Goal: Task Accomplishment & Management: Use online tool/utility

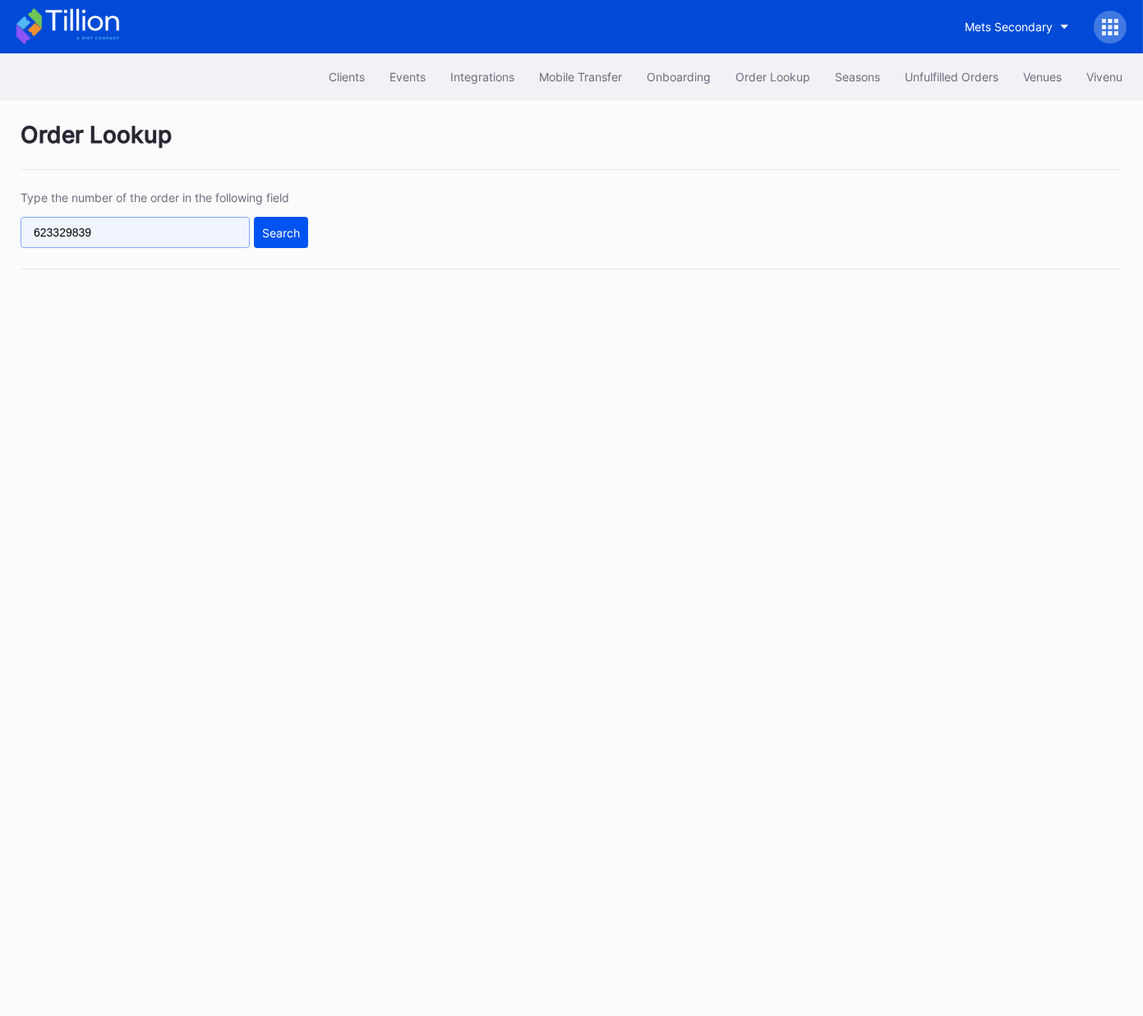
drag, startPoint x: 226, startPoint y: 234, endPoint x: 279, endPoint y: 241, distance: 53.8
click at [226, 234] on input "623329839" at bounding box center [135, 232] width 229 height 31
paste input "3215s8emwmv"
click at [209, 229] on input "623329839 3215s8emwmv" at bounding box center [135, 232] width 229 height 31
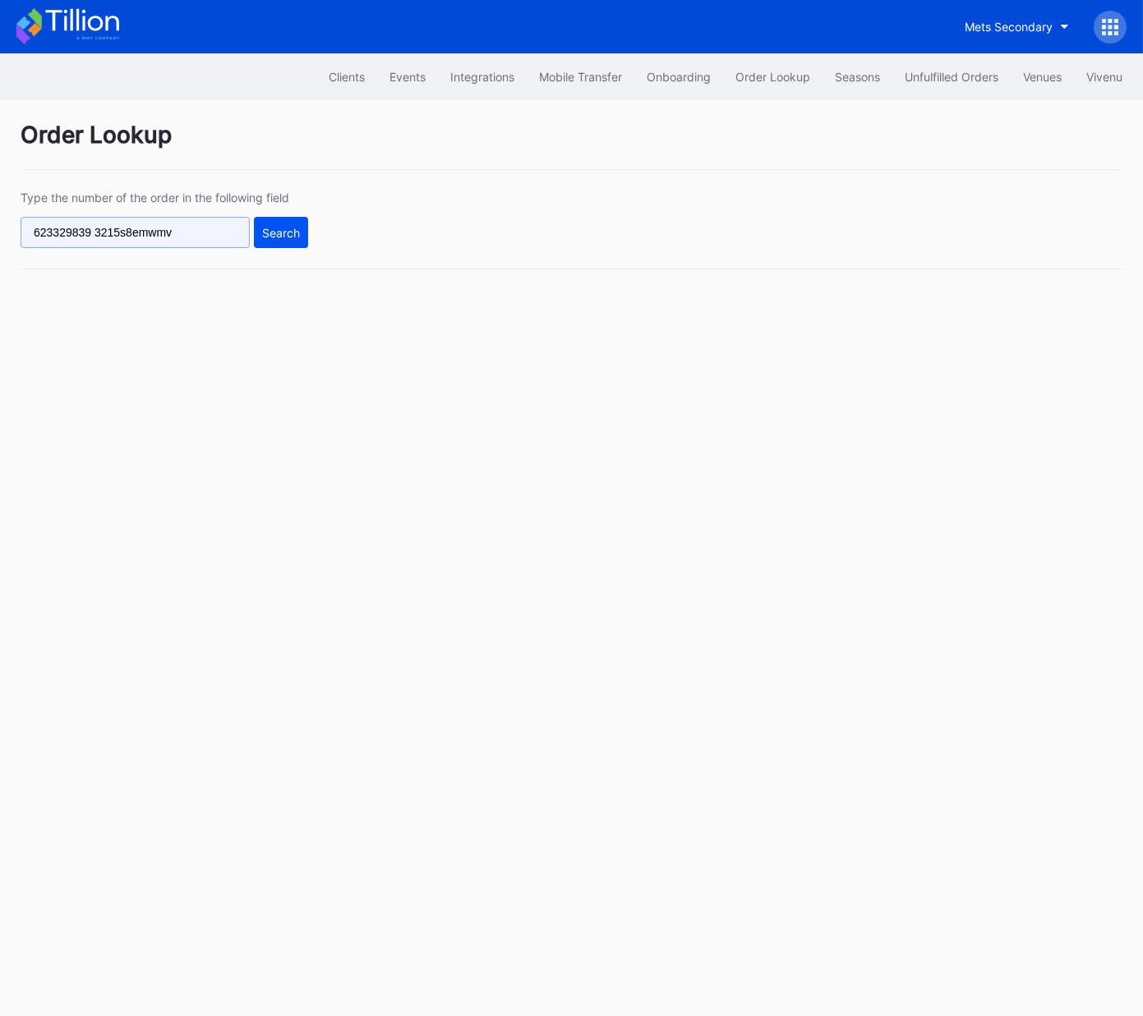
click at [210, 229] on input "623329839 3215s8emwmv" at bounding box center [135, 232] width 229 height 31
paste input "text"
click at [278, 232] on div "Search" at bounding box center [281, 233] width 38 height 14
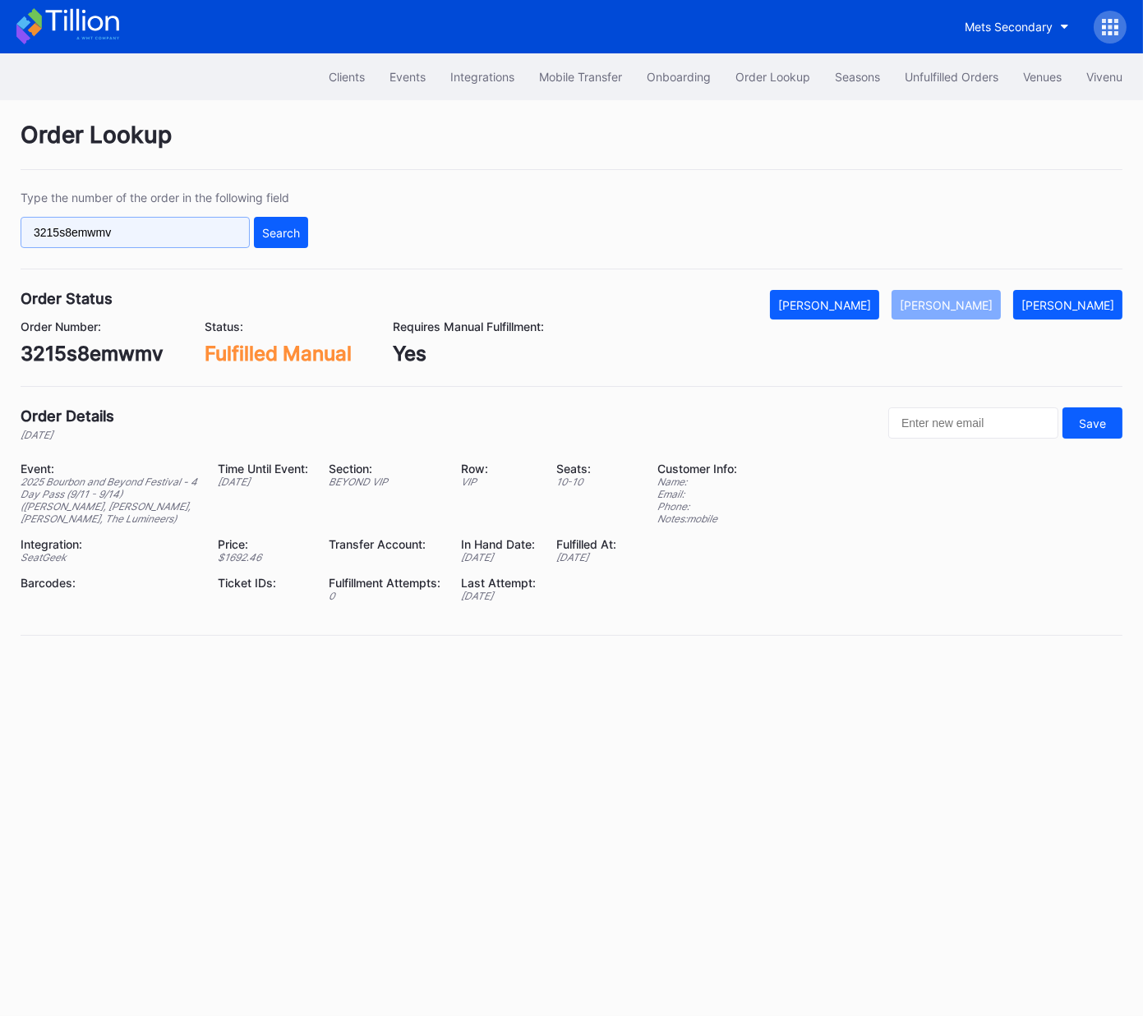
click at [202, 236] on input "3215s8emwmv" at bounding box center [135, 232] width 229 height 31
paste input "72614655"
click at [257, 230] on button "Search" at bounding box center [281, 232] width 54 height 31
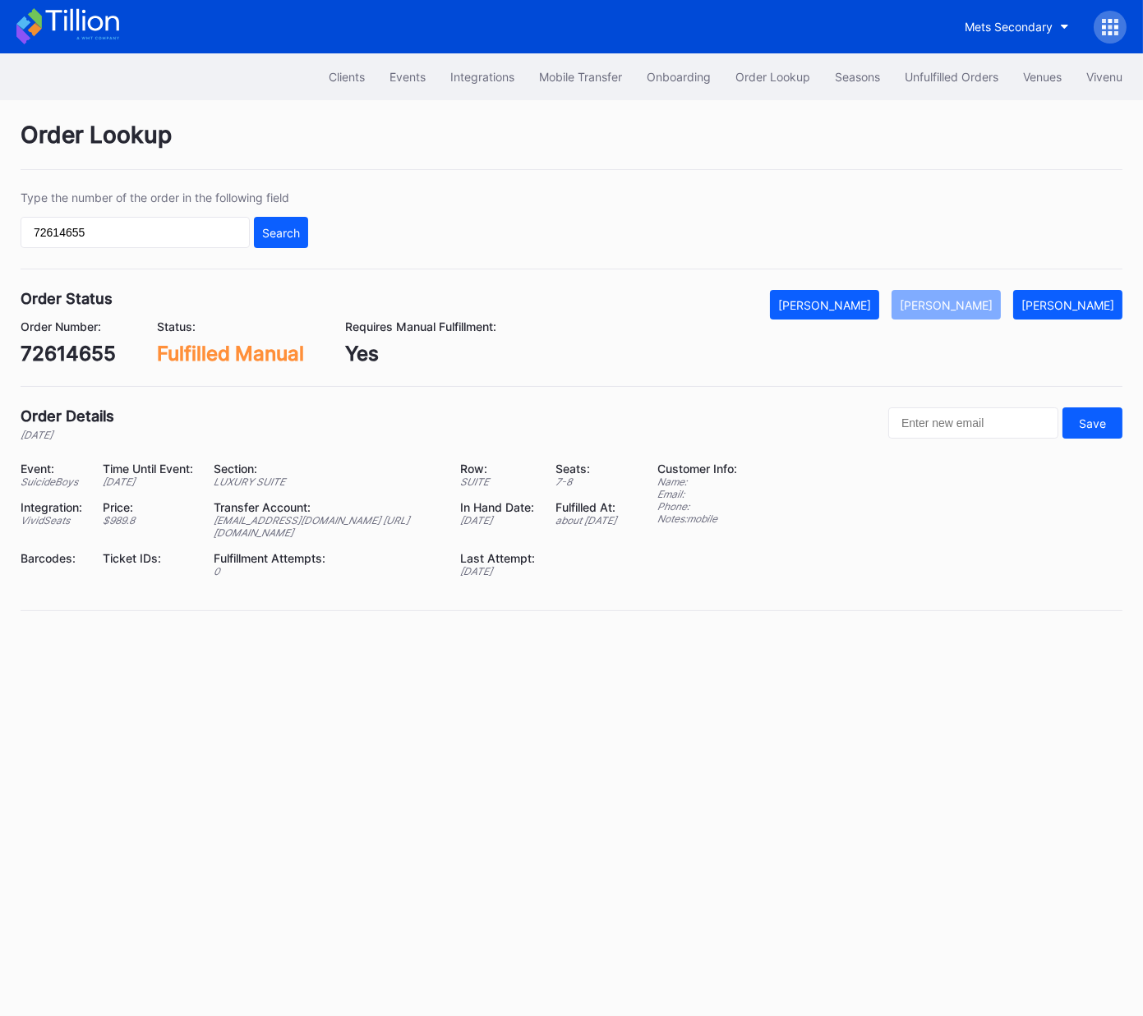
drag, startPoint x: 375, startPoint y: 543, endPoint x: 545, endPoint y: 783, distance: 294.0
click at [214, 539] on div "[EMAIL_ADDRESS][DOMAIN_NAME] [URL][DOMAIN_NAME]" at bounding box center [327, 526] width 226 height 25
copy div "[URL][DOMAIN_NAME]"
click at [276, 532] on div "[EMAIL_ADDRESS][DOMAIN_NAME] [URL][DOMAIN_NAME]" at bounding box center [327, 526] width 226 height 25
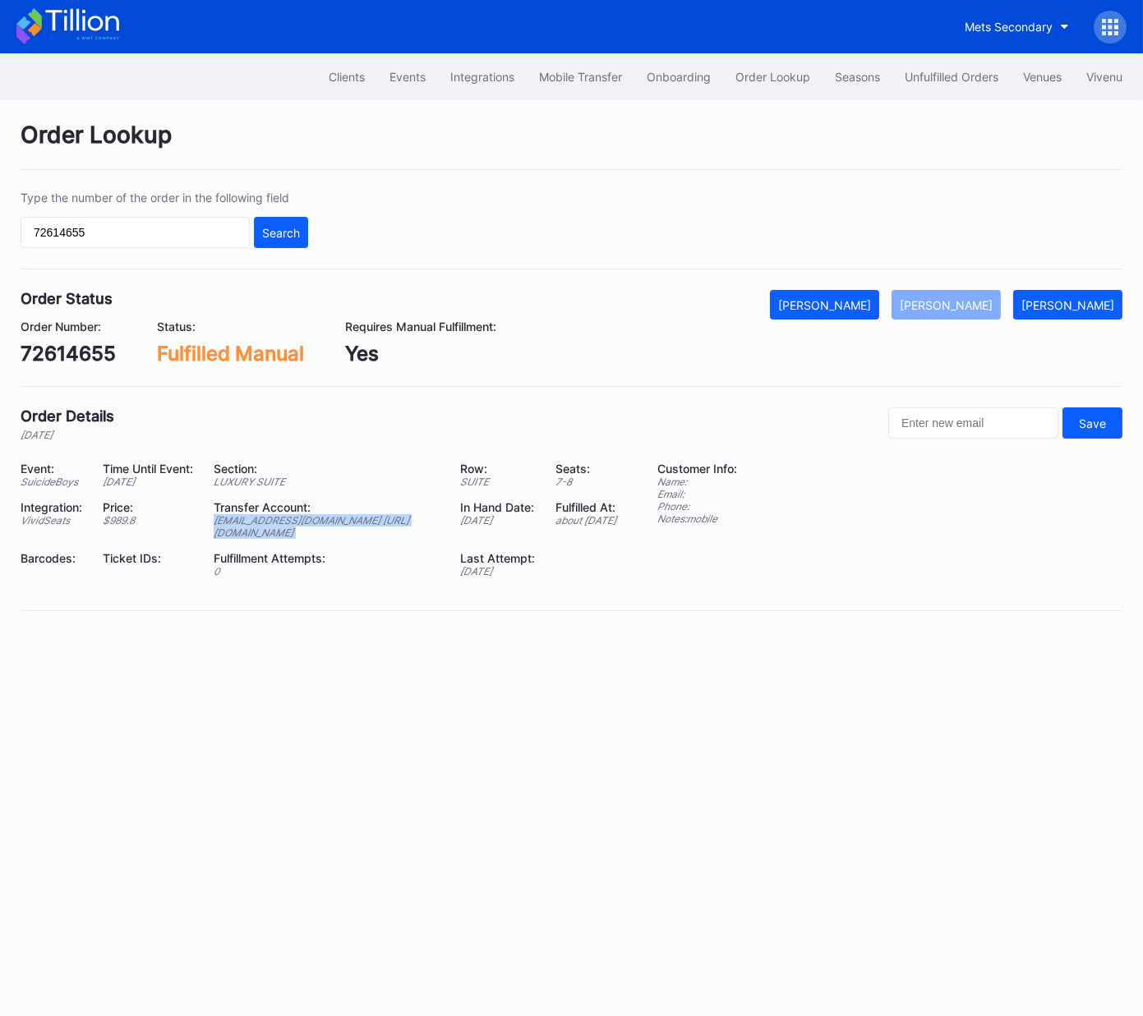
click at [276, 532] on div "[EMAIL_ADDRESS][DOMAIN_NAME] [URL][DOMAIN_NAME]" at bounding box center [327, 526] width 226 height 25
click at [324, 539] on div "[EMAIL_ADDRESS][DOMAIN_NAME] [URL][DOMAIN_NAME]" at bounding box center [327, 526] width 226 height 25
drag, startPoint x: 264, startPoint y: 536, endPoint x: 230, endPoint y: 537, distance: 33.7
click at [230, 537] on div "[EMAIL_ADDRESS][DOMAIN_NAME] [URL][DOMAIN_NAME]" at bounding box center [327, 526] width 226 height 25
drag, startPoint x: 234, startPoint y: 536, endPoint x: 192, endPoint y: 527, distance: 42.7
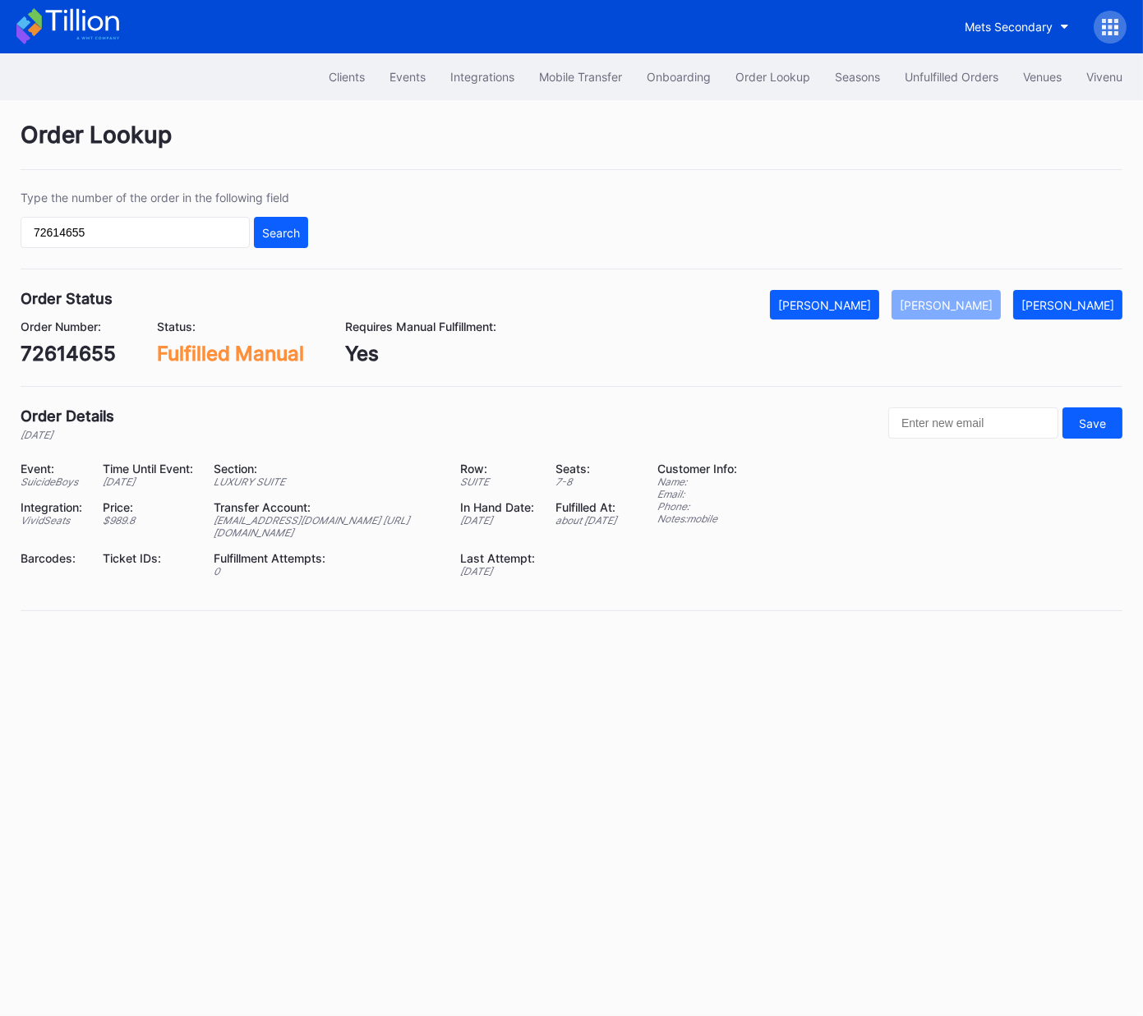
click at [228, 536] on div "[EMAIL_ADDRESS][DOMAIN_NAME] [URL][DOMAIN_NAME]" at bounding box center [327, 526] width 226 height 25
click at [320, 537] on div "[EMAIL_ADDRESS][DOMAIN_NAME] [URL][DOMAIN_NAME]" at bounding box center [327, 526] width 226 height 25
drag, startPoint x: 319, startPoint y: 533, endPoint x: 205, endPoint y: 536, distance: 114.2
click at [214, 536] on div "[EMAIL_ADDRESS][DOMAIN_NAME] [URL][DOMAIN_NAME]" at bounding box center [327, 526] width 226 height 25
copy div "[EMAIL_ADDRESS][DOMAIN_NAME]"
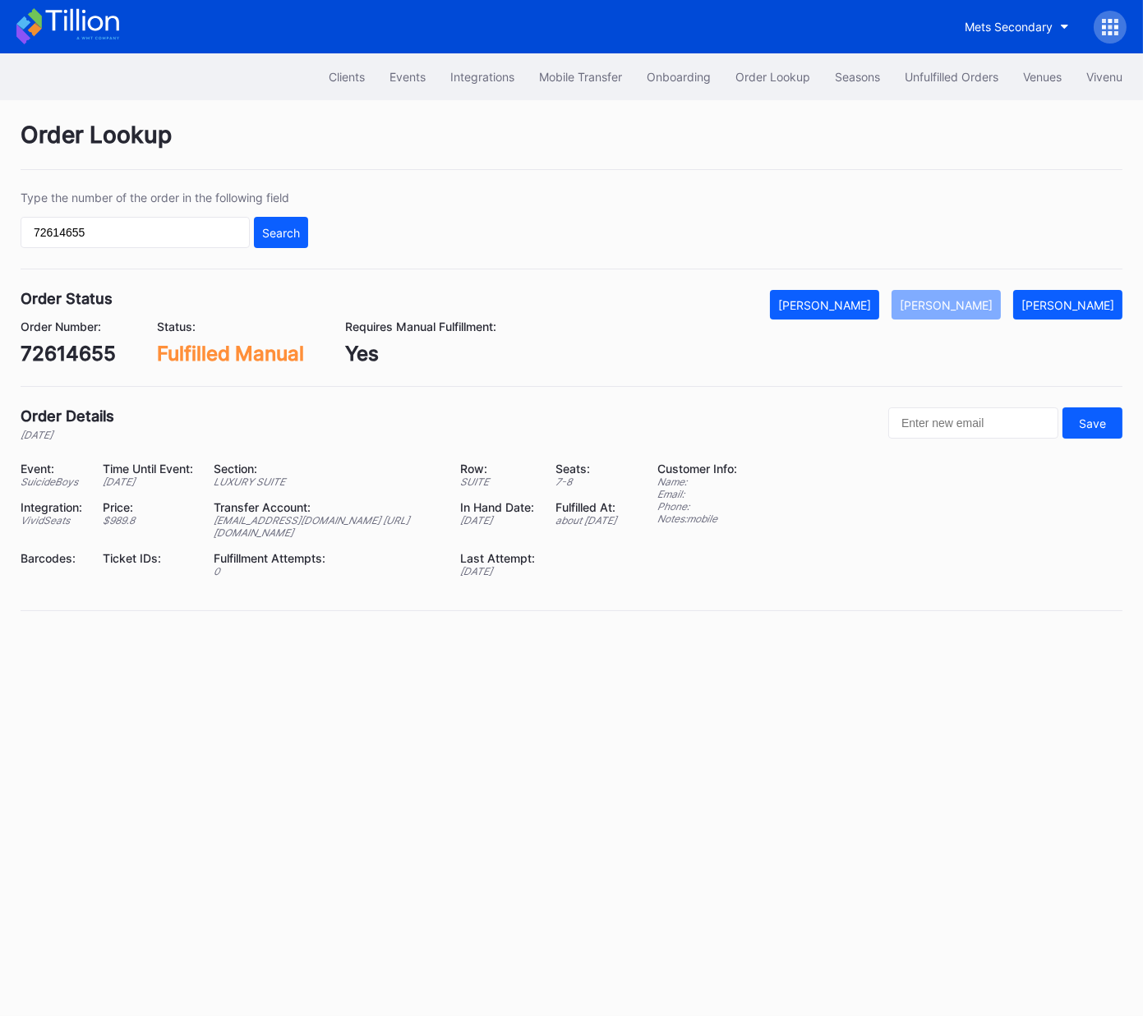
click at [74, 355] on div "72614655" at bounding box center [68, 354] width 95 height 24
copy div "72614655"
click at [238, 230] on input "72614655" at bounding box center [135, 232] width 229 height 31
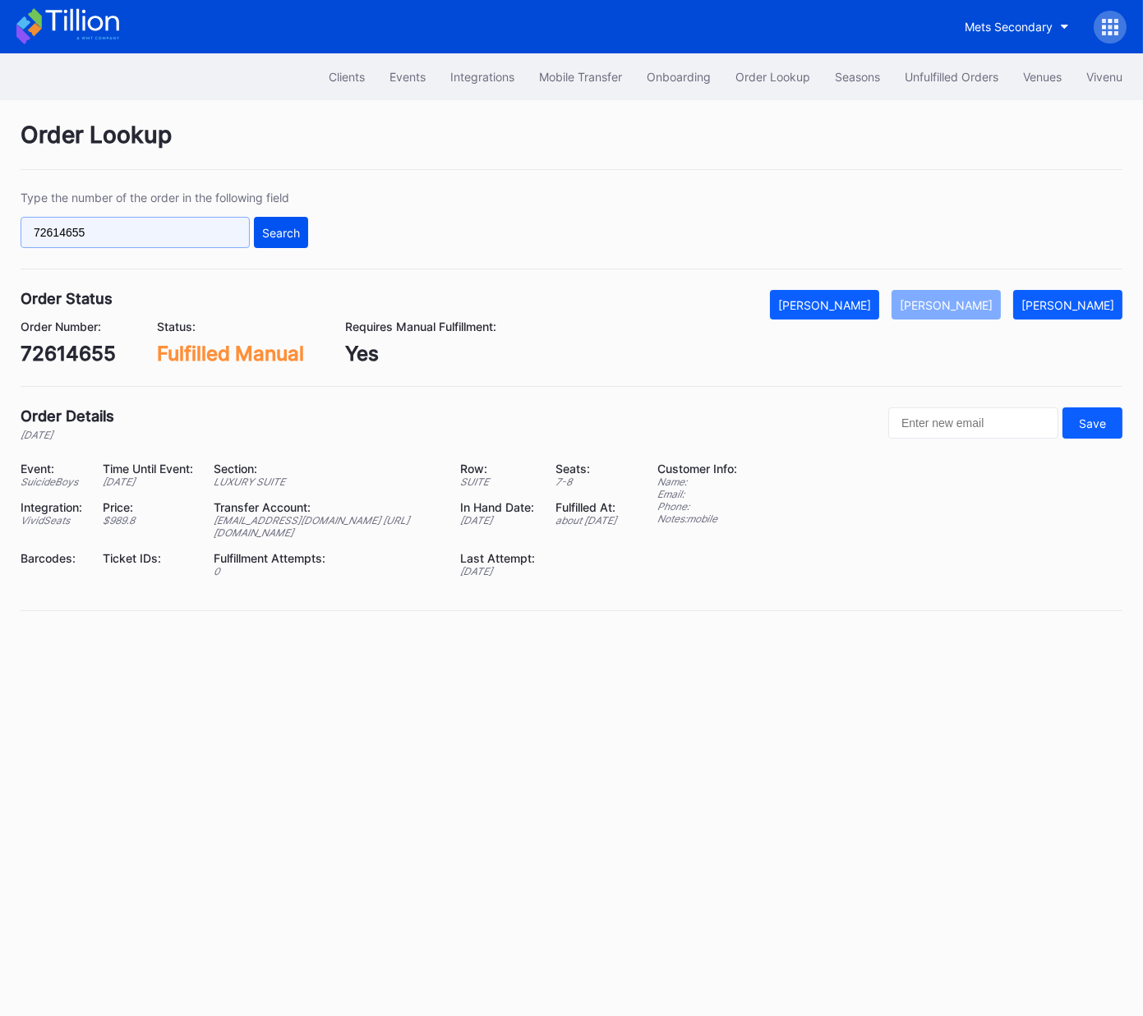
paste input "272222966"
type input "272222966"
click at [276, 230] on div "Search" at bounding box center [281, 233] width 38 height 14
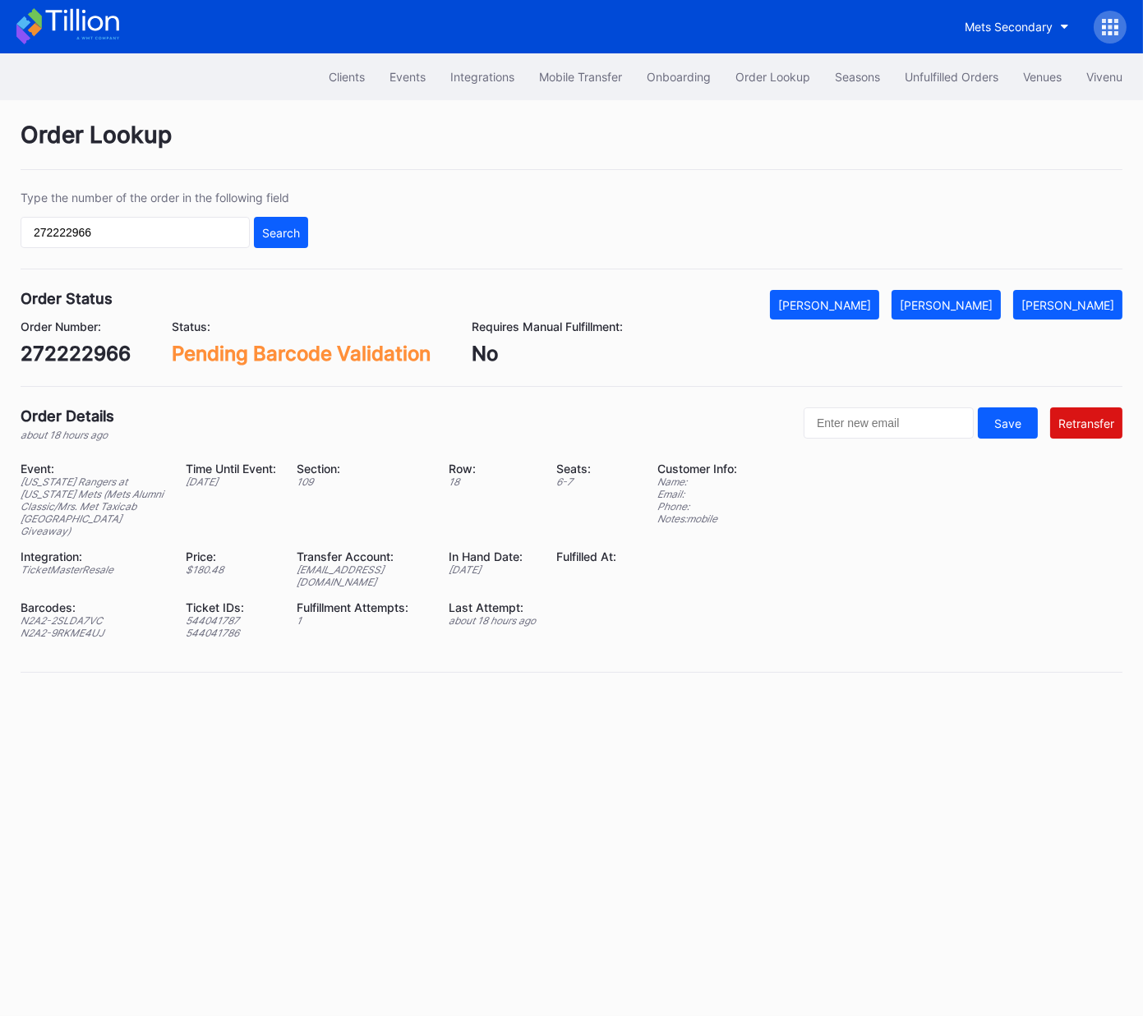
click at [938, 58] on div "Clients Events Integrations Mobile Transfer Onboarding Order Lookup Seasons Unf…" at bounding box center [571, 76] width 1143 height 47
click at [933, 77] on div "Unfulfilled Orders" at bounding box center [952, 77] width 94 height 14
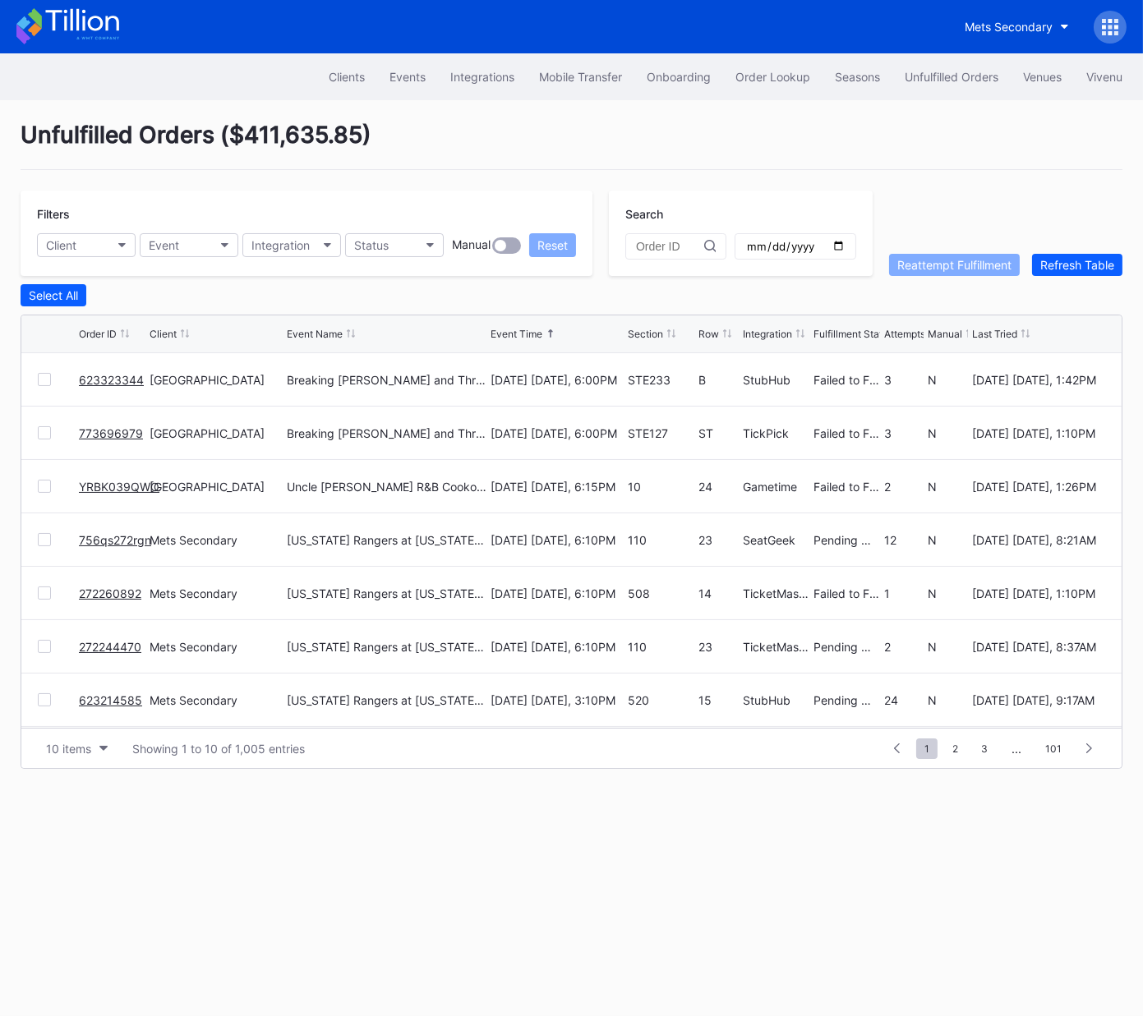
click at [671, 244] on input "text" at bounding box center [670, 246] width 68 height 13
paste input "272222966"
type input "272222966"
click at [676, 251] on input "text" at bounding box center [670, 246] width 68 height 13
paste input "272222966"
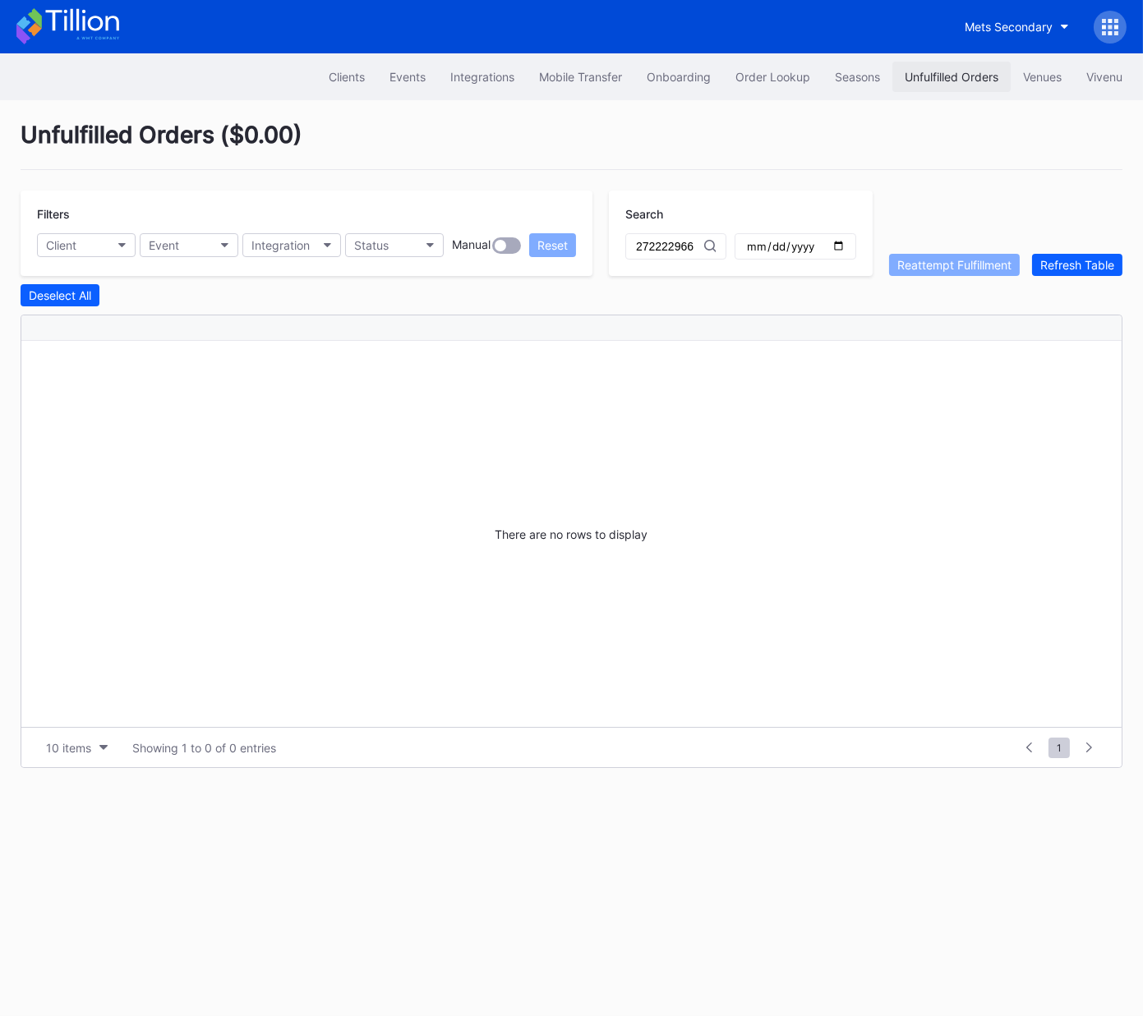
type input "272222966"
click at [943, 74] on div "Unfulfilled Orders" at bounding box center [952, 77] width 94 height 14
click at [814, 79] on button "Order Lookup" at bounding box center [772, 77] width 99 height 30
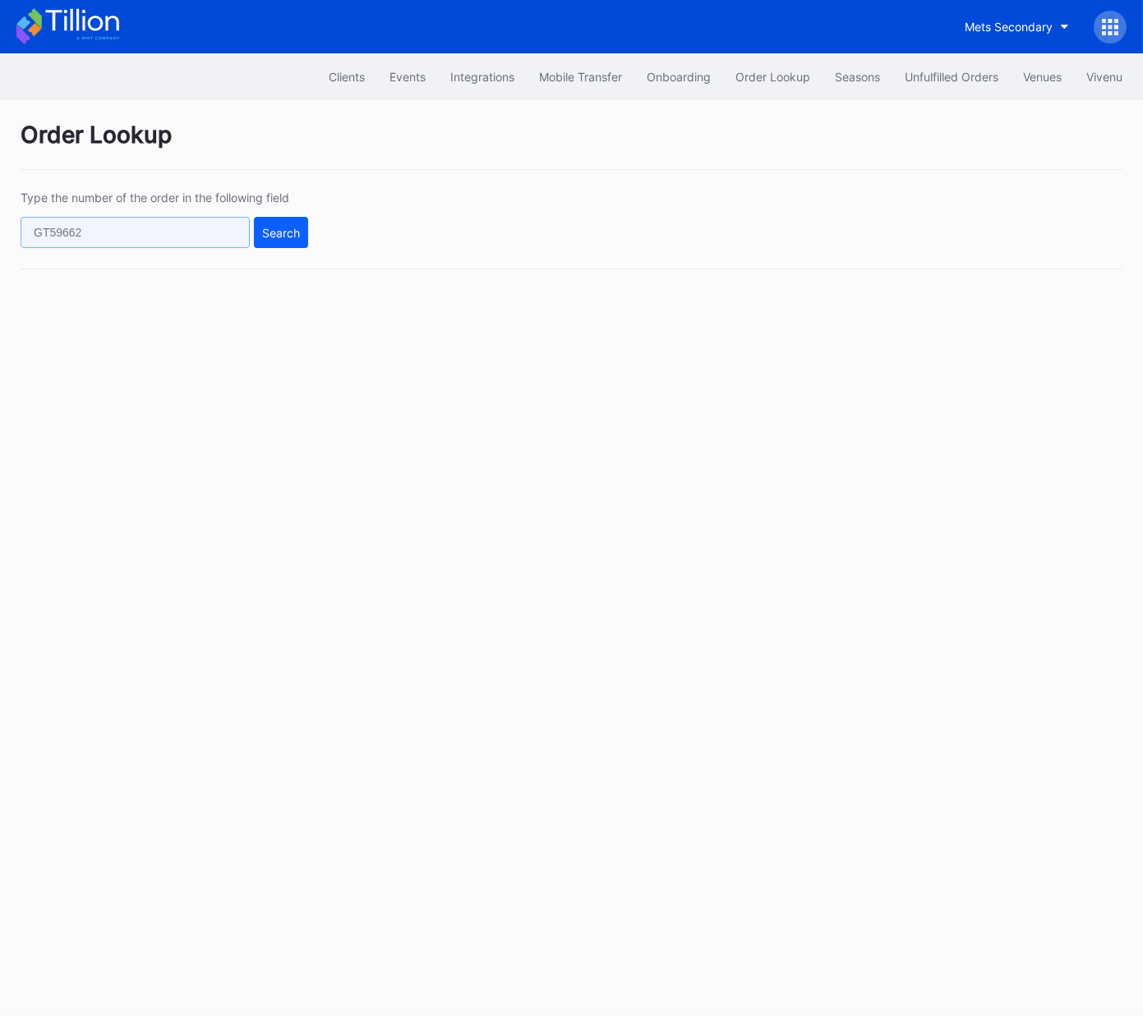
click at [201, 232] on input "text" at bounding box center [135, 232] width 229 height 31
paste input "272222966"
type input "272222966"
click at [283, 234] on div "Search" at bounding box center [281, 233] width 38 height 14
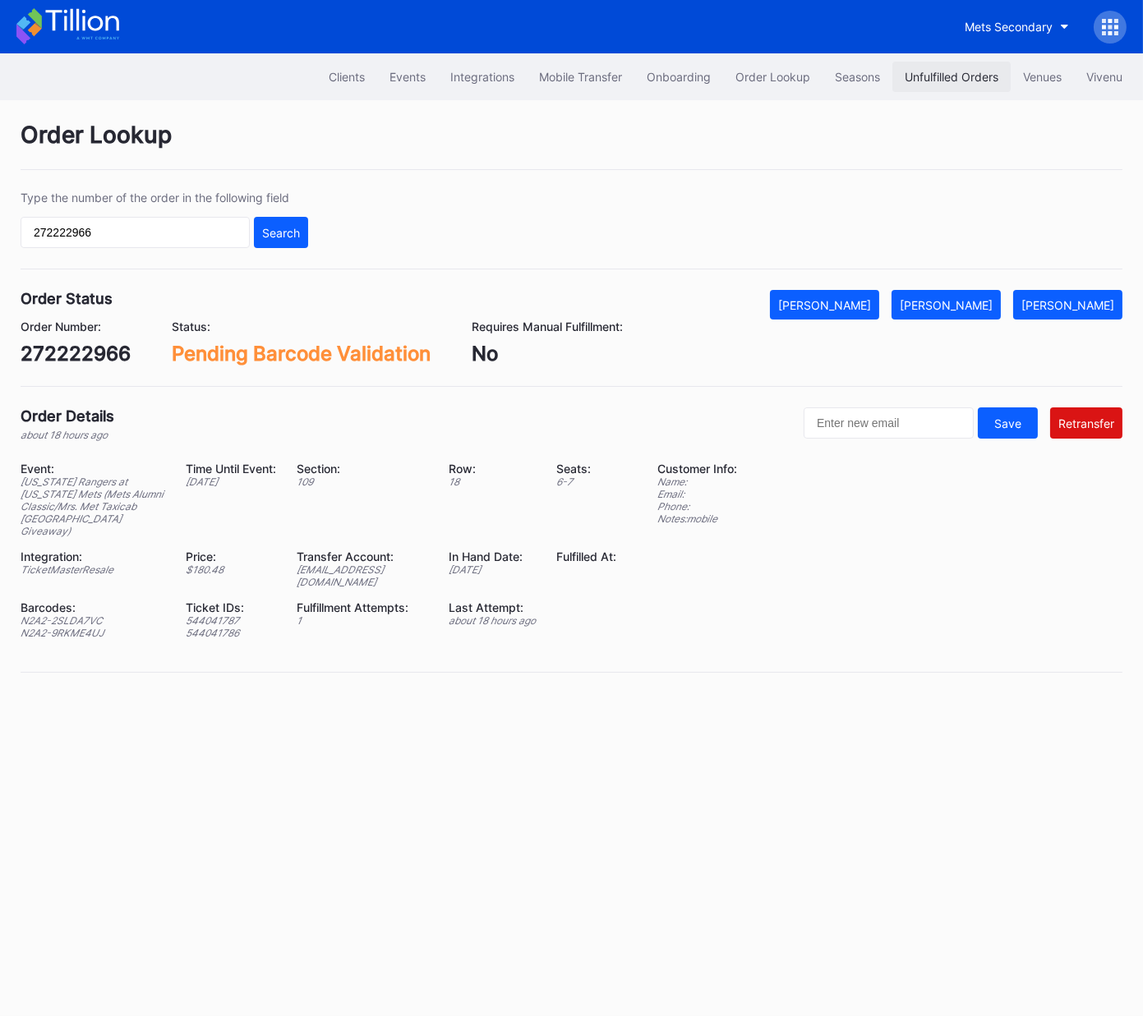
click at [937, 71] on div "Unfulfilled Orders" at bounding box center [952, 77] width 94 height 14
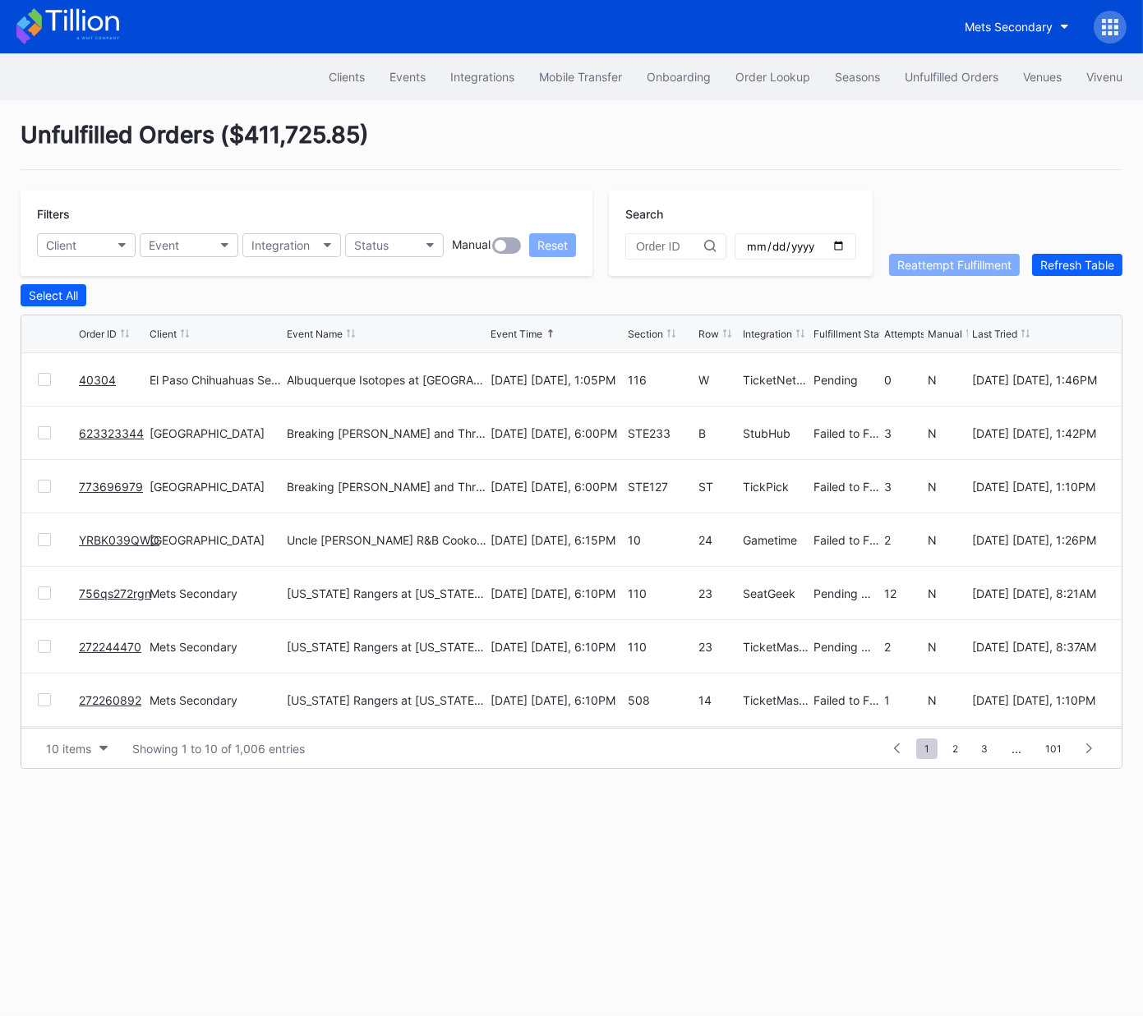
click at [660, 246] on input "text" at bounding box center [670, 246] width 68 height 13
paste input "272222966"
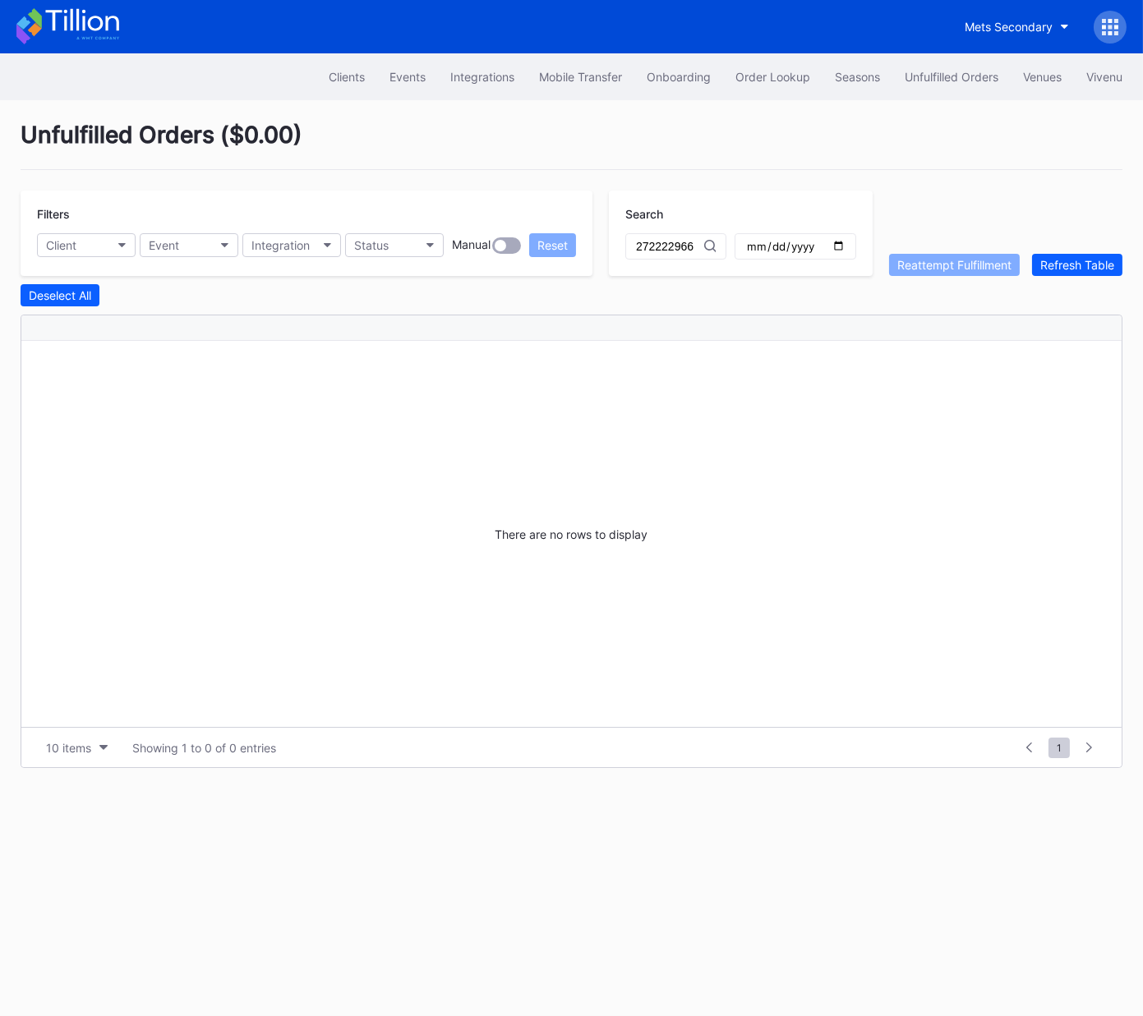
click at [679, 242] on input "272222966" at bounding box center [670, 246] width 68 height 13
paste input "641"
type input "272222641"
click at [710, 243] on icon at bounding box center [710, 246] width 12 height 13
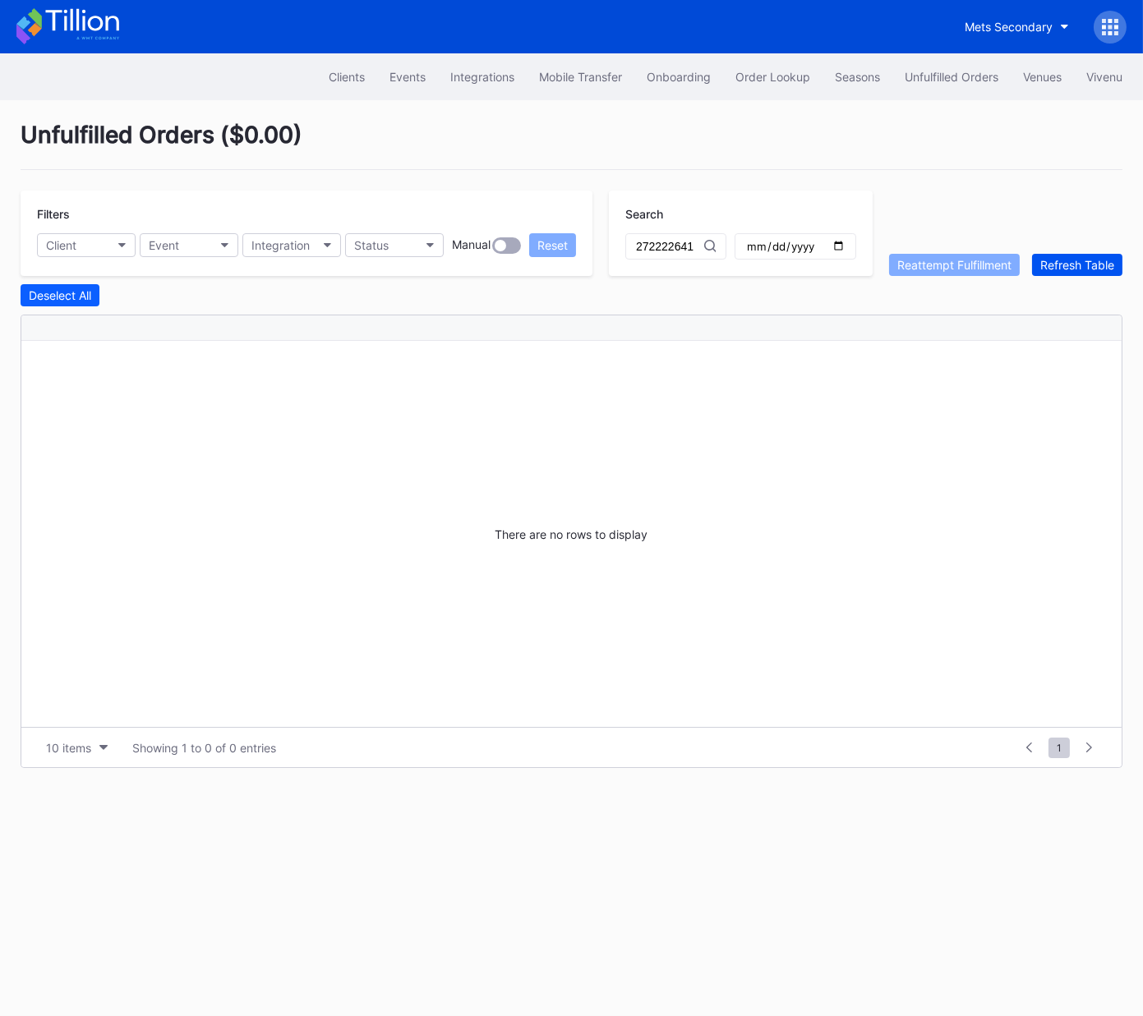
click at [1068, 263] on div "Refresh Table" at bounding box center [1077, 265] width 74 height 14
click at [707, 246] on icon at bounding box center [710, 246] width 12 height 13
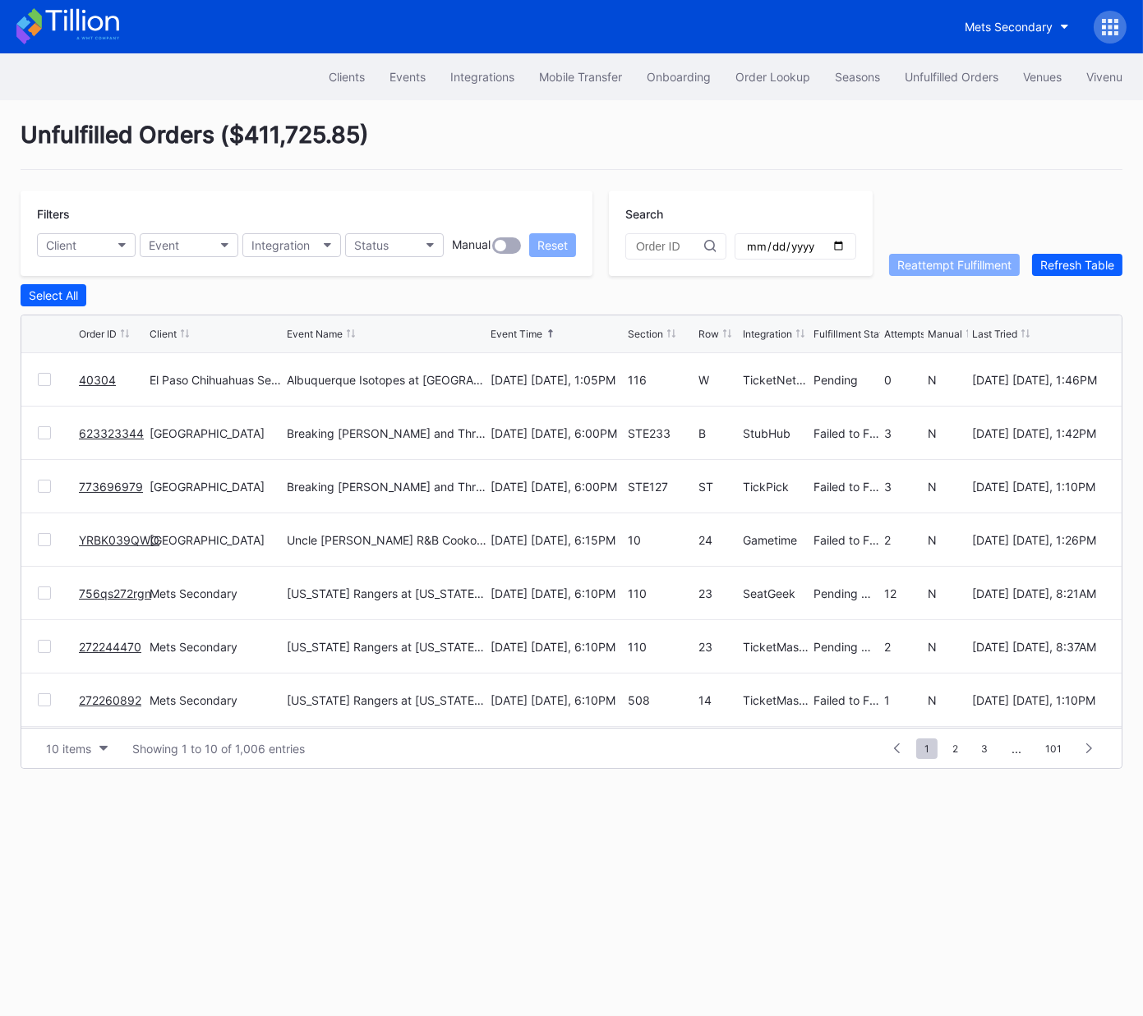
click at [656, 240] on input "text" at bounding box center [670, 246] width 68 height 13
paste input "272222966"
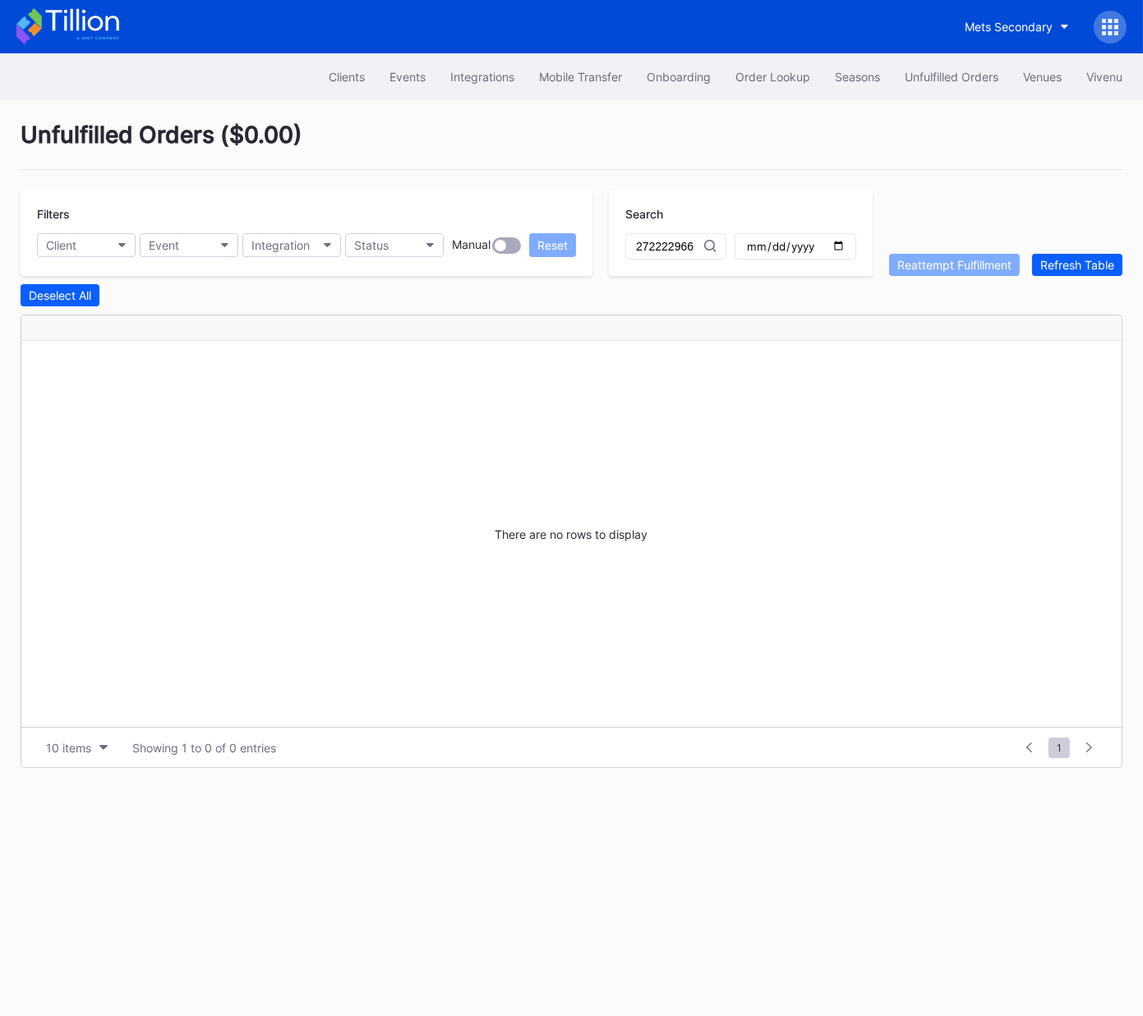
type input "272222966"
click at [680, 175] on div "Unfulfilled Orders ( $0.00 ) Filters Client Event Integration Status Manual Res…" at bounding box center [571, 444] width 1143 height 688
click at [768, 74] on div "Order Lookup" at bounding box center [772, 77] width 75 height 14
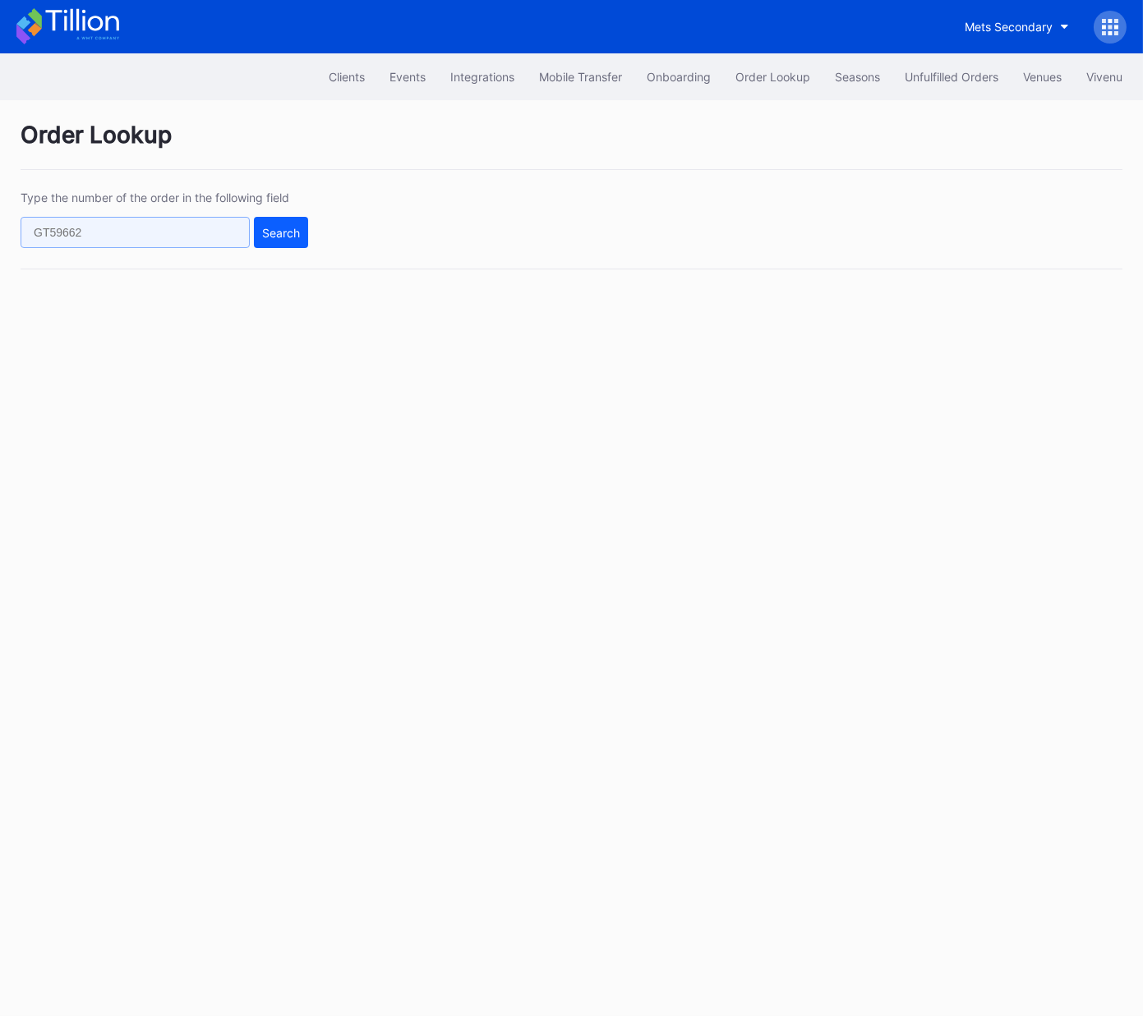
click at [183, 219] on input "text" at bounding box center [135, 232] width 229 height 31
paste input "272222966"
type input "272222966"
click at [279, 226] on div "Search" at bounding box center [281, 233] width 38 height 14
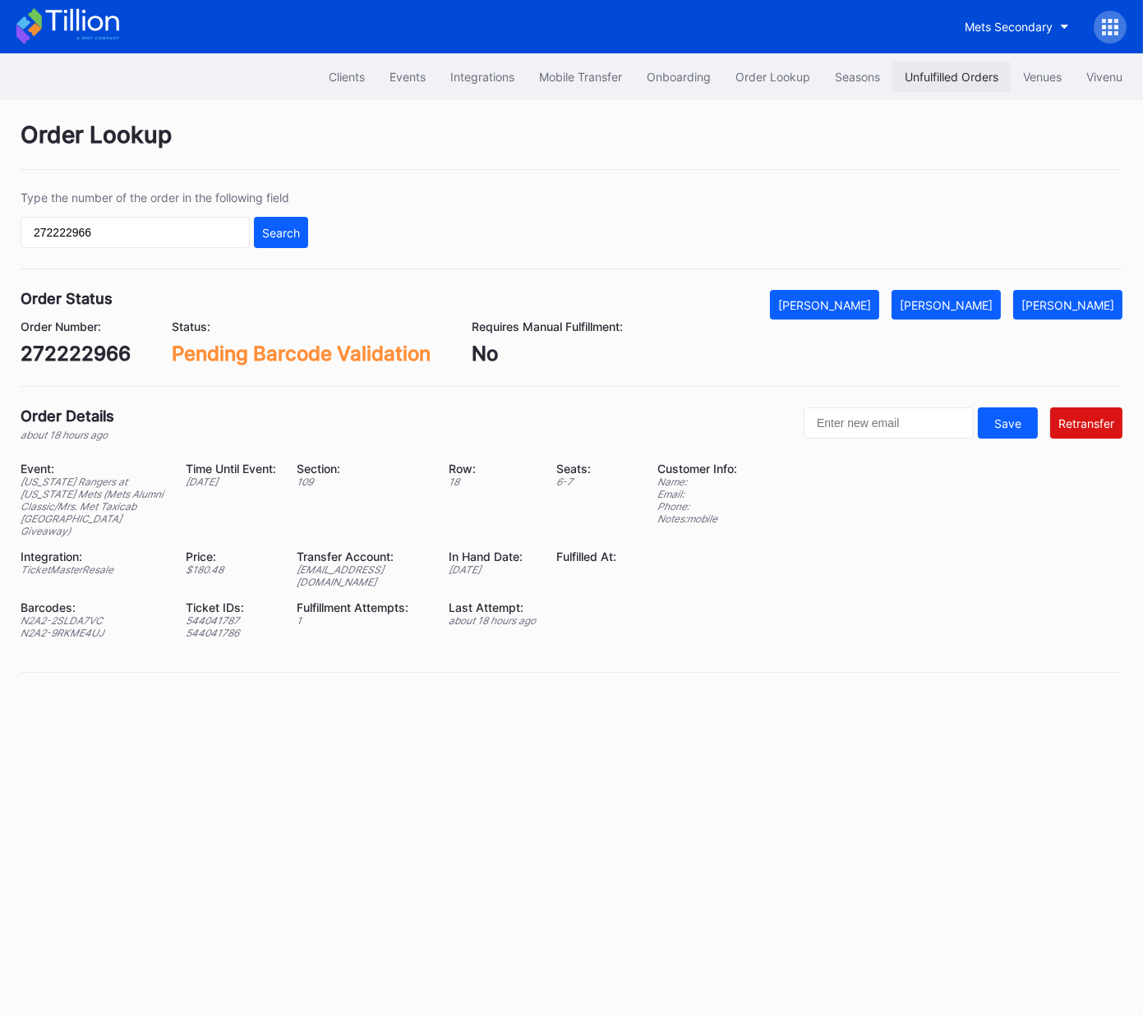
click at [907, 76] on div "Unfulfilled Orders" at bounding box center [952, 77] width 94 height 14
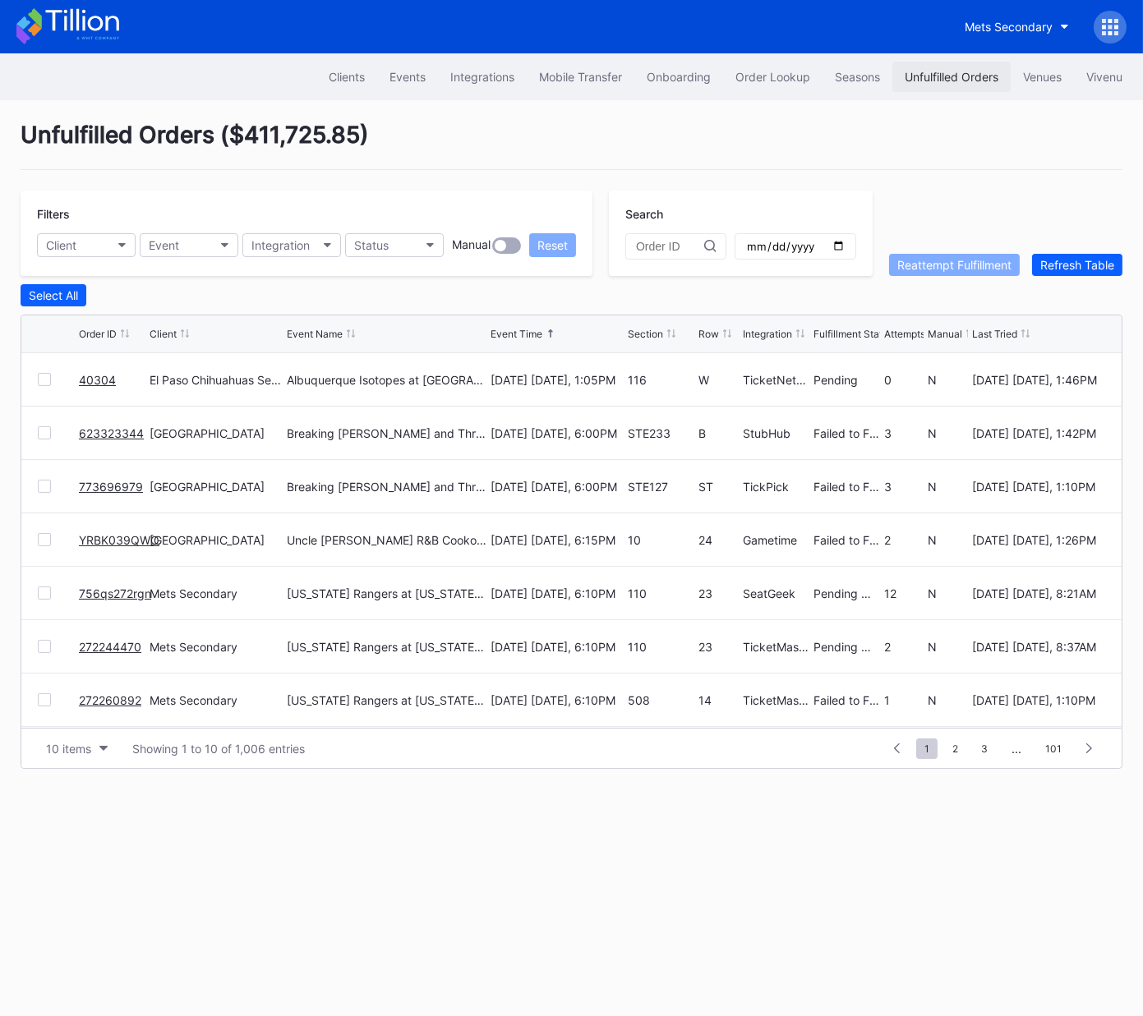
click at [938, 75] on div "Unfulfilled Orders" at bounding box center [952, 77] width 94 height 14
click at [103, 238] on button "Client" at bounding box center [86, 245] width 99 height 24
type input "mets"
click at [90, 317] on div "Mets Secondary" at bounding box center [93, 318] width 88 height 14
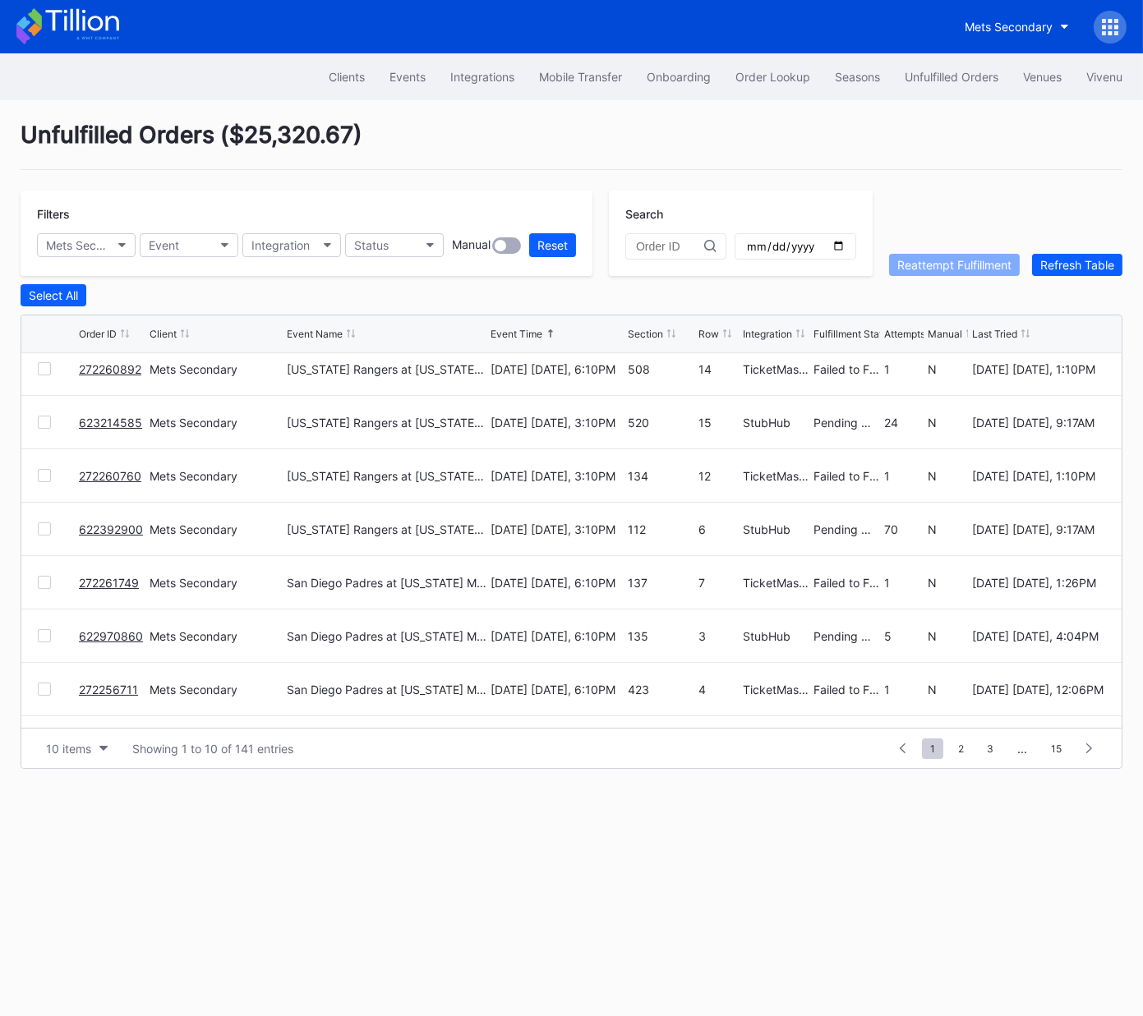
scroll to position [159, 0]
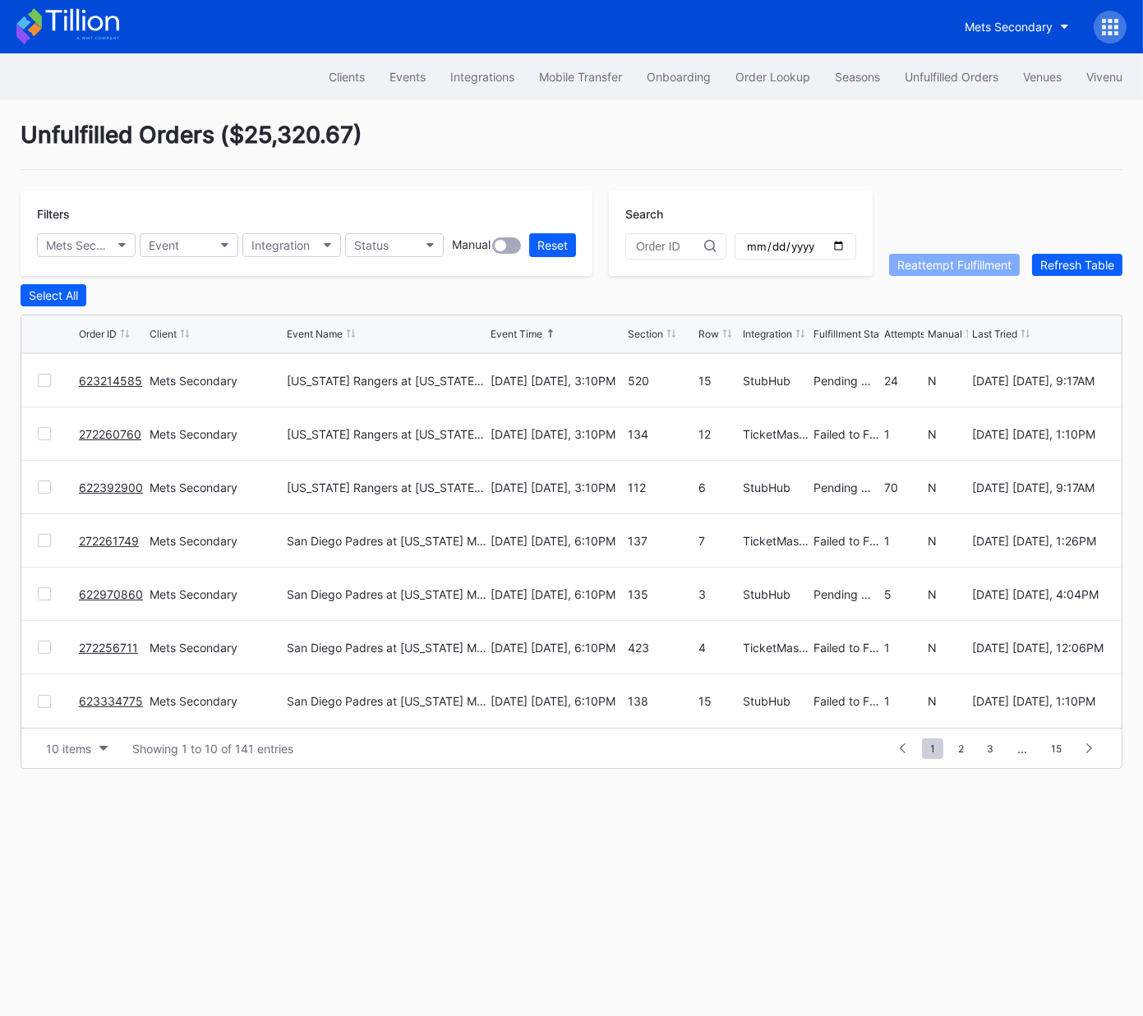
click at [76, 760] on div "10 items Showing 1 to 10 of 141 entries 1 ... -1 0 1 2 3 ... 15" at bounding box center [571, 748] width 1100 height 40
click at [86, 748] on div "10 items" at bounding box center [68, 749] width 45 height 14
click at [78, 816] on div "50 items" at bounding box center [73, 819] width 47 height 14
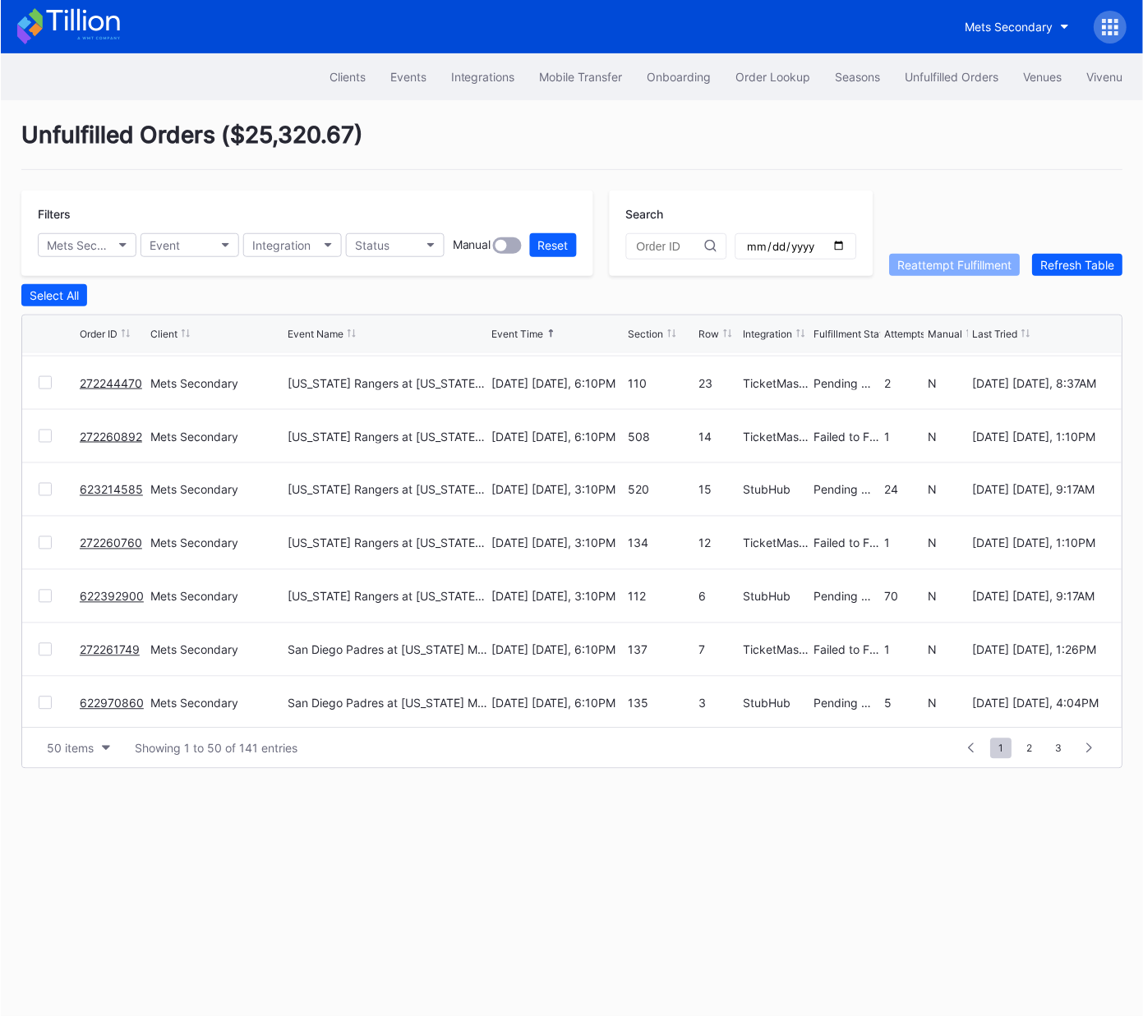
scroll to position [50, 0]
click at [392, 75] on div "Events" at bounding box center [407, 77] width 36 height 14
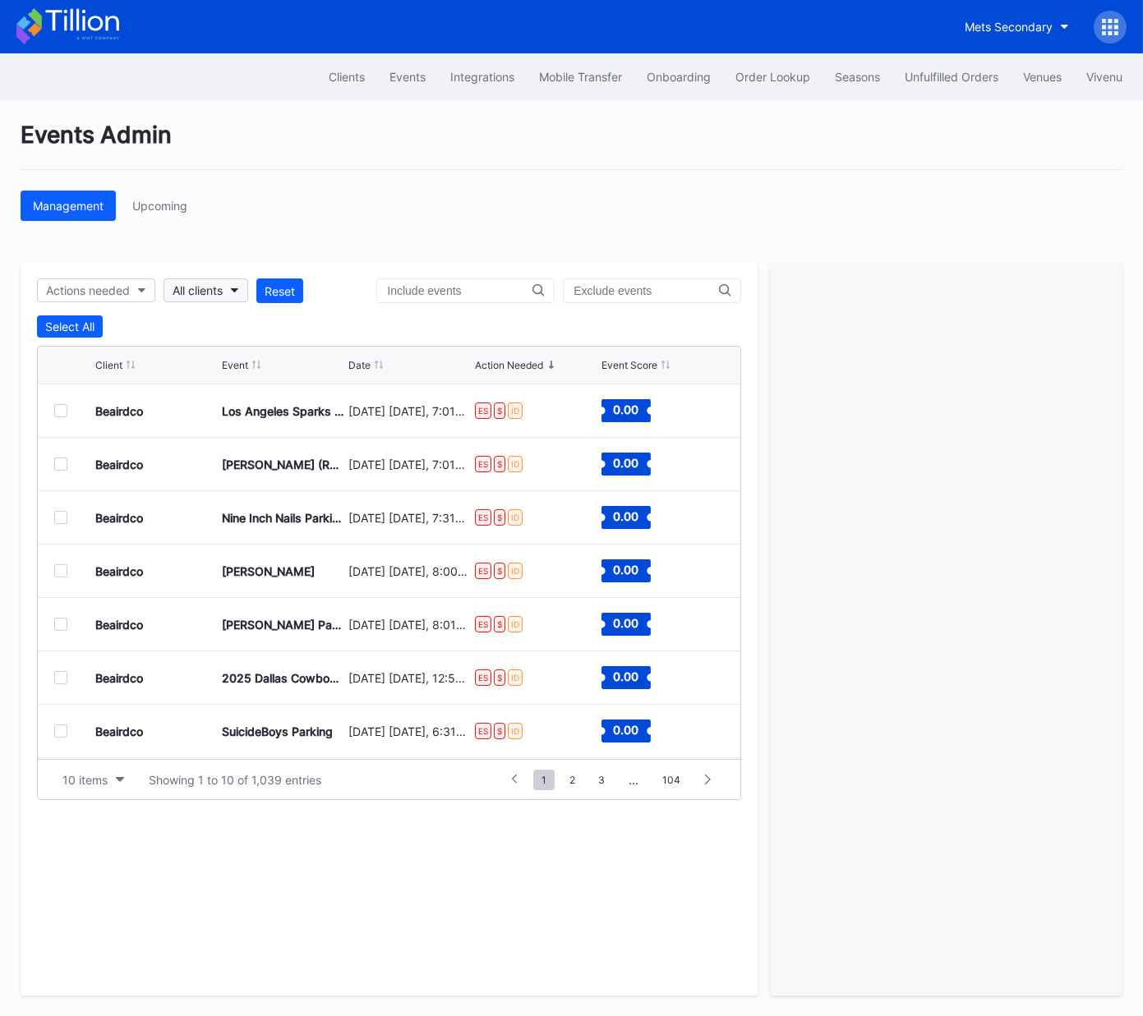
click at [223, 284] on div "All clients" at bounding box center [198, 290] width 50 height 14
type input "pay"
click at [215, 359] on div "Cirque du Soleil Secondary Payment Tickets" at bounding box center [296, 364] width 239 height 14
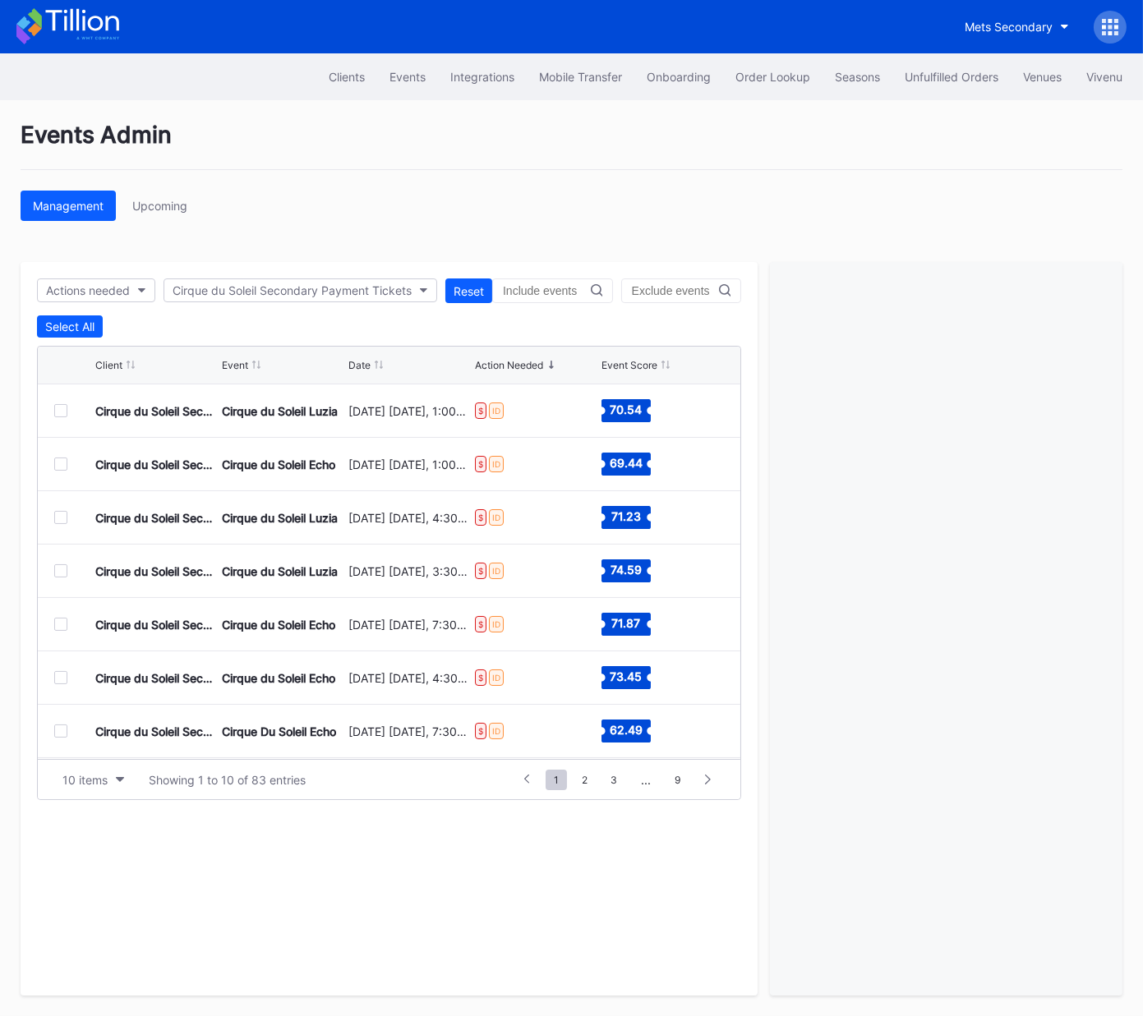
click at [59, 412] on div at bounding box center [60, 410] width 13 height 13
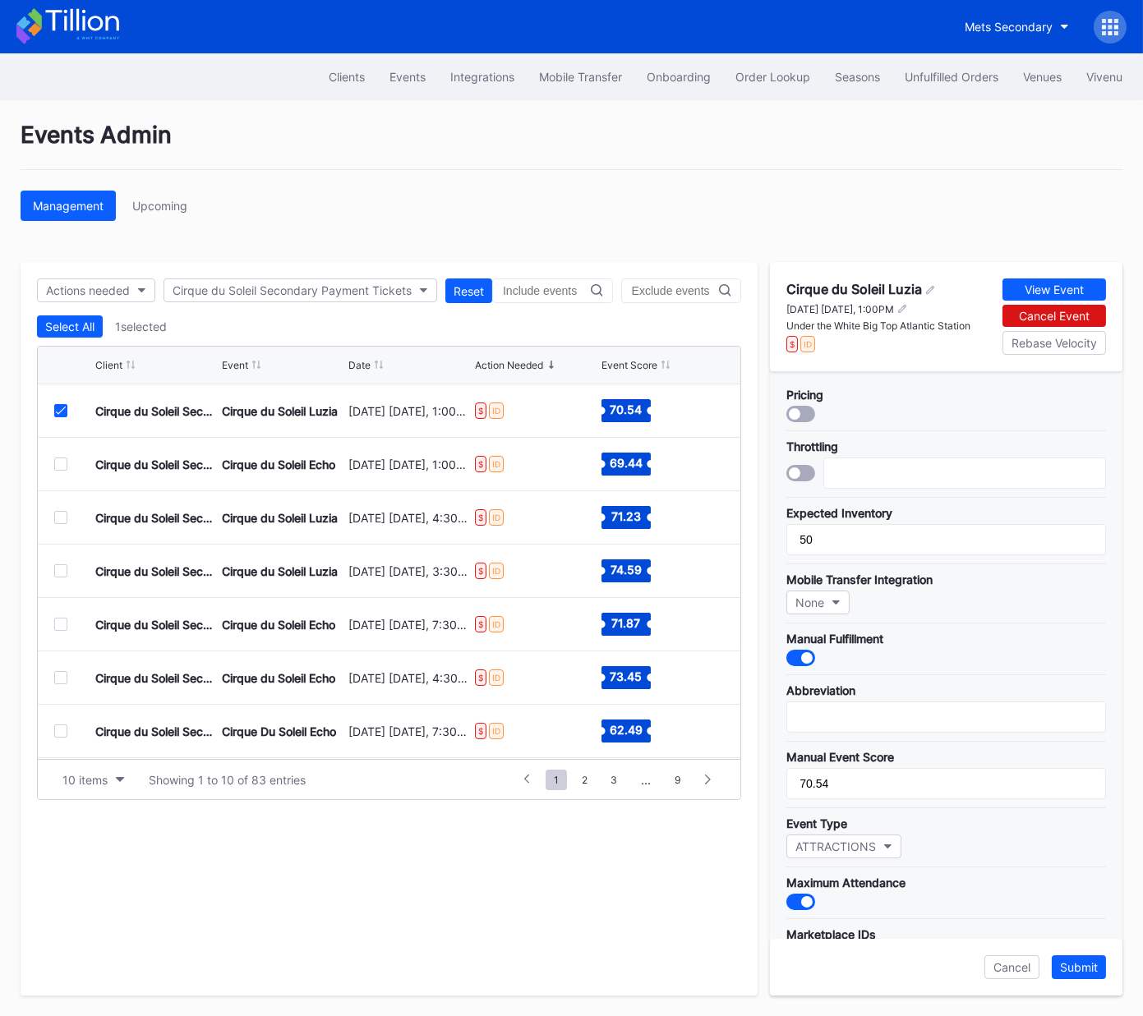
click at [850, 292] on div "Cirque du Soleil Luzia" at bounding box center [854, 289] width 136 height 16
copy div "Cirque du Soleil Luzia"
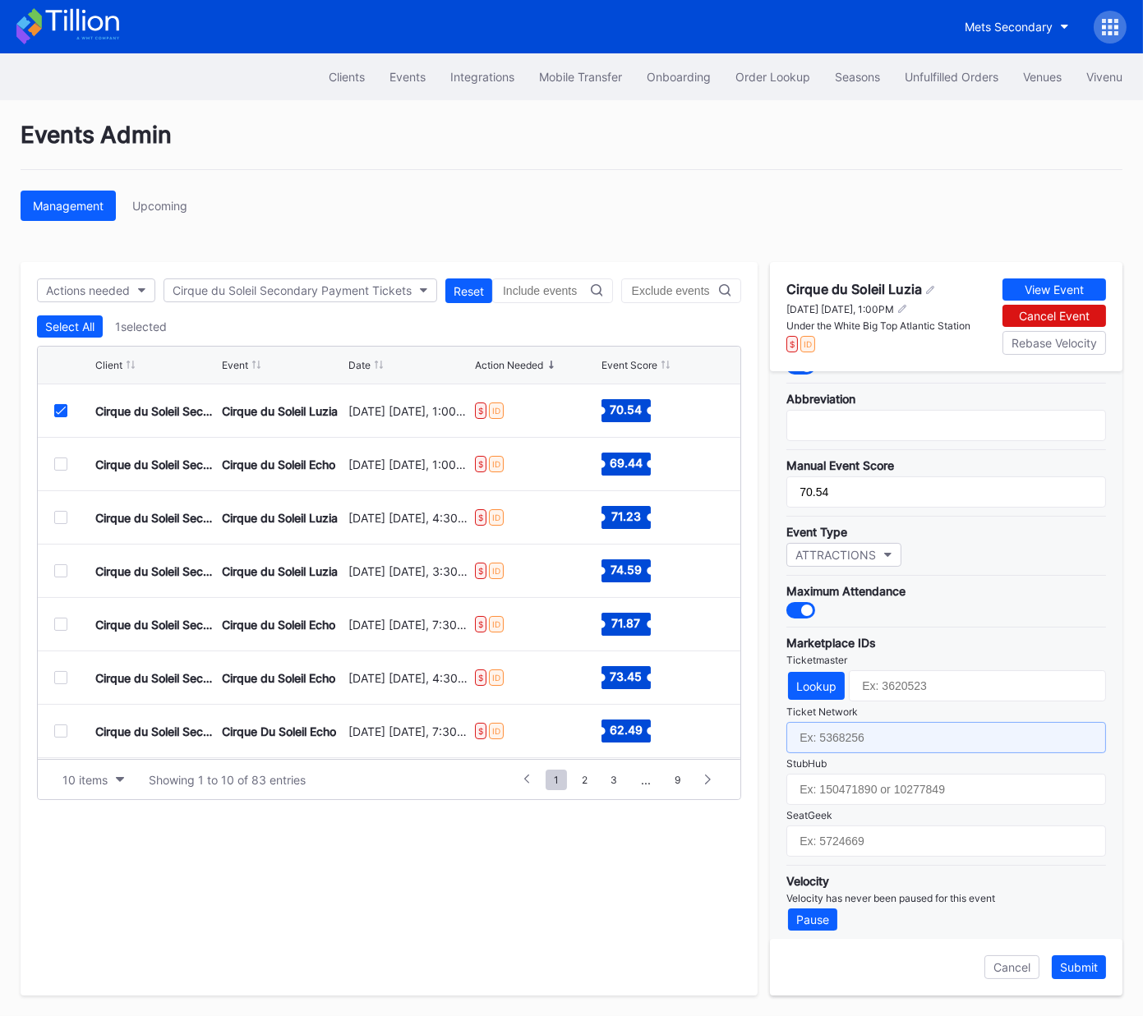
click at [905, 739] on input "text" at bounding box center [946, 737] width 320 height 31
paste input "6882047"
type input "6882047"
click at [826, 684] on div "Lookup" at bounding box center [816, 686] width 40 height 14
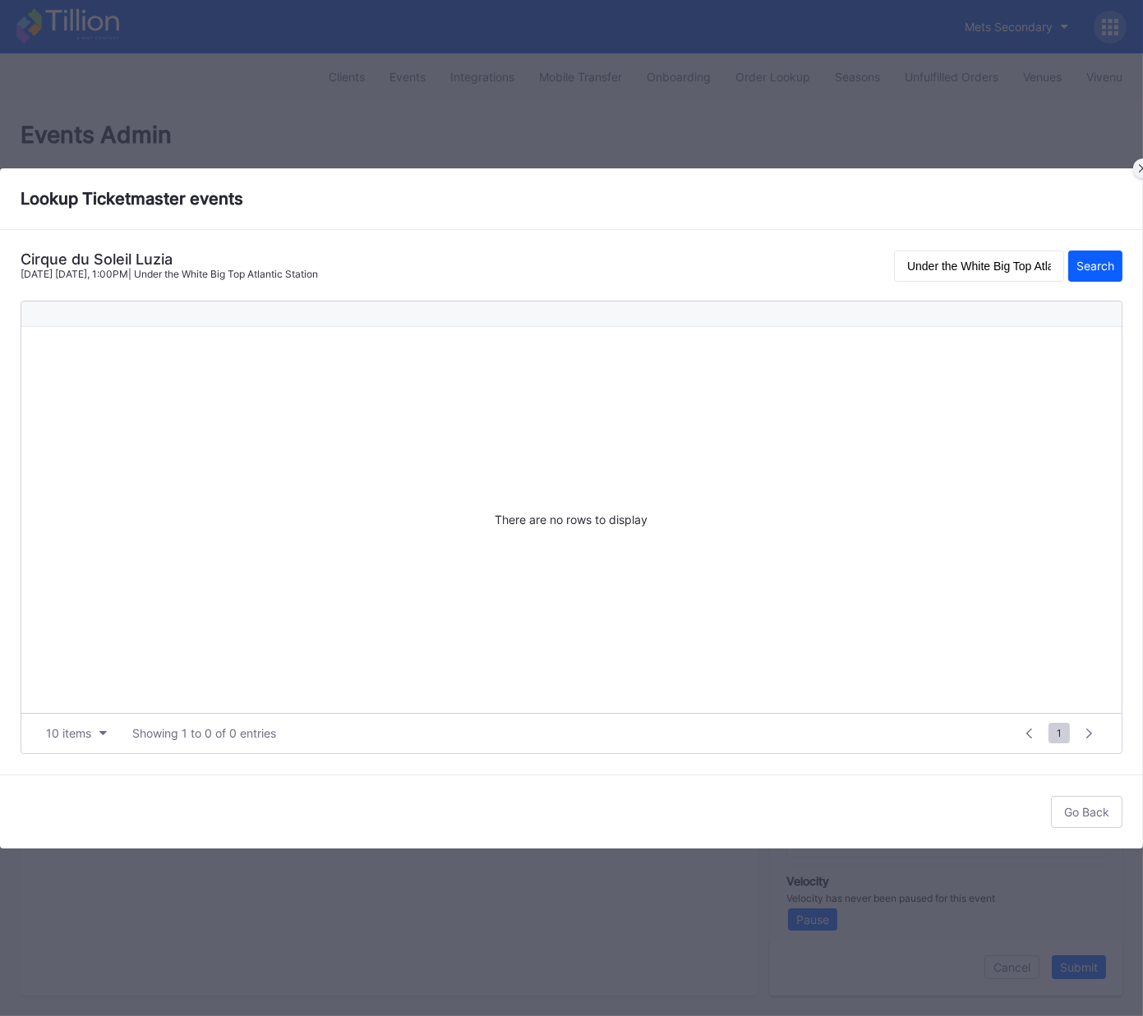
click at [1139, 171] on icon at bounding box center [1143, 168] width 8 height 8
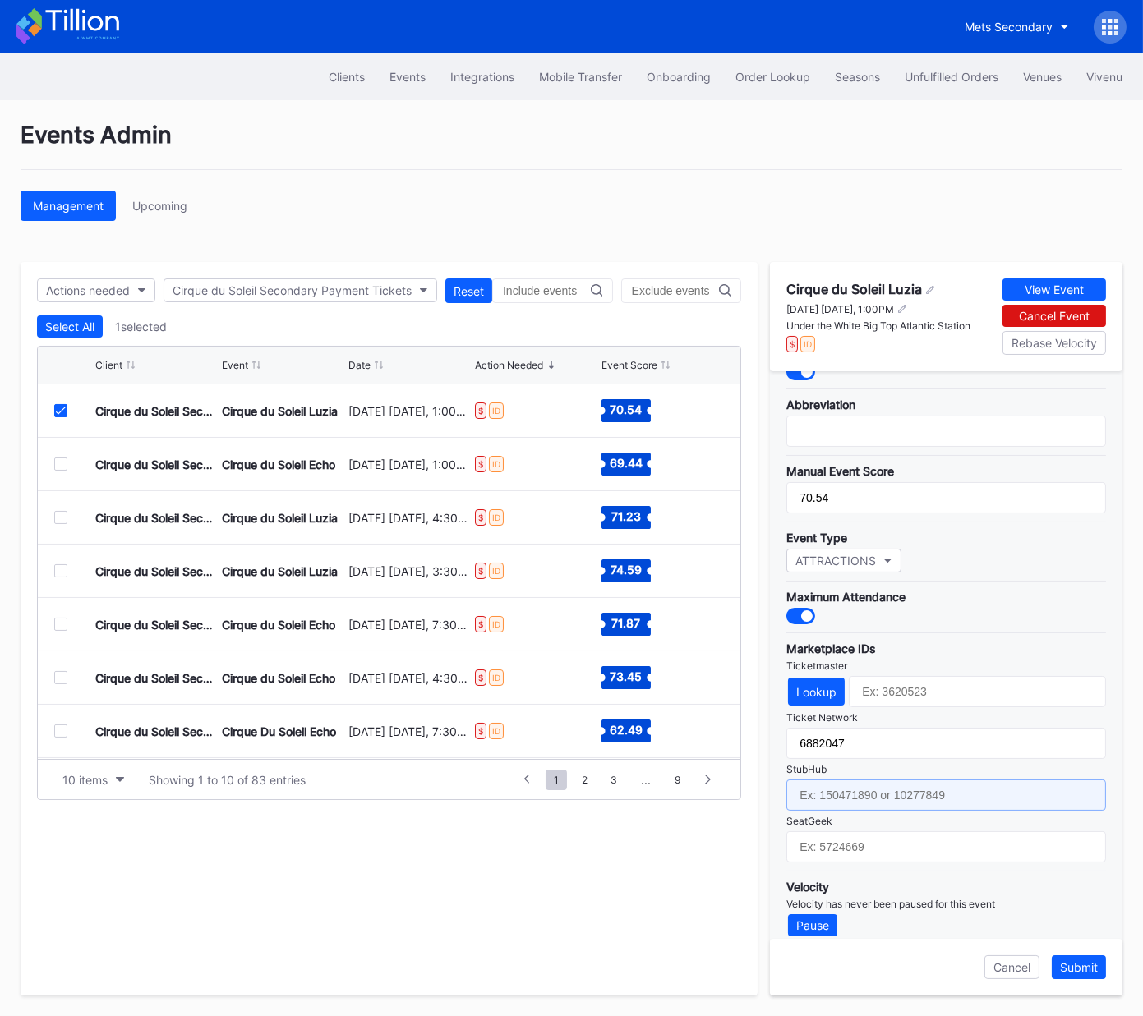
click at [922, 781] on input "text" at bounding box center [946, 795] width 320 height 31
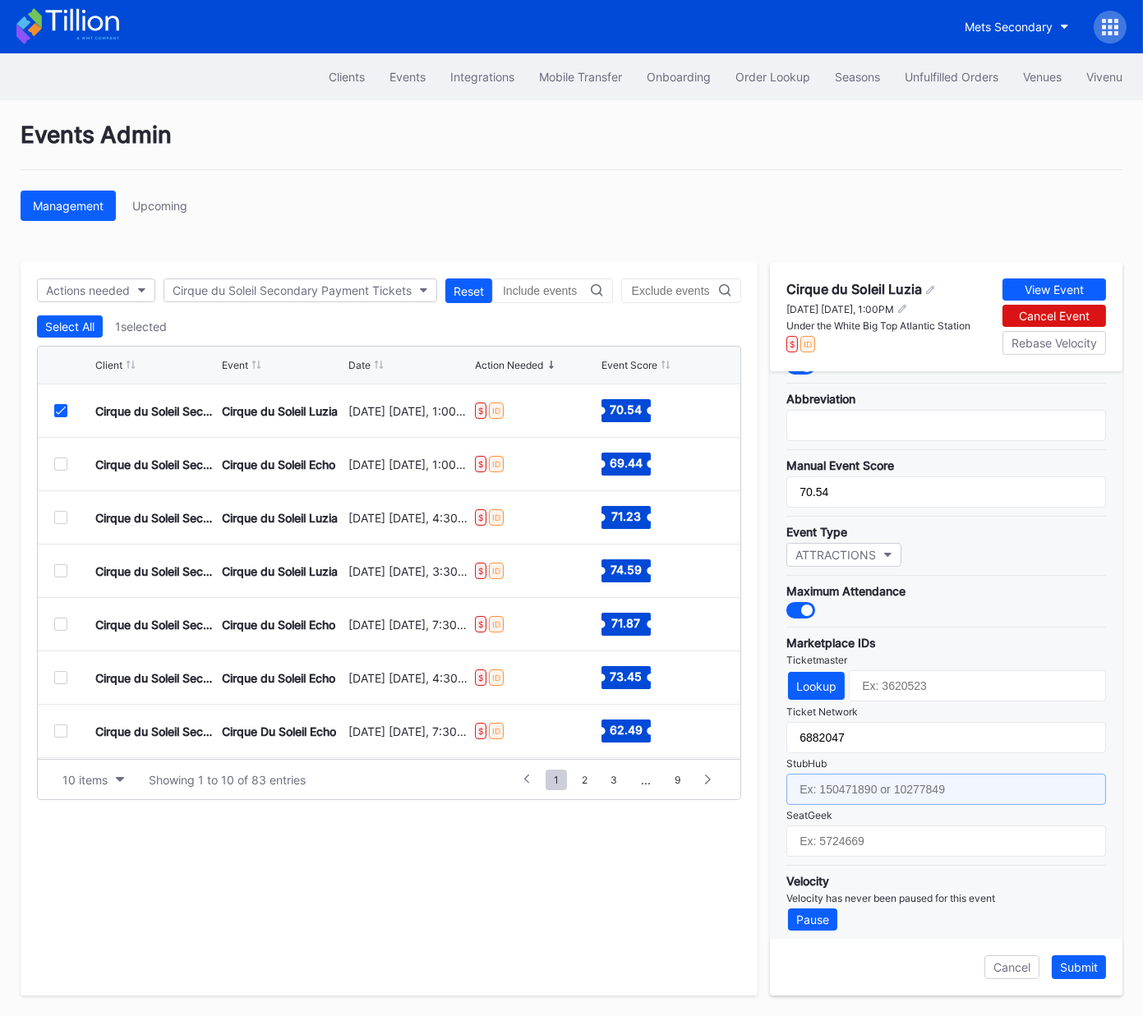
paste input "156037777"
type input "156037777"
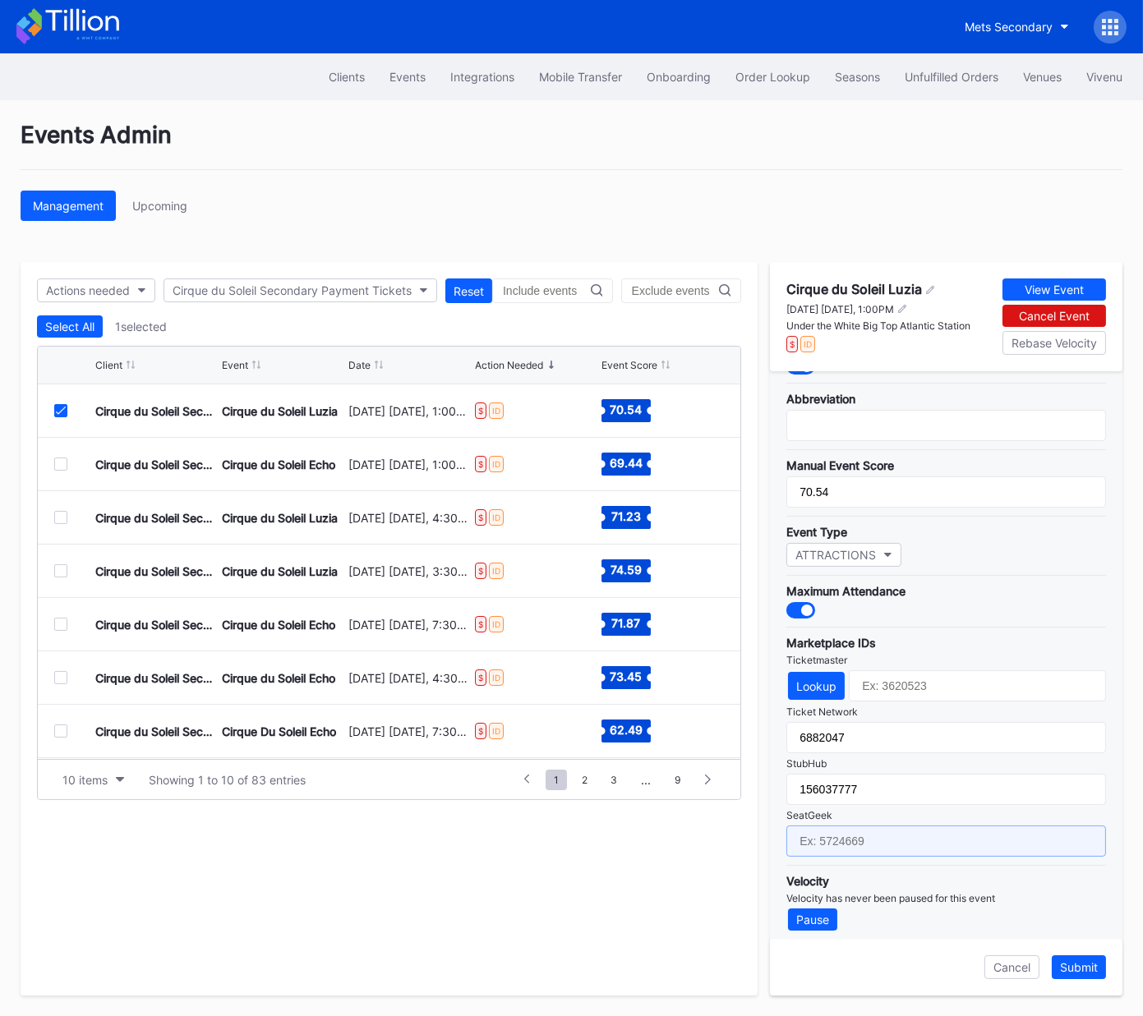
click at [871, 841] on input "text" at bounding box center [946, 841] width 320 height 31
paste input "17246130"
type input "17246130"
click at [1070, 969] on div "Submit" at bounding box center [1079, 967] width 38 height 14
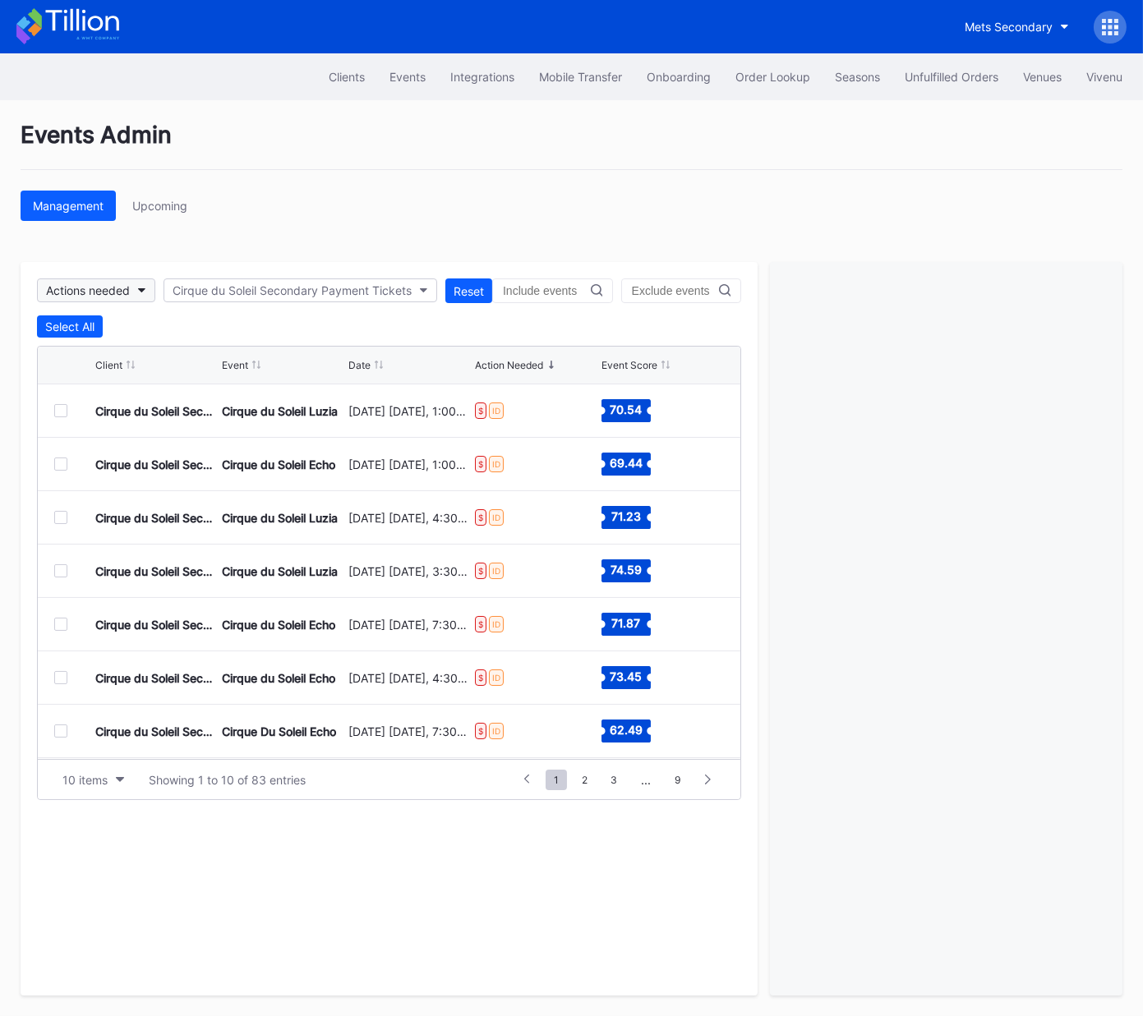
click at [95, 286] on div "Actions needed" at bounding box center [88, 290] width 84 height 14
click at [137, 440] on div "Missing integration IDs" at bounding box center [136, 443] width 122 height 14
click at [62, 463] on div at bounding box center [60, 464] width 13 height 13
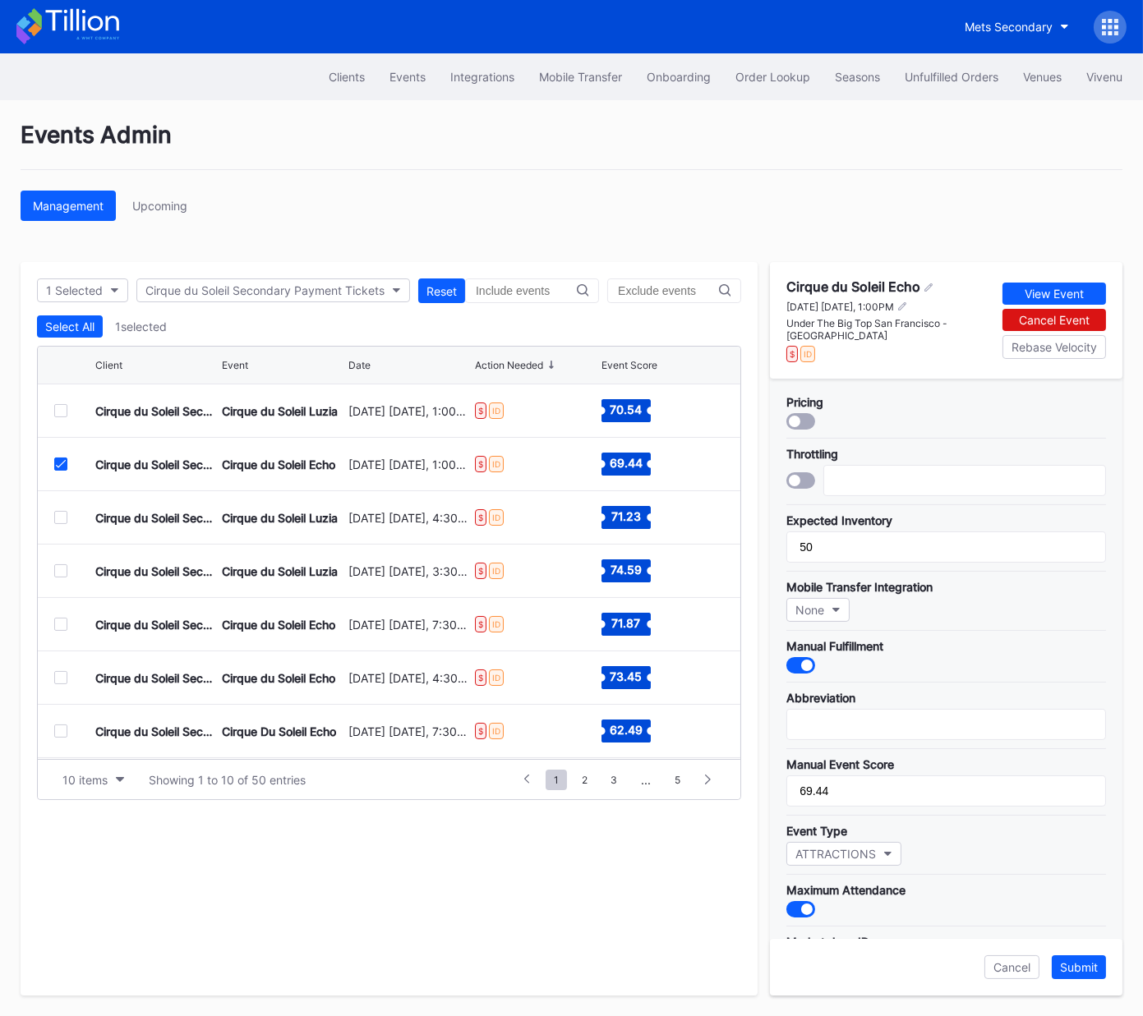
scroll to position [298, 0]
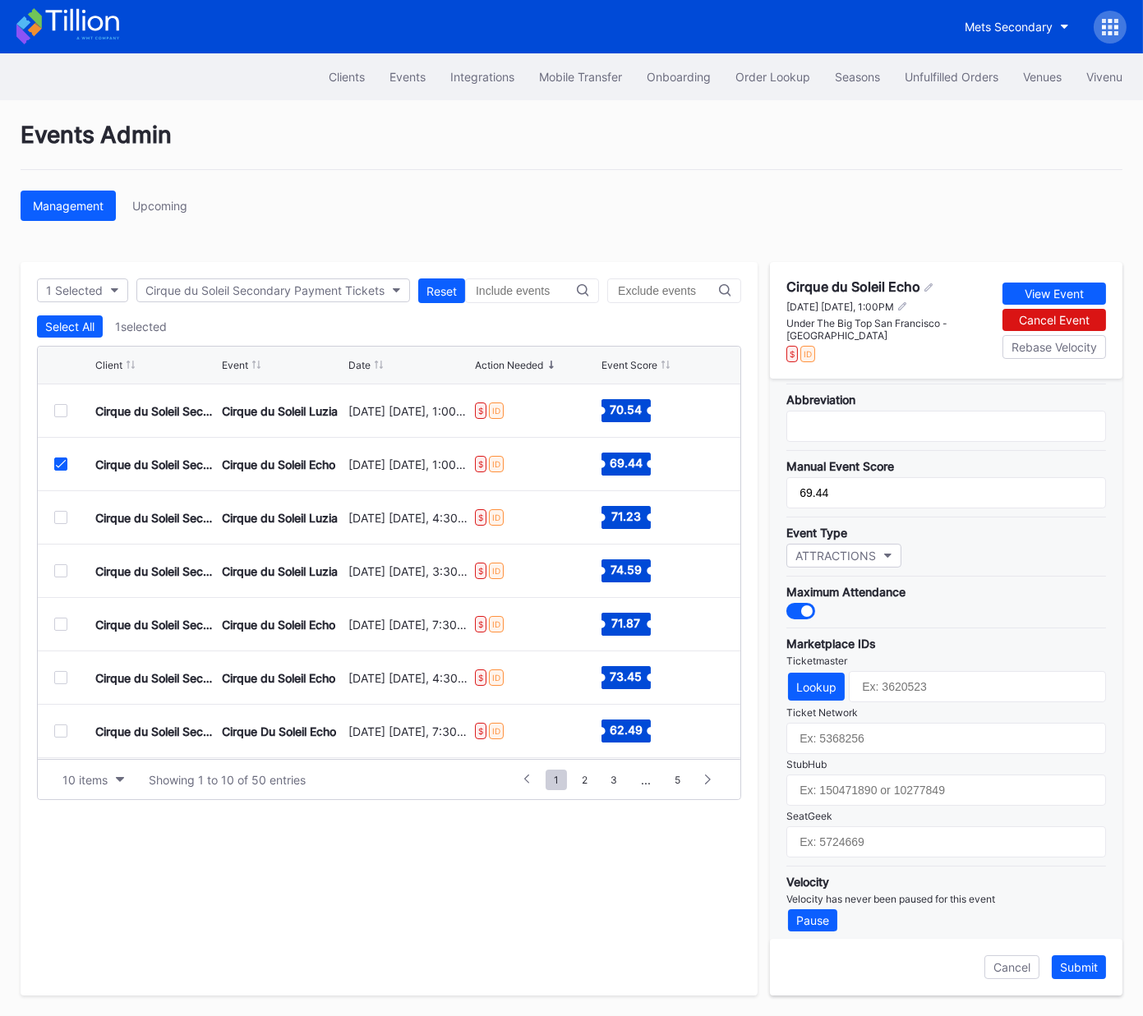
click at [61, 463] on icon at bounding box center [61, 464] width 10 height 8
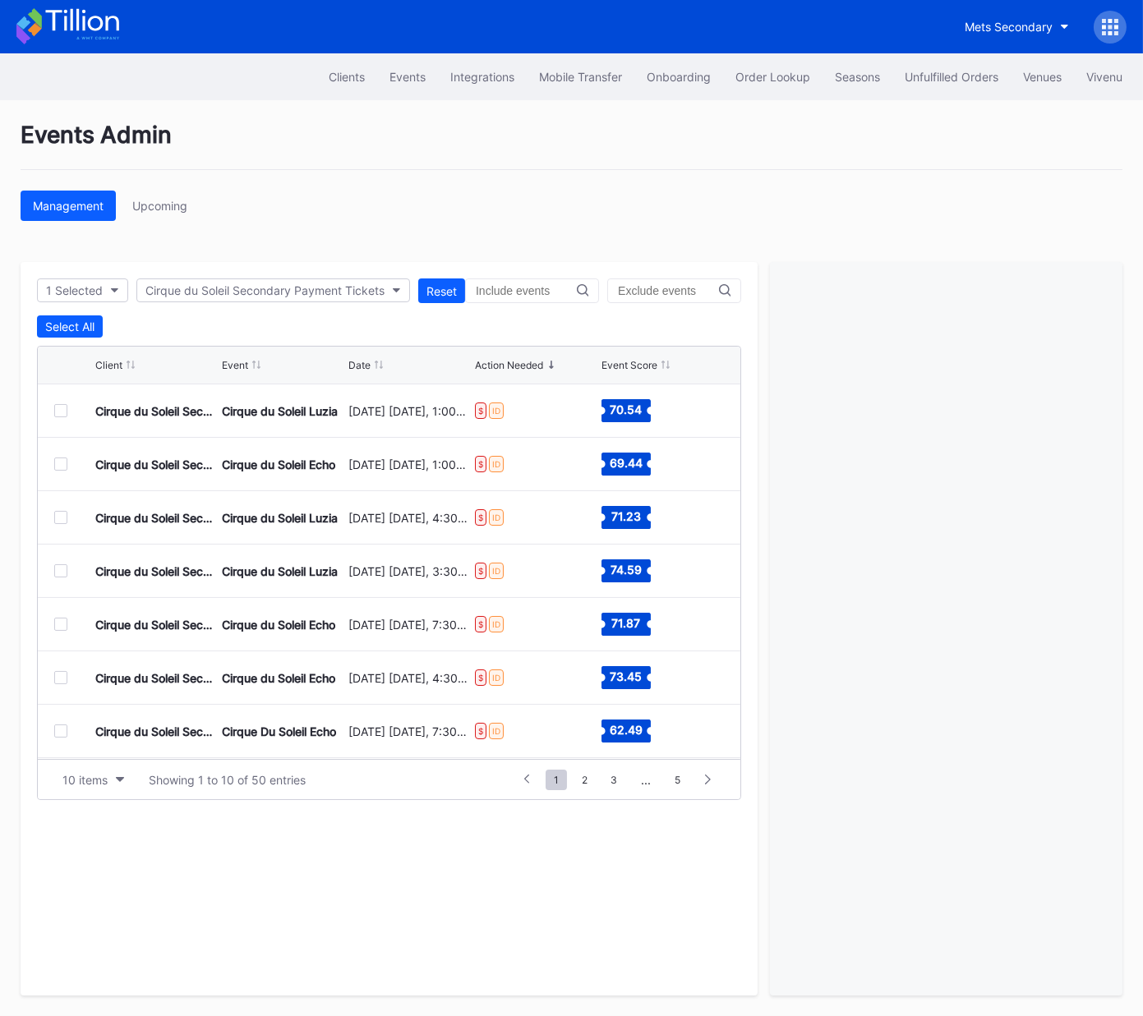
click at [61, 461] on div at bounding box center [60, 464] width 13 height 13
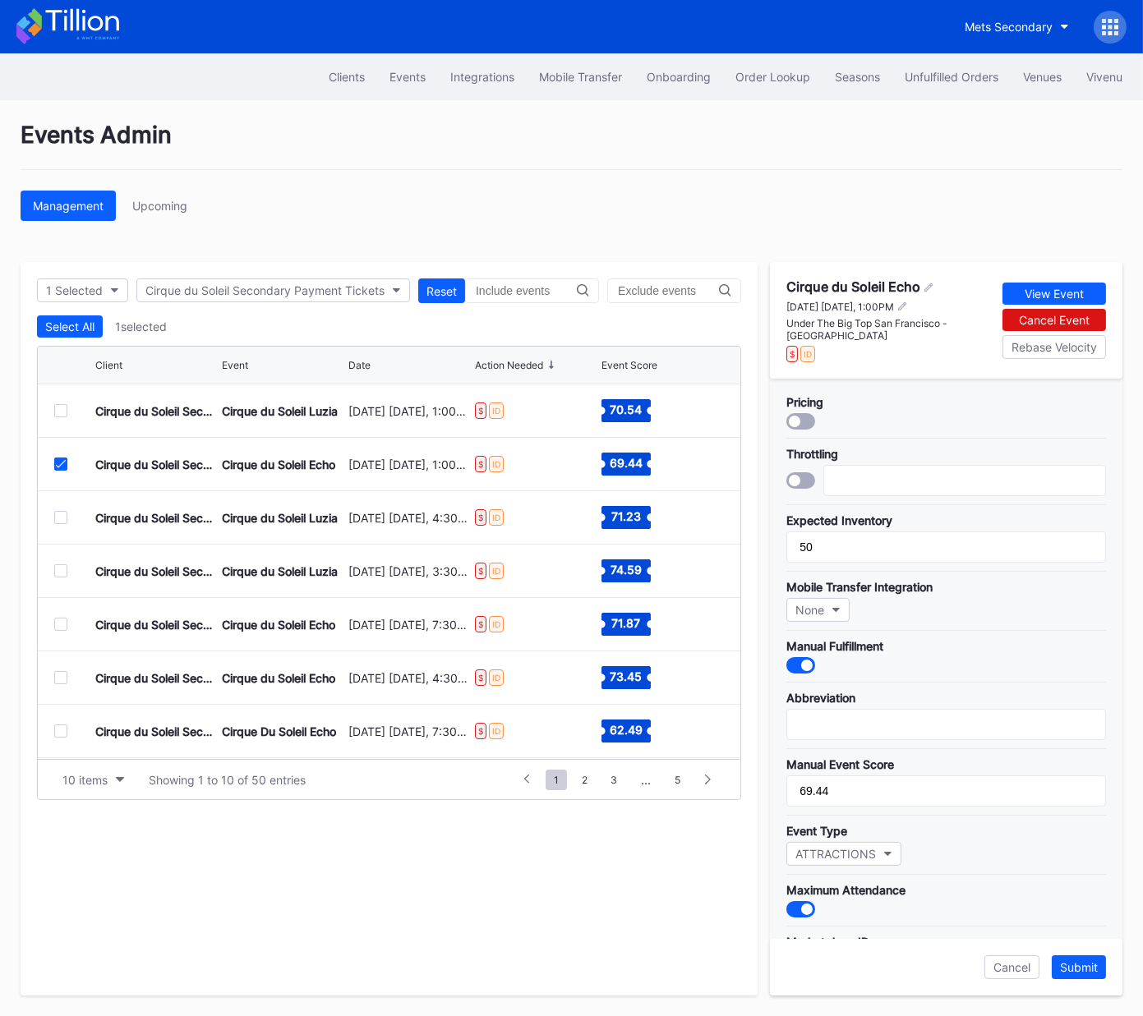
click at [867, 288] on div "Cirque du Soleil Echo" at bounding box center [853, 286] width 134 height 16
copy div "Cirque du Soleil Echo"
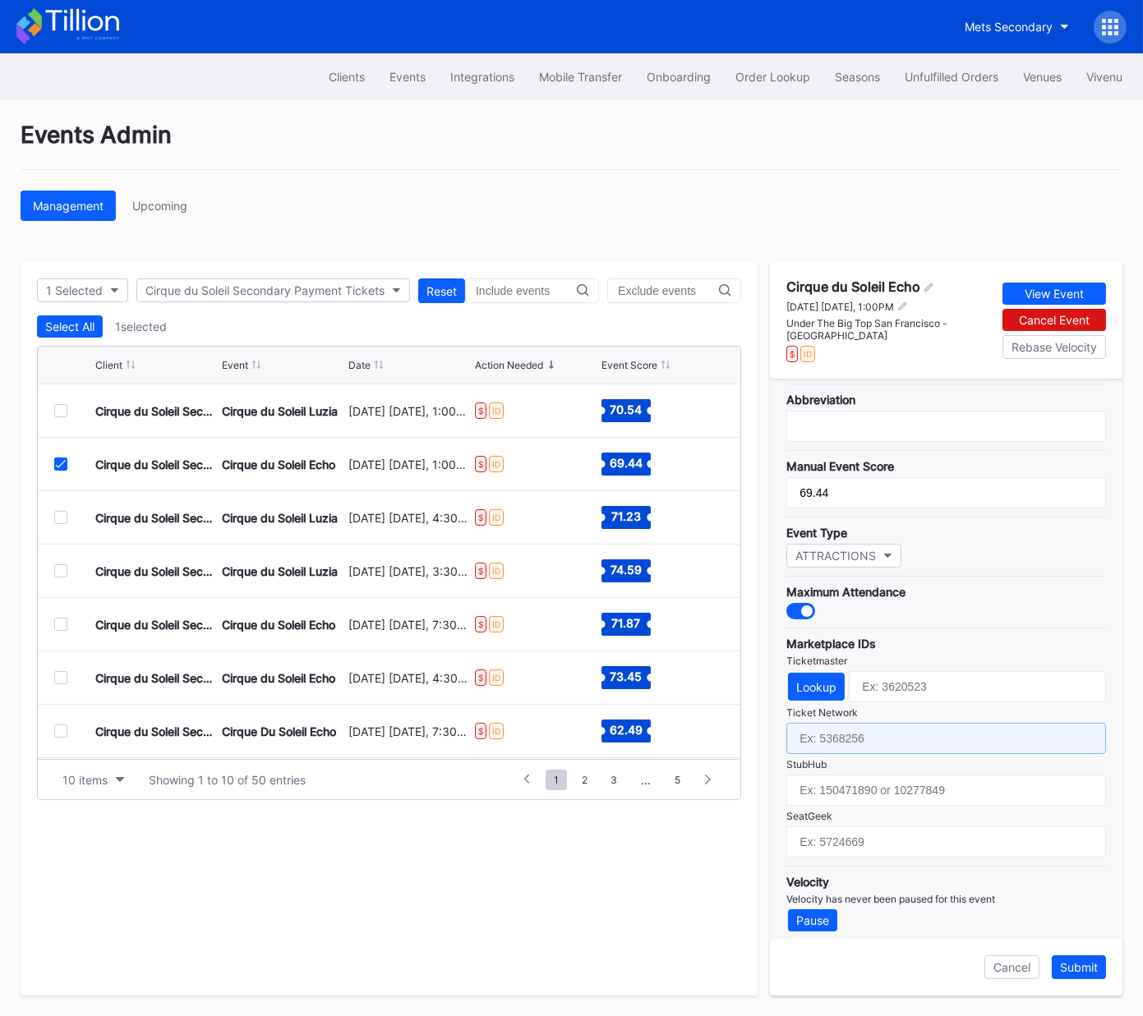
drag, startPoint x: 913, startPoint y: 728, endPoint x: 911, endPoint y: 766, distance: 37.8
click at [913, 728] on input "text" at bounding box center [946, 738] width 320 height 31
paste input "6989701"
type input "6989701"
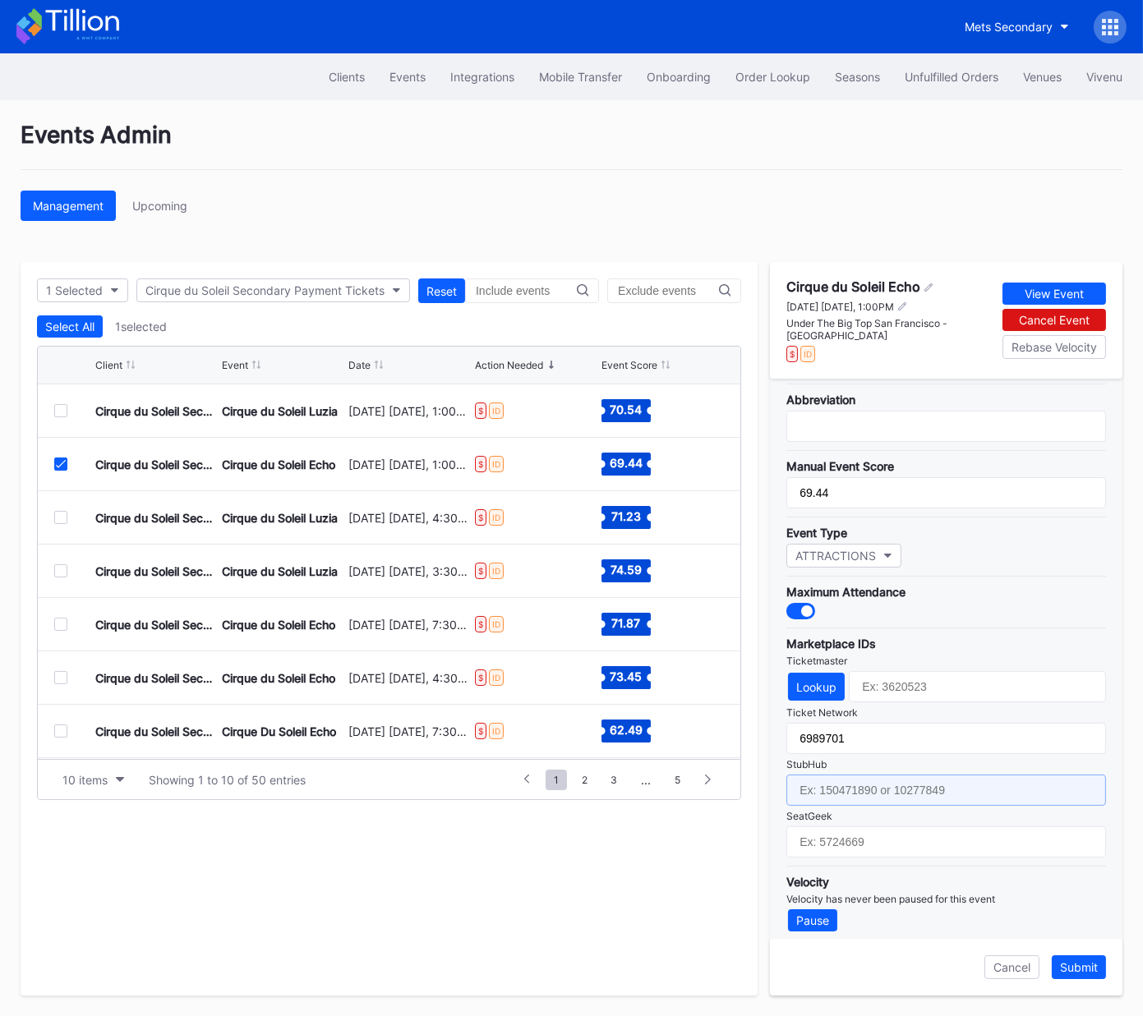
click at [899, 789] on input "text" at bounding box center [946, 790] width 320 height 31
paste input "157267597"
type input "157267597"
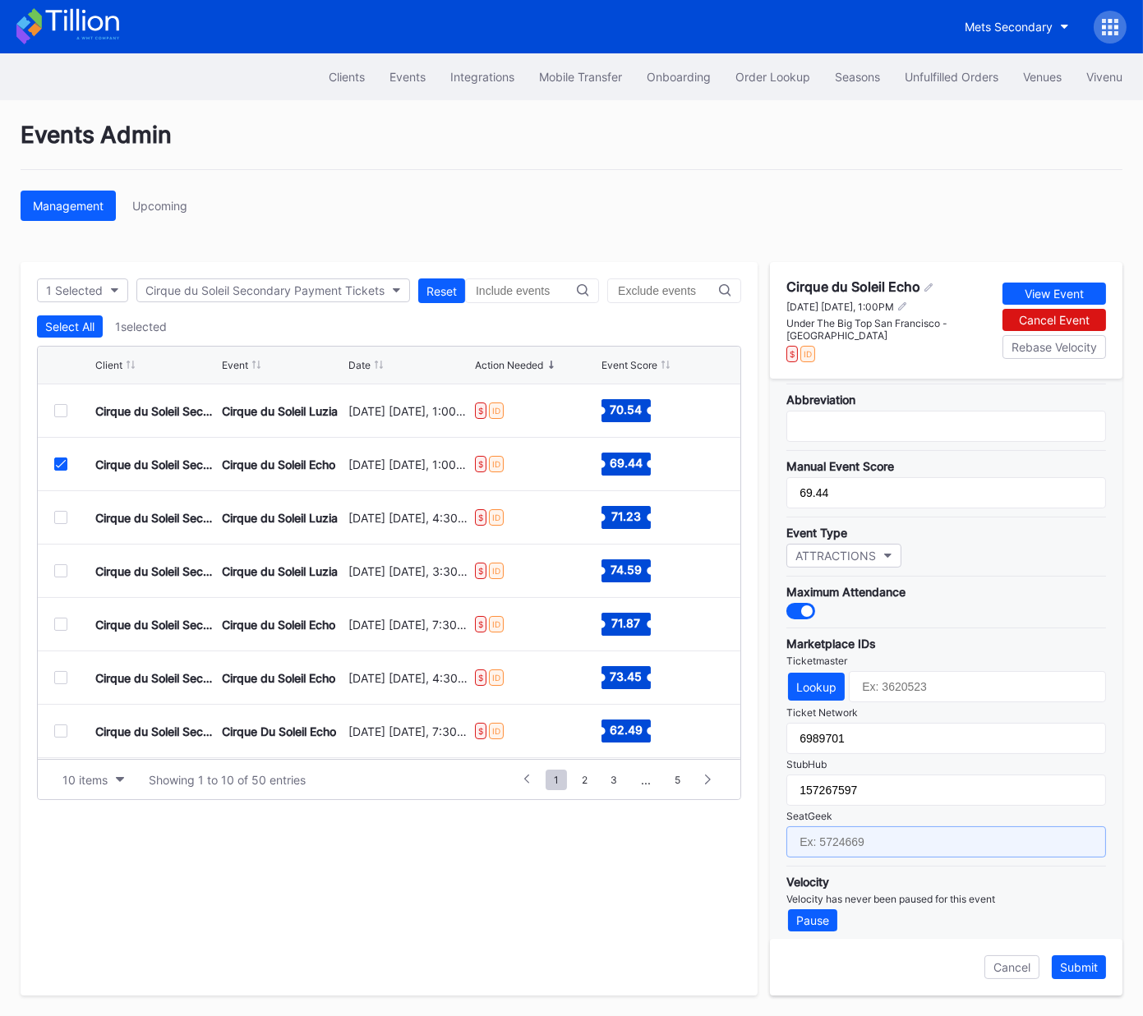
drag, startPoint x: 911, startPoint y: 839, endPoint x: 1088, endPoint y: 711, distance: 217.7
click at [912, 838] on input "text" at bounding box center [946, 841] width 320 height 31
paste input "17409836"
type input "17409836"
click at [1084, 970] on div "Submit" at bounding box center [1079, 967] width 38 height 14
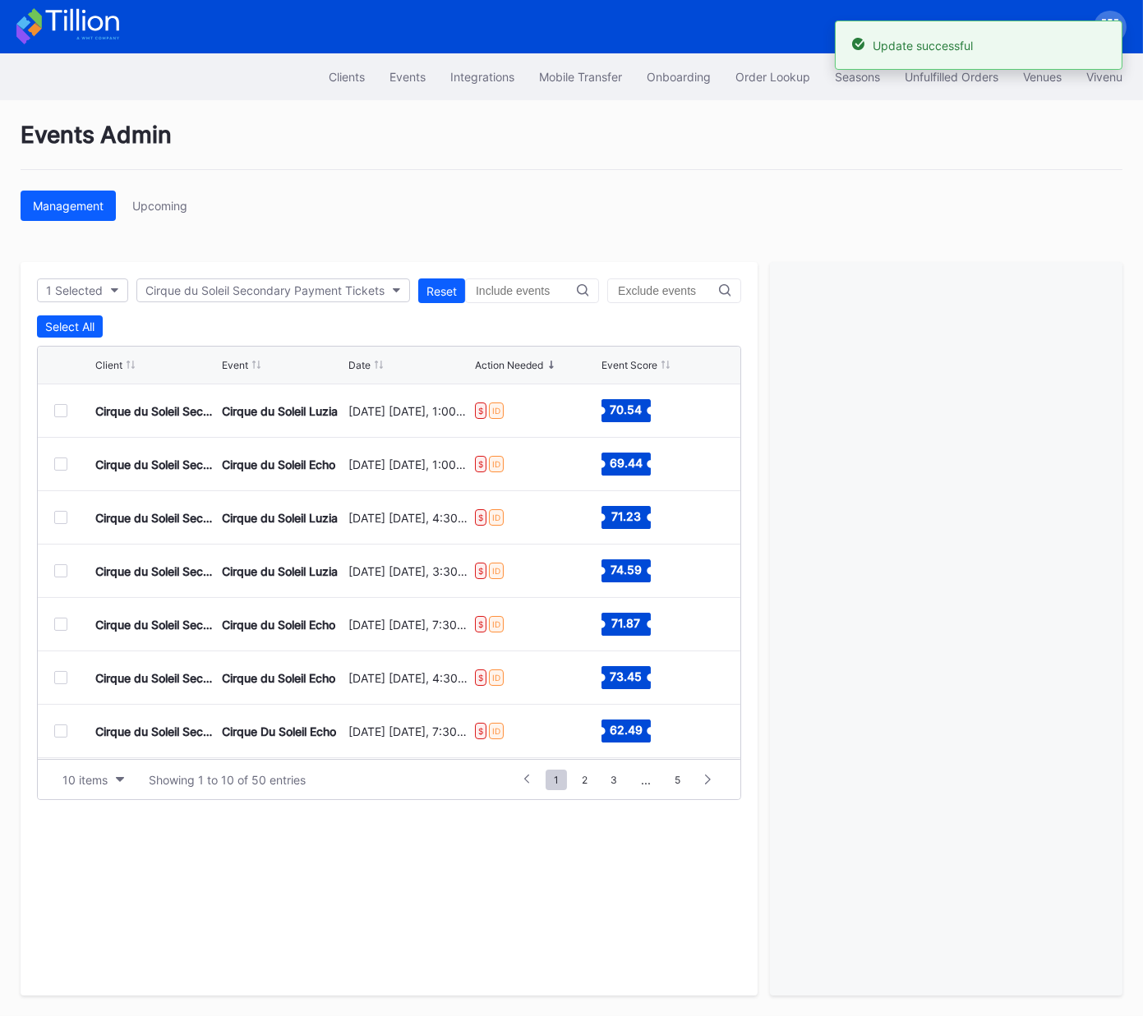
click at [62, 518] on div at bounding box center [60, 517] width 13 height 13
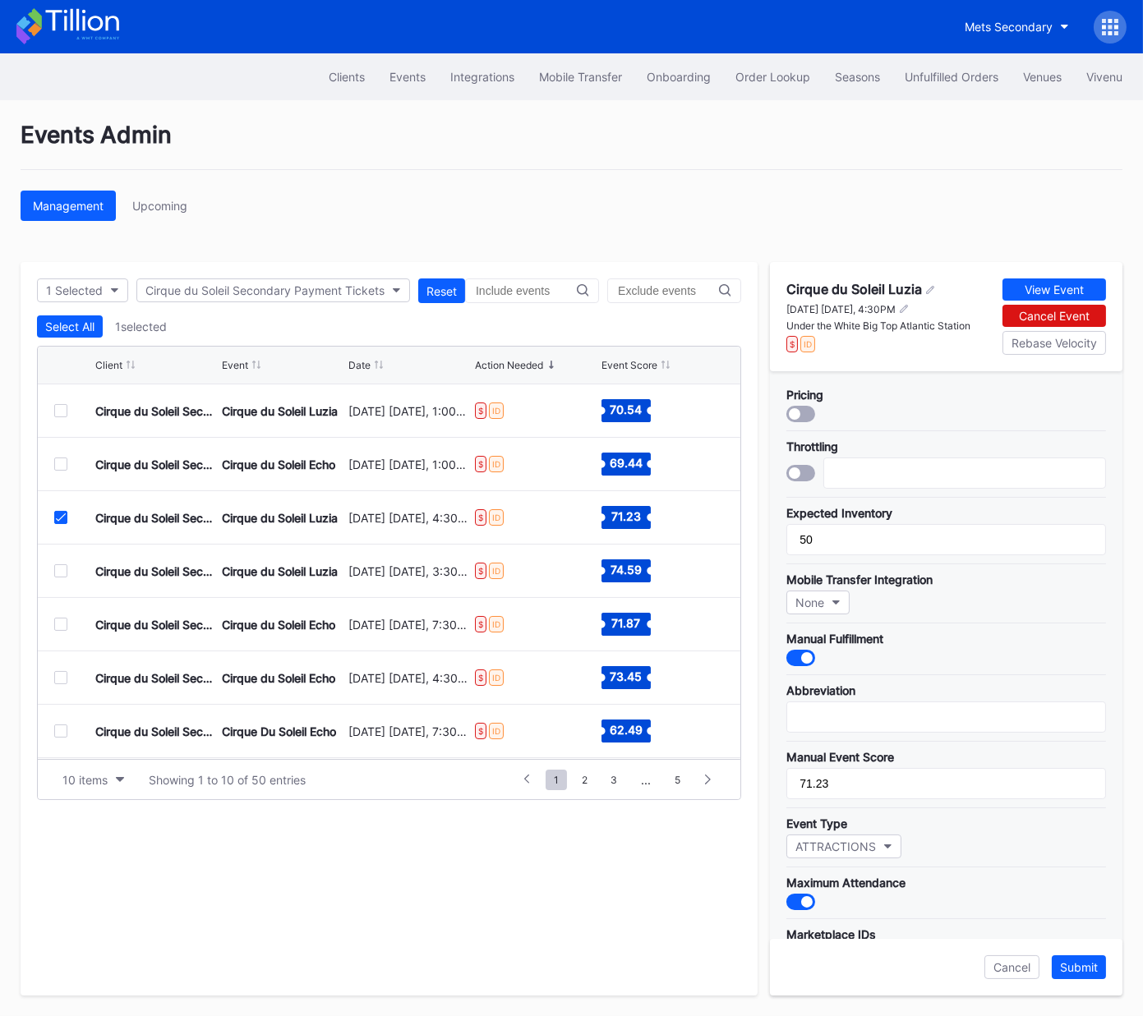
scroll to position [292, 0]
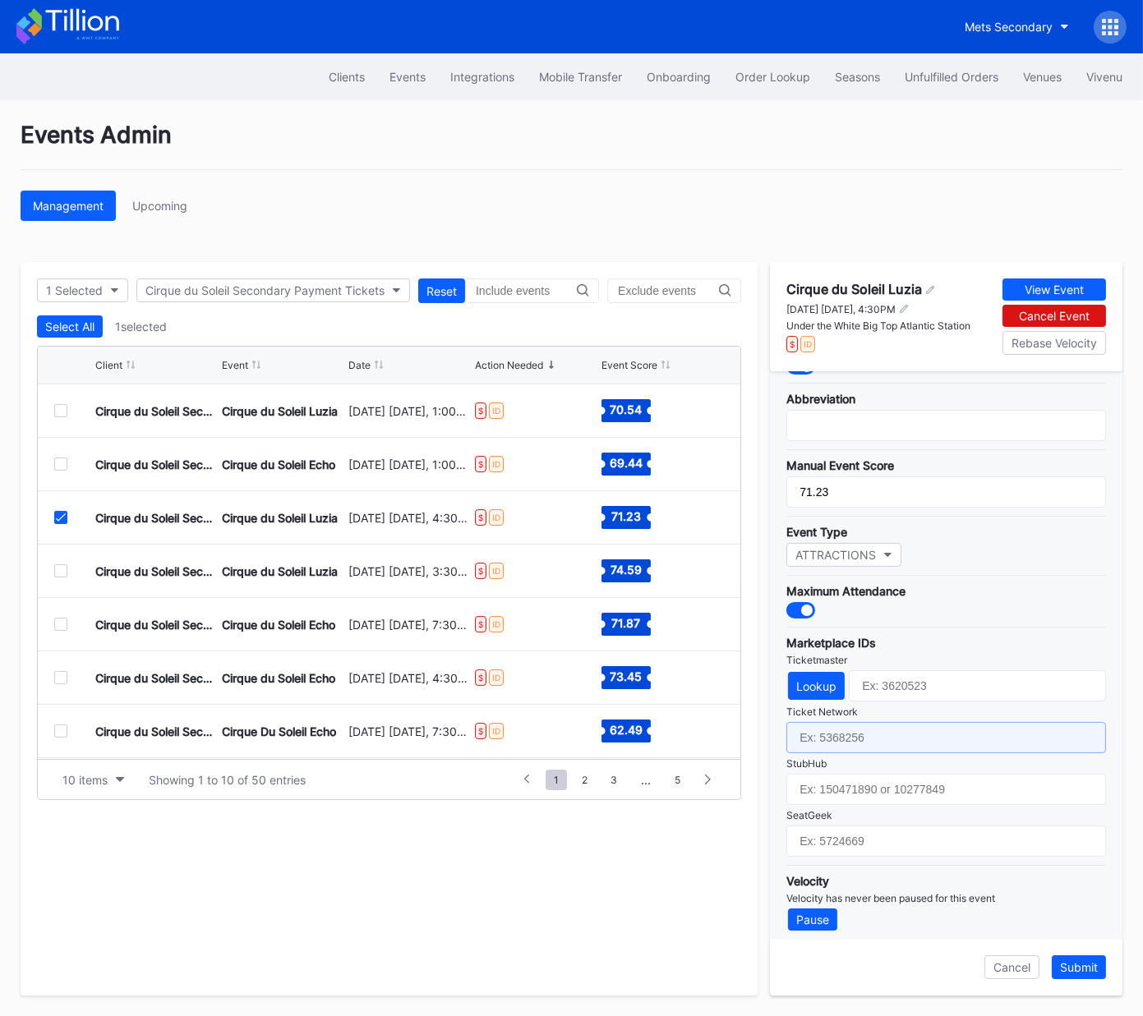
drag, startPoint x: 929, startPoint y: 730, endPoint x: 925, endPoint y: 794, distance: 63.4
click at [929, 730] on input "text" at bounding box center [946, 737] width 320 height 31
paste input "6882041"
type input "6882041"
click at [925, 809] on div "SeatGeek" at bounding box center [946, 815] width 320 height 12
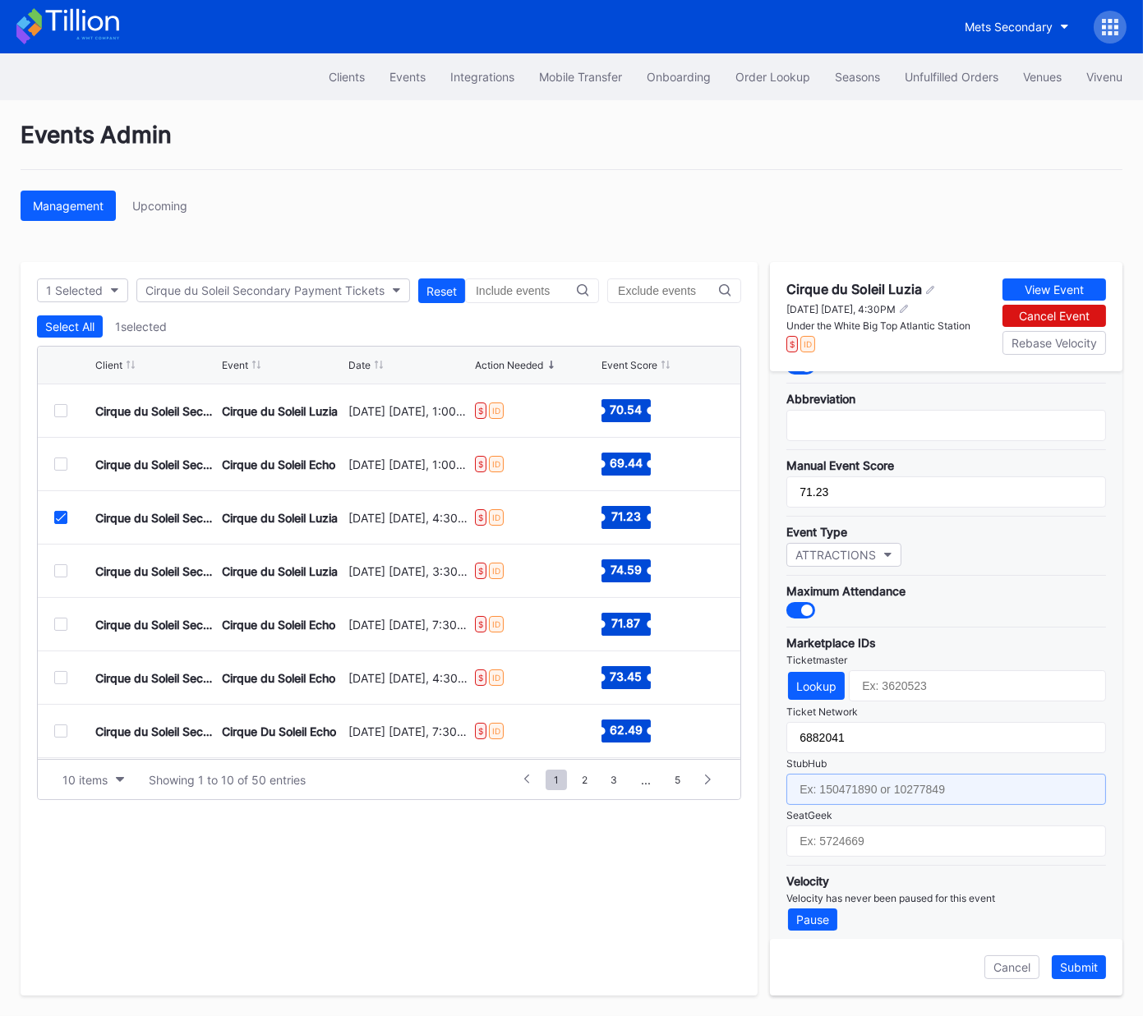
click at [931, 788] on input "text" at bounding box center [946, 789] width 320 height 31
paste input "156500660"
type input "156500660"
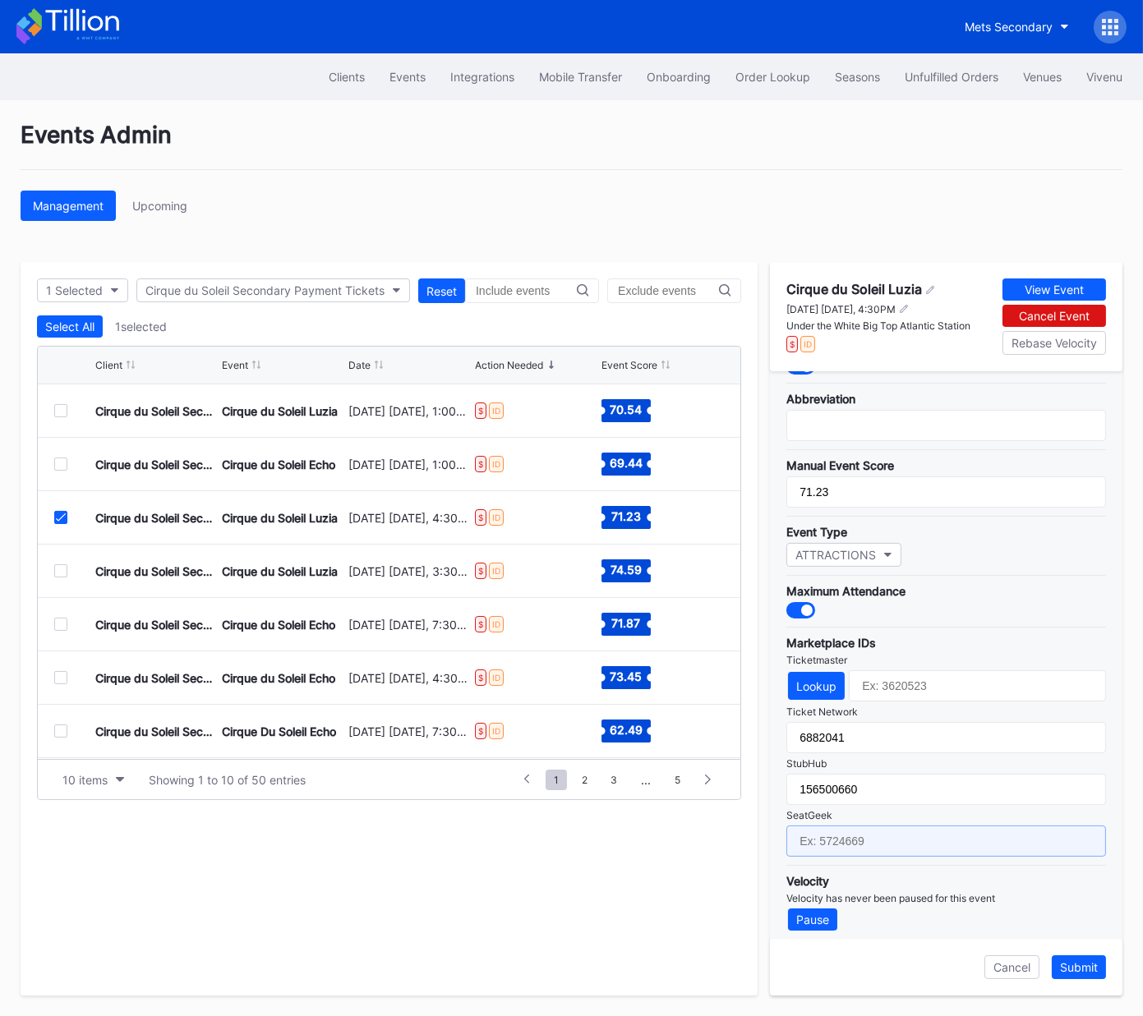
click at [882, 829] on input "text" at bounding box center [946, 841] width 320 height 31
paste input "17246129"
type input "17246129"
click at [1072, 969] on div "Submit" at bounding box center [1079, 967] width 38 height 14
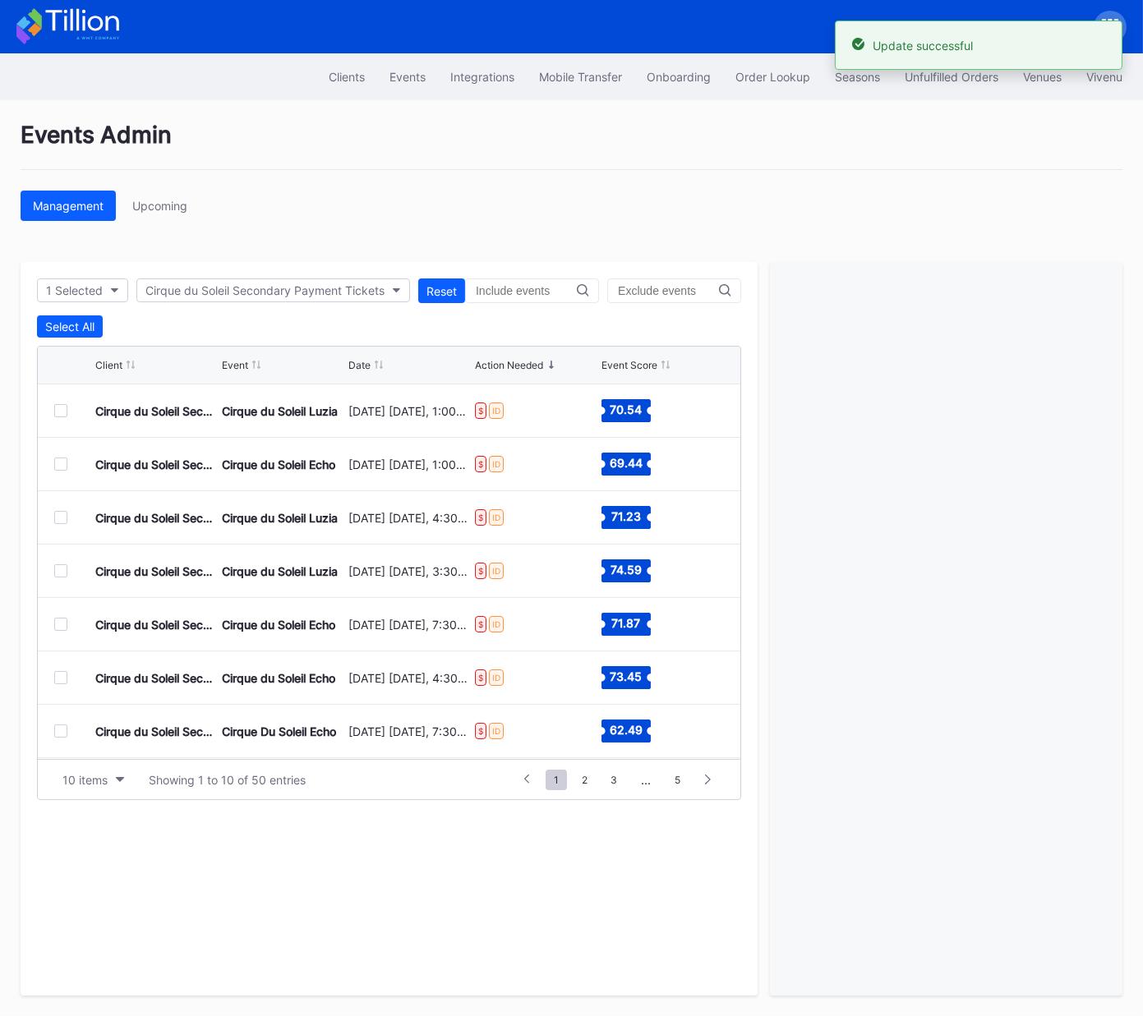
click at [58, 569] on div at bounding box center [60, 570] width 13 height 13
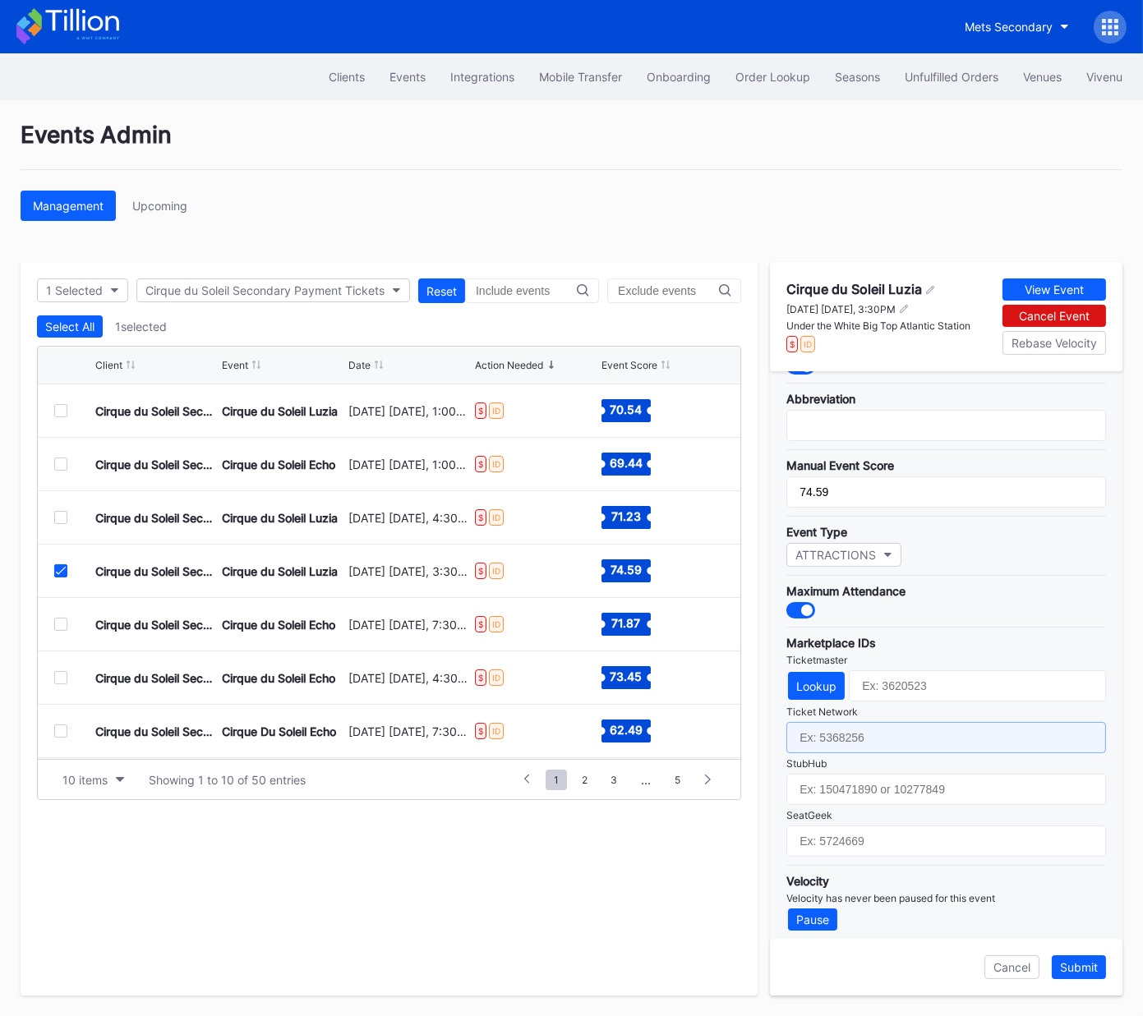
drag, startPoint x: 905, startPoint y: 734, endPoint x: 891, endPoint y: 768, distance: 36.9
click at [902, 734] on input "text" at bounding box center [946, 737] width 320 height 31
paste input "6882011"
type input "6882011"
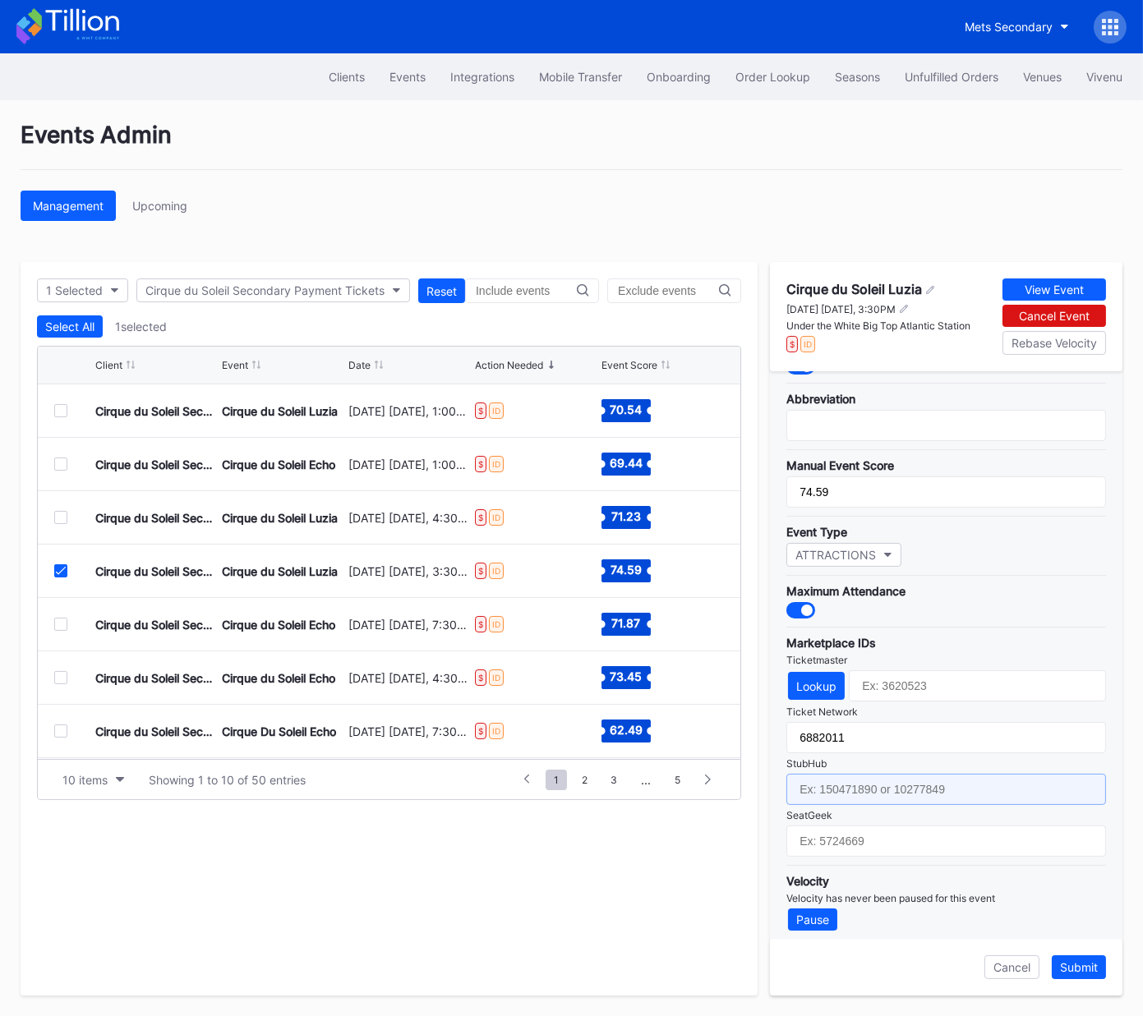
click at [891, 786] on input "text" at bounding box center [946, 789] width 320 height 31
paste input "156280211"
type input "156280211"
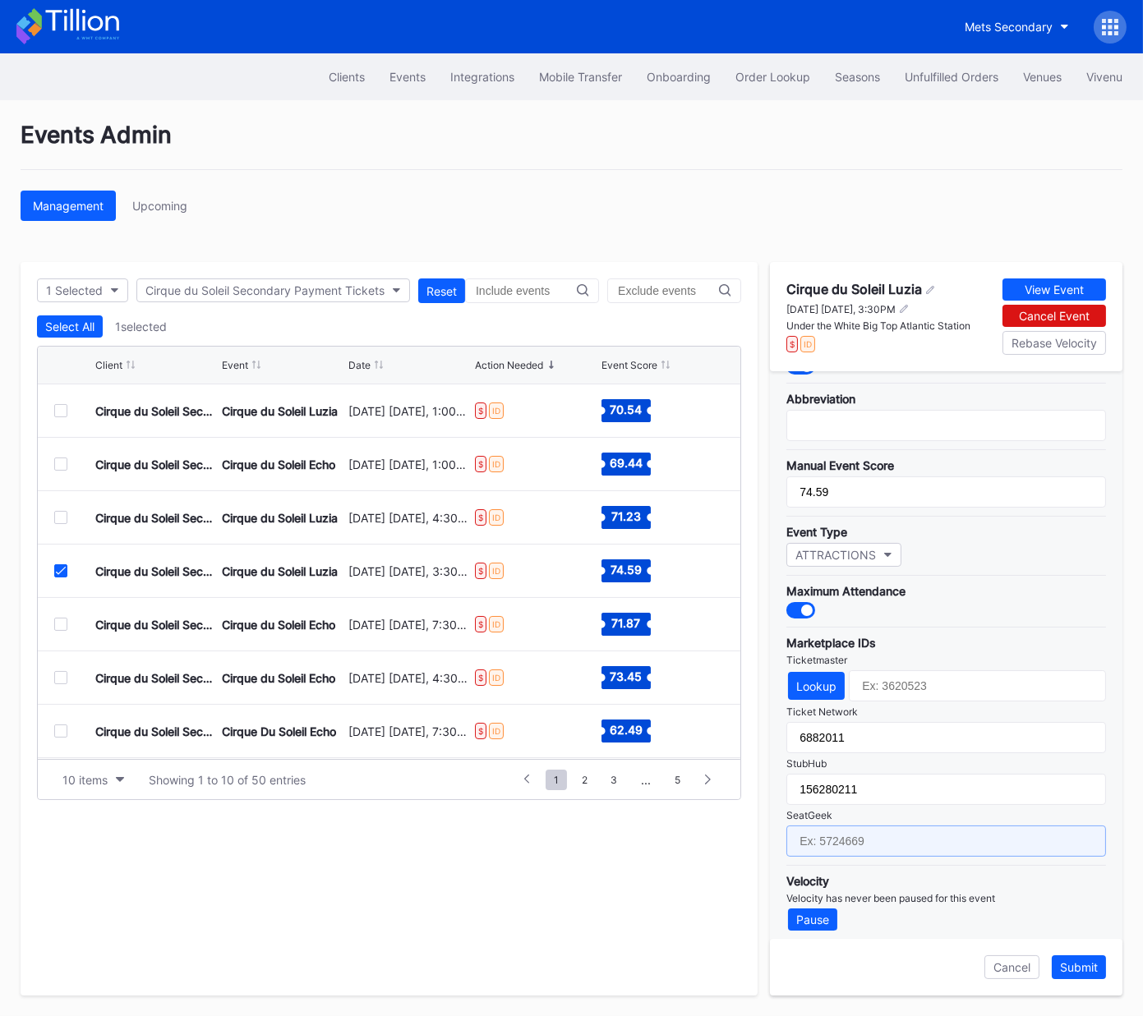
click at [882, 835] on input "text" at bounding box center [946, 841] width 320 height 31
paste input "17236203"
type input "17236203"
click at [1078, 965] on div "Submit" at bounding box center [1079, 967] width 38 height 14
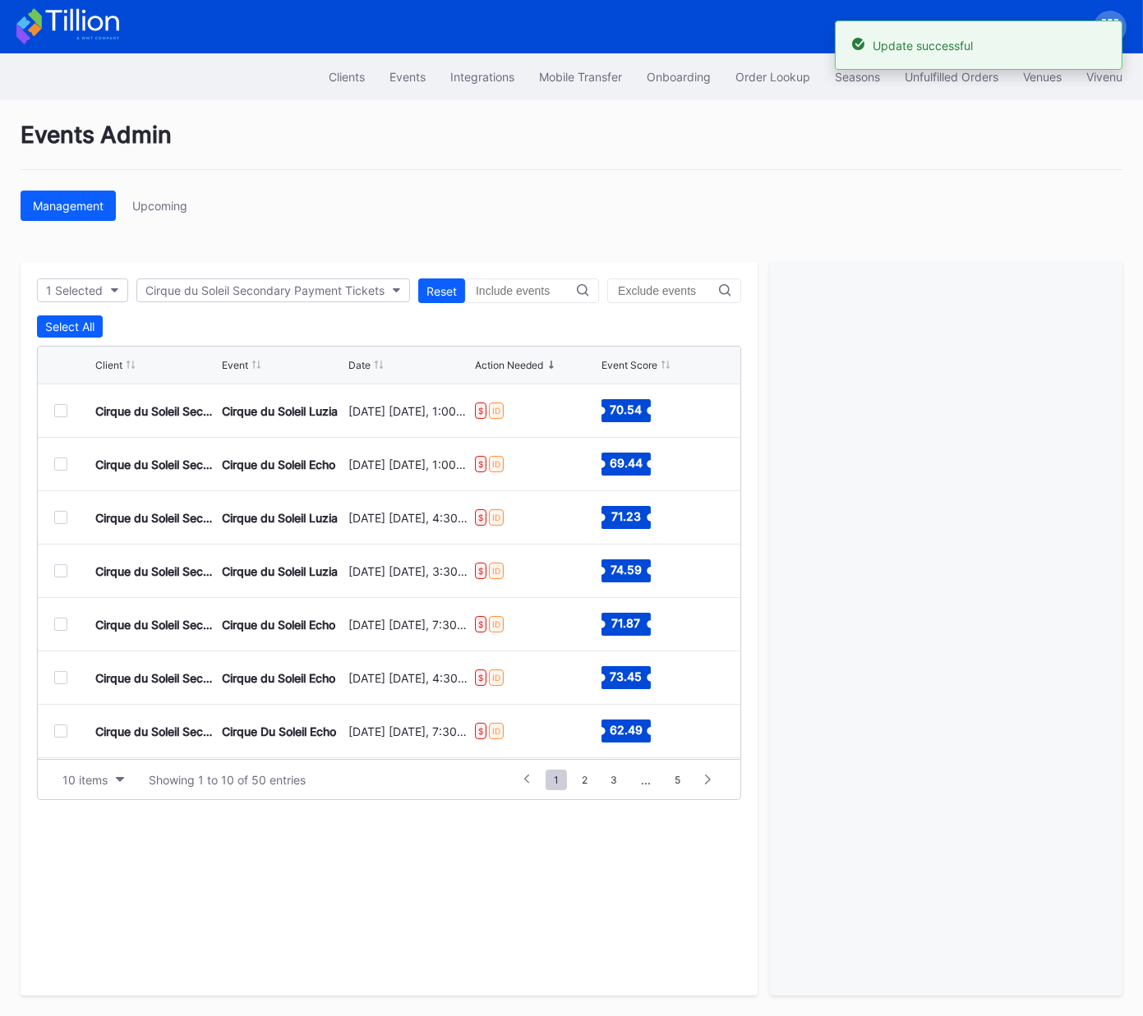
click at [62, 626] on div at bounding box center [60, 624] width 13 height 13
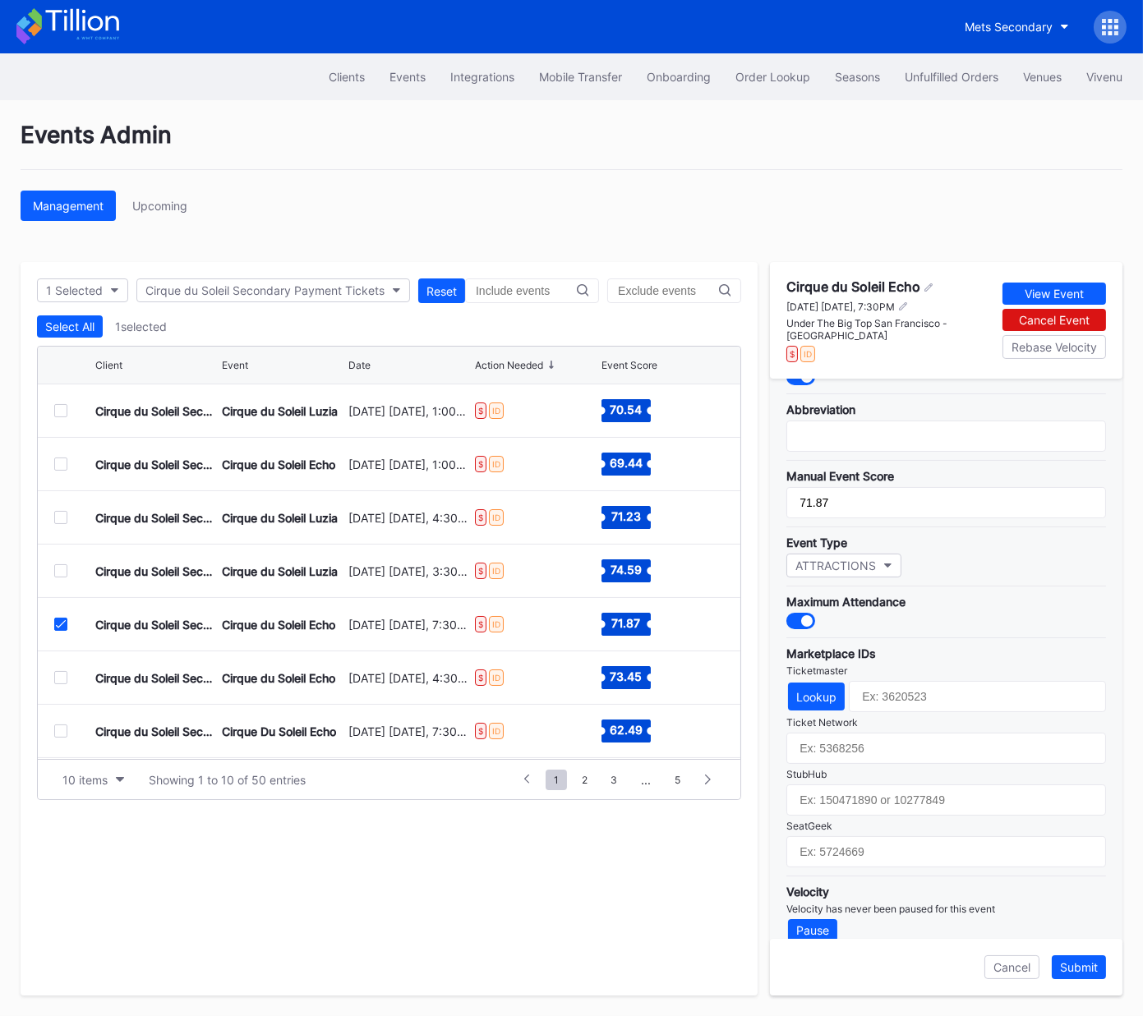
scroll to position [298, 0]
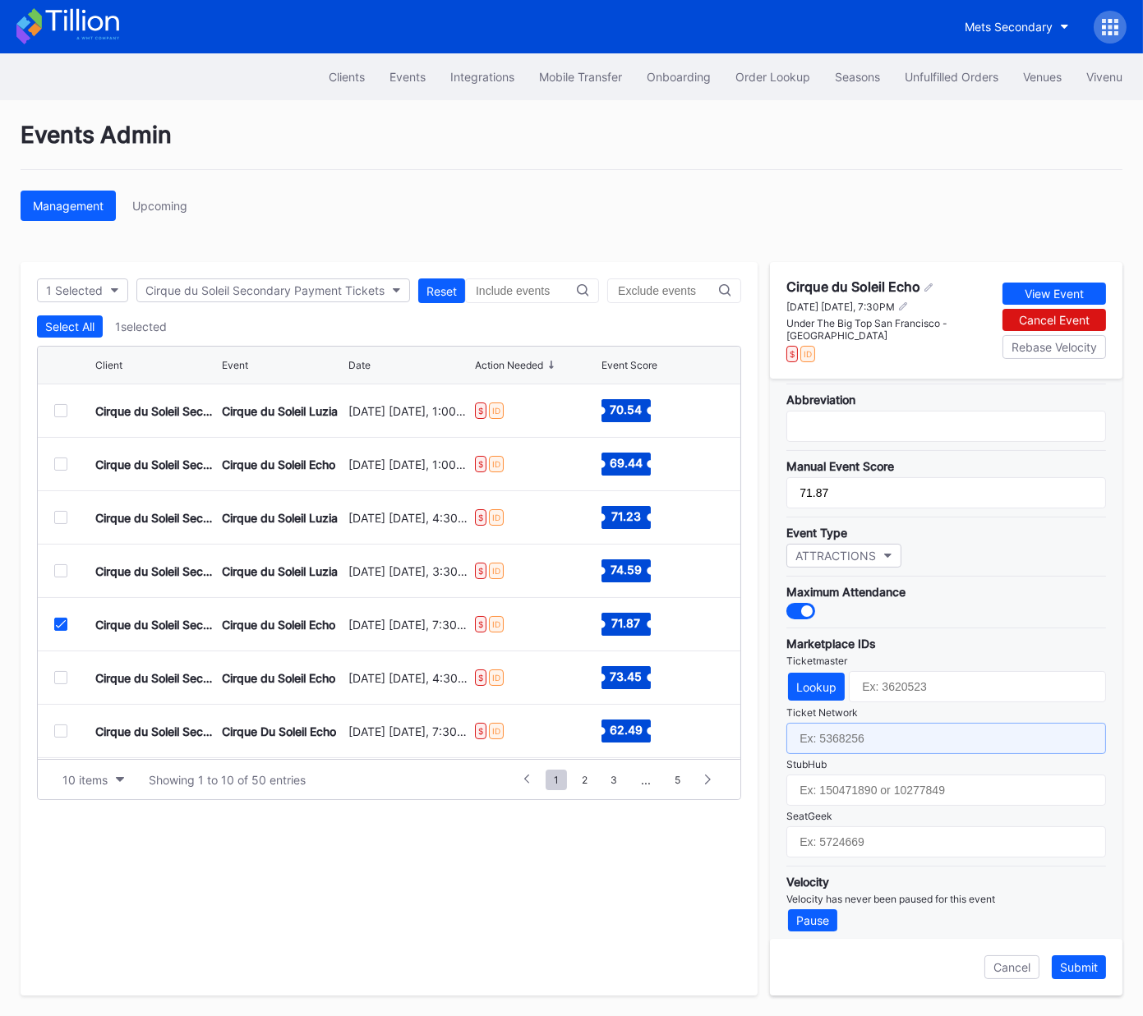
click at [861, 742] on input "text" at bounding box center [946, 738] width 320 height 31
paste input "6989737"
type input "6989737"
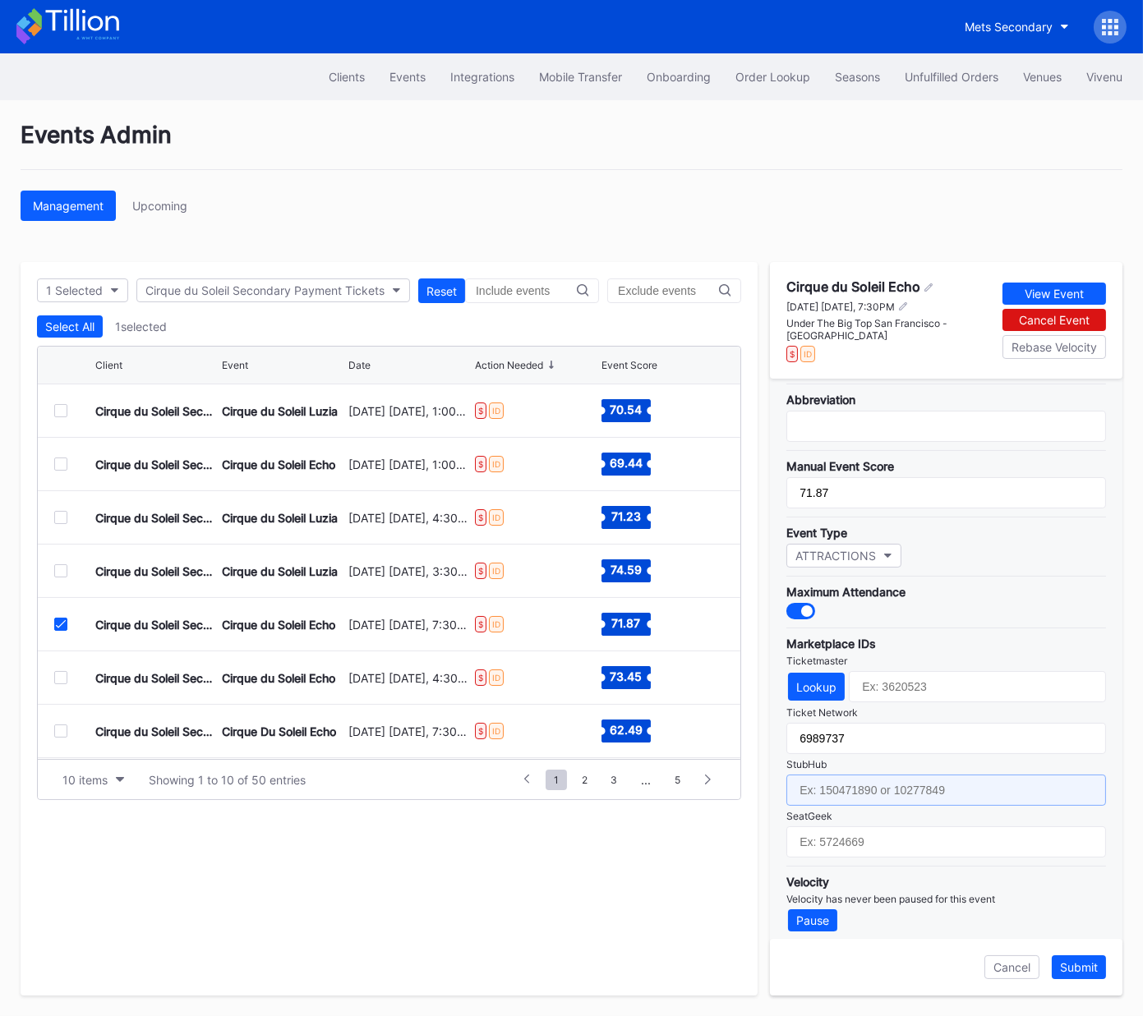
click at [866, 791] on input "text" at bounding box center [946, 790] width 320 height 31
paste input "157267669"
type input "157267669"
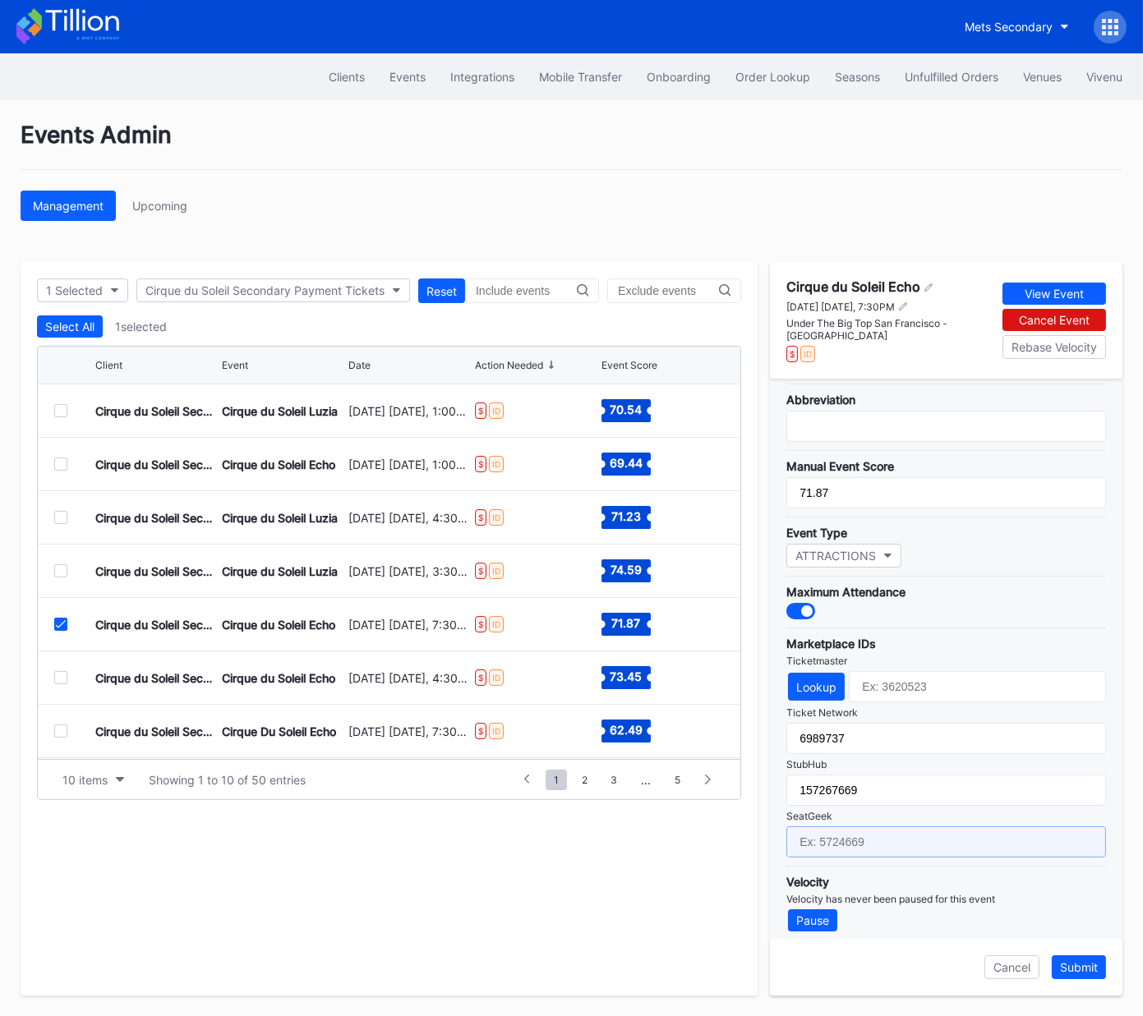
click at [917, 827] on input "text" at bounding box center [946, 841] width 320 height 31
paste input "17409877"
type input "17409877"
click at [1076, 969] on div "Submit" at bounding box center [1079, 967] width 38 height 14
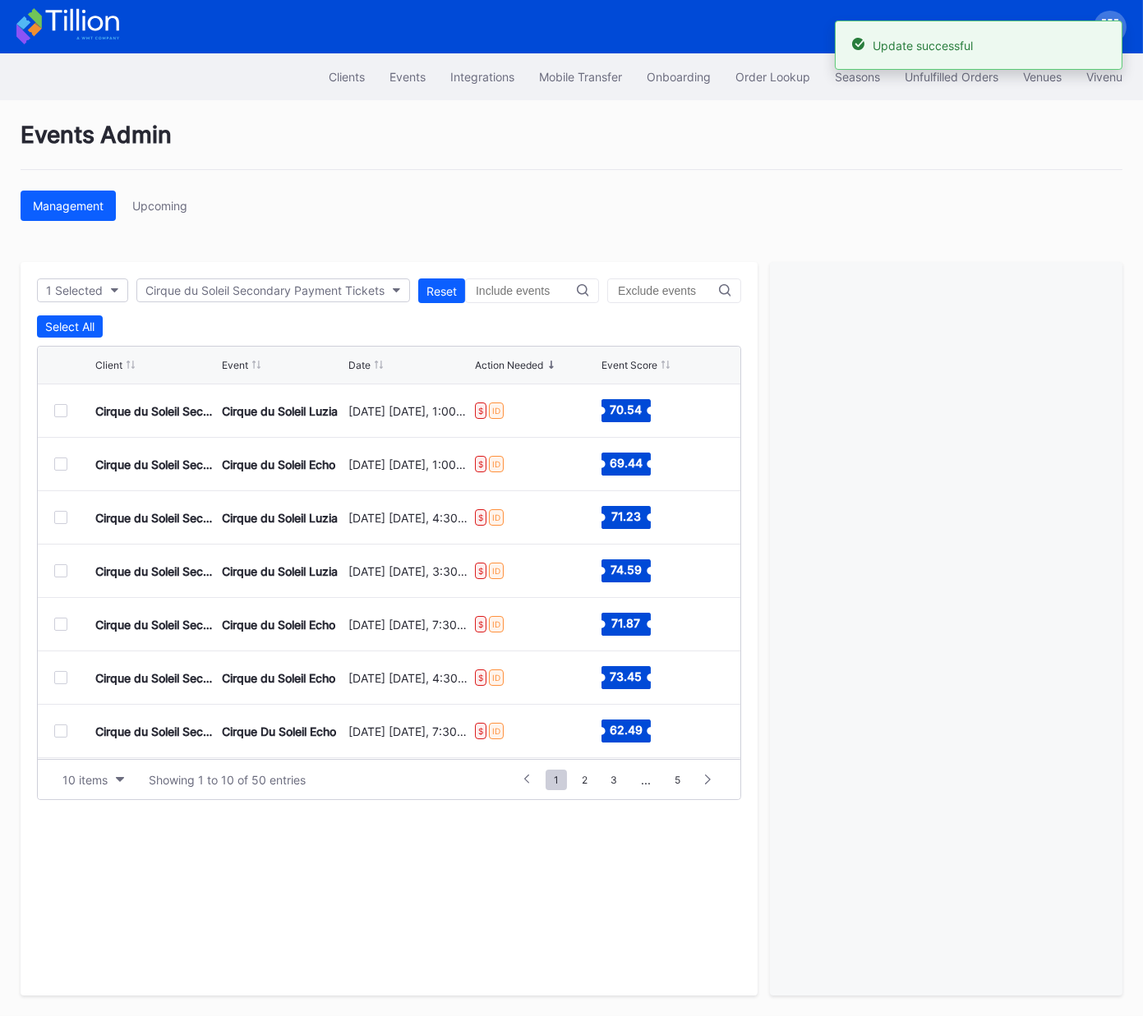
click at [63, 678] on div at bounding box center [60, 677] width 13 height 13
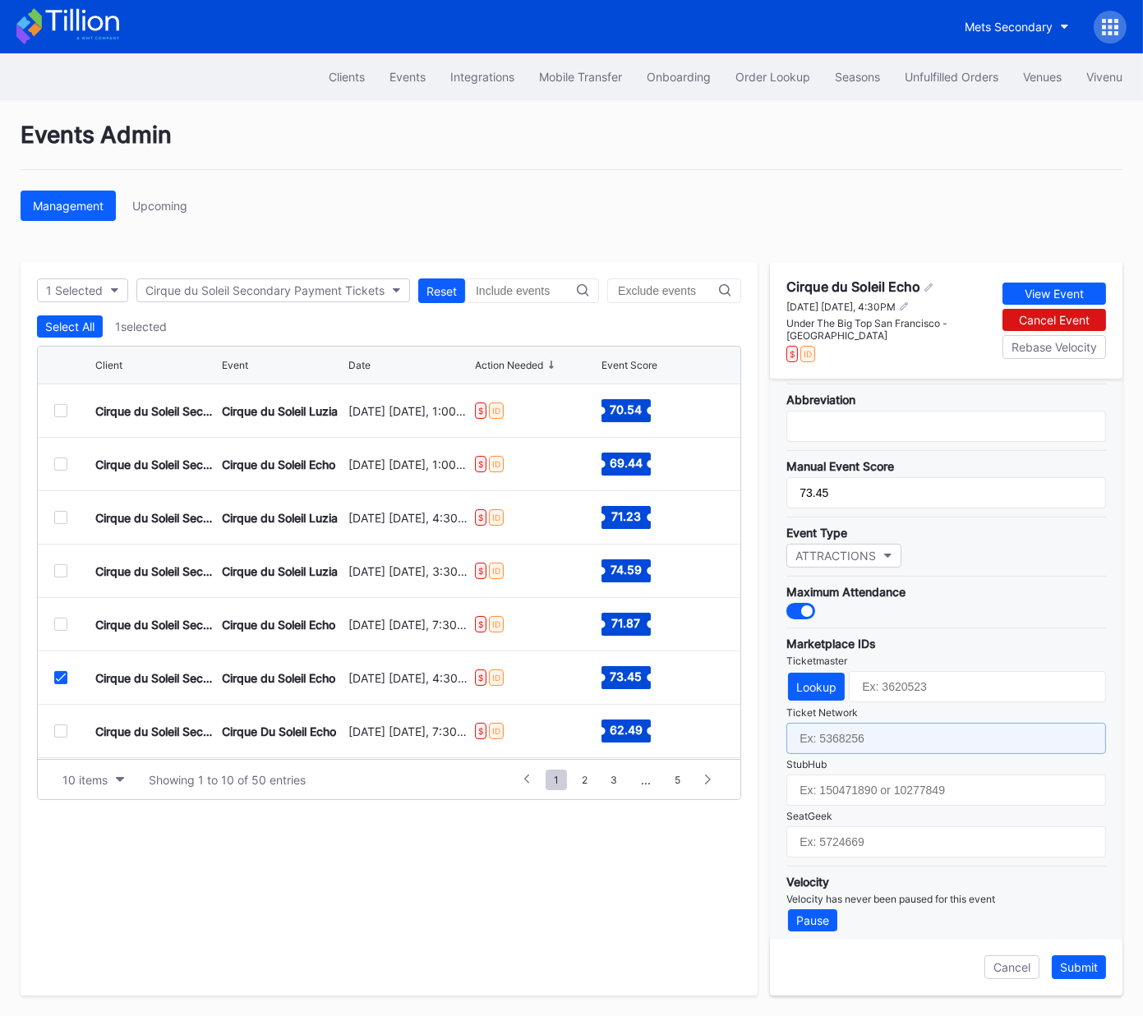
drag, startPoint x: 906, startPoint y: 730, endPoint x: 895, endPoint y: 761, distance: 33.0
click at [906, 730] on input "text" at bounding box center [946, 738] width 320 height 31
paste input "6989744"
type input "6989744"
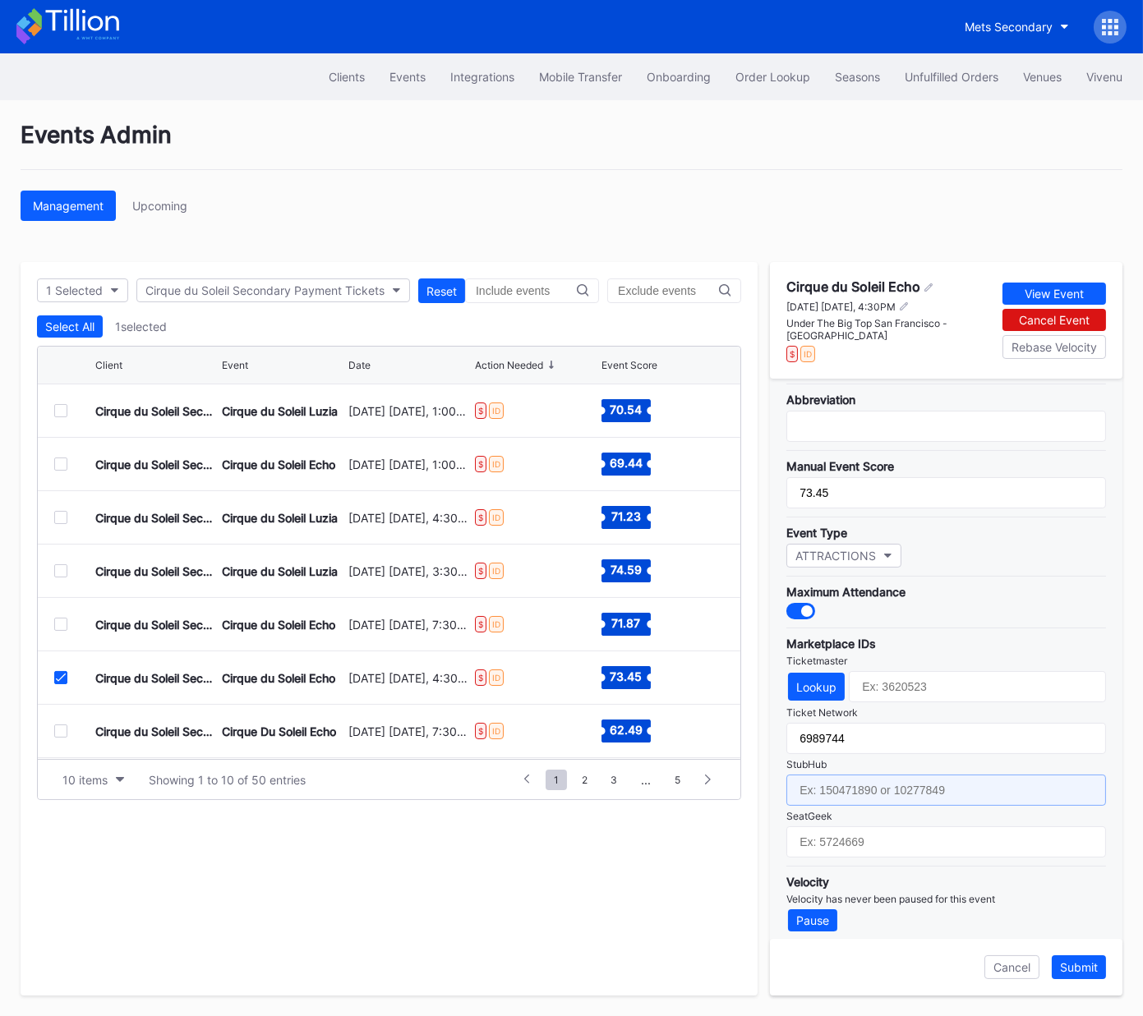
drag, startPoint x: 889, startPoint y: 780, endPoint x: 939, endPoint y: 722, distance: 76.9
click at [893, 776] on input "text" at bounding box center [946, 790] width 320 height 31
paste input "157268108"
type input "157268108"
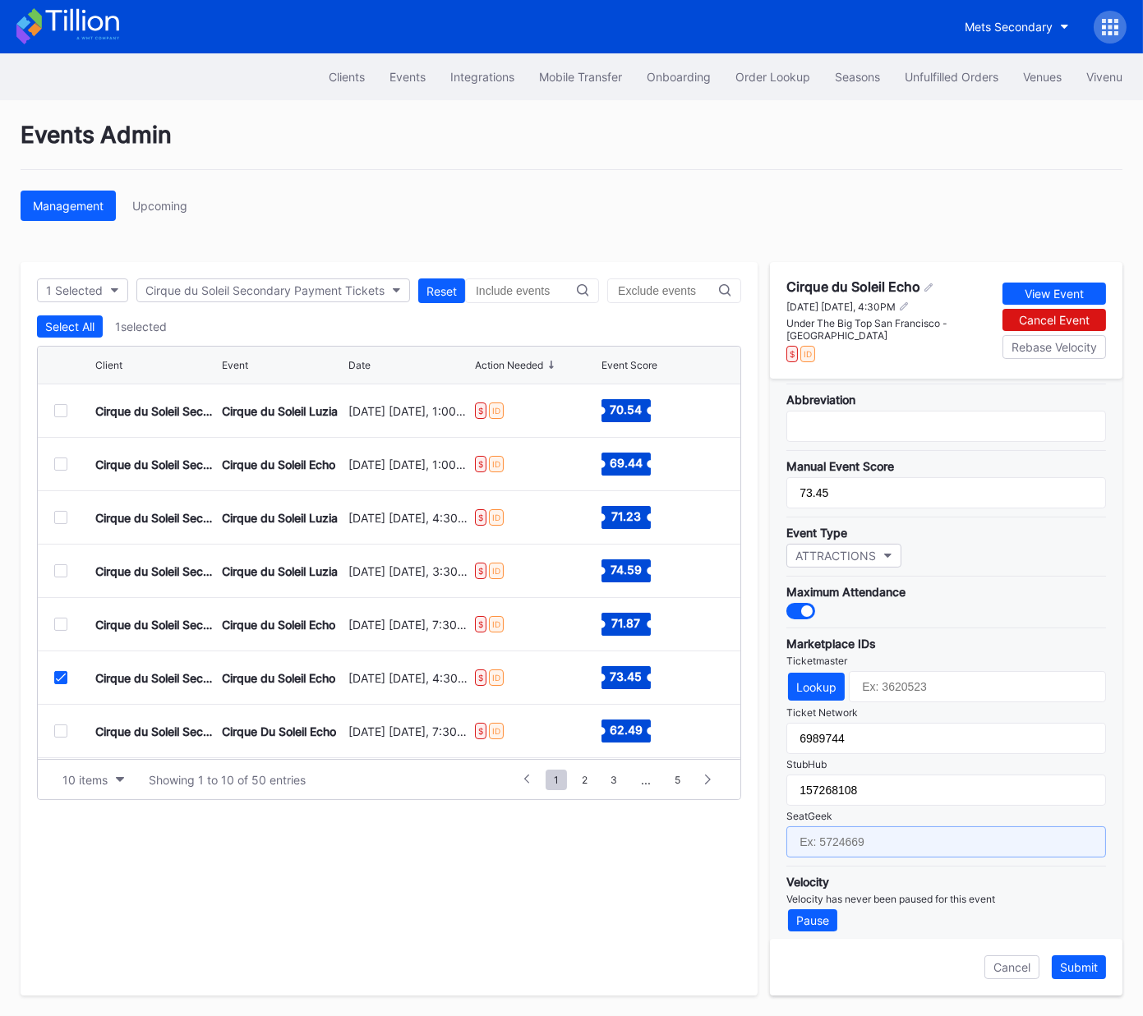
click at [896, 833] on input "text" at bounding box center [946, 841] width 320 height 31
paste input "17409901"
type input "17409901"
click at [1070, 967] on div "Submit" at bounding box center [1079, 967] width 38 height 14
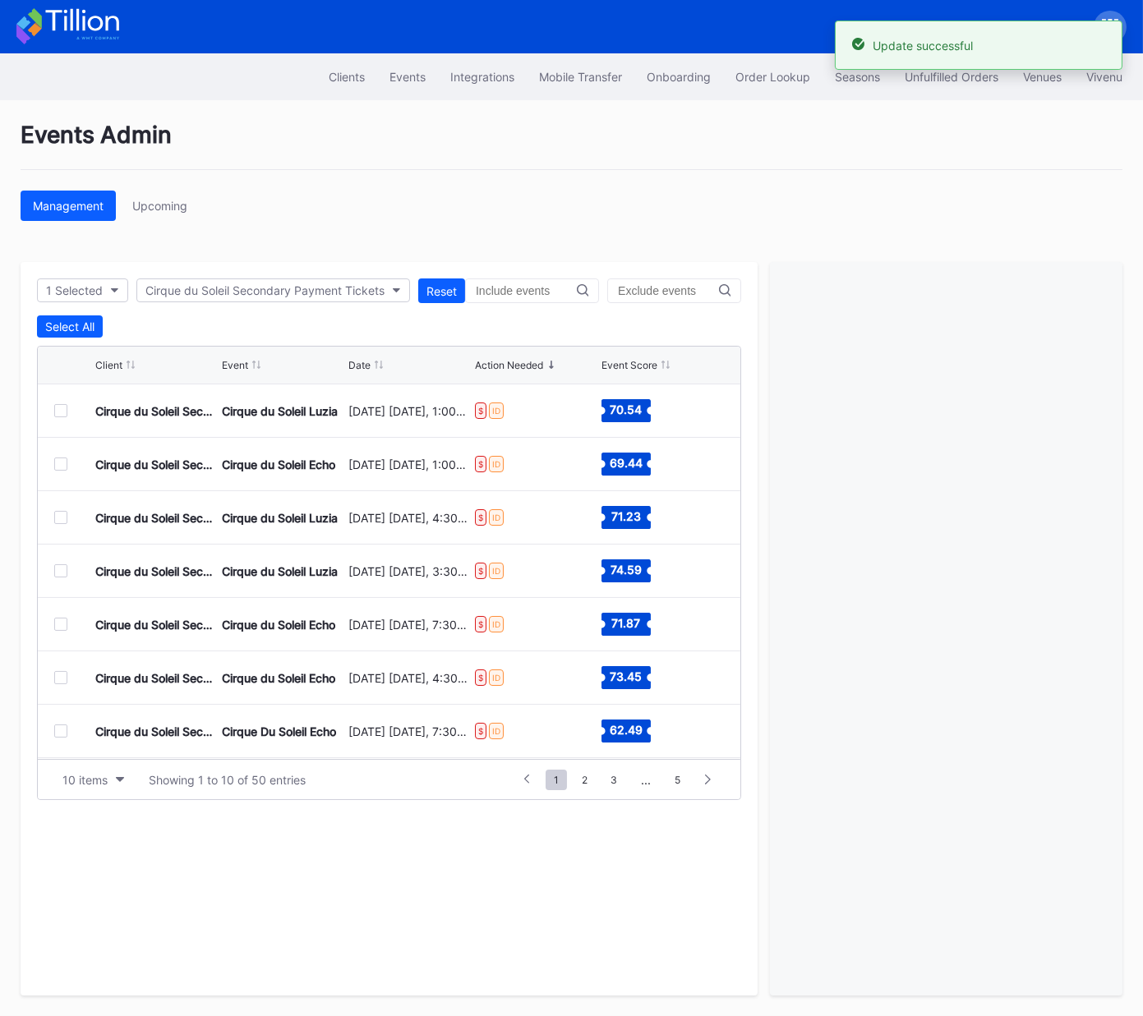
click at [60, 734] on div at bounding box center [60, 731] width 13 height 13
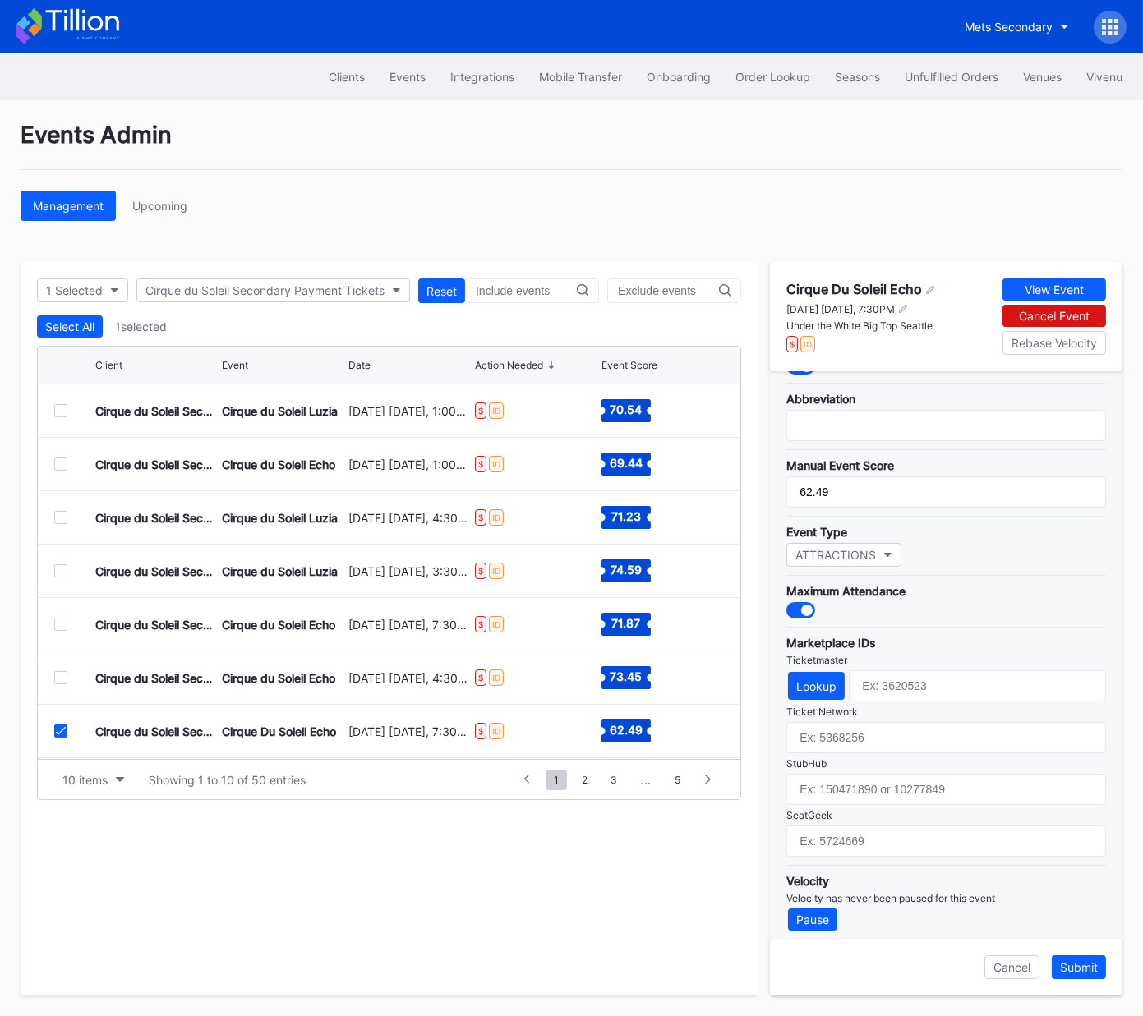
scroll to position [159, 0]
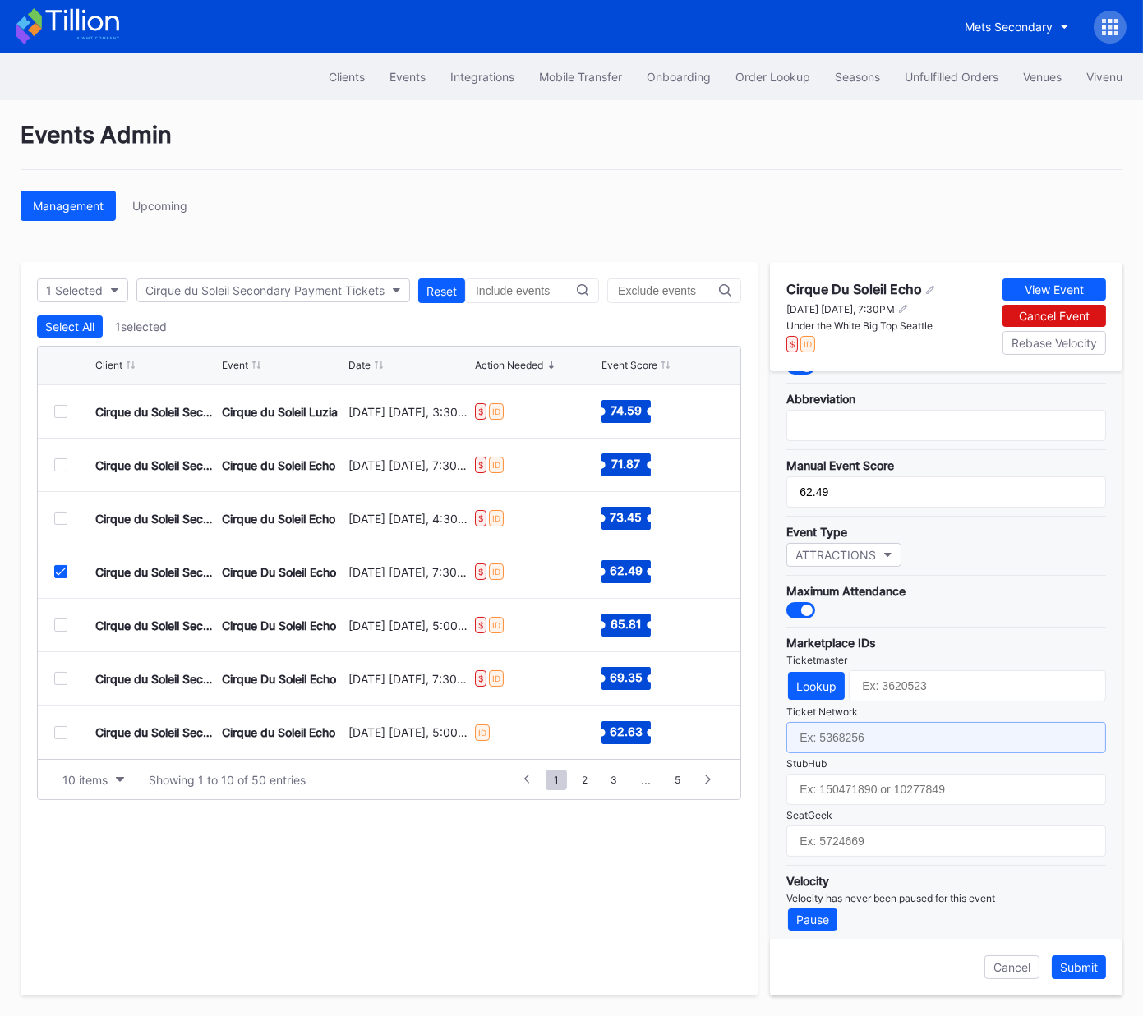
drag, startPoint x: 905, startPoint y: 730, endPoint x: 913, endPoint y: 795, distance: 65.4
click at [905, 730] on input "text" at bounding box center [946, 737] width 320 height 31
paste input "17613995"
type input "17613995"
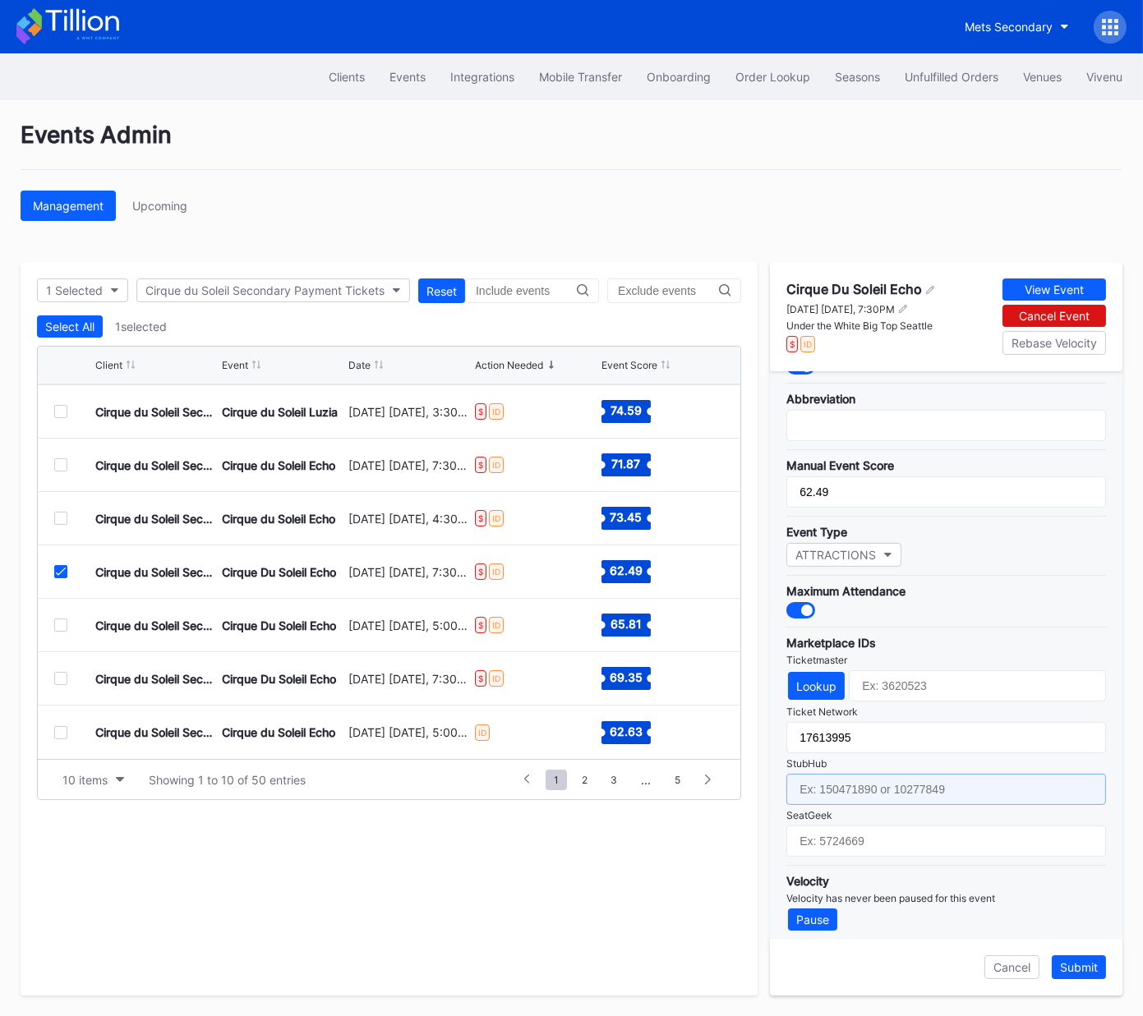
click at [913, 796] on input "text" at bounding box center [946, 789] width 320 height 31
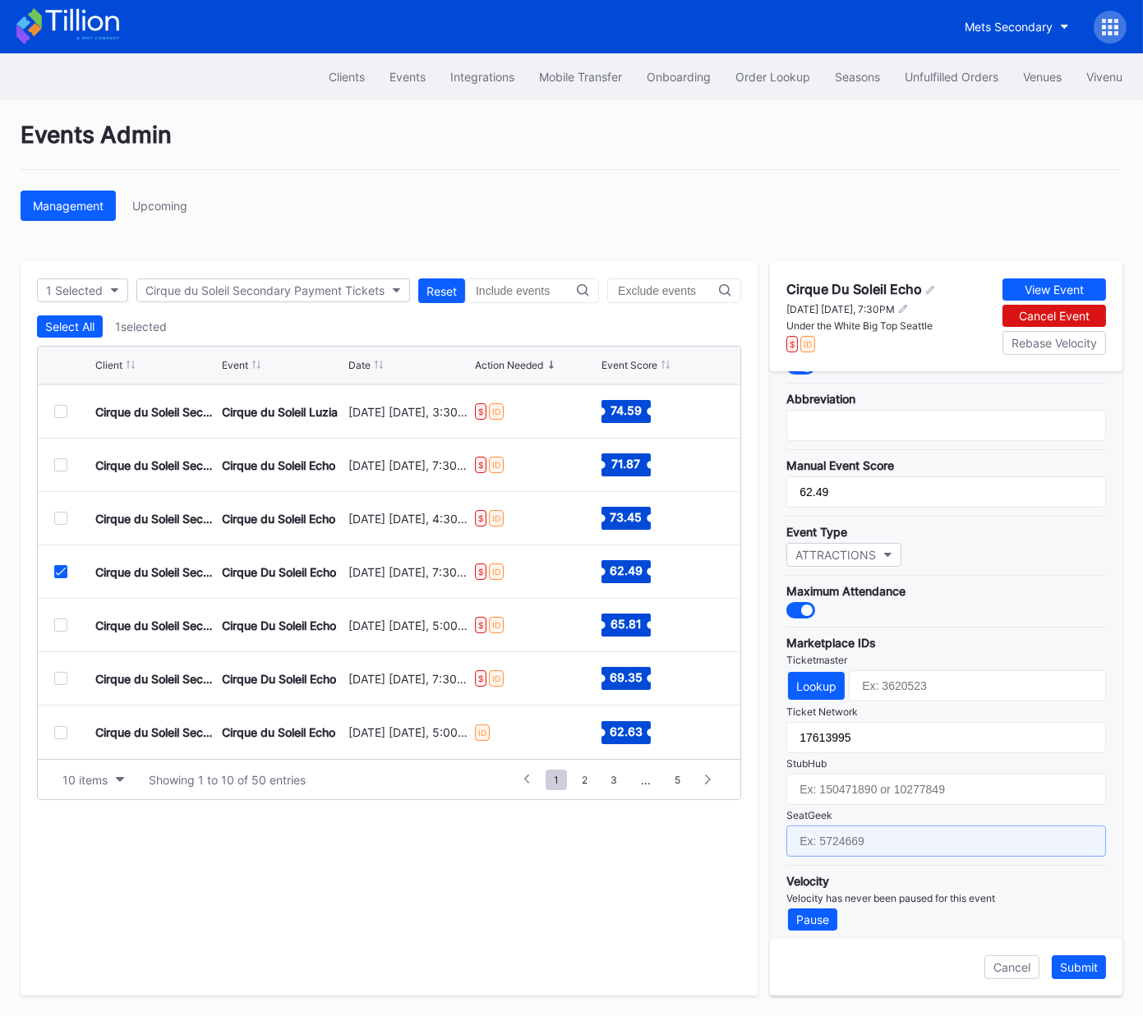
click at [884, 826] on input "text" at bounding box center [946, 841] width 320 height 31
paste input "17613995"
type input "17613995"
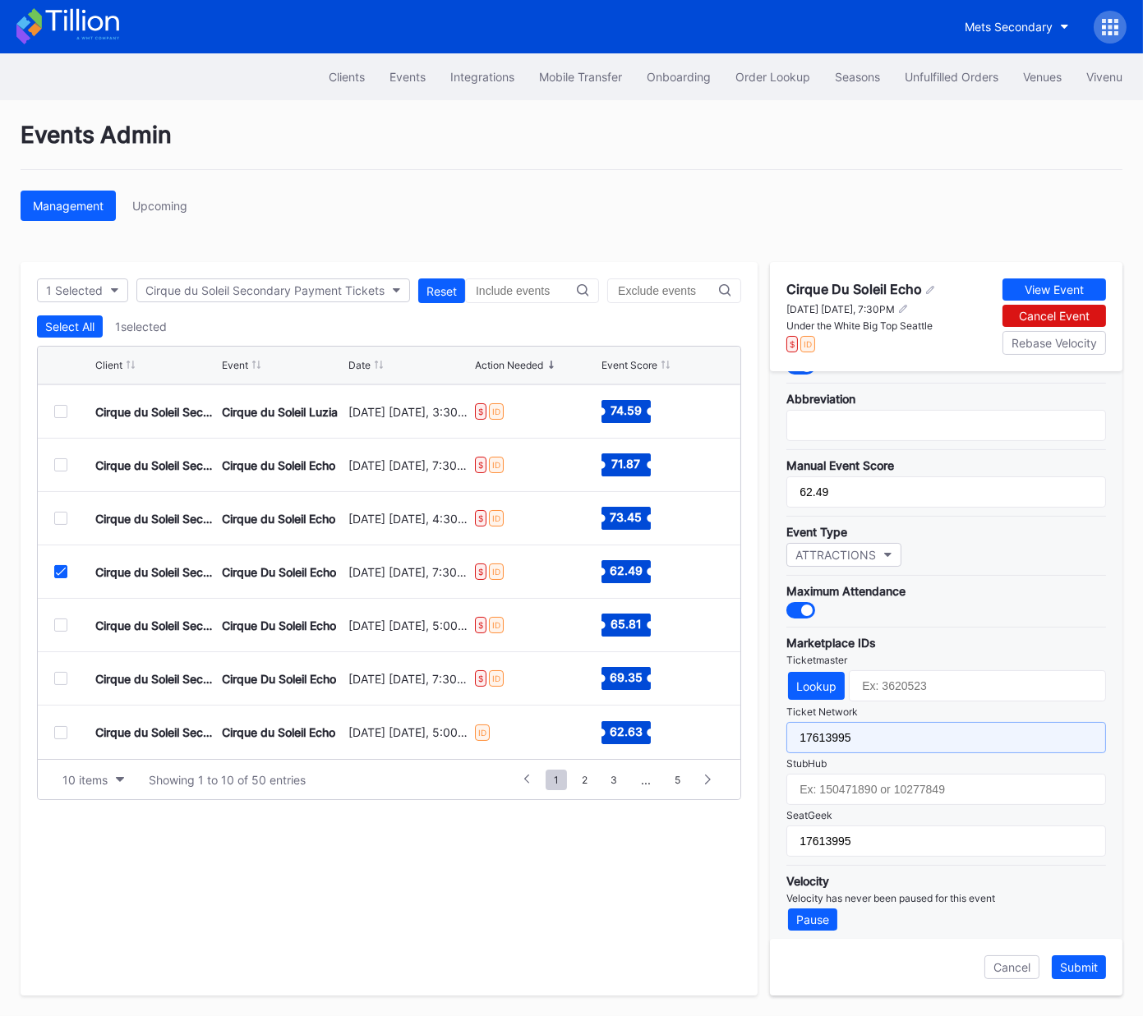
click at [873, 723] on input "17613995" at bounding box center [946, 737] width 320 height 31
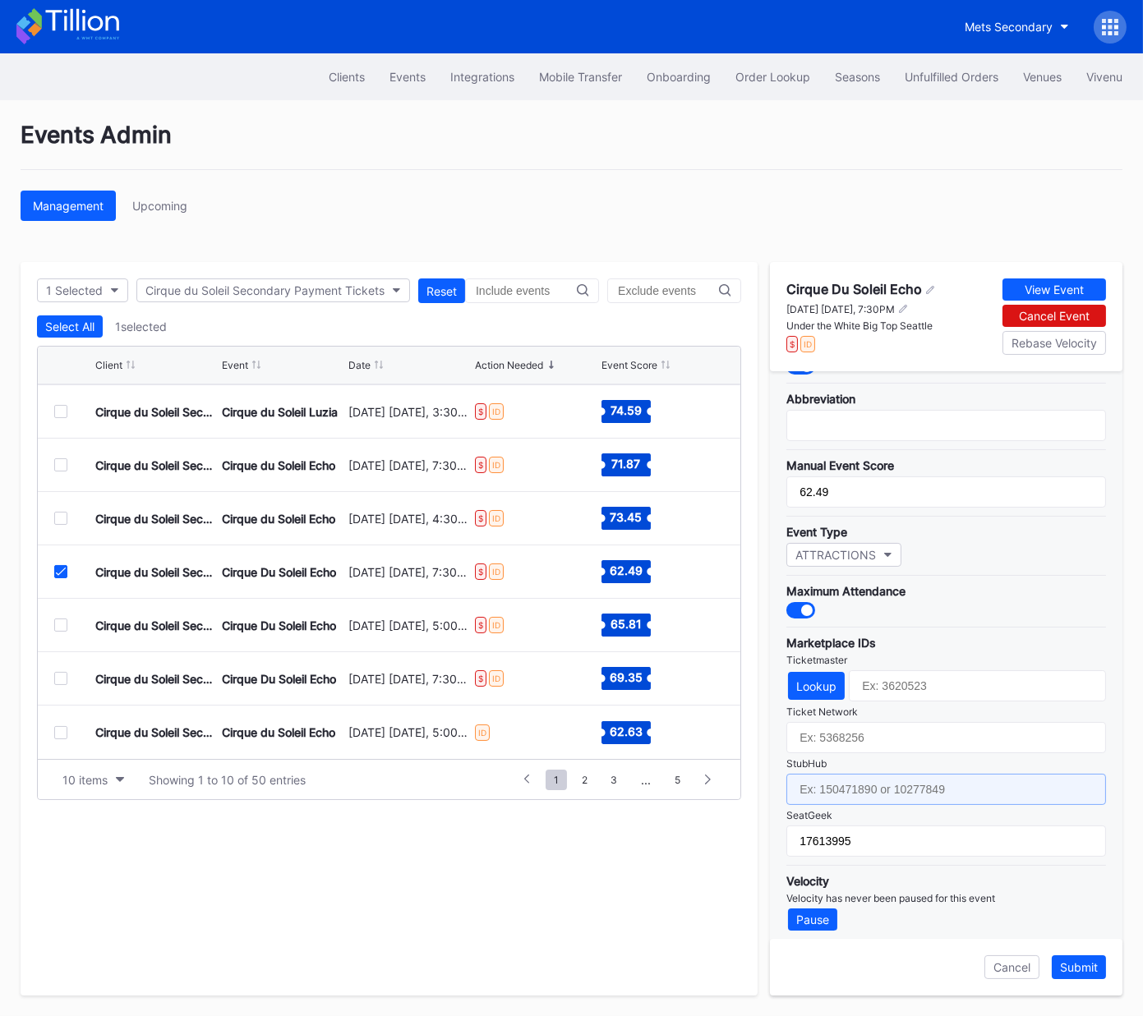
click at [872, 780] on input "text" at bounding box center [946, 789] width 320 height 31
paste input "158347924"
type input "158347924"
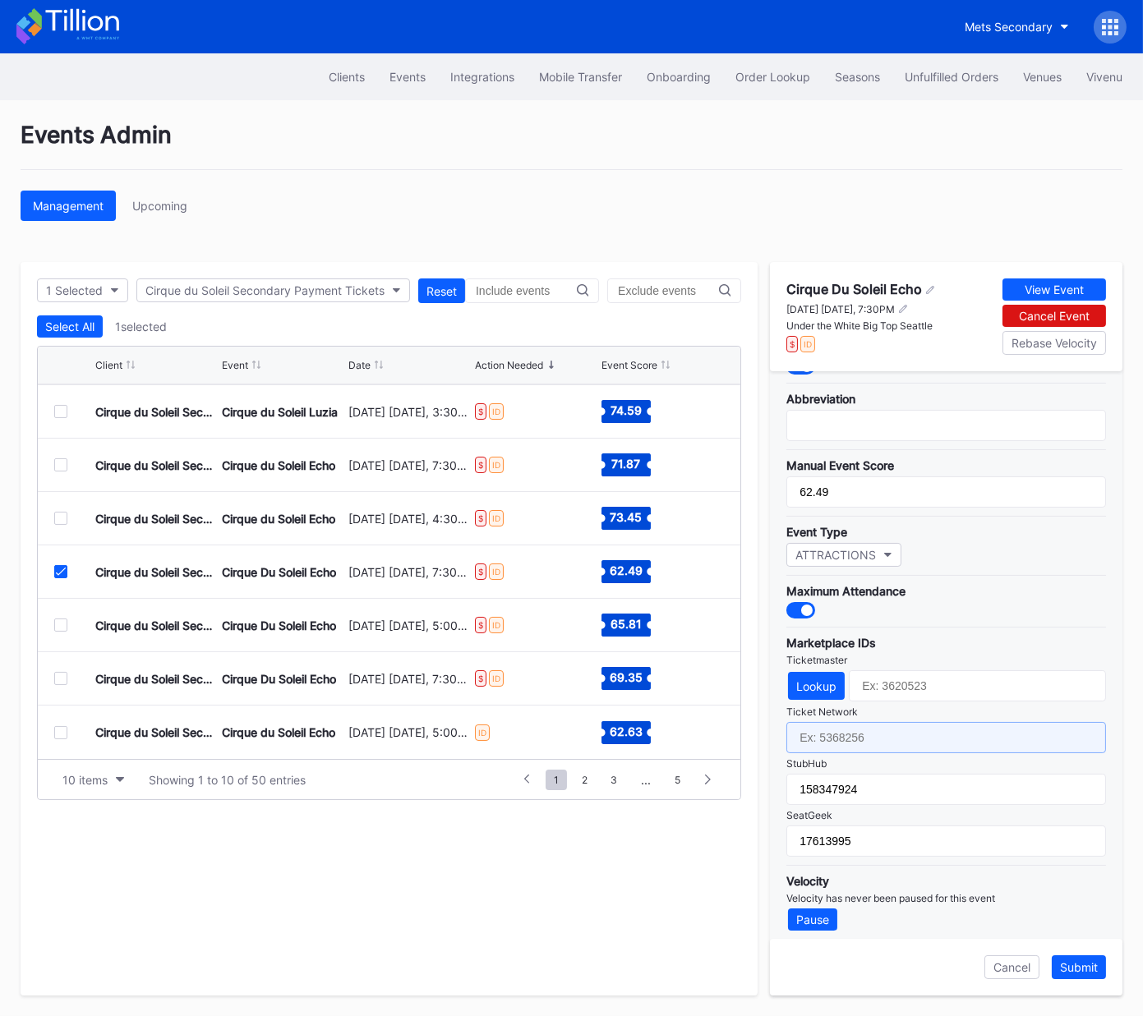
click at [895, 722] on input "text" at bounding box center [946, 737] width 320 height 31
paste input "7209877"
type input "7209877"
click at [1079, 969] on div "Submit" at bounding box center [1079, 967] width 38 height 14
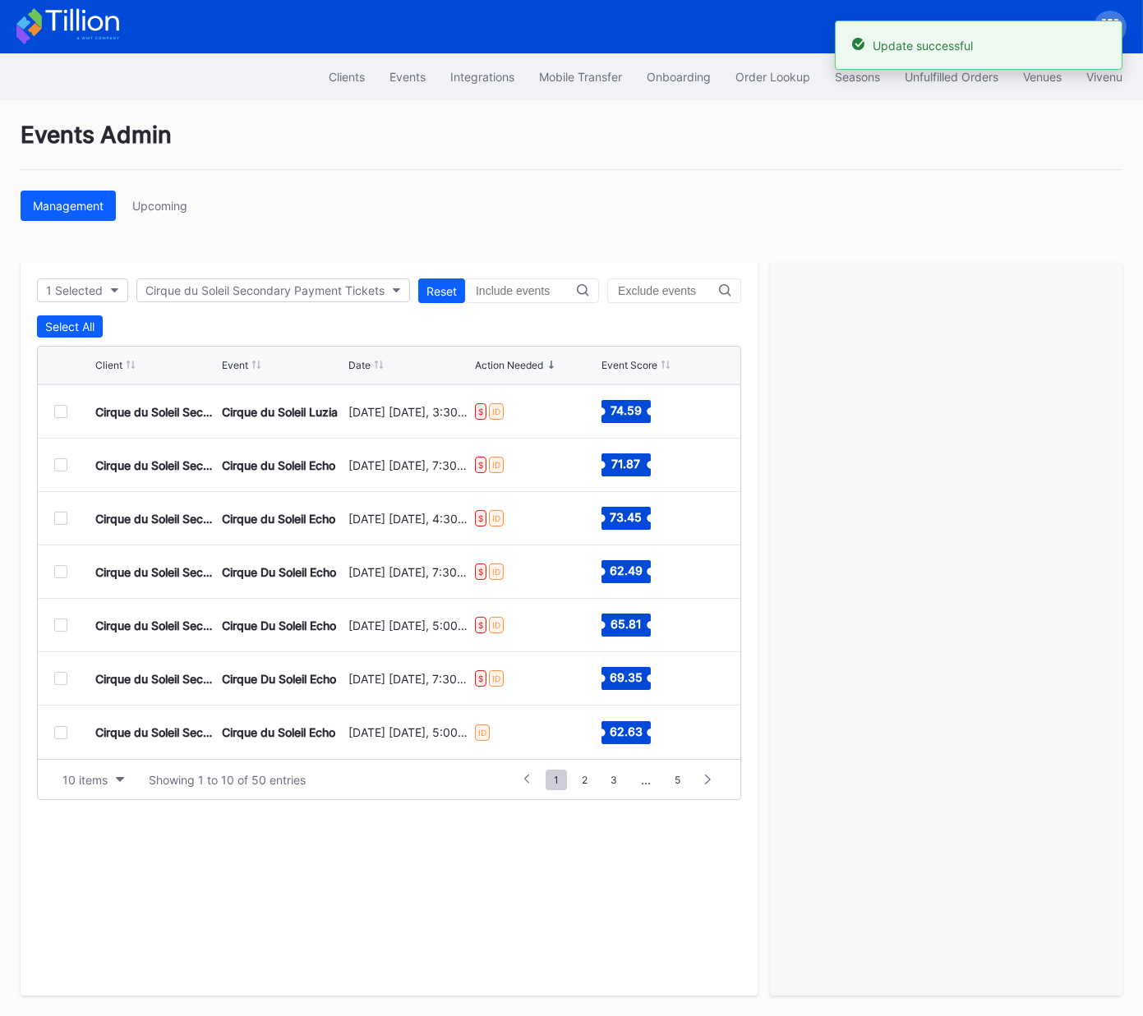
click at [61, 624] on div at bounding box center [60, 625] width 13 height 13
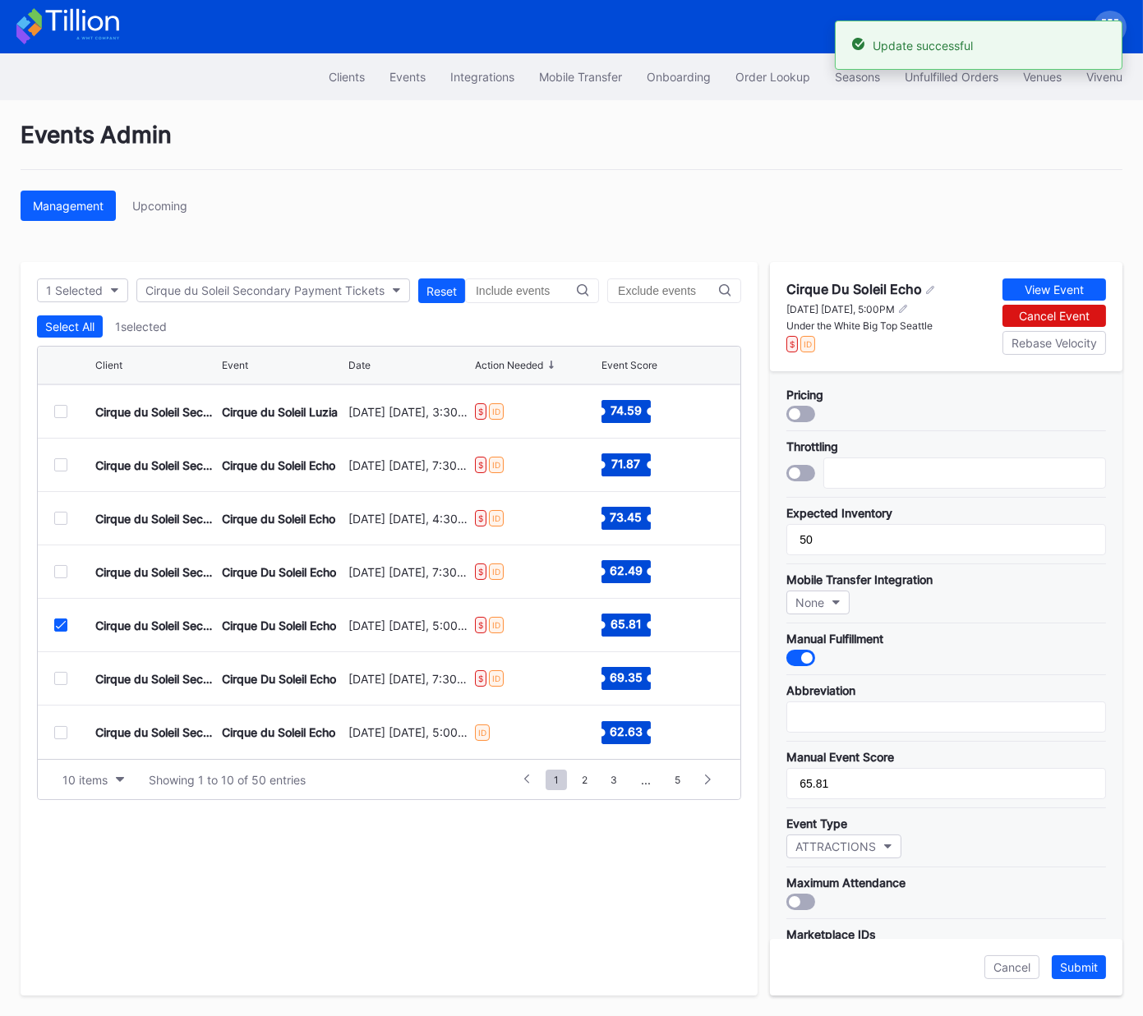
scroll to position [292, 0]
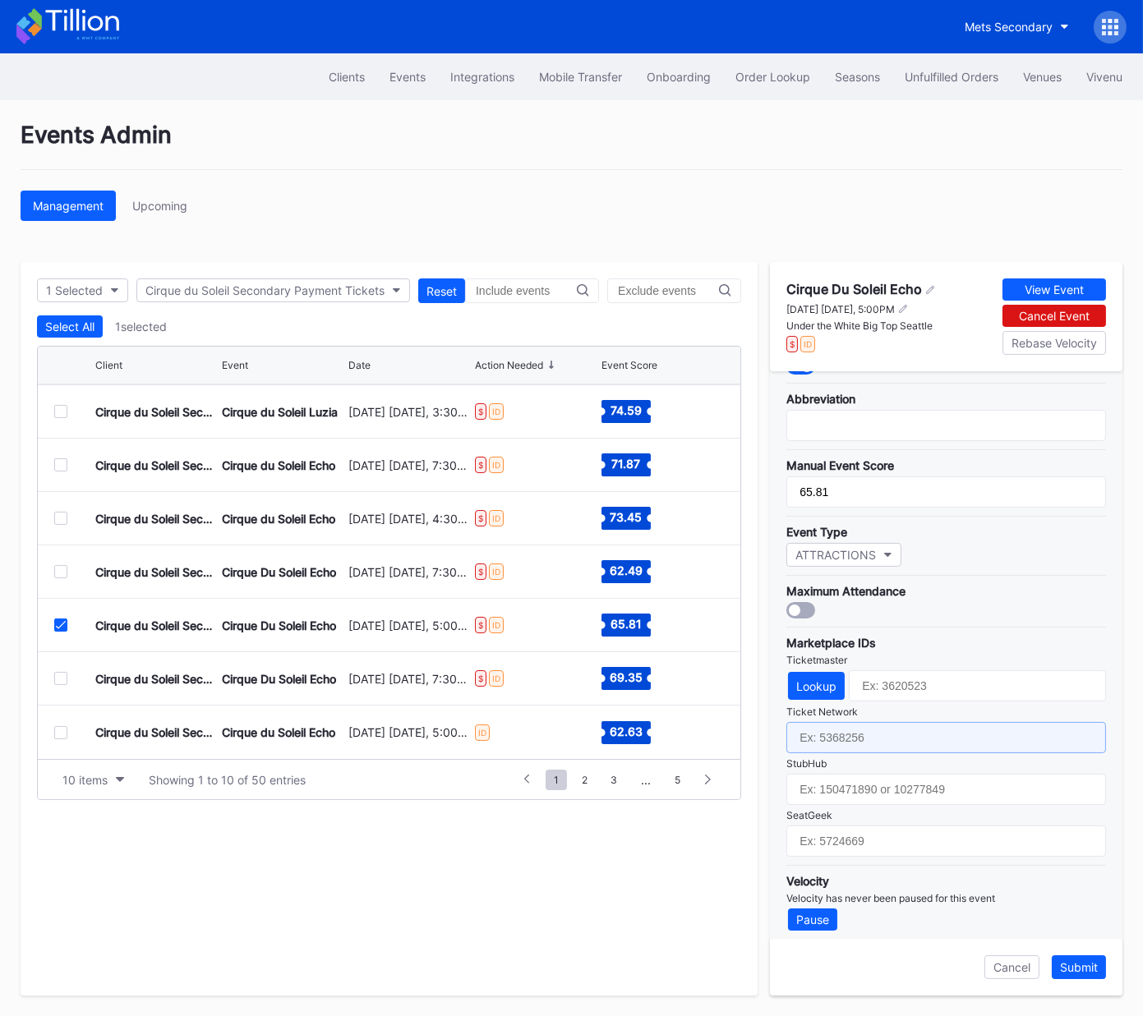
click at [872, 730] on input "text" at bounding box center [946, 737] width 320 height 31
paste input "7209892"
type input "7209892"
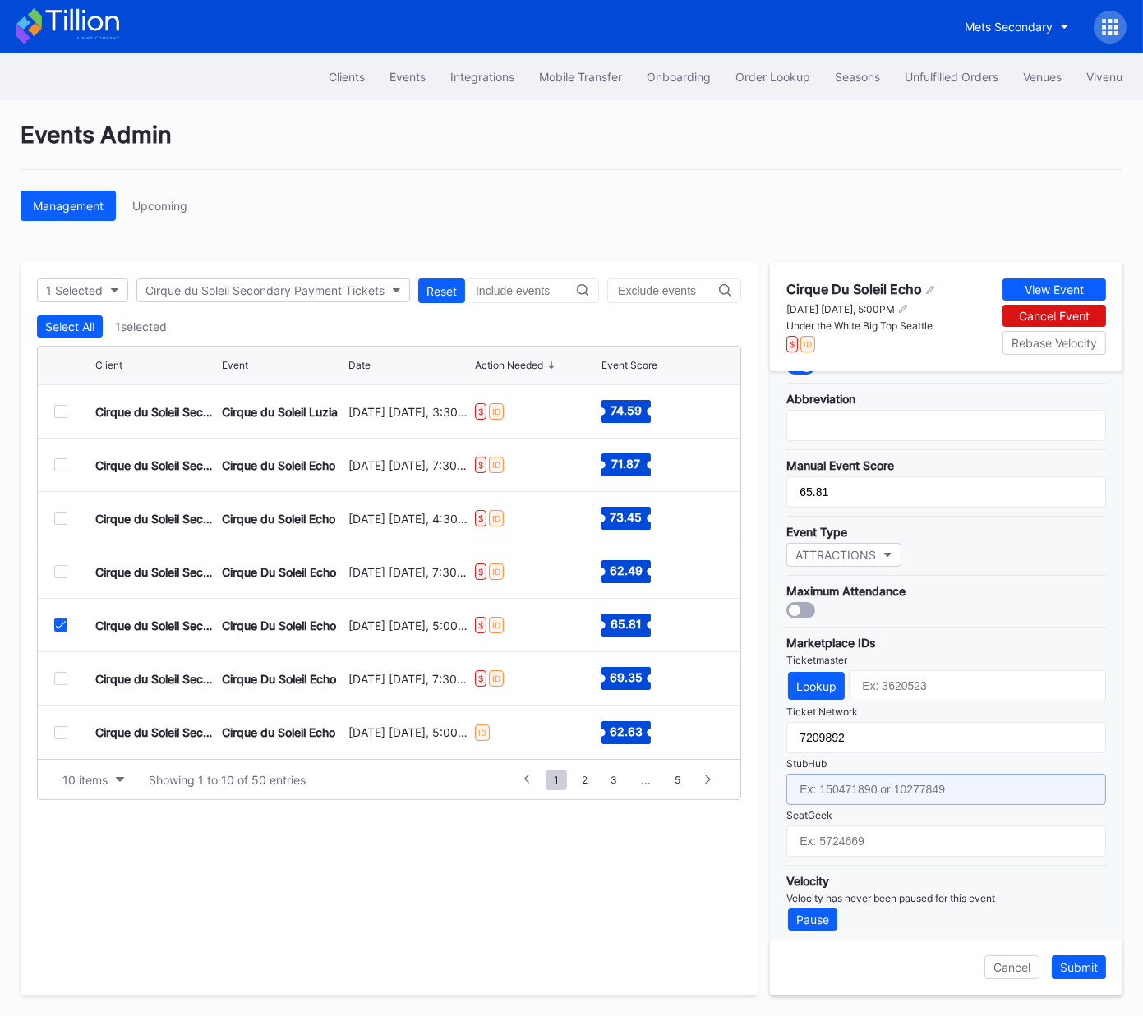
click at [865, 774] on input "text" at bounding box center [946, 789] width 320 height 31
paste input "158347944"
type input "158347944"
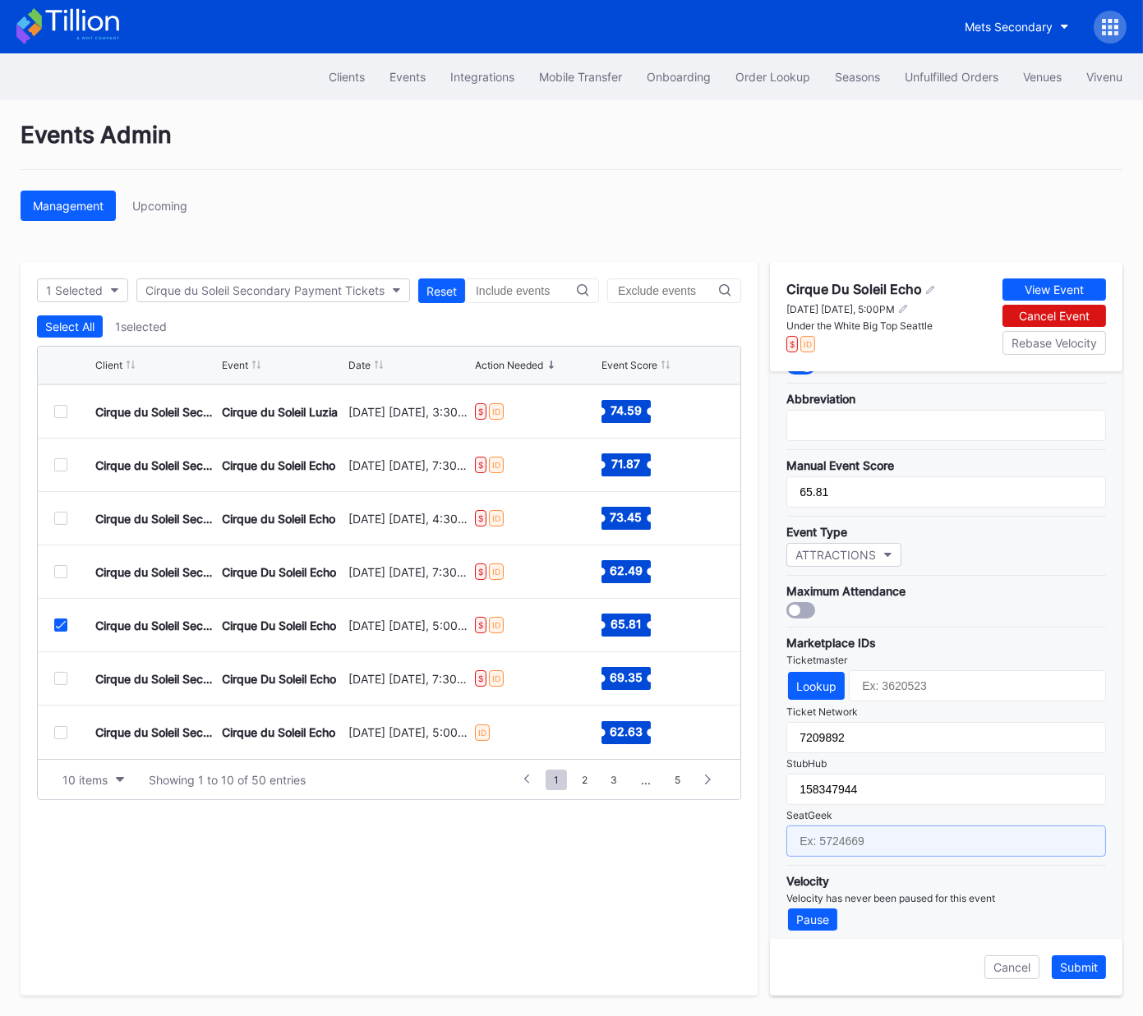
drag, startPoint x: 895, startPoint y: 839, endPoint x: 1040, endPoint y: 739, distance: 175.9
click at [895, 839] on input "text" at bounding box center [946, 841] width 320 height 31
paste input "17614001"
type input "17614001"
click at [1075, 963] on div "Submit" at bounding box center [1079, 967] width 38 height 14
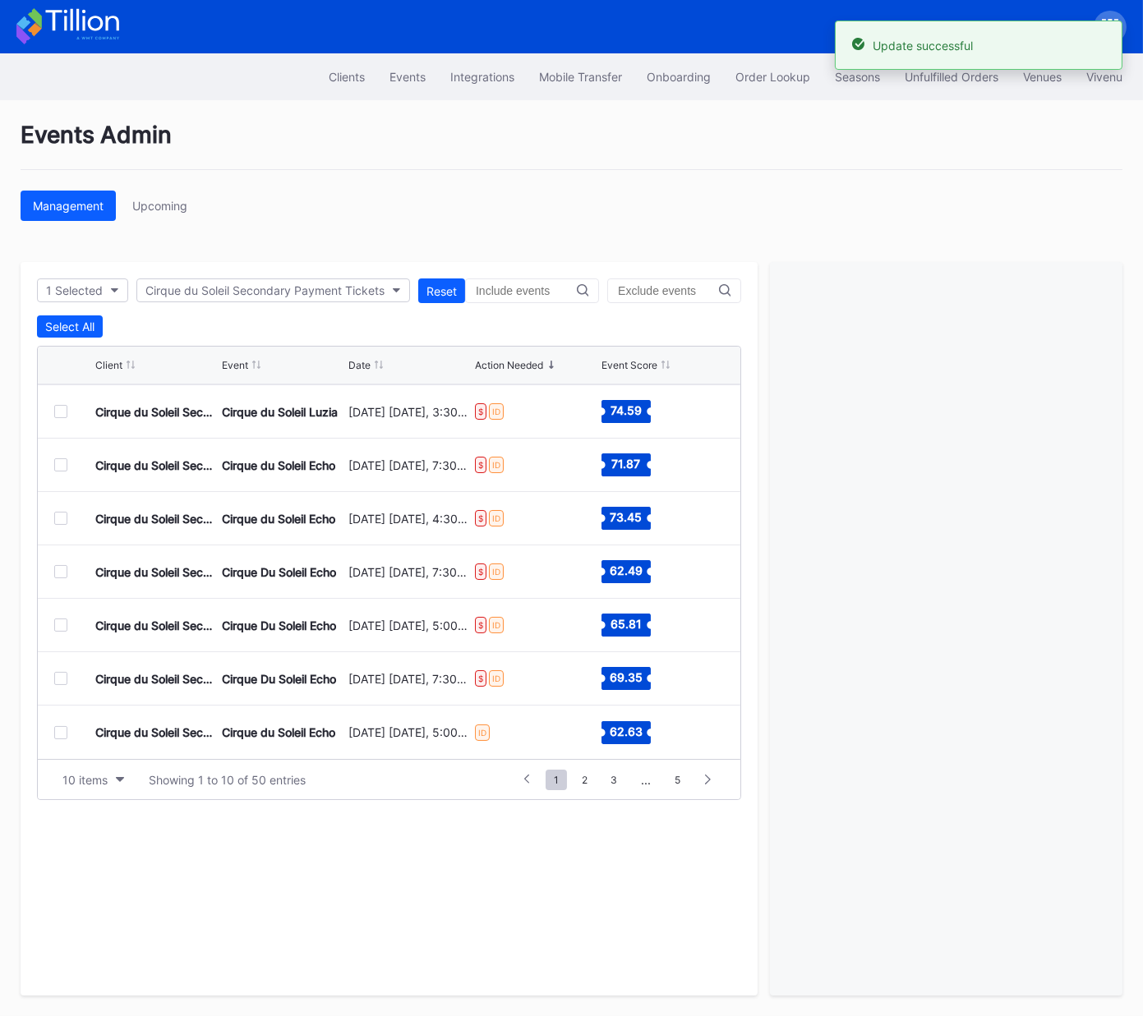
click at [60, 677] on div at bounding box center [60, 678] width 13 height 13
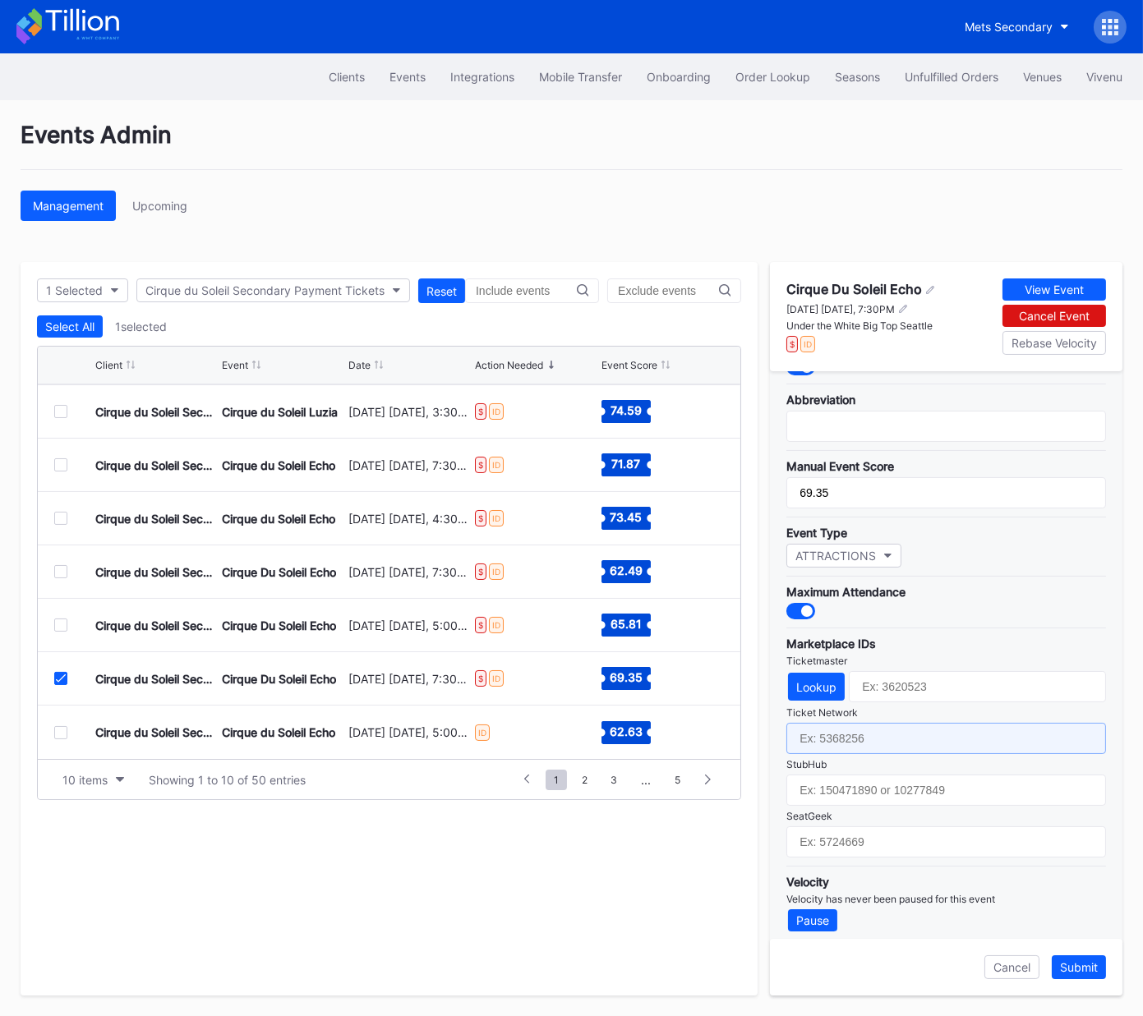
click at [910, 728] on input "text" at bounding box center [946, 738] width 320 height 31
paste input "7209878"
type input "7209878"
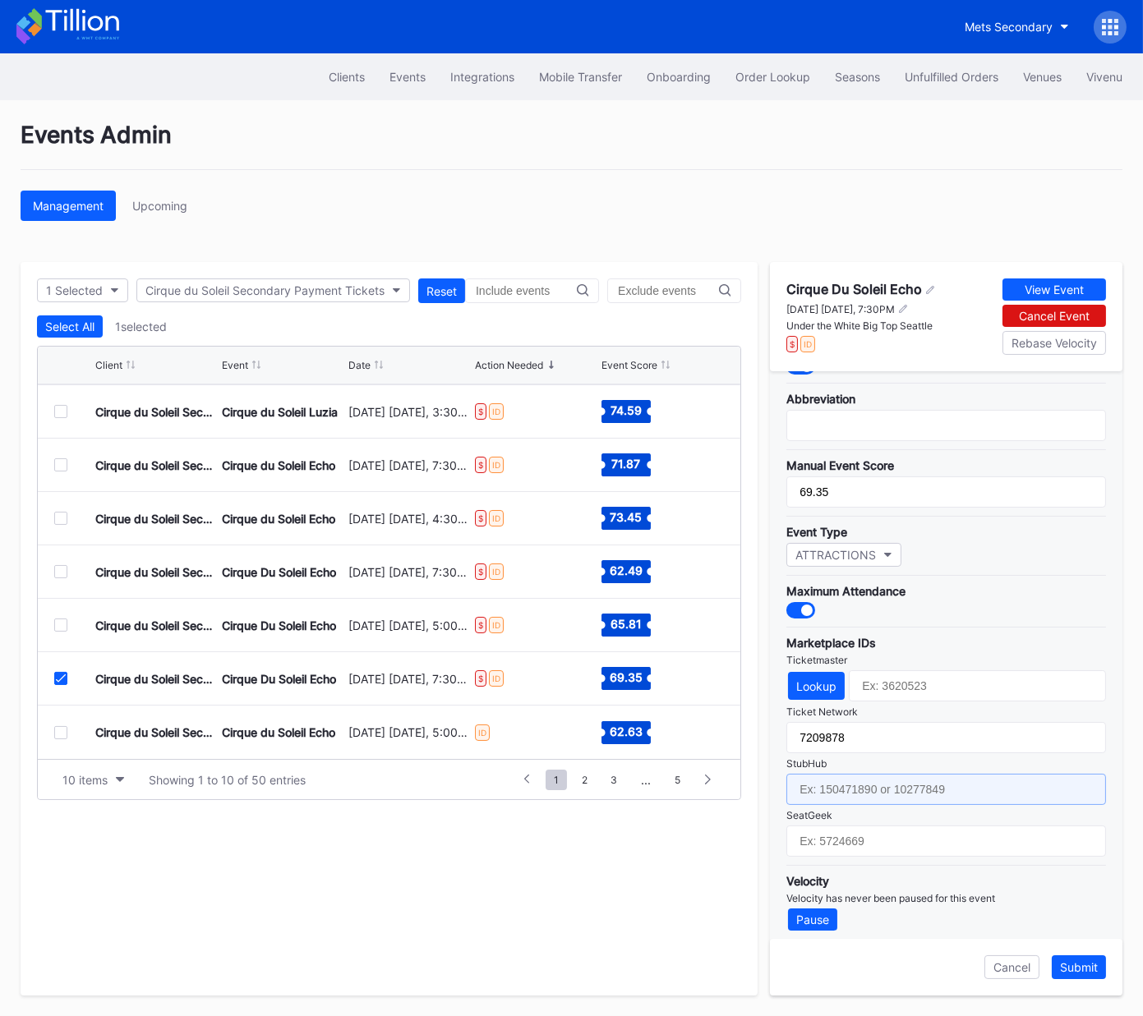
drag, startPoint x: 909, startPoint y: 780, endPoint x: 989, endPoint y: 692, distance: 119.8
click at [909, 780] on input "text" at bounding box center [946, 789] width 320 height 31
paste input "158347930"
type input "158347930"
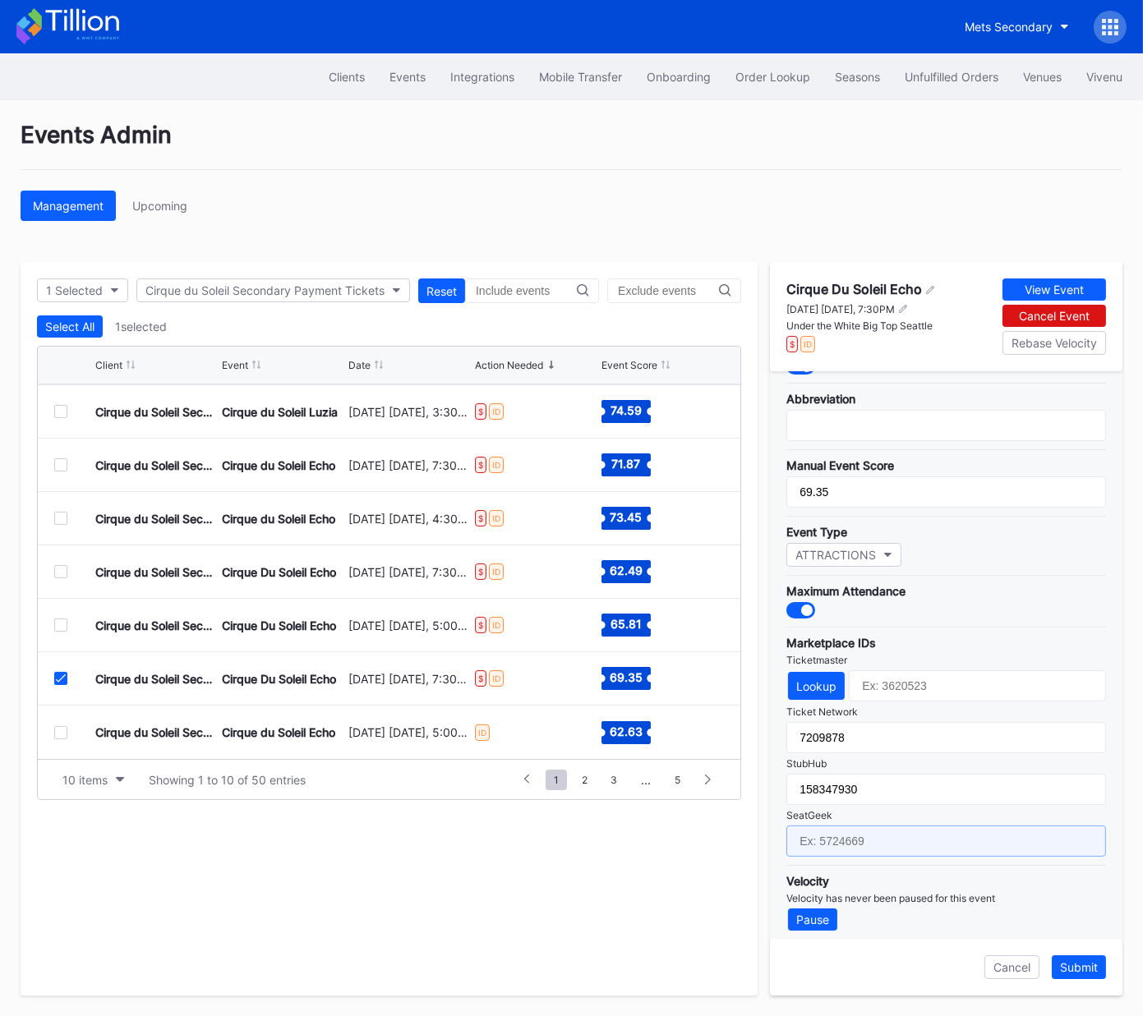
click at [900, 835] on input "text" at bounding box center [946, 841] width 320 height 31
paste input "17614006"
type input "17614006"
click at [1070, 966] on div "Submit" at bounding box center [1079, 967] width 38 height 14
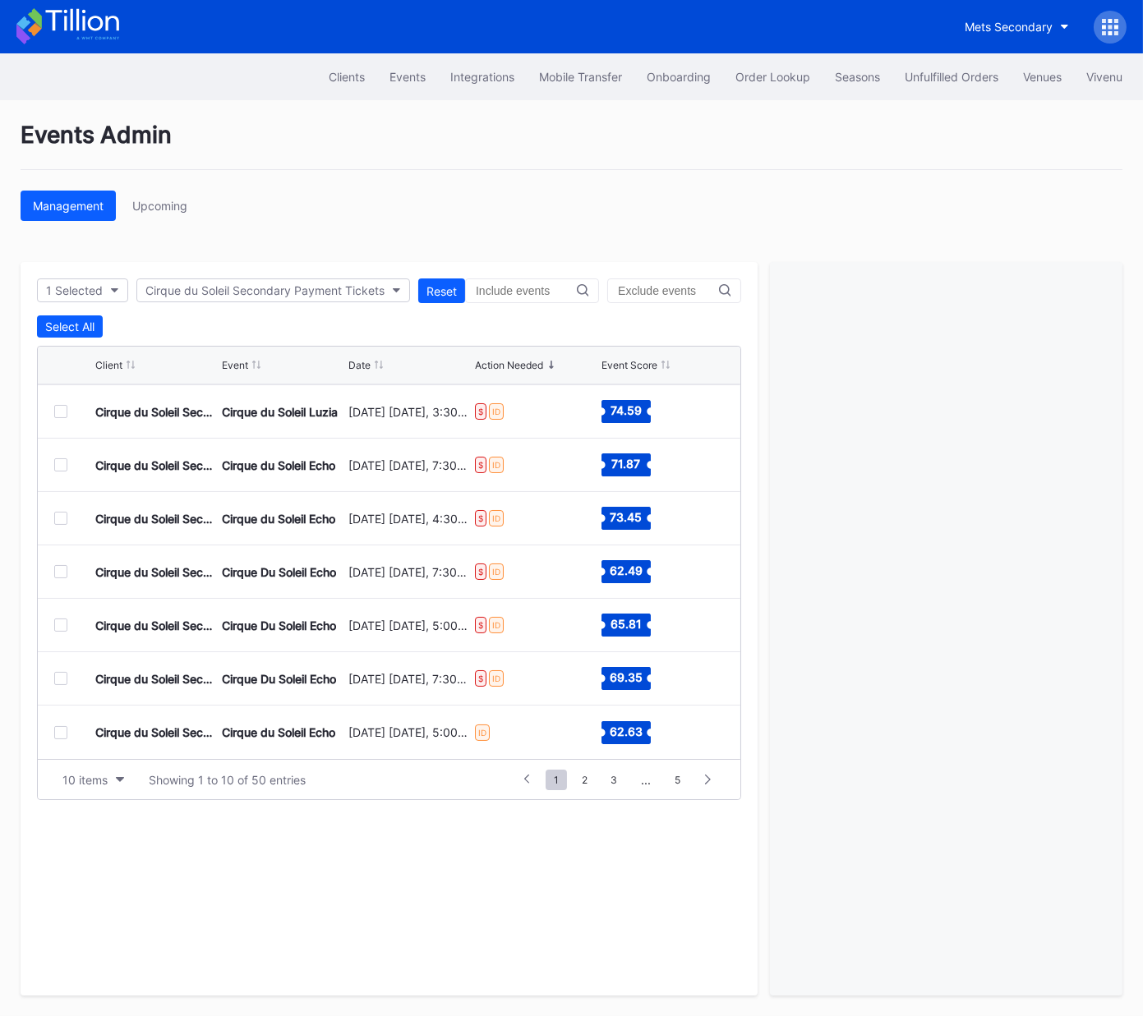
click at [58, 734] on div at bounding box center [60, 732] width 13 height 13
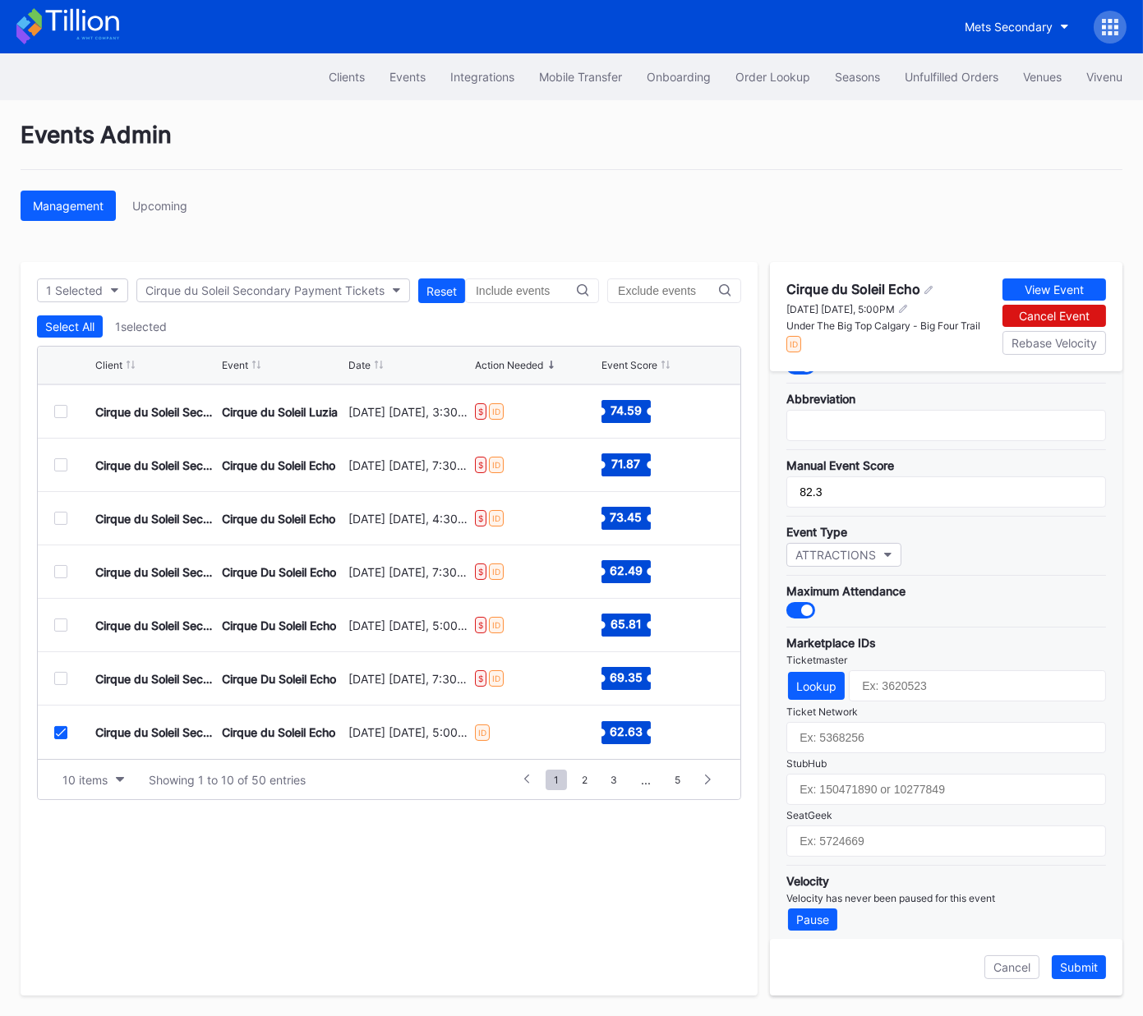
click at [59, 674] on div at bounding box center [60, 678] width 13 height 13
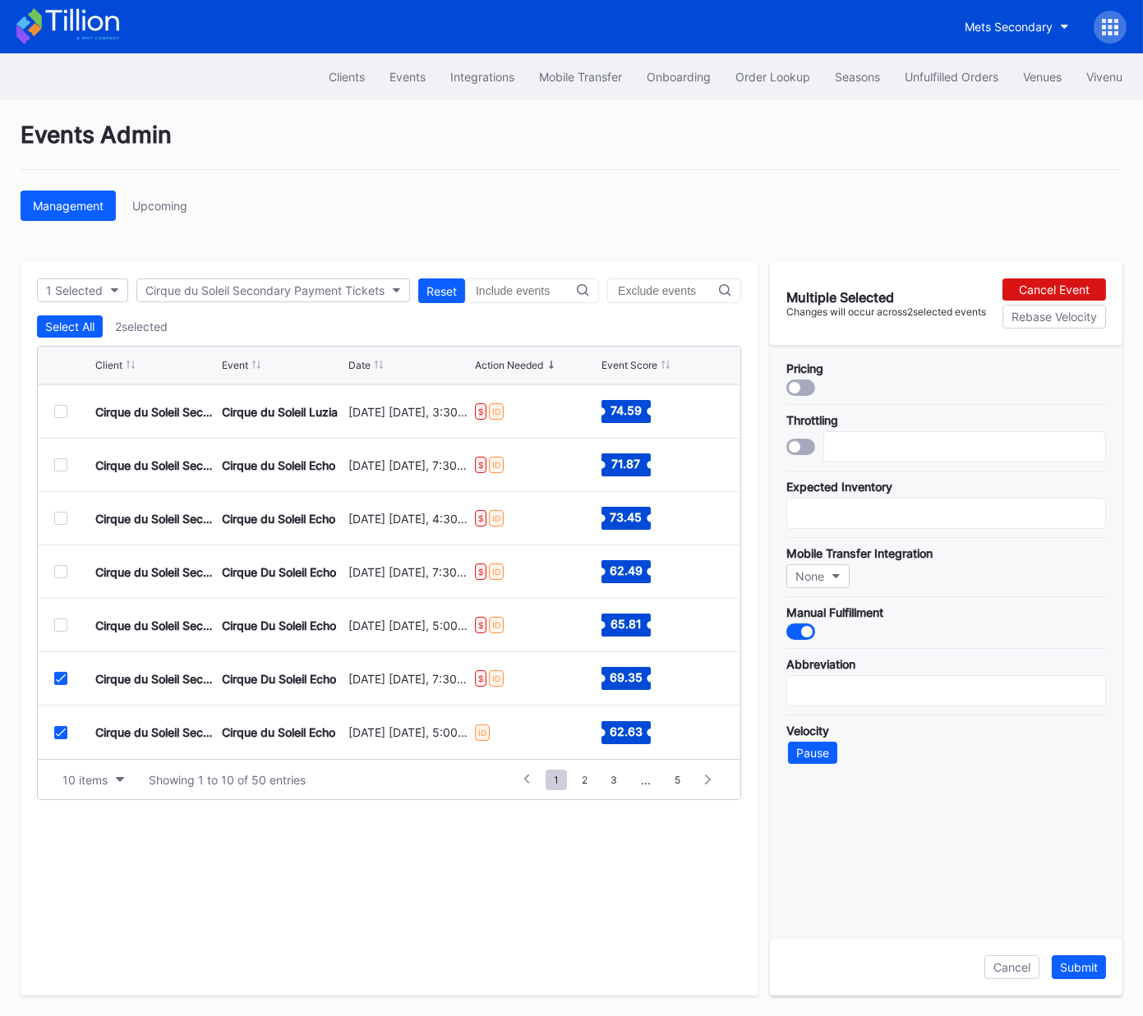
click at [60, 730] on icon at bounding box center [61, 733] width 10 height 8
type input "50"
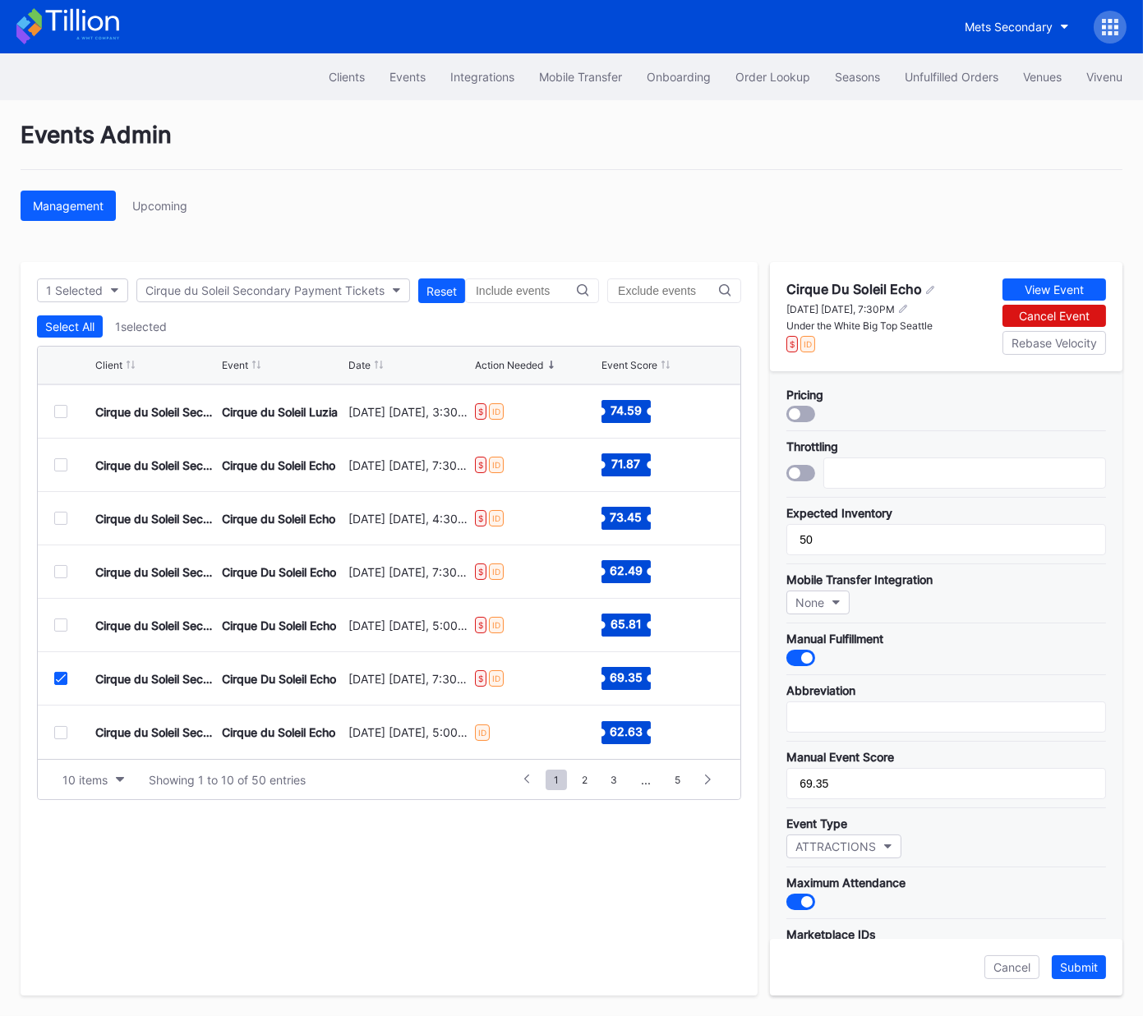
click at [56, 674] on icon at bounding box center [61, 678] width 10 height 8
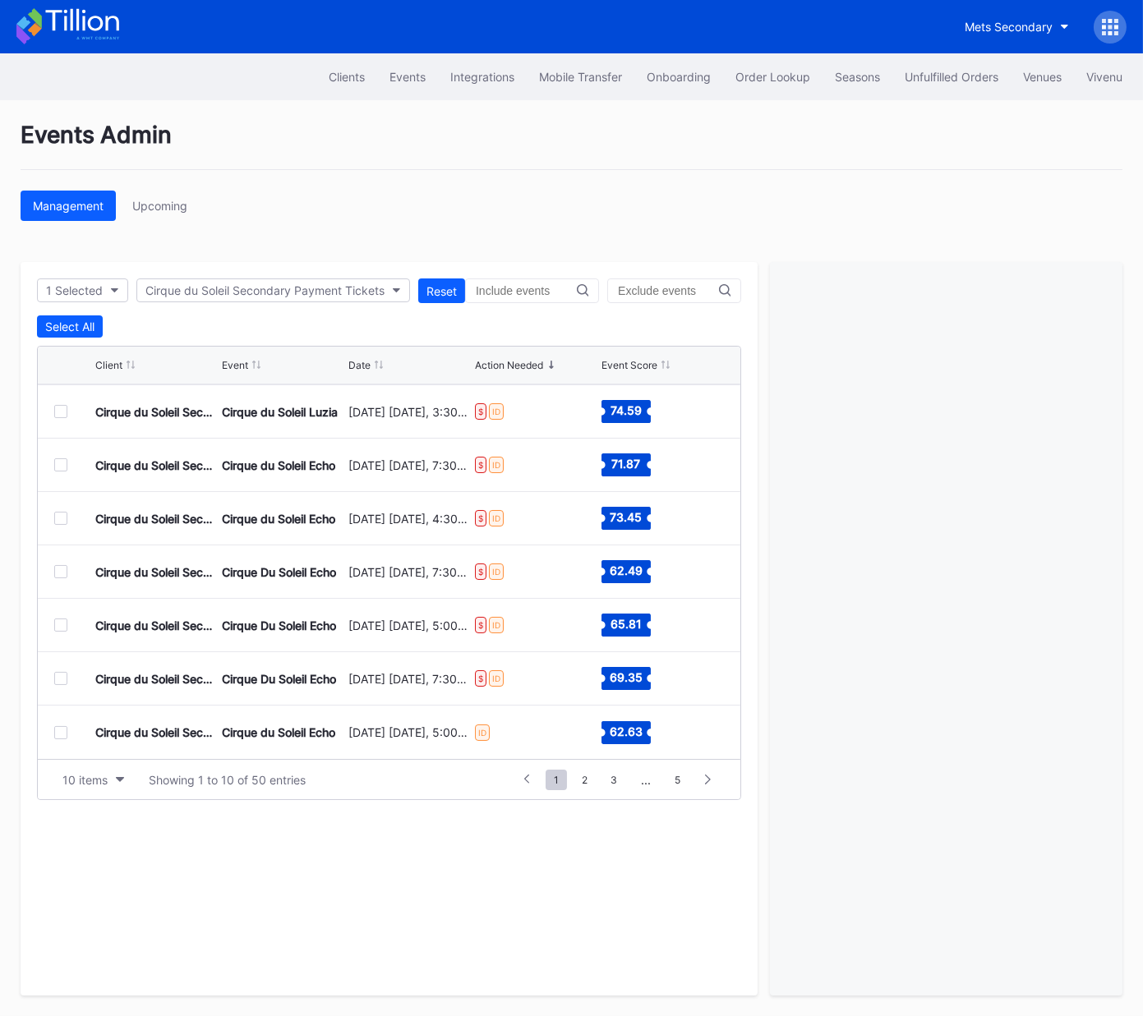
click at [58, 677] on div at bounding box center [60, 678] width 13 height 13
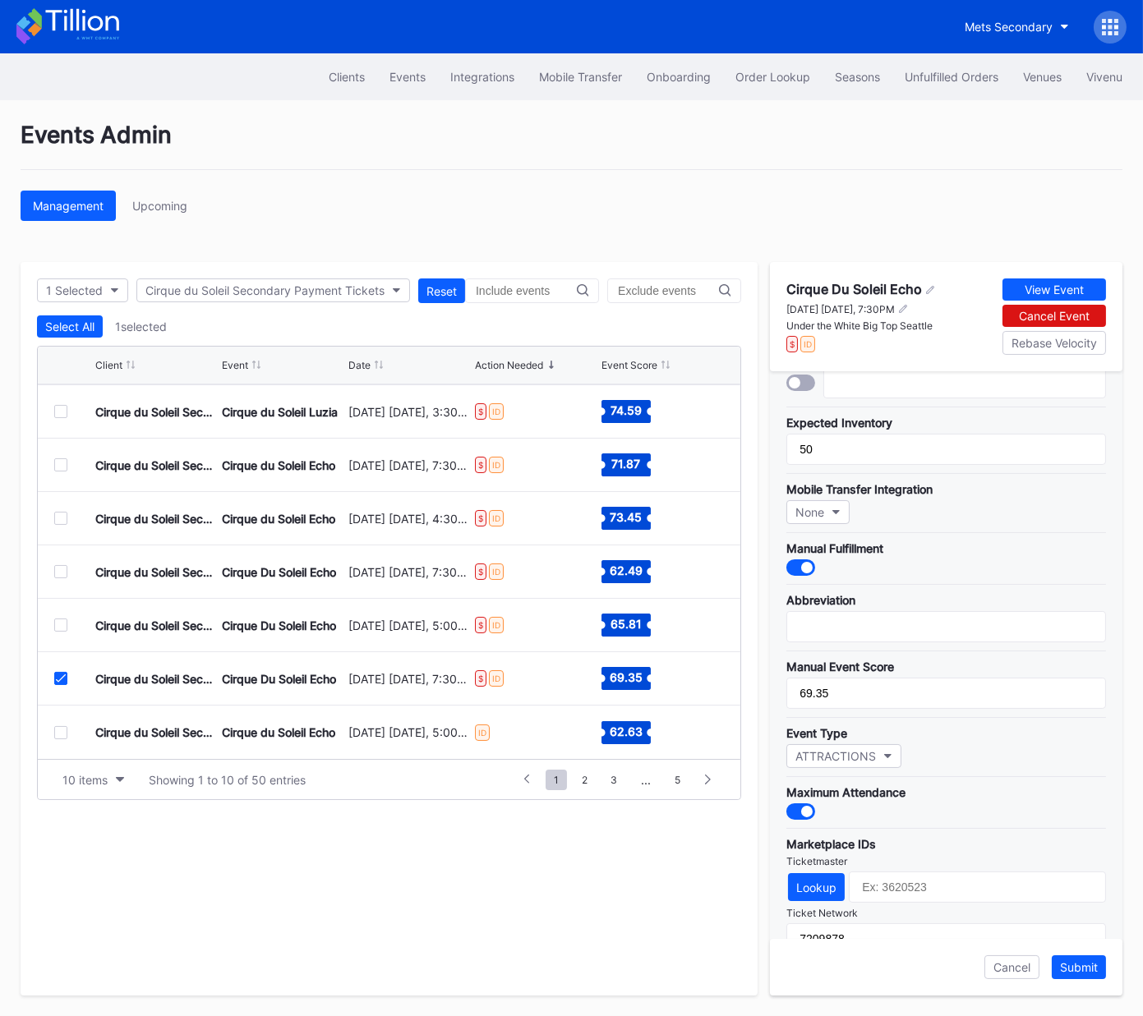
scroll to position [292, 0]
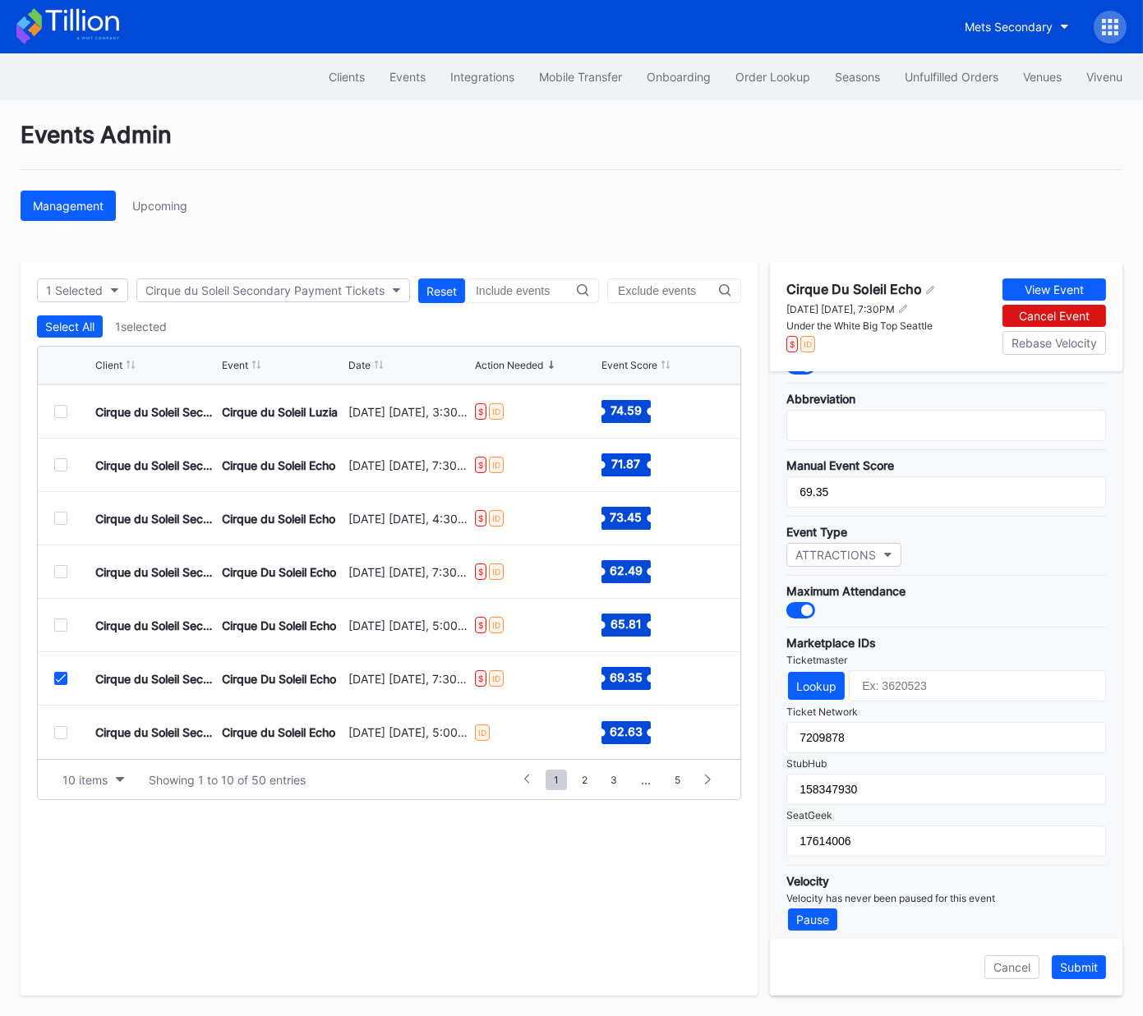
drag, startPoint x: 63, startPoint y: 679, endPoint x: 62, endPoint y: 713, distance: 34.5
click at [63, 679] on icon at bounding box center [61, 678] width 10 height 8
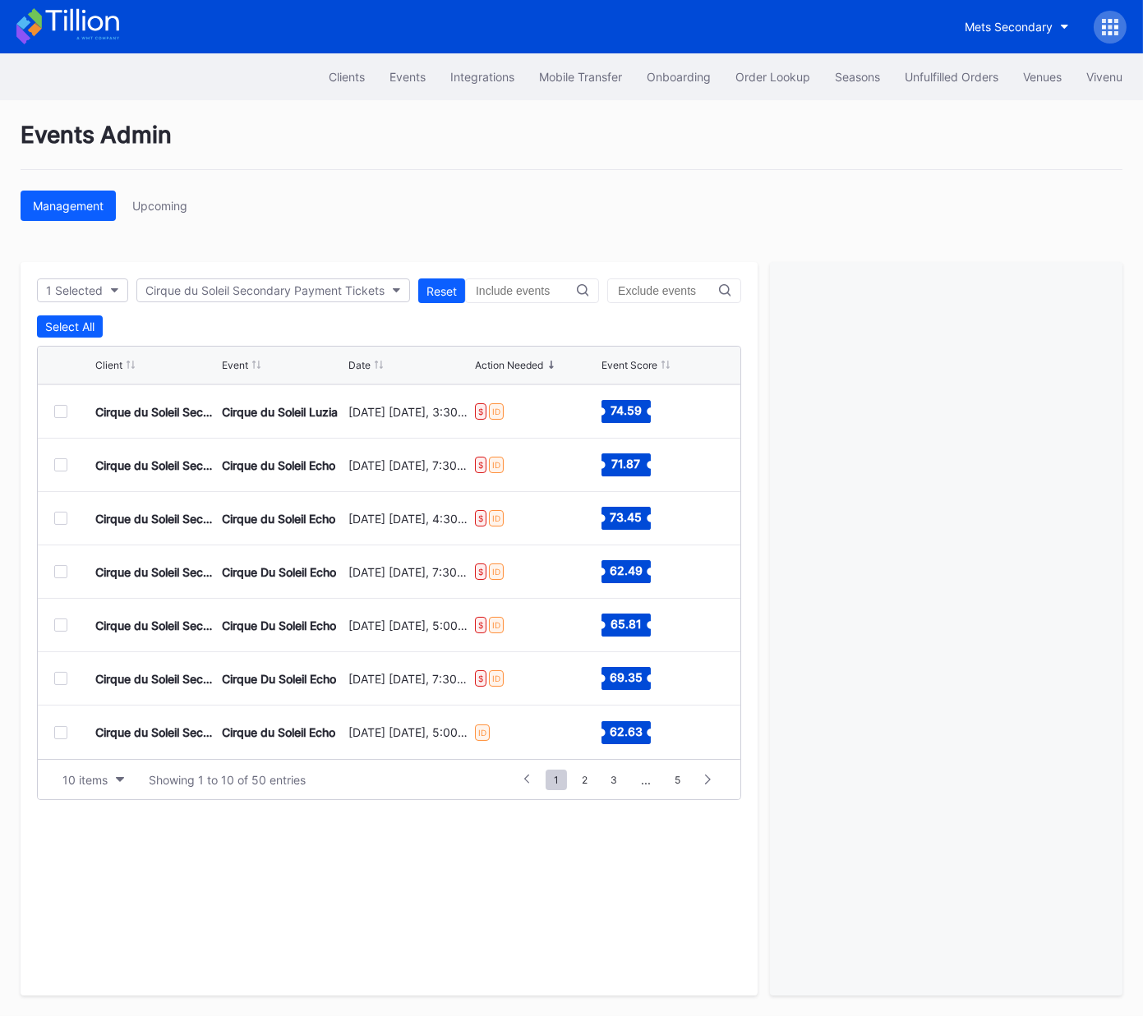
click at [58, 730] on div at bounding box center [60, 732] width 13 height 13
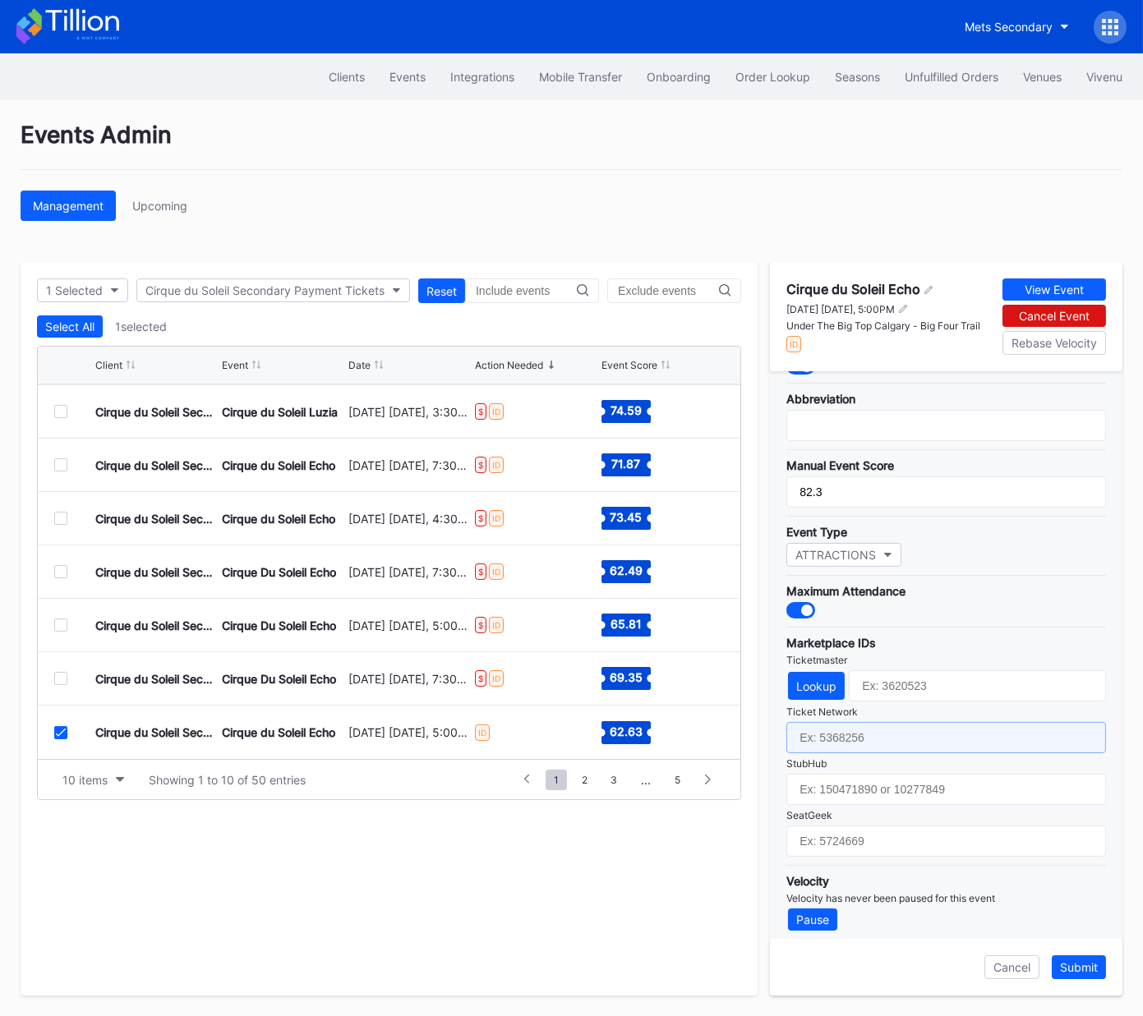
click at [927, 734] on input "text" at bounding box center [946, 737] width 320 height 31
paste input "6989673"
type input "6989673"
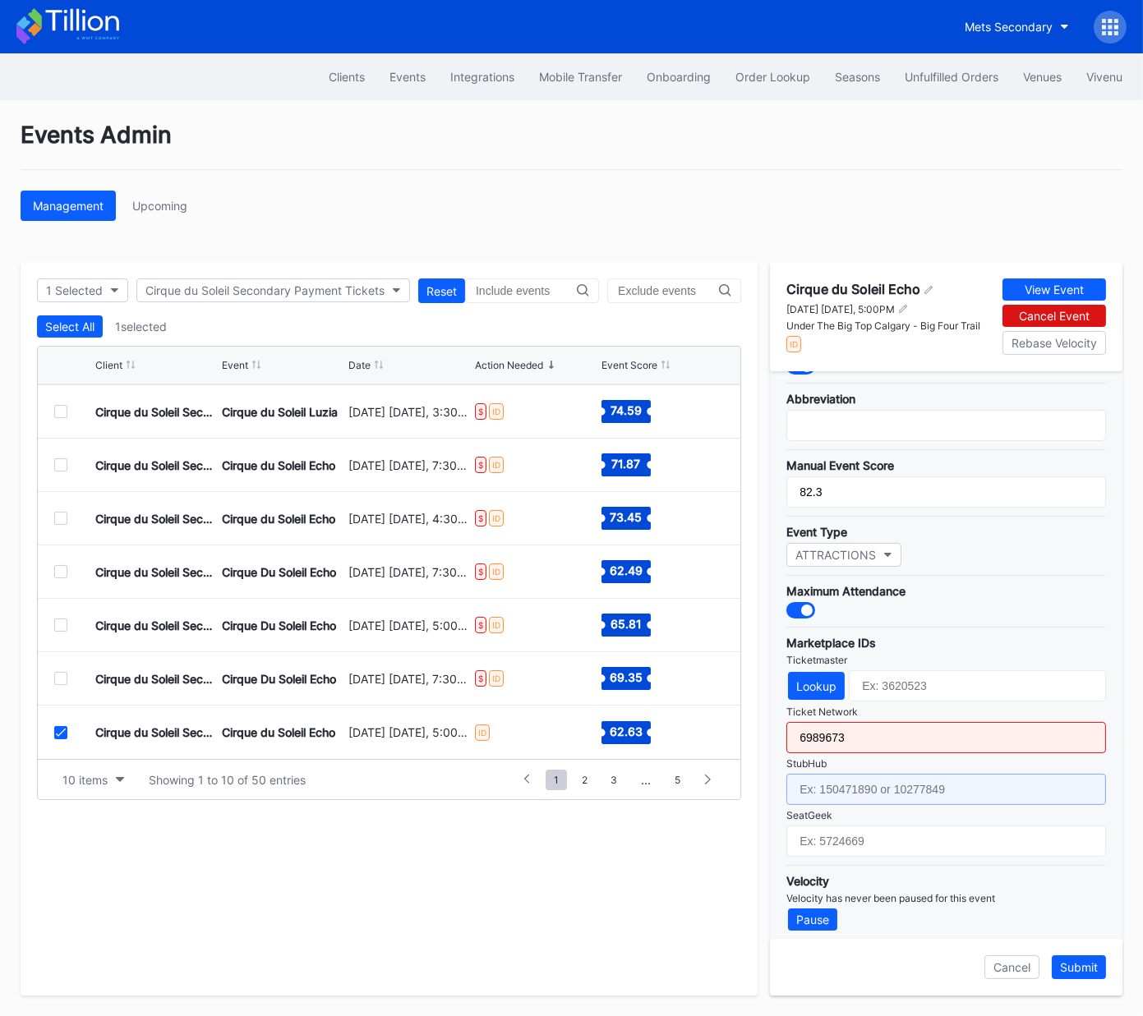
drag, startPoint x: 908, startPoint y: 787, endPoint x: 1109, endPoint y: 597, distance: 276.6
click at [908, 787] on input "text" at bounding box center [946, 789] width 320 height 31
click at [866, 731] on input "6989673" at bounding box center [946, 737] width 320 height 31
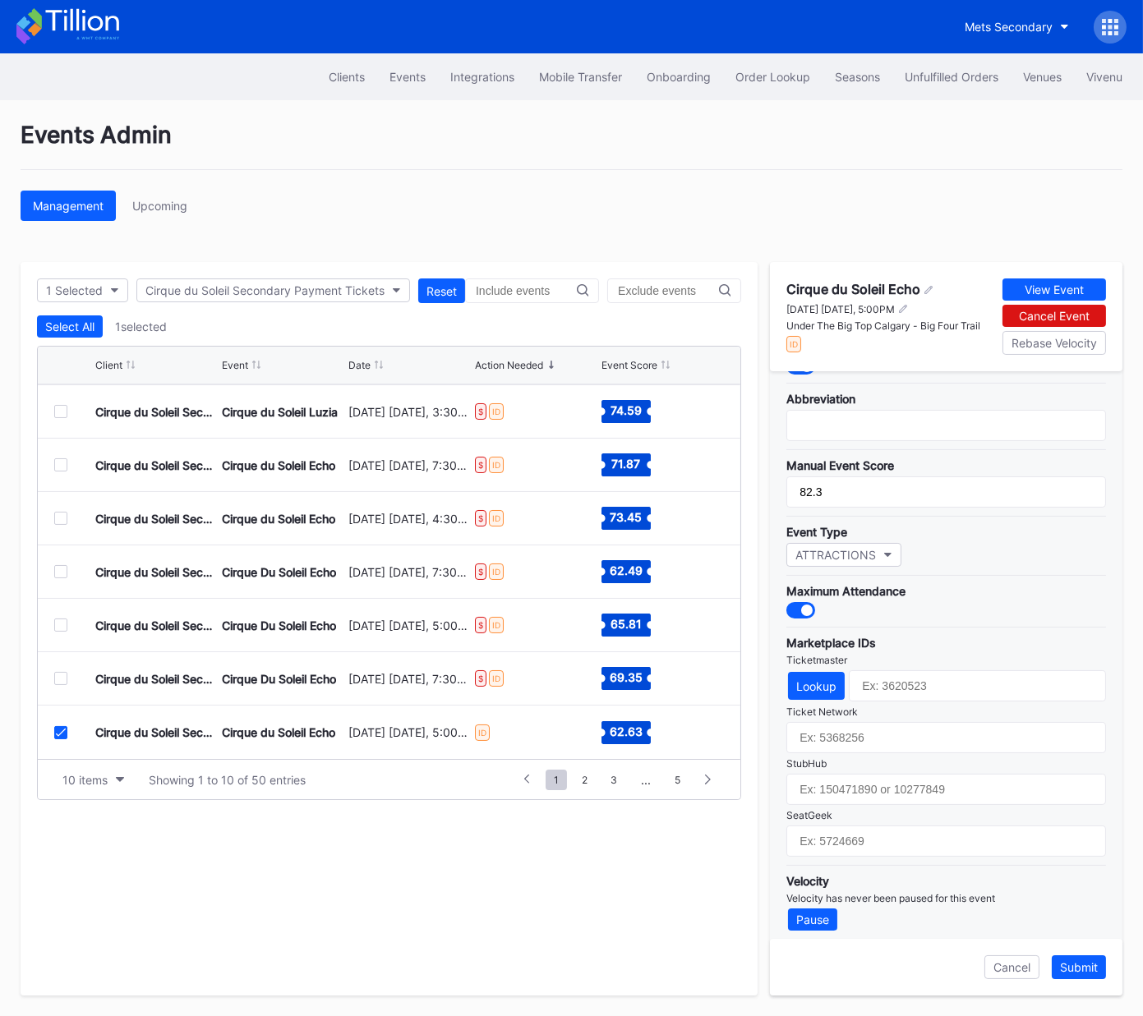
click at [1018, 971] on div "Cancel" at bounding box center [1011, 967] width 37 height 14
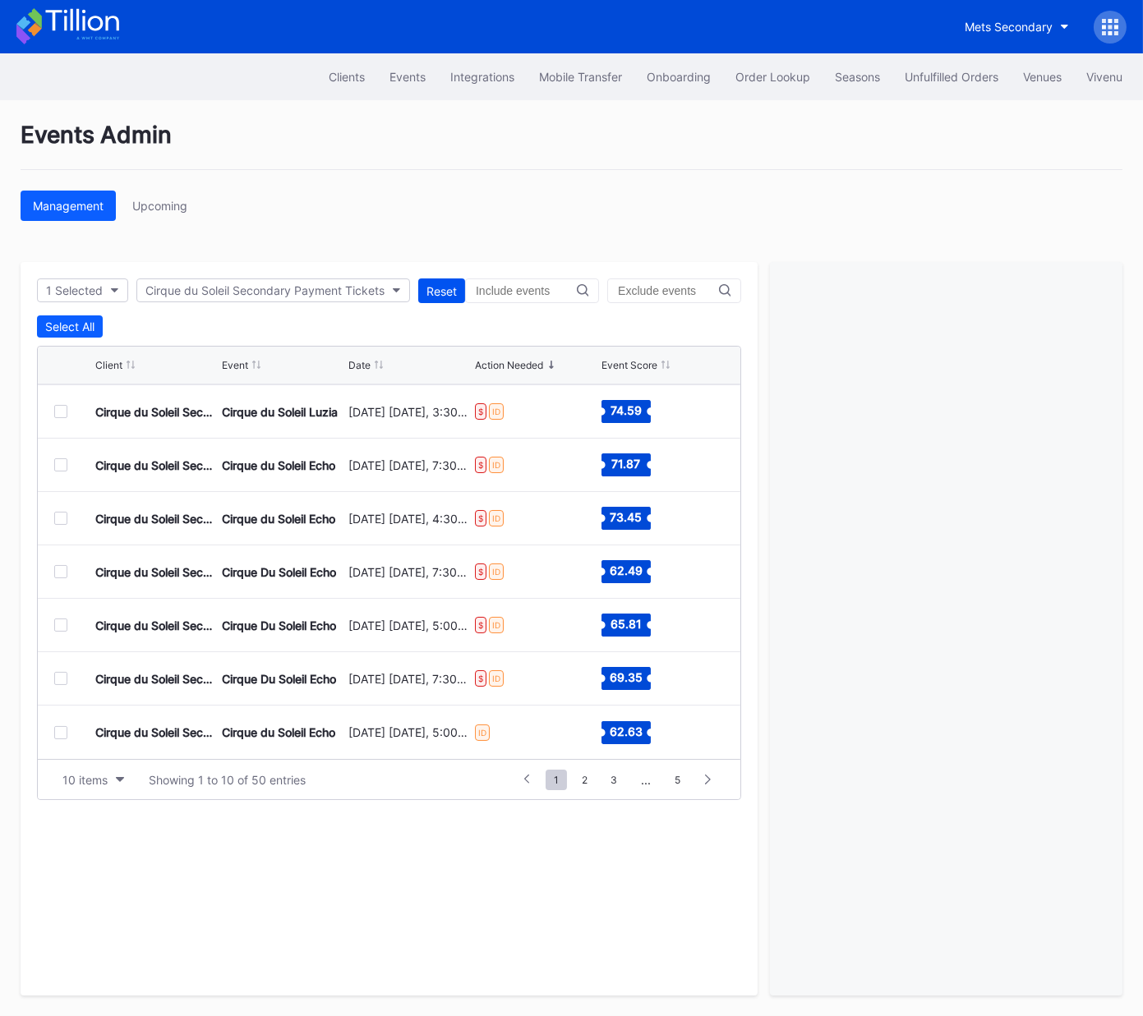
click at [454, 281] on button "Reset" at bounding box center [441, 290] width 47 height 25
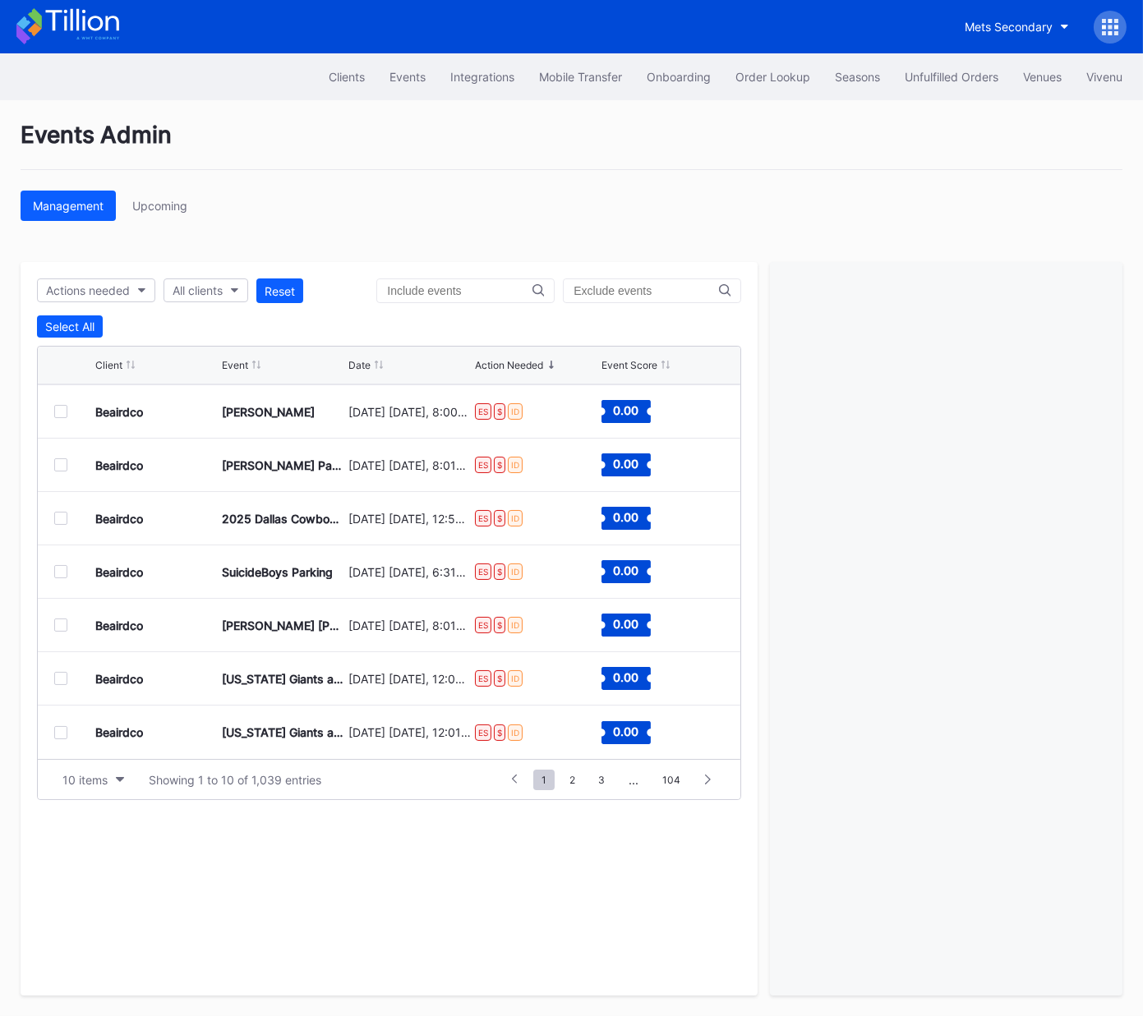
scroll to position [0, 0]
click at [234, 290] on icon "button" at bounding box center [235, 290] width 8 height 5
type input "pay"
click at [231, 365] on div "Cirque du Soleil Secondary Payment Tickets" at bounding box center [296, 364] width 239 height 14
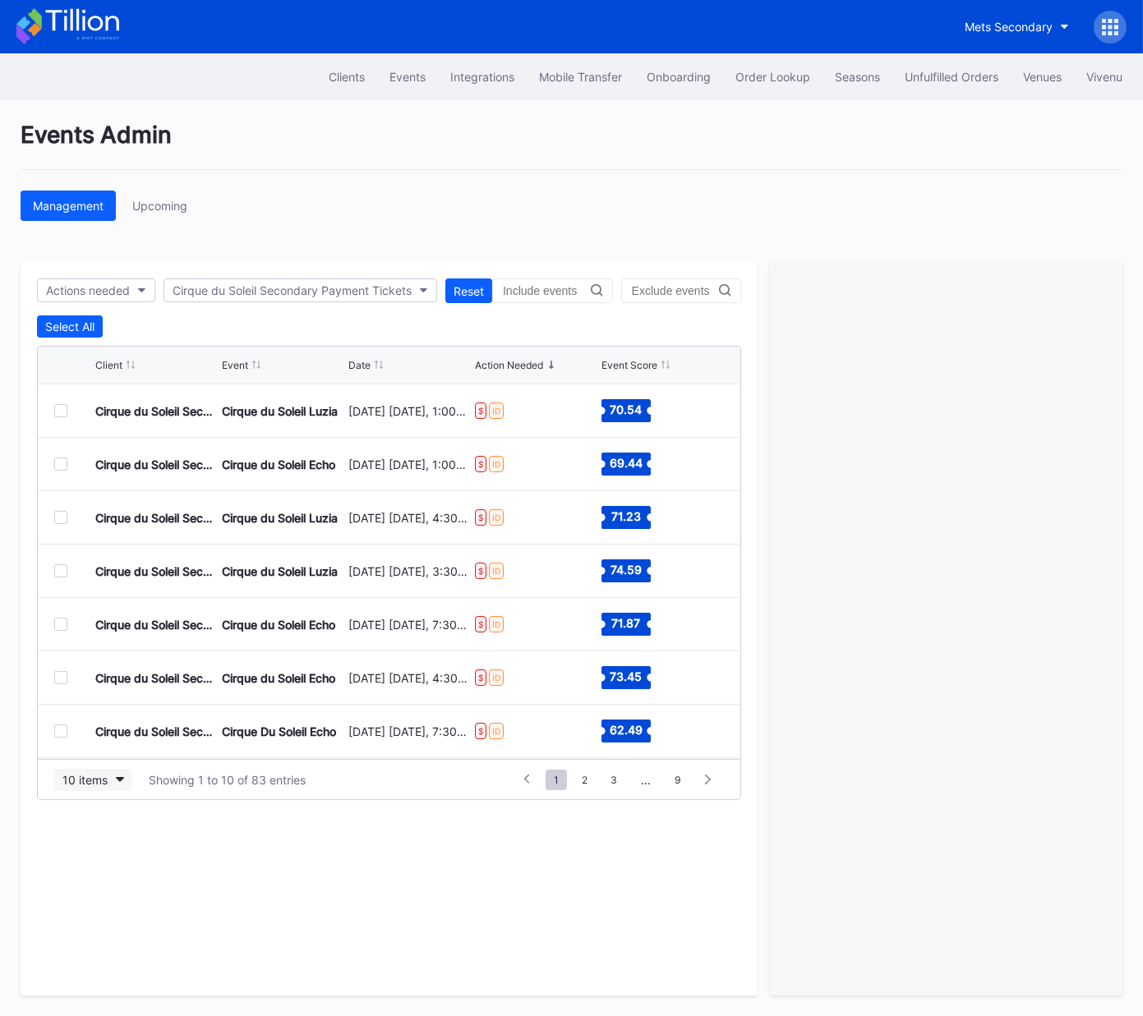
click at [85, 778] on div "10 items" at bounding box center [84, 780] width 45 height 14
click at [97, 885] on div "100 items" at bounding box center [93, 880] width 53 height 14
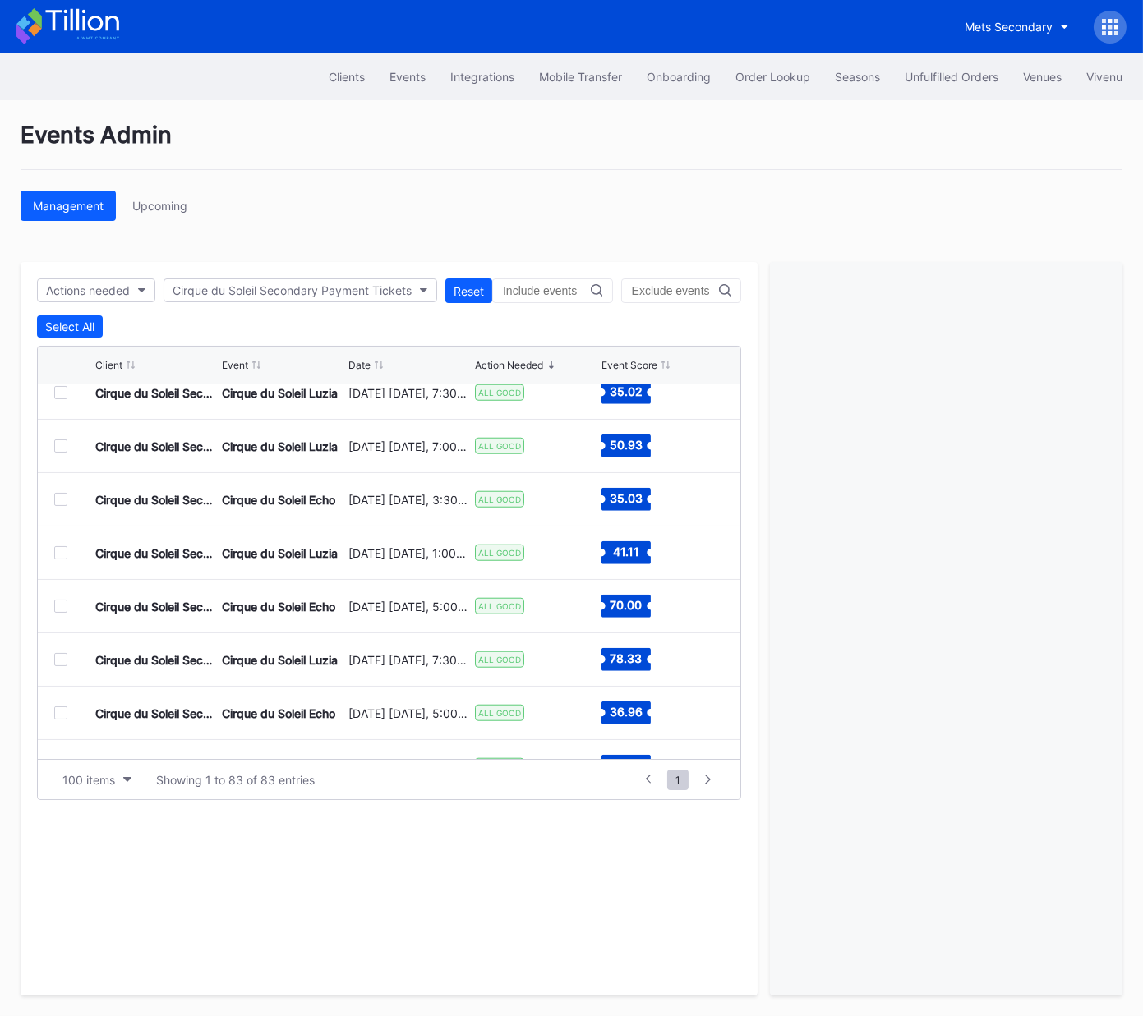
scroll to position [2689, 0]
click at [60, 550] on div at bounding box center [60, 551] width 13 height 13
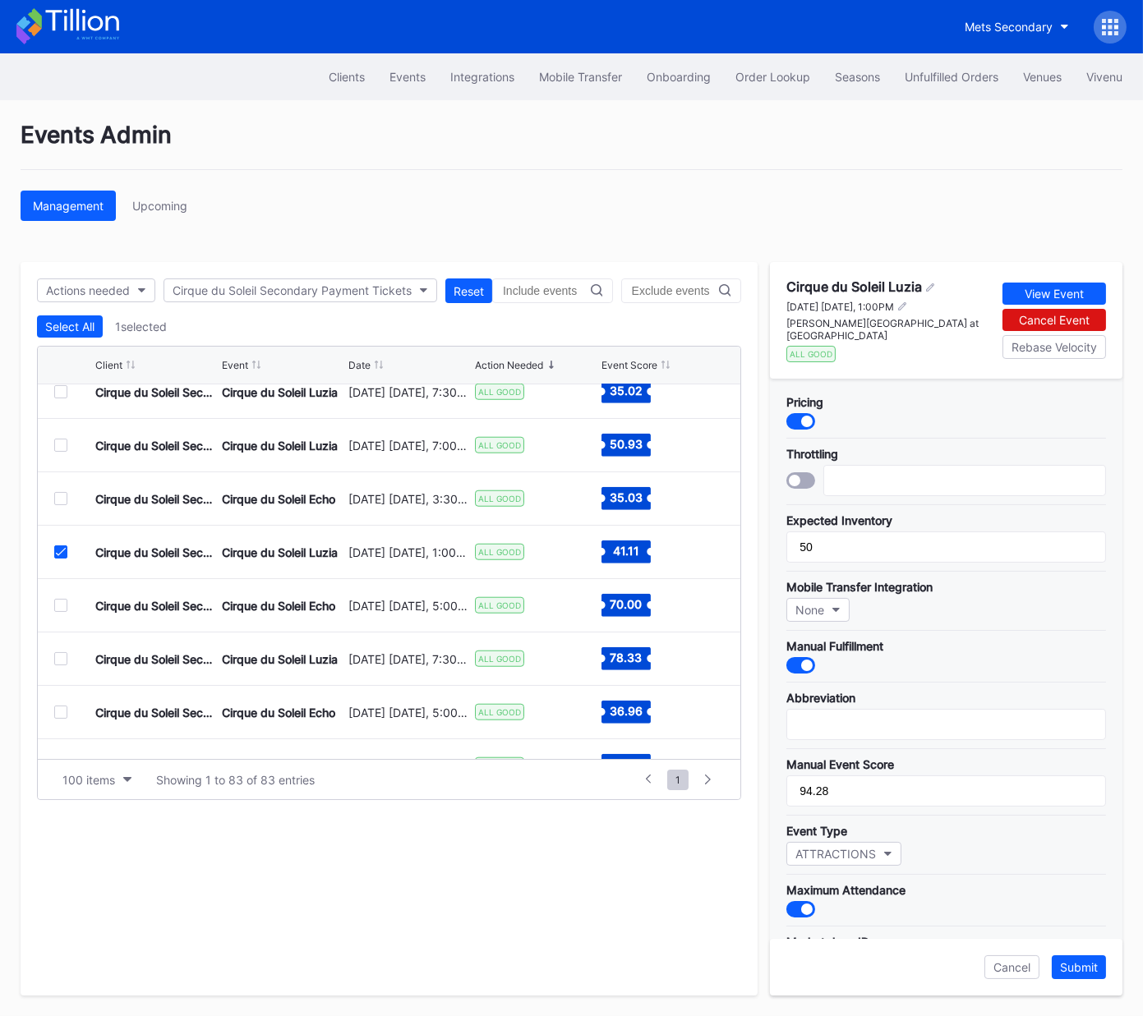
click at [60, 550] on icon at bounding box center [61, 552] width 10 height 8
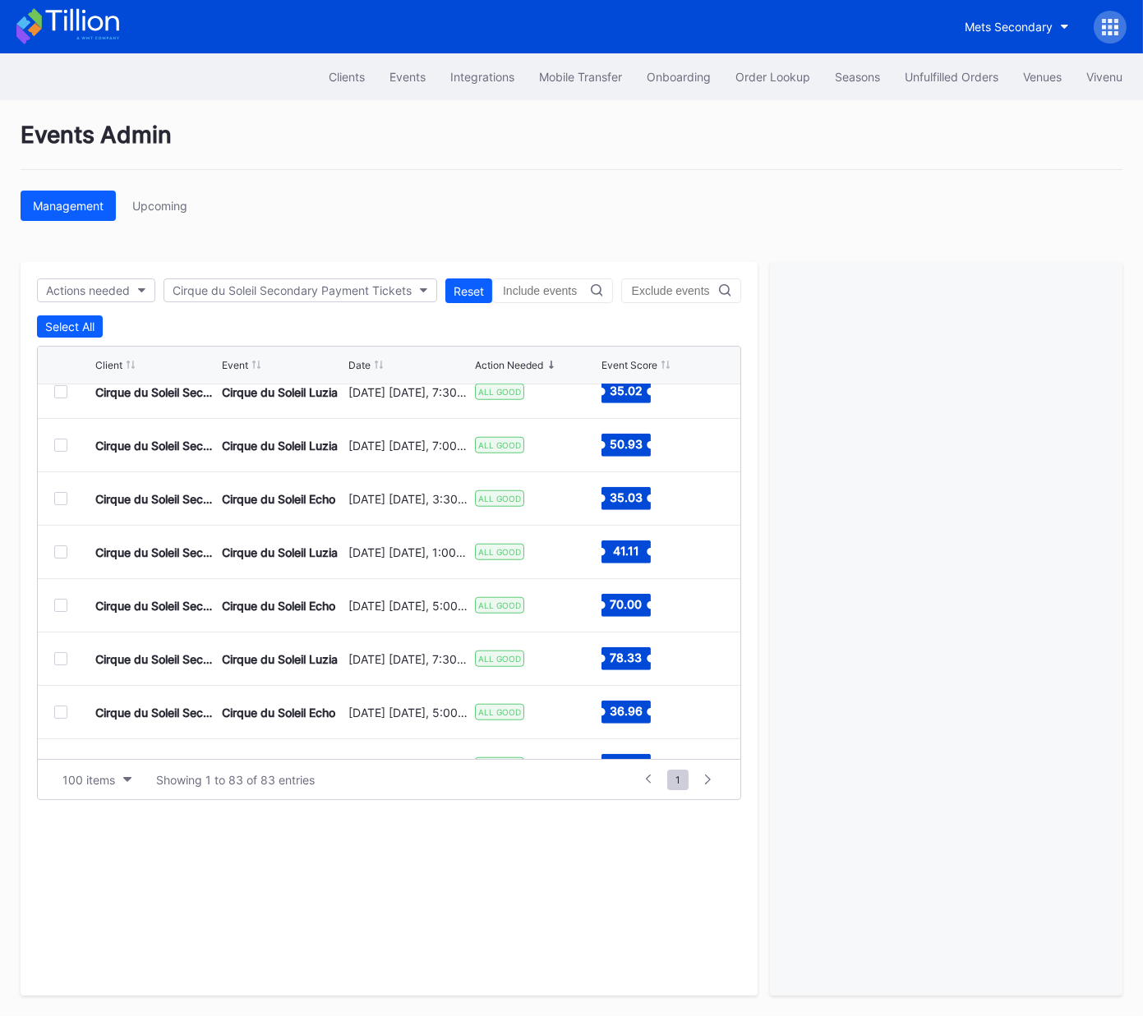
click at [59, 605] on div at bounding box center [60, 605] width 13 height 13
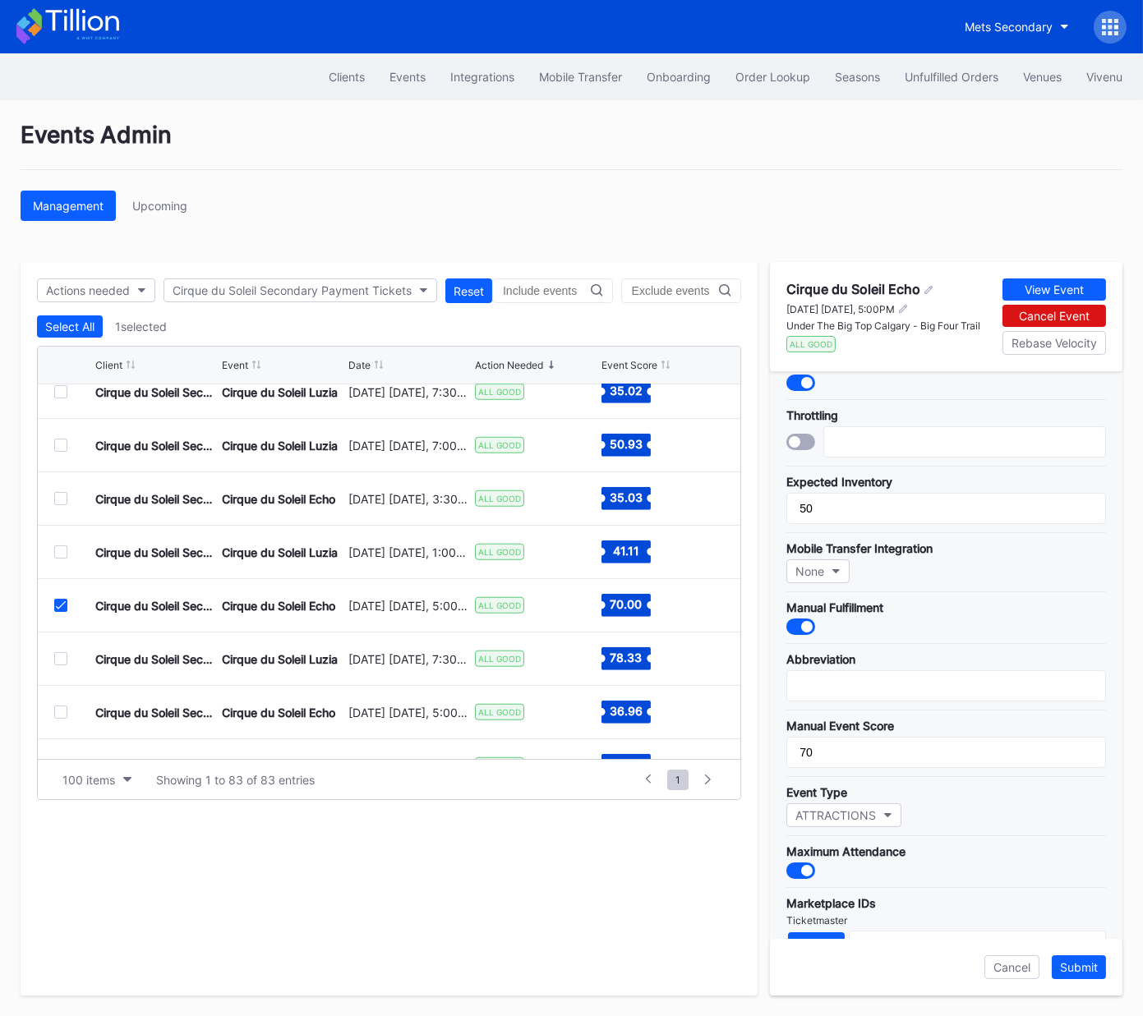
scroll to position [0, 0]
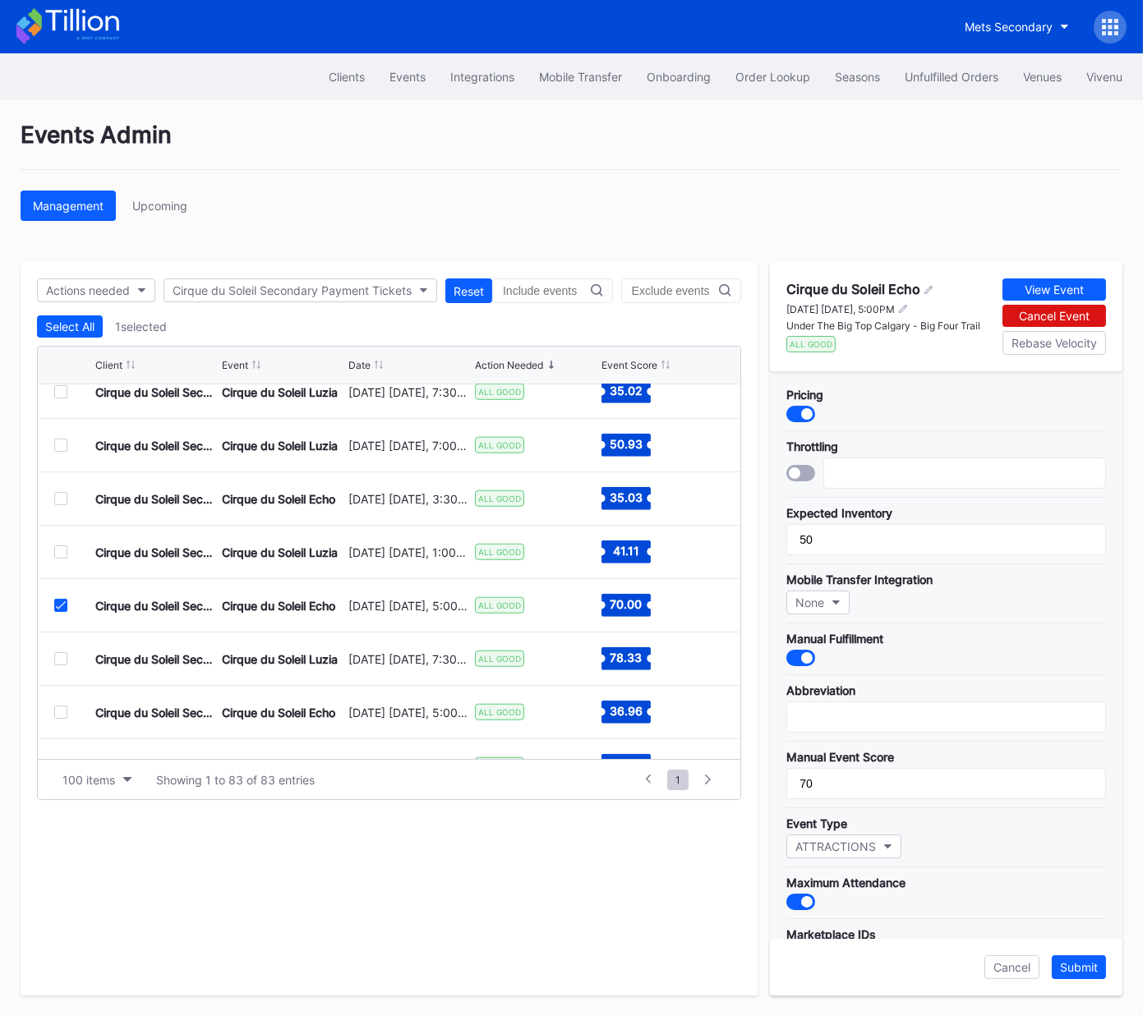
click at [59, 601] on icon at bounding box center [61, 605] width 10 height 8
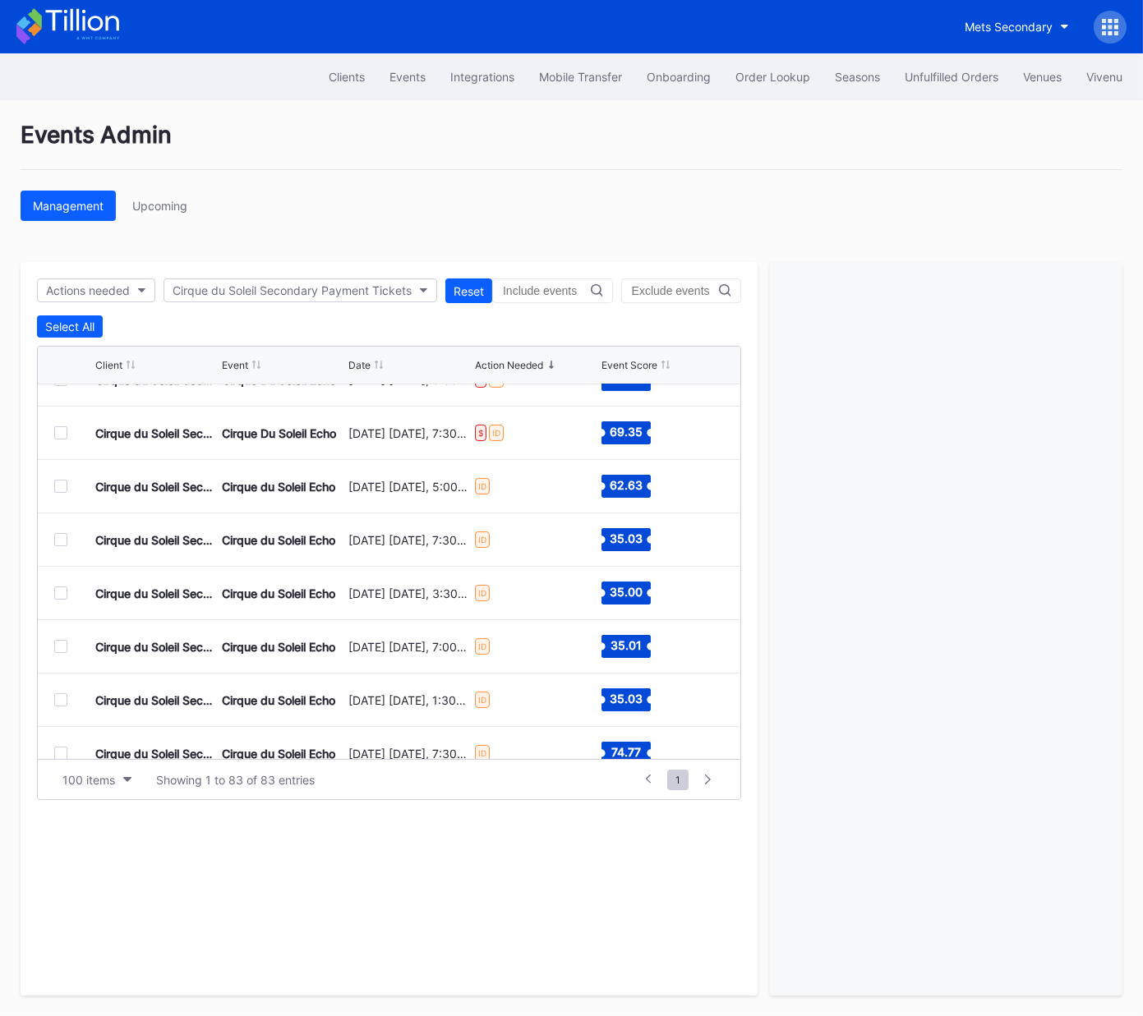
scroll to position [406, 0]
click at [67, 536] on div at bounding box center [74, 538] width 41 height 13
click at [62, 537] on div at bounding box center [60, 538] width 13 height 13
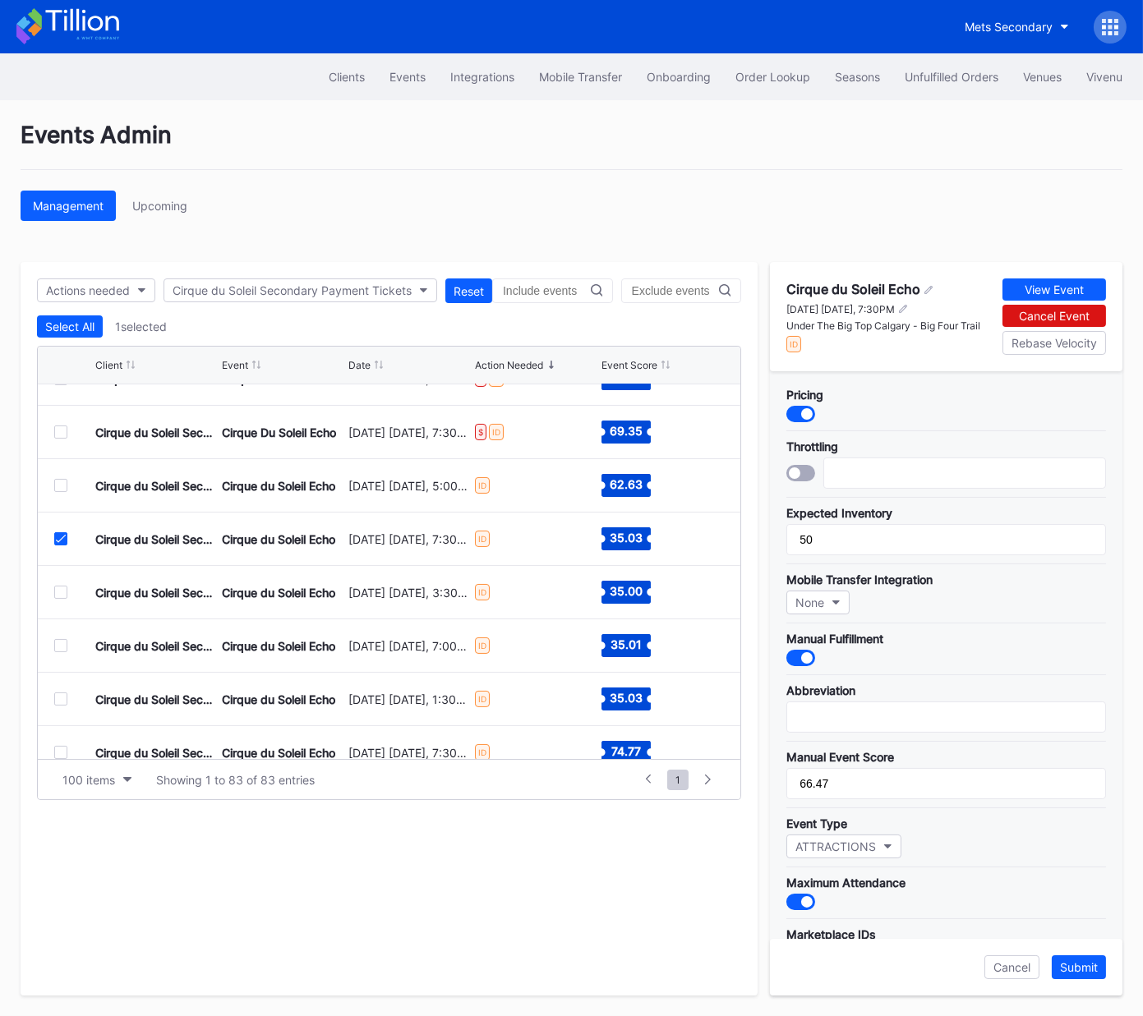
scroll to position [292, 0]
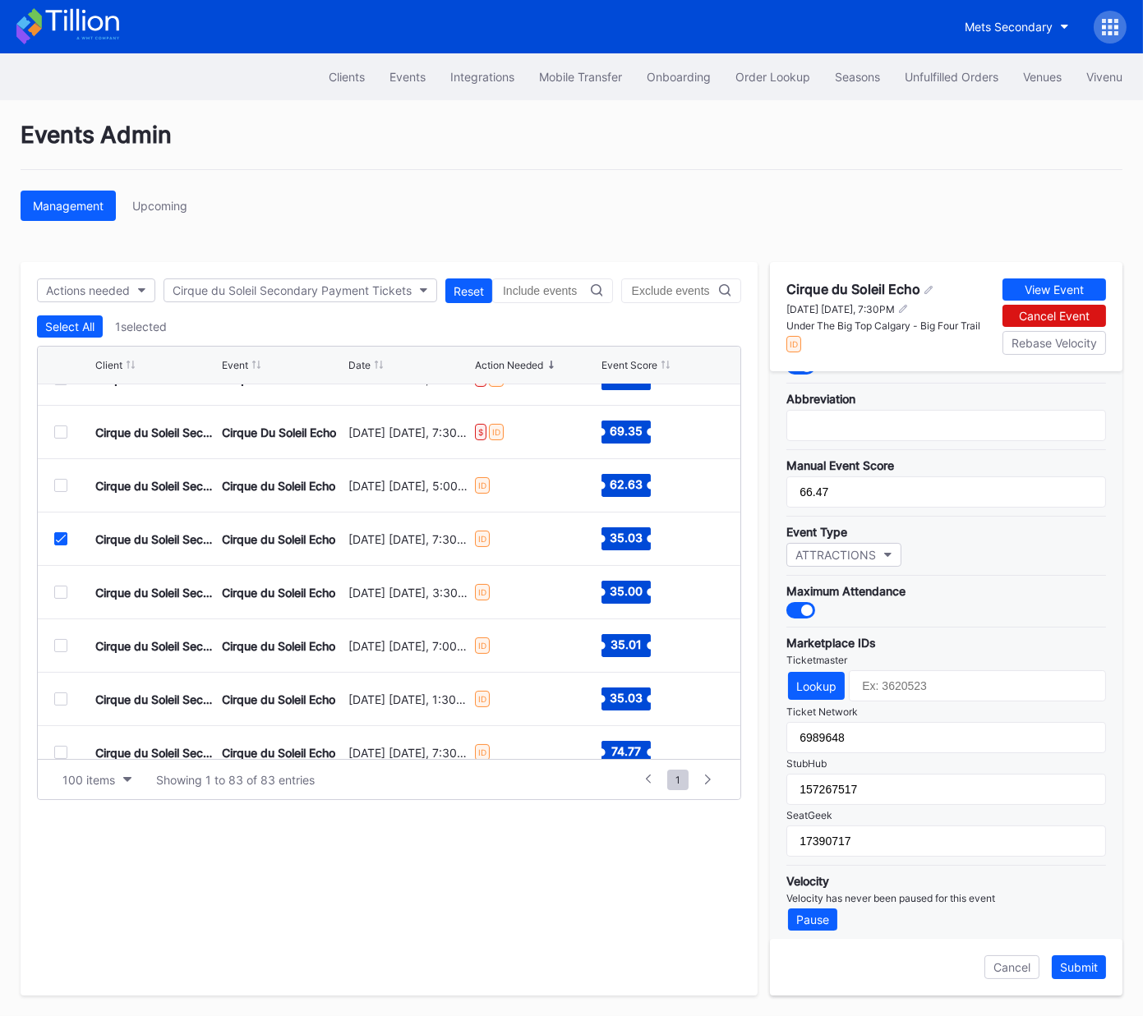
click at [59, 540] on icon at bounding box center [61, 539] width 10 height 8
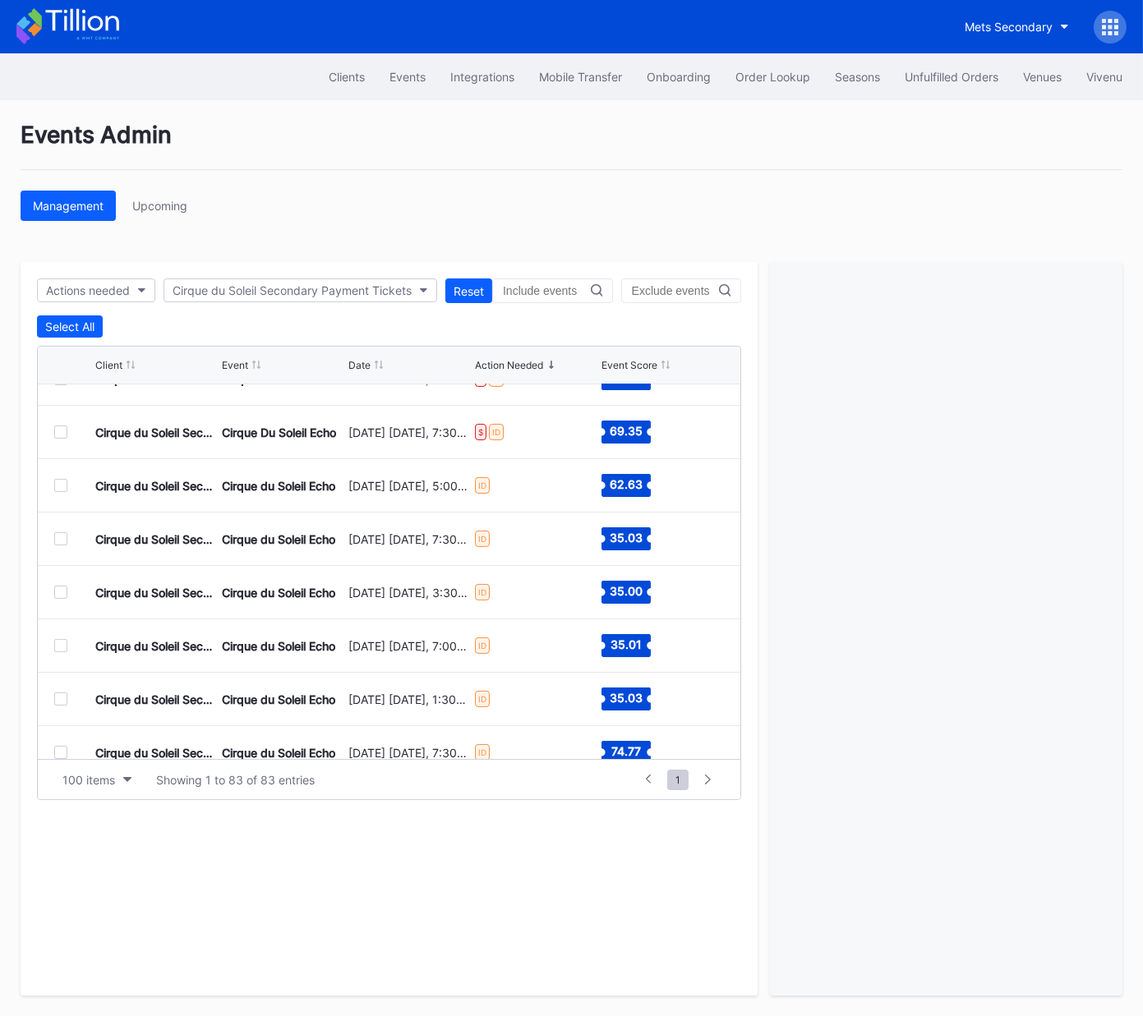
click at [56, 593] on div at bounding box center [60, 592] width 13 height 13
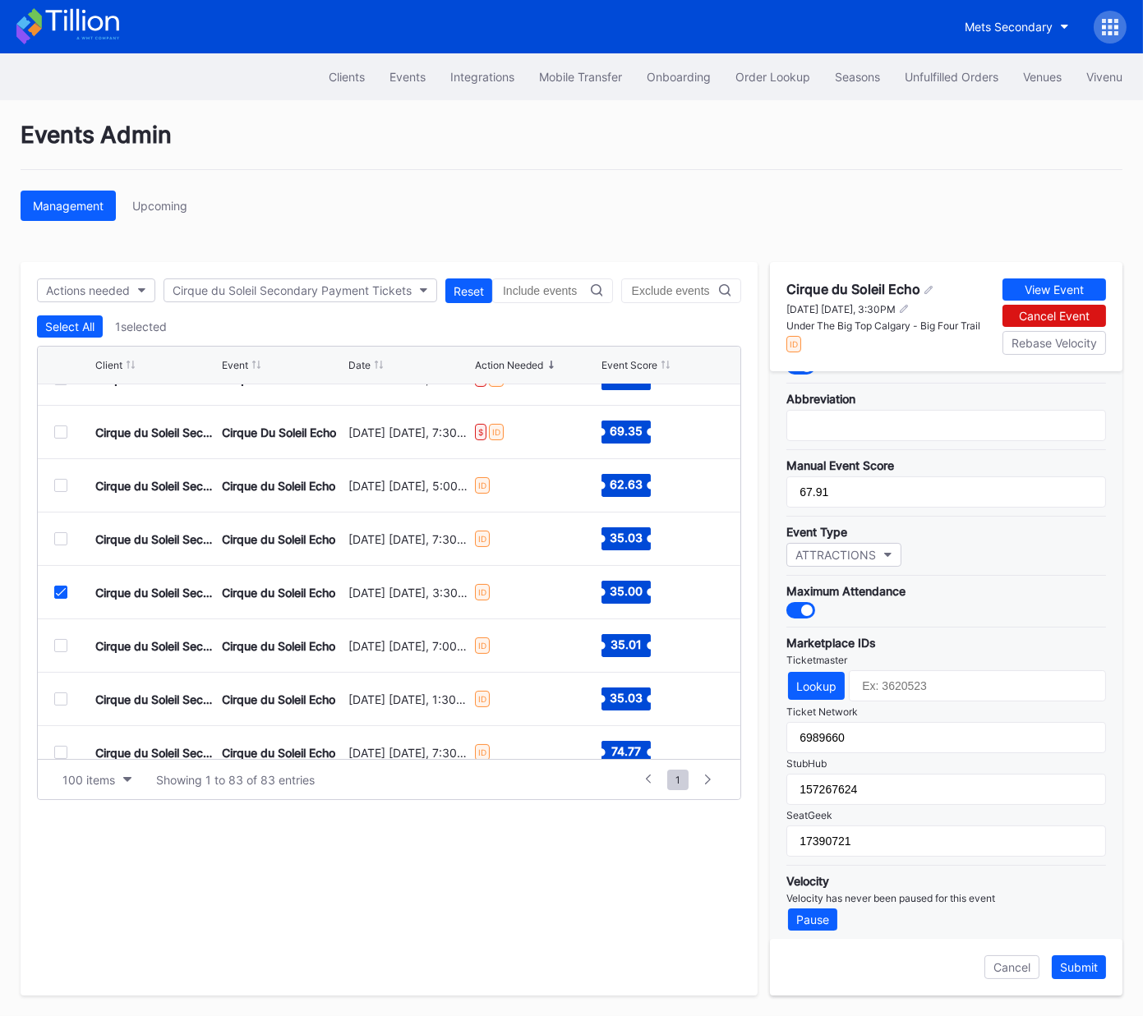
click at [61, 593] on icon at bounding box center [61, 592] width 10 height 8
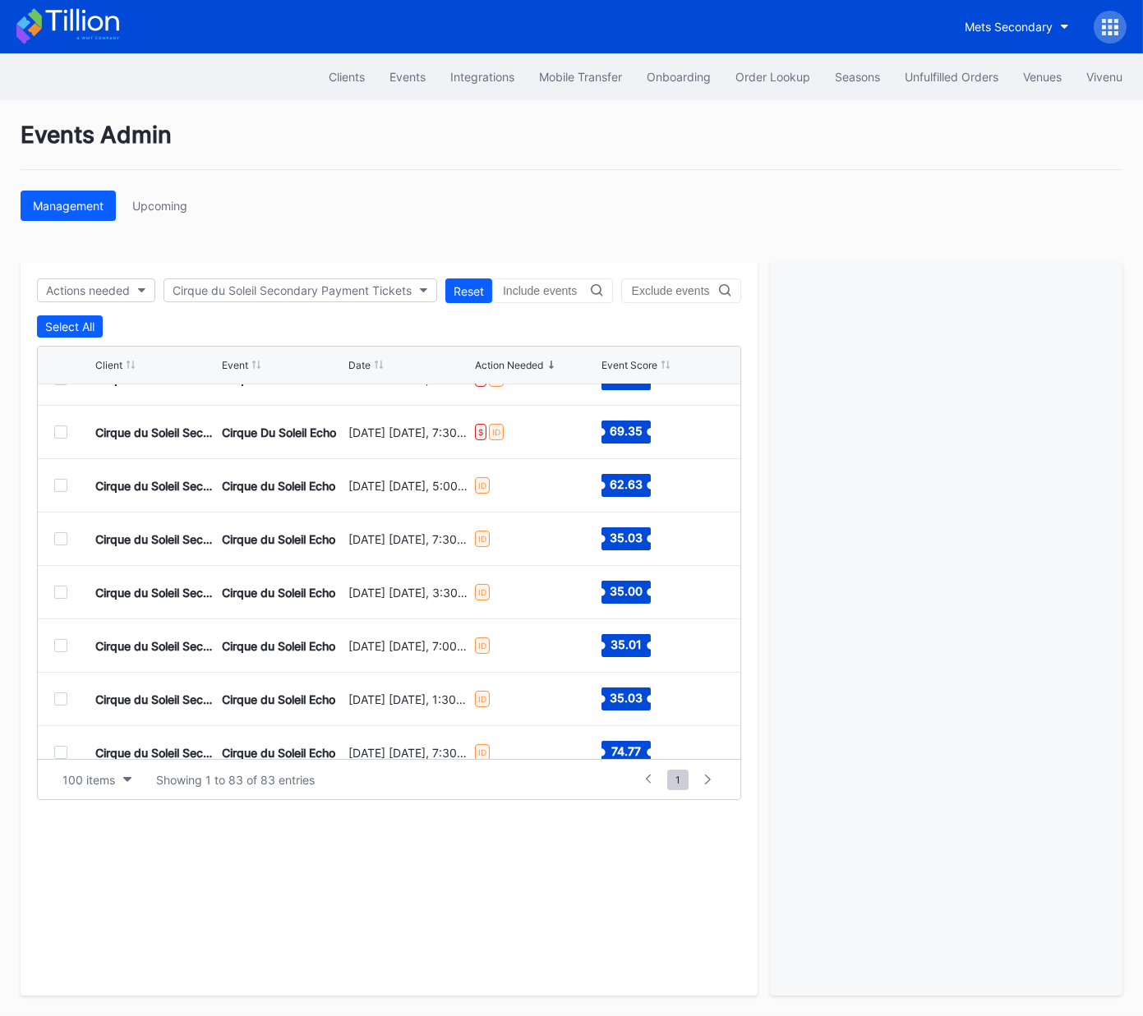
drag, startPoint x: 62, startPoint y: 638, endPoint x: 175, endPoint y: 665, distance: 116.6
click at [62, 639] on div at bounding box center [60, 645] width 13 height 13
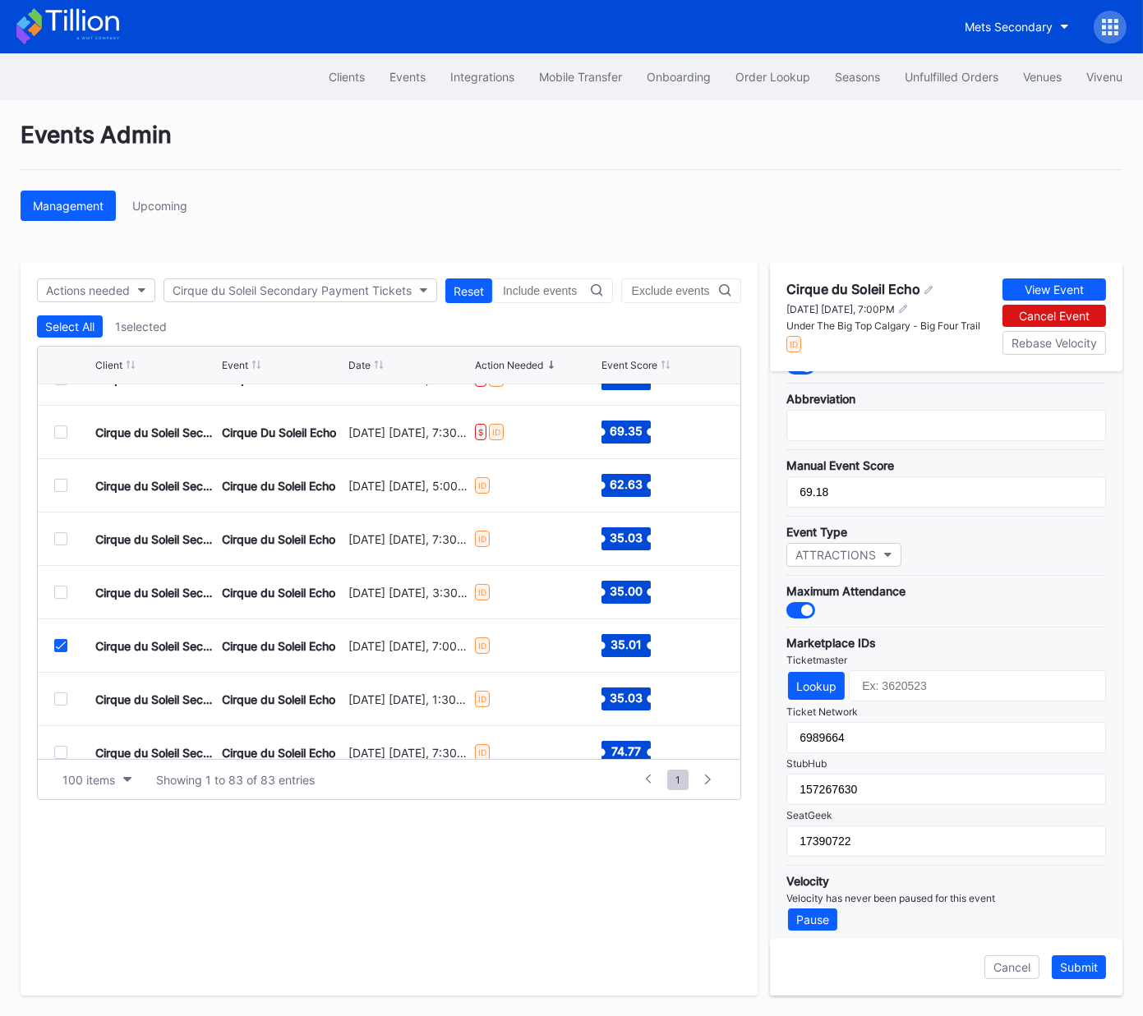
click at [63, 646] on icon at bounding box center [61, 646] width 10 height 8
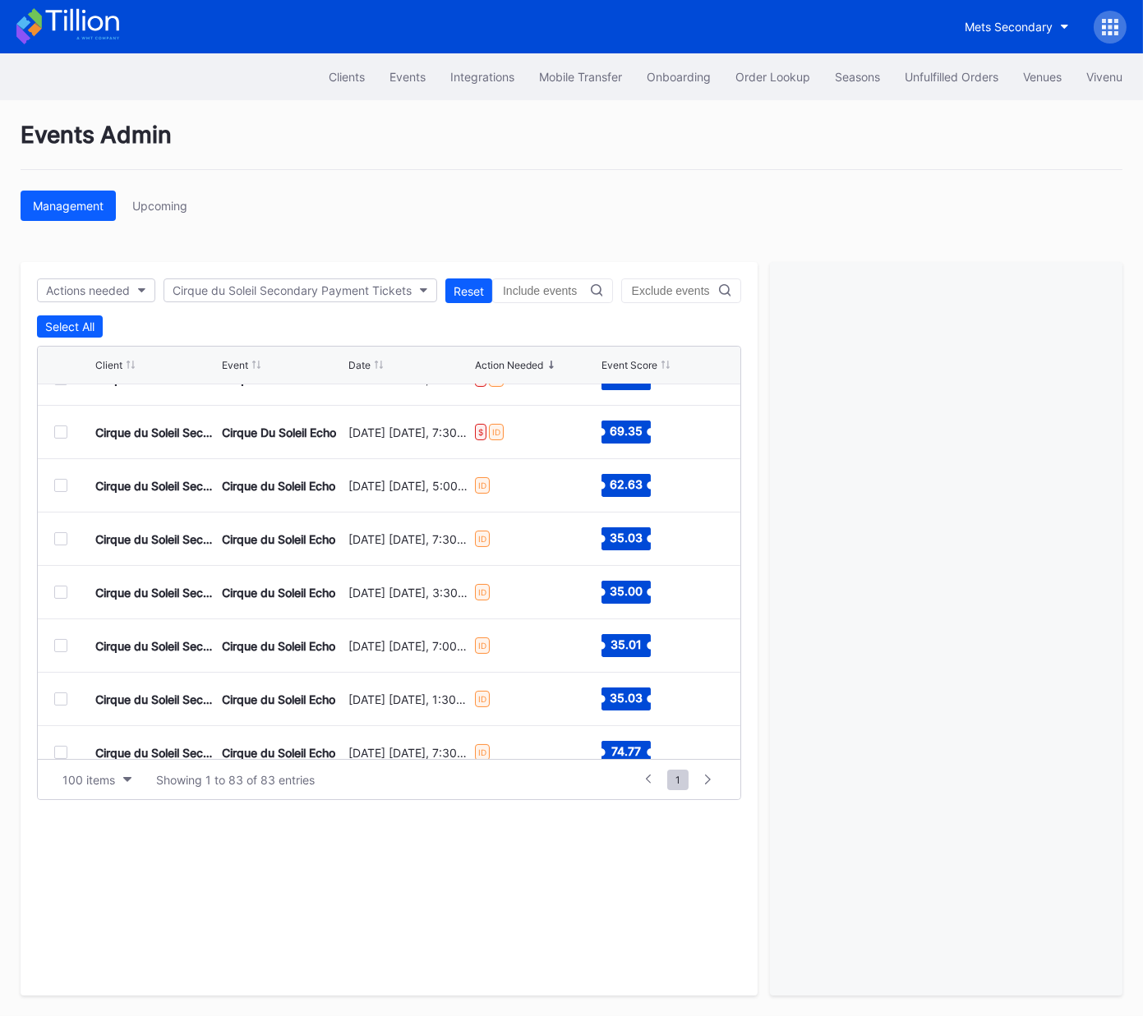
click at [62, 693] on div at bounding box center [60, 699] width 13 height 13
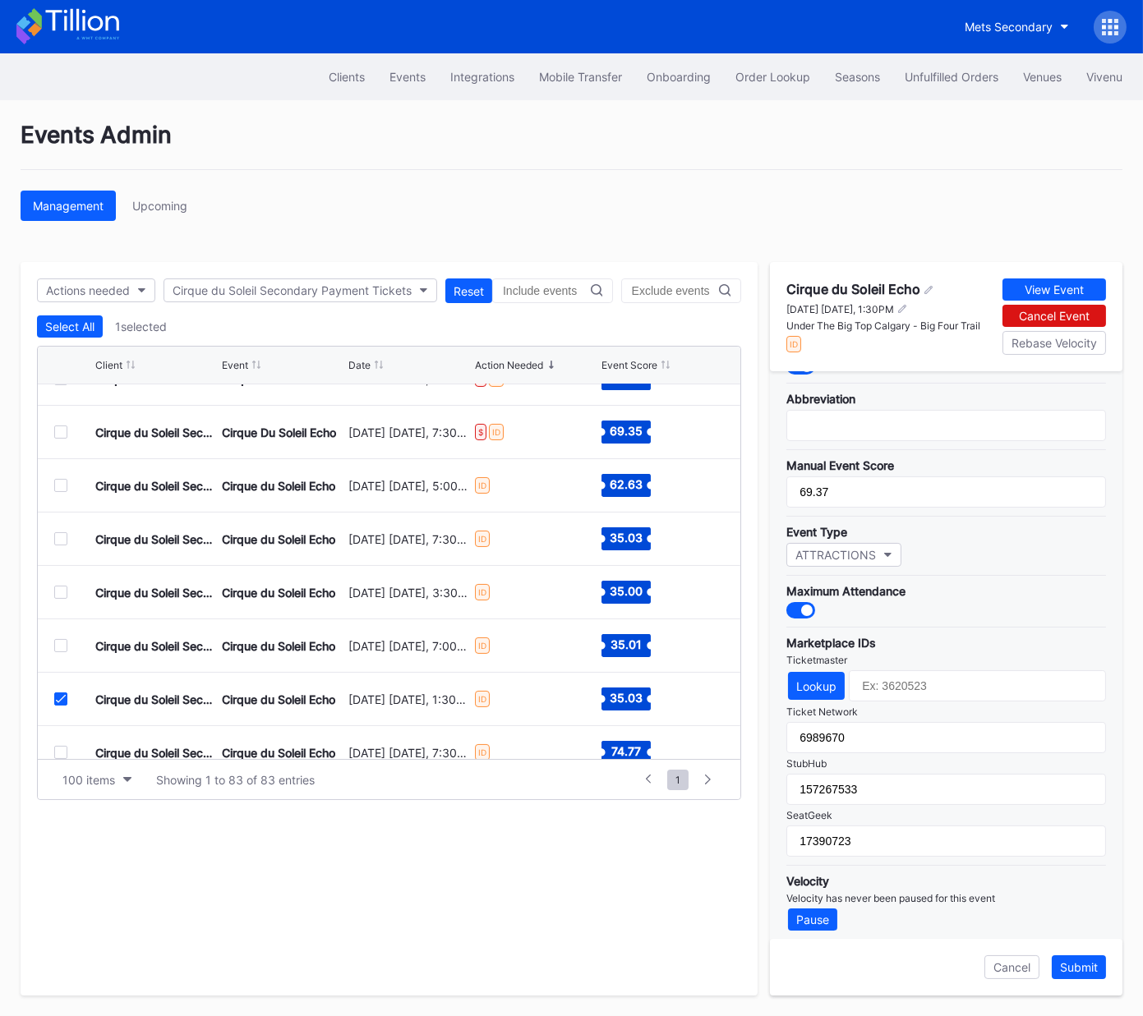
click at [62, 698] on icon at bounding box center [61, 699] width 10 height 8
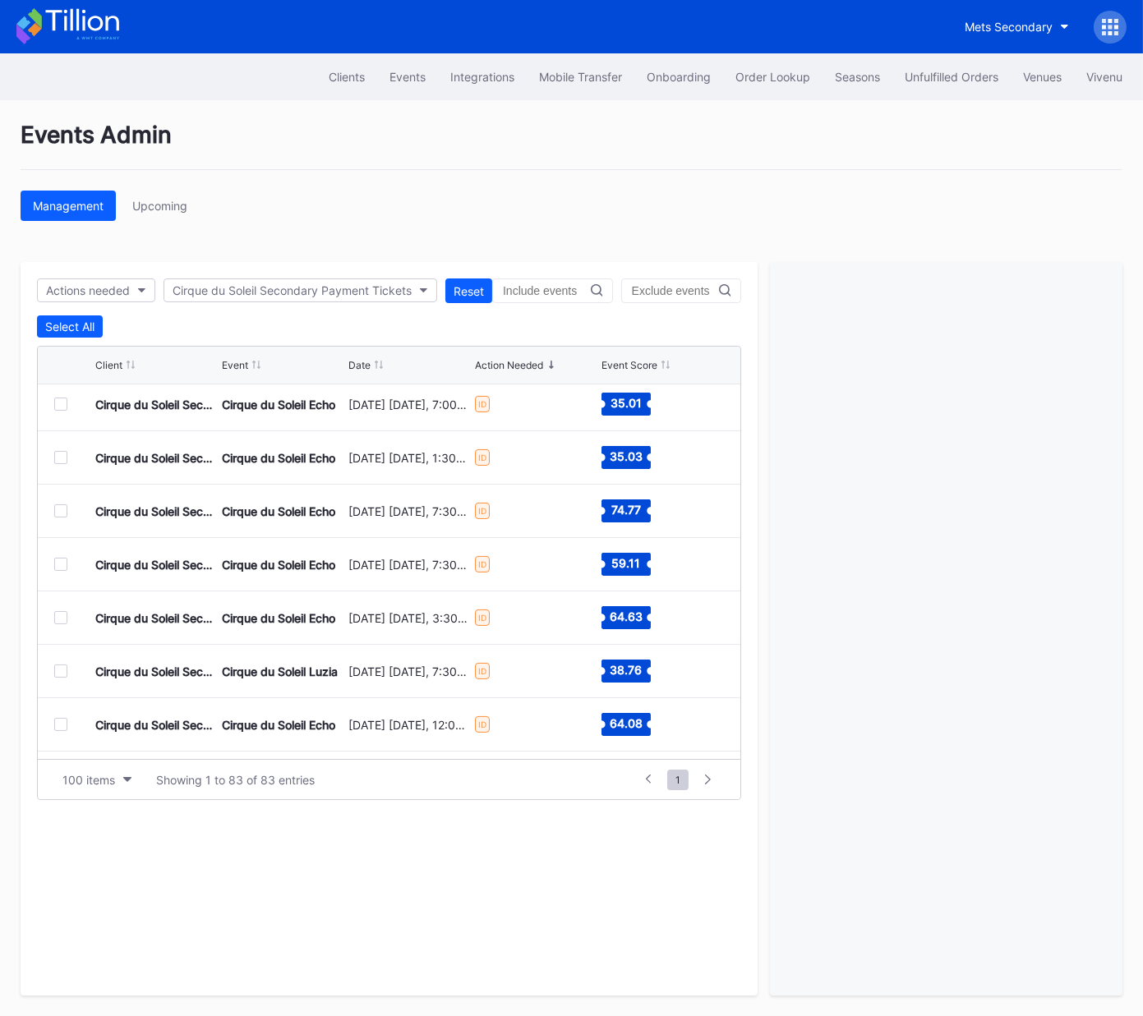
scroll to position [664, 0]
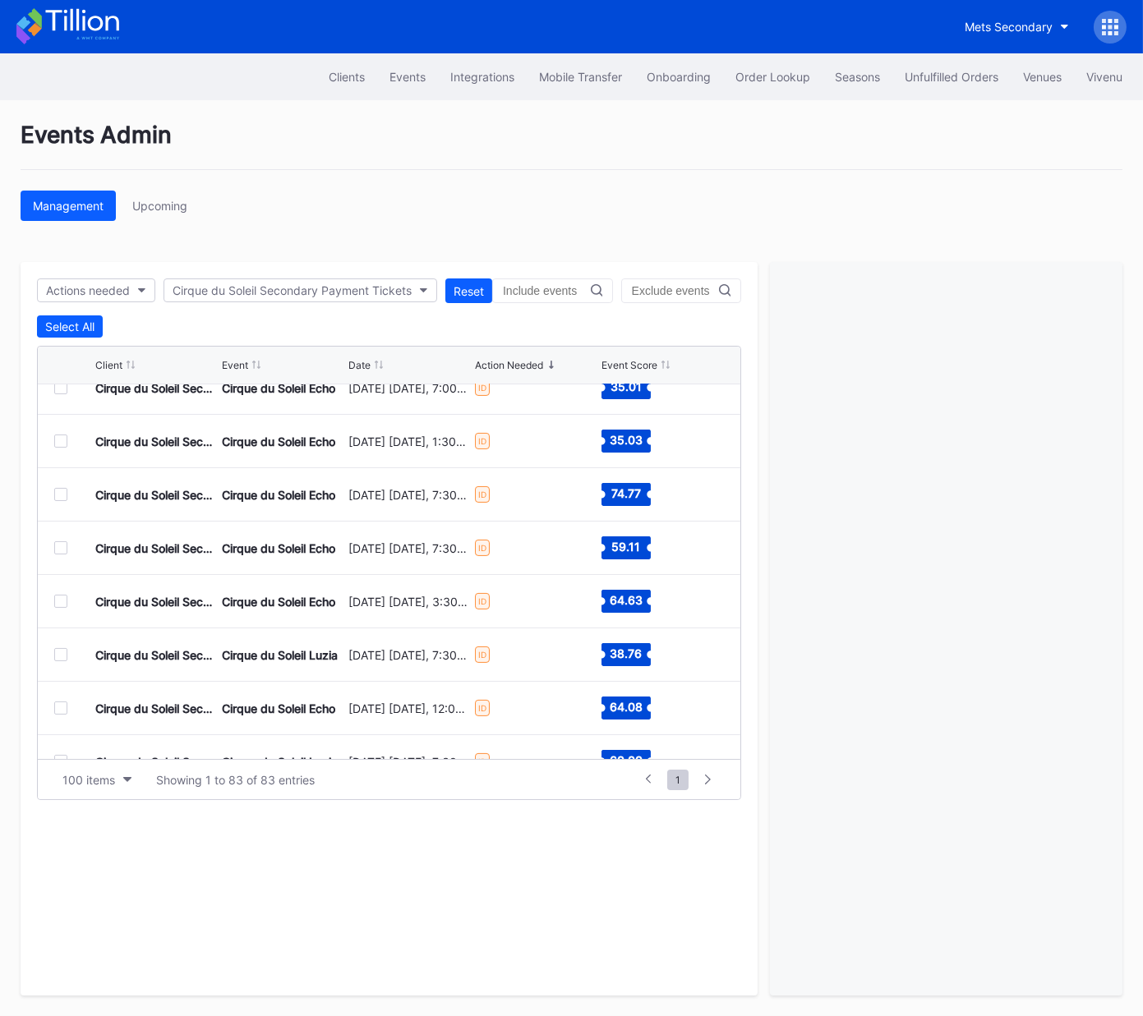
drag, startPoint x: 58, startPoint y: 546, endPoint x: 156, endPoint y: 559, distance: 99.4
click at [58, 546] on div at bounding box center [60, 547] width 13 height 13
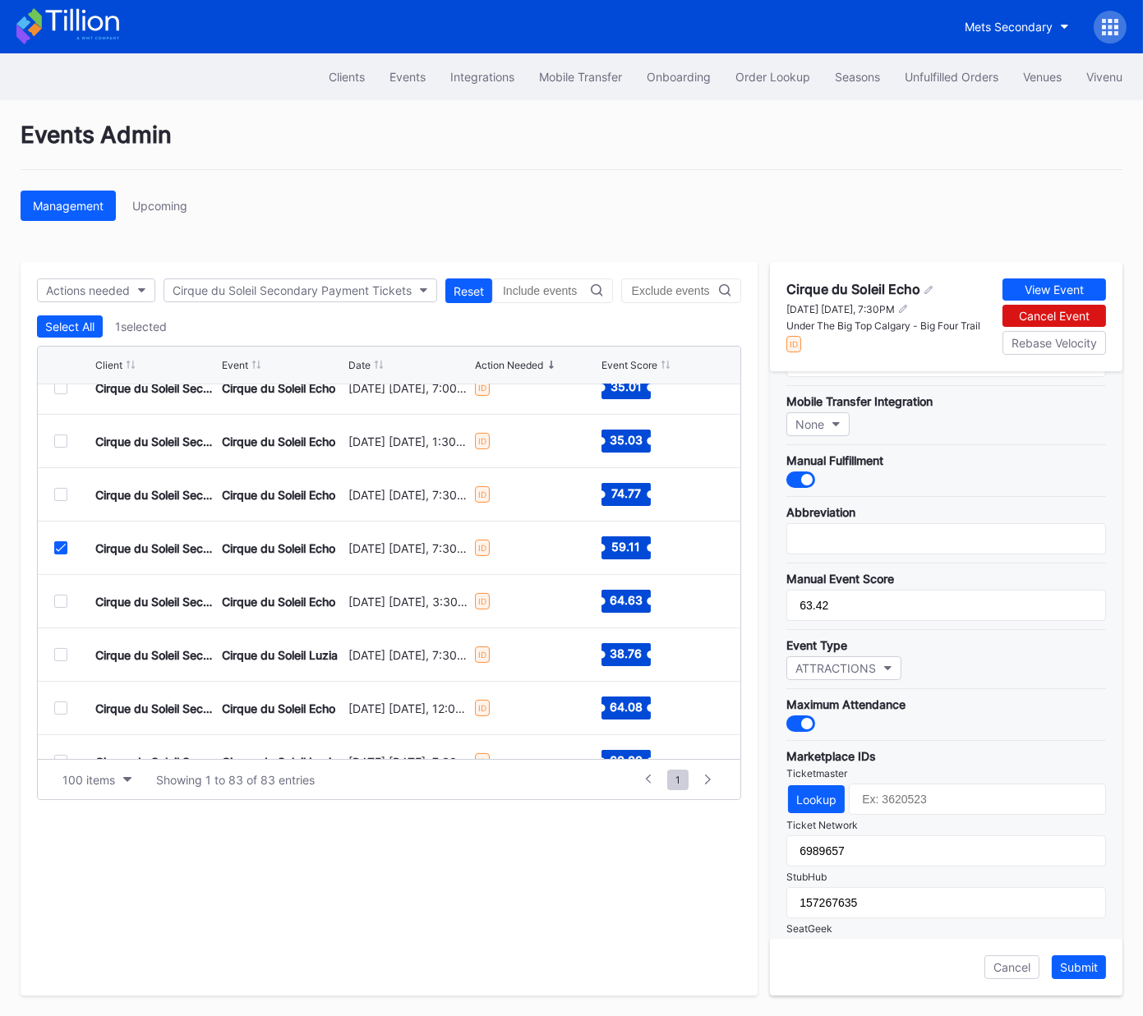
scroll to position [292, 0]
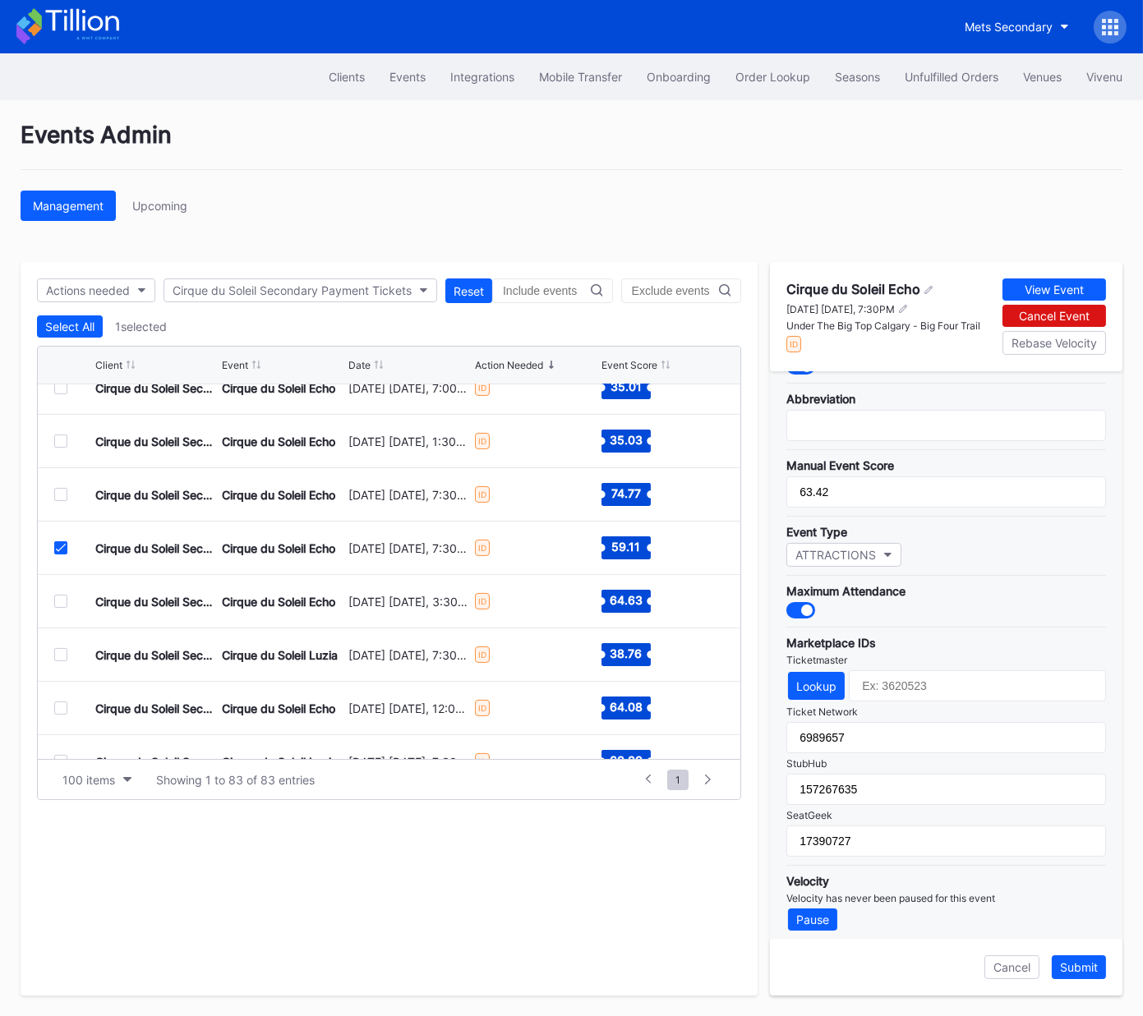
drag, startPoint x: 58, startPoint y: 549, endPoint x: 57, endPoint y: 584, distance: 35.3
click at [58, 549] on icon at bounding box center [61, 548] width 10 height 8
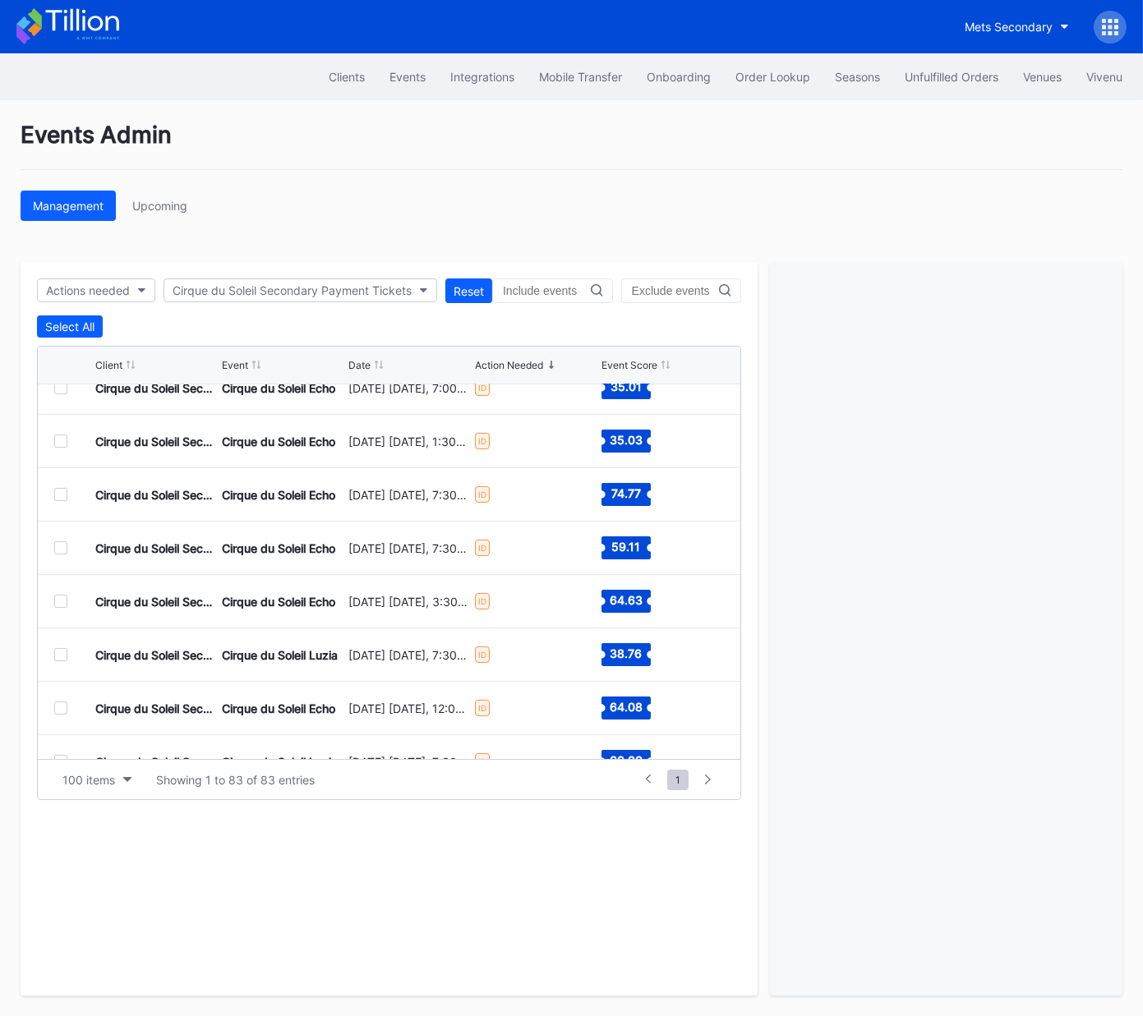
click at [61, 599] on div at bounding box center [60, 601] width 13 height 13
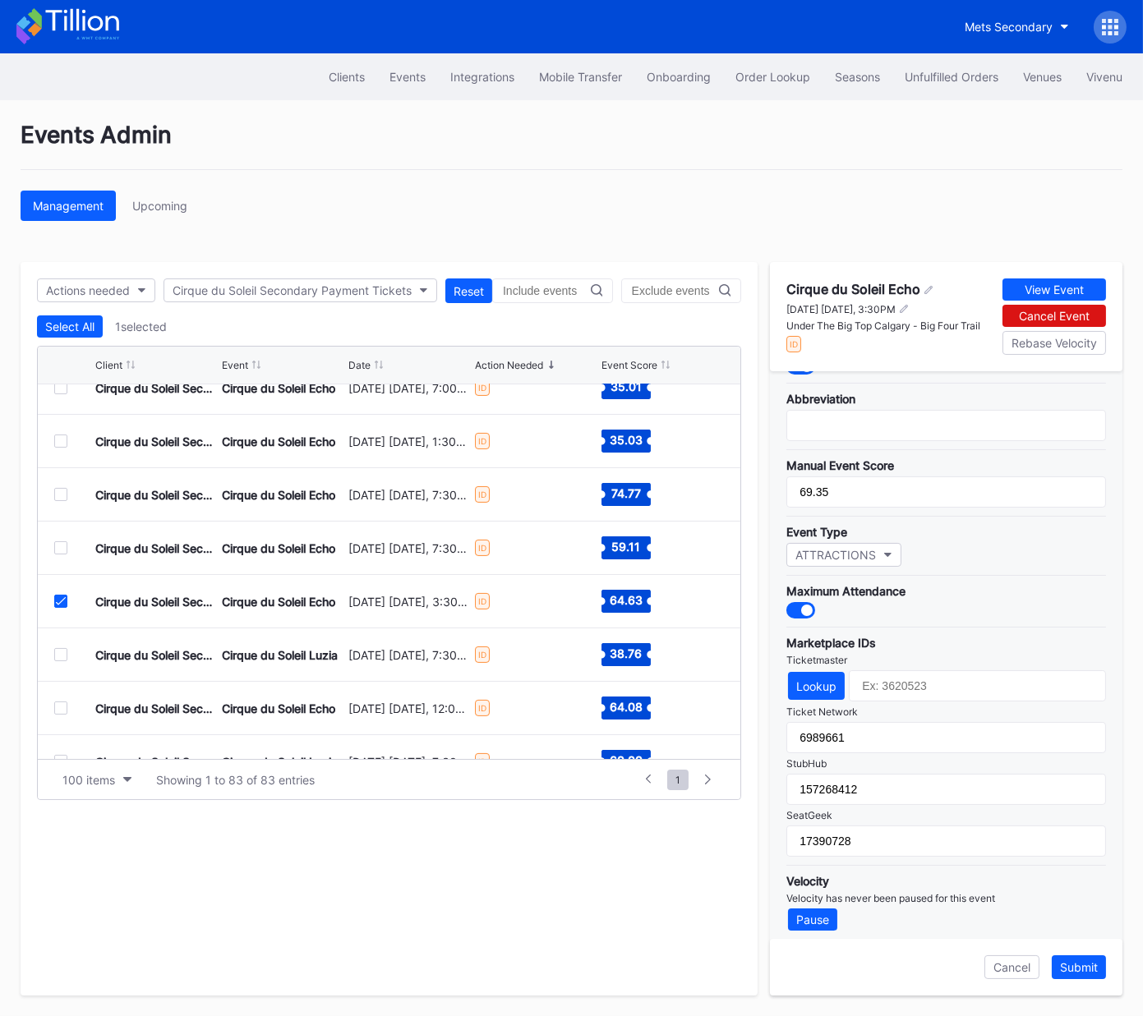
click at [62, 602] on icon at bounding box center [61, 601] width 10 height 8
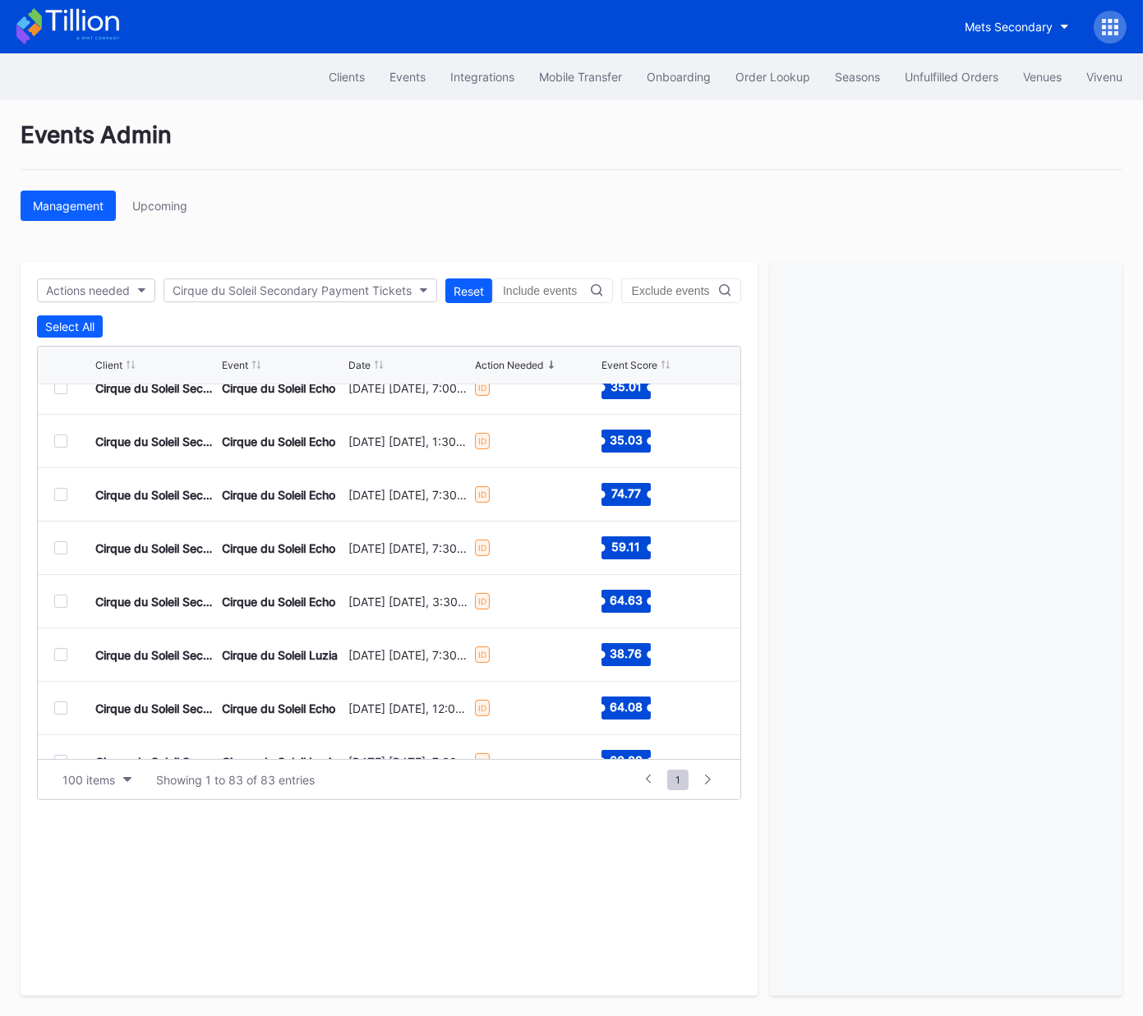
click at [62, 651] on div at bounding box center [60, 654] width 13 height 13
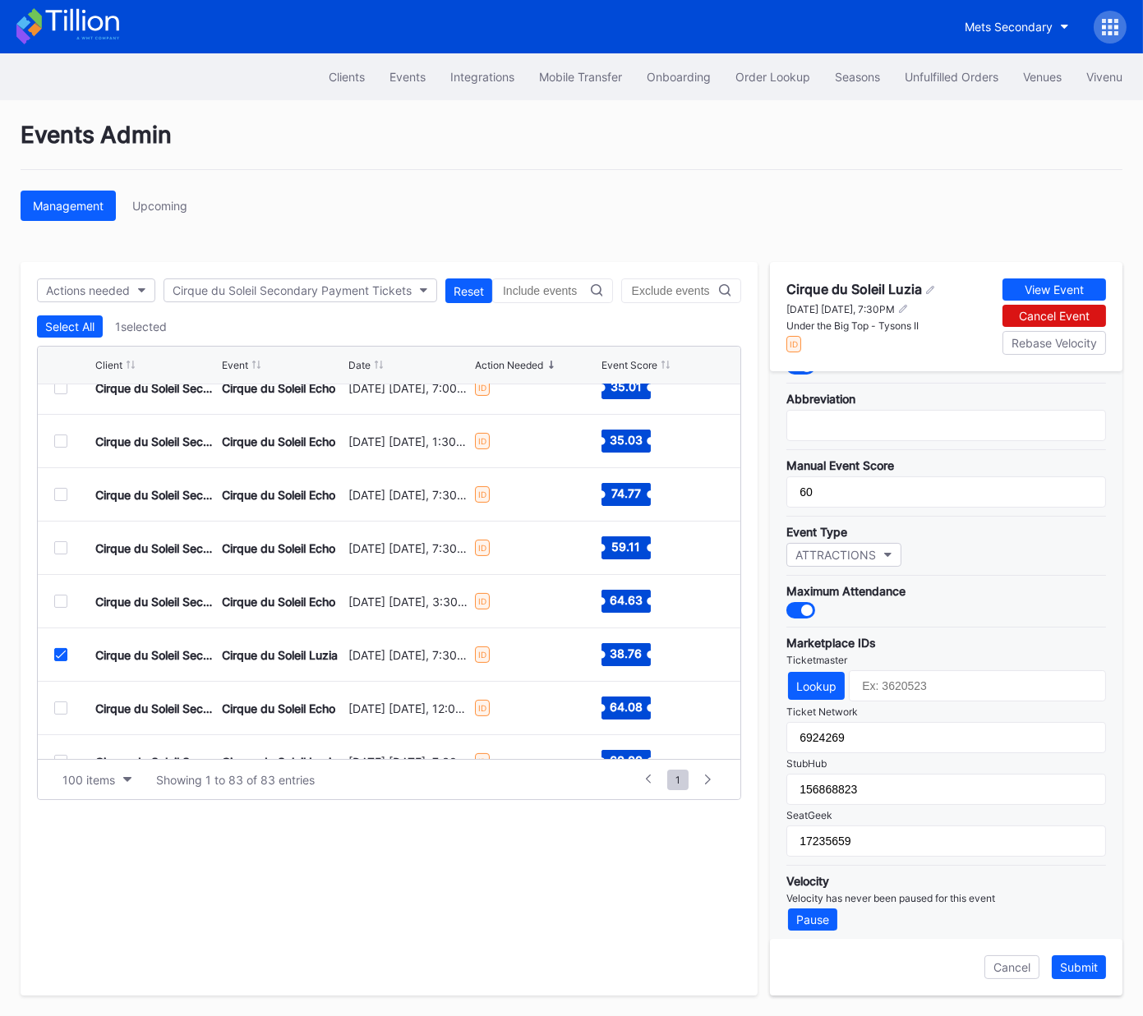
click at [61, 652] on icon at bounding box center [61, 655] width 10 height 8
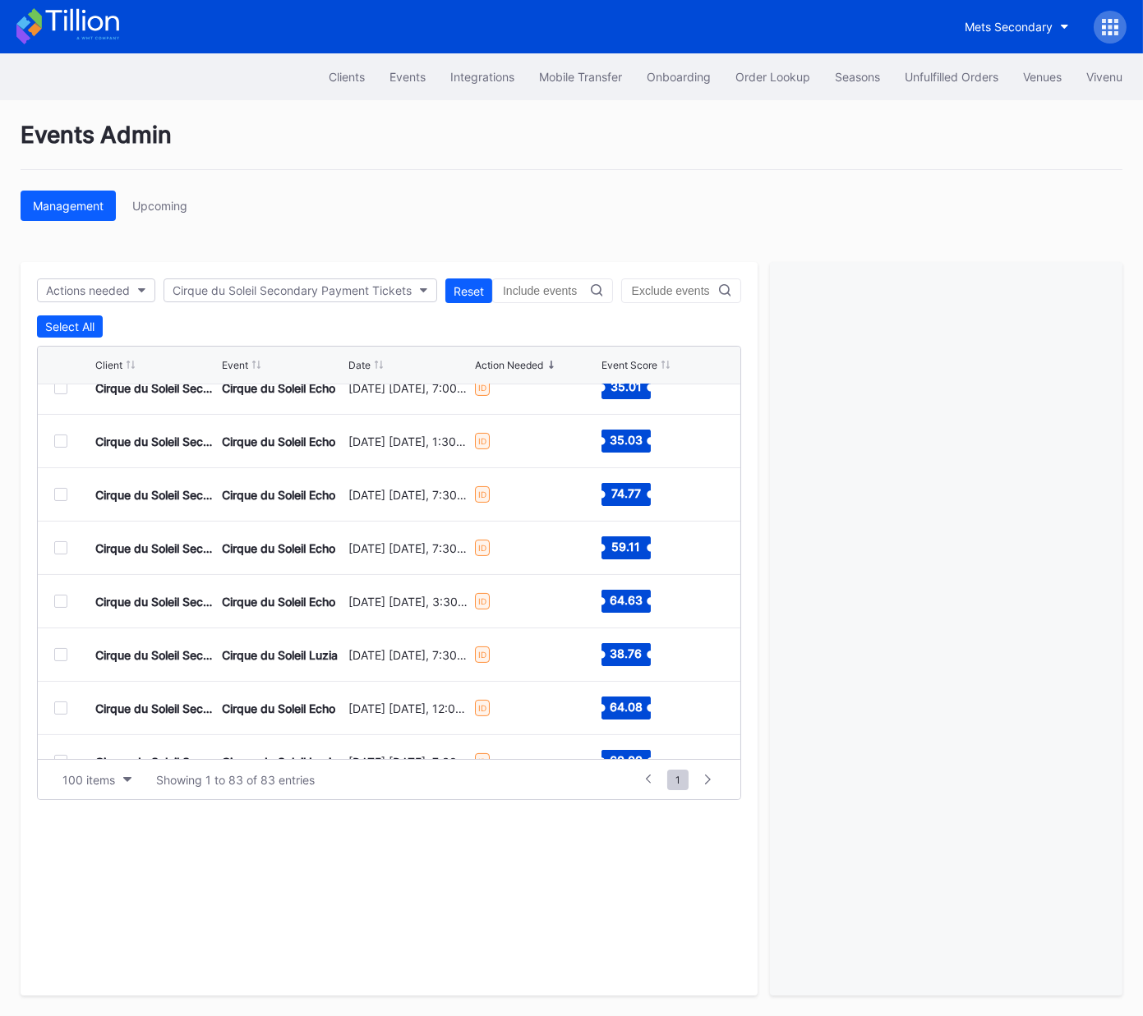
click at [63, 709] on div at bounding box center [60, 708] width 13 height 13
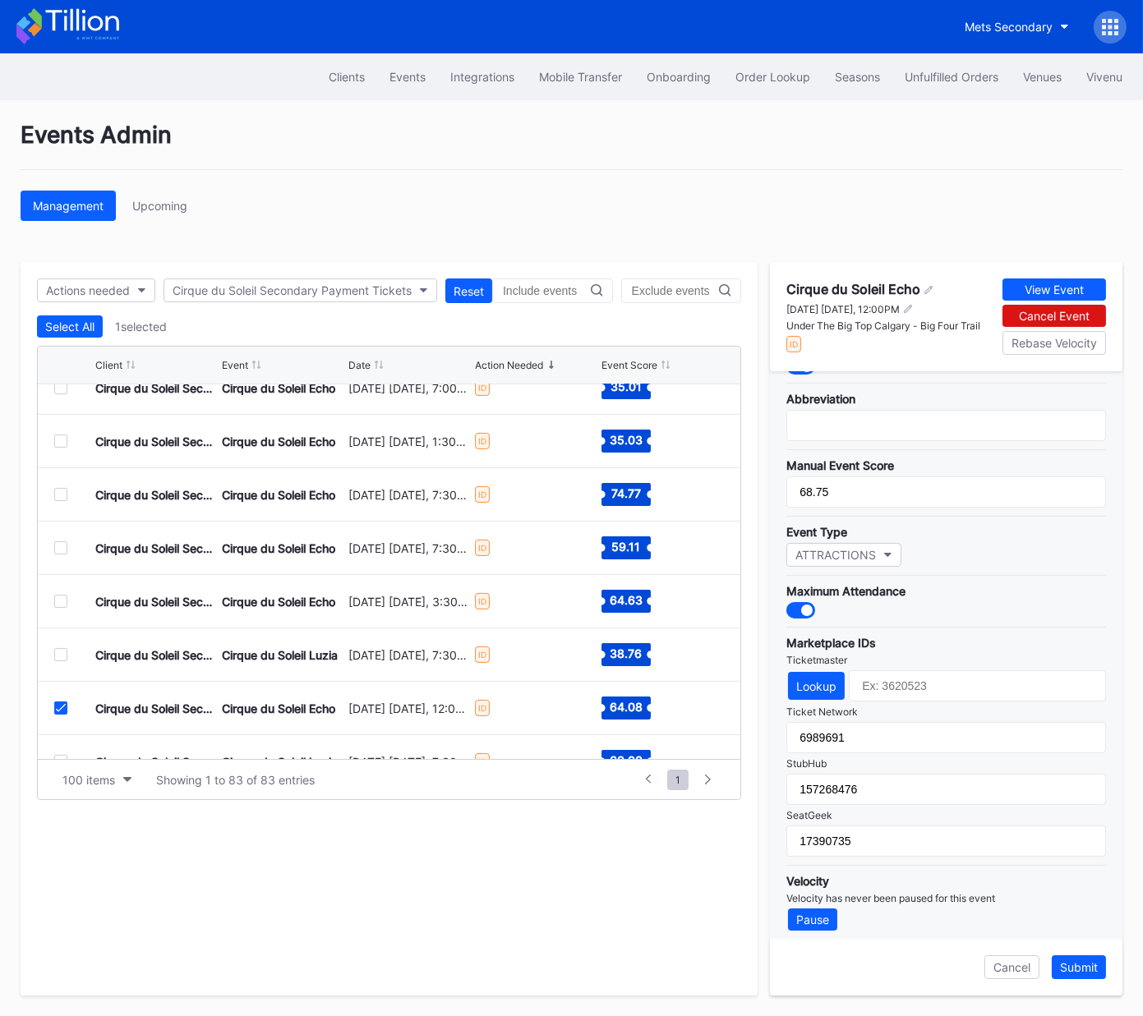
click at [66, 708] on div at bounding box center [60, 708] width 13 height 13
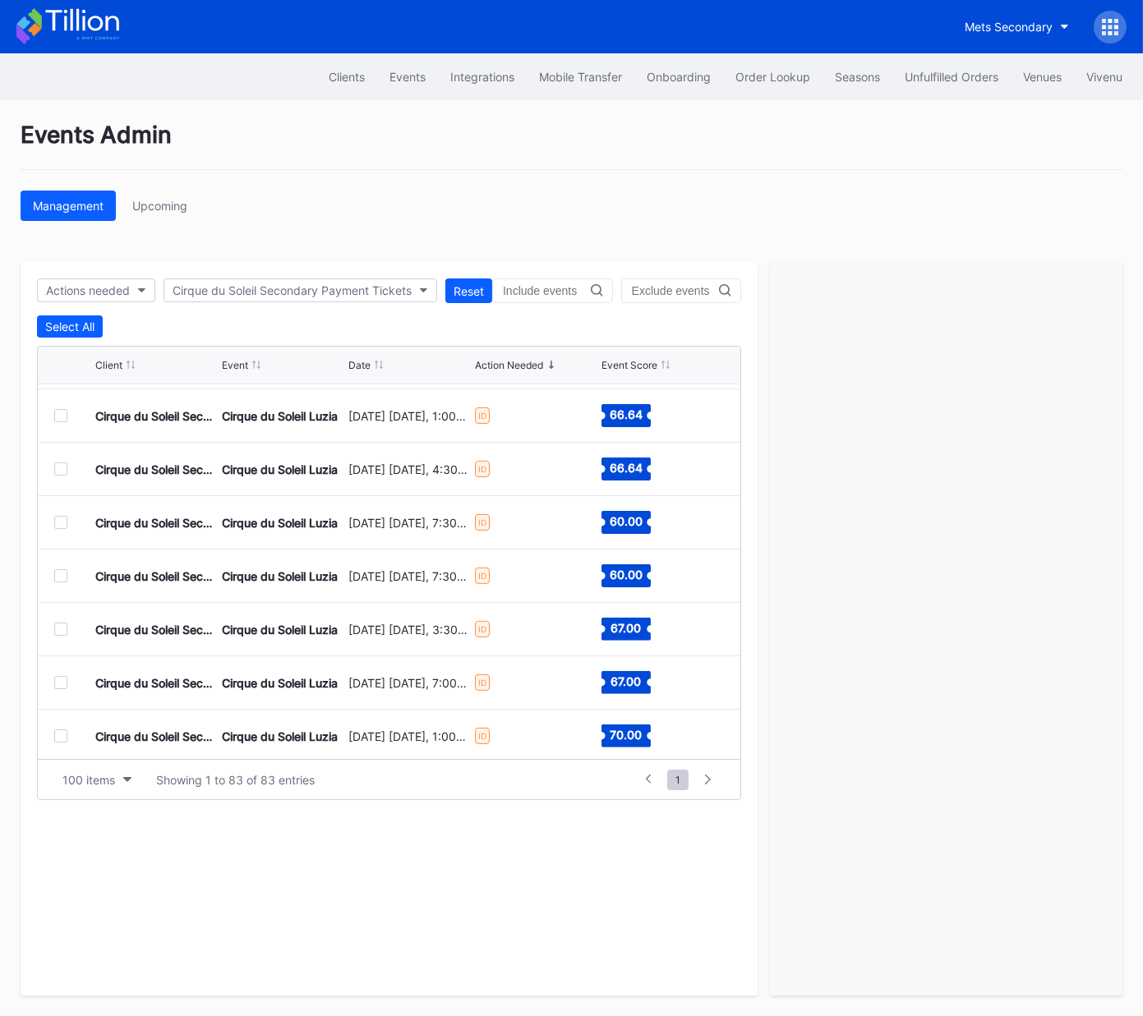
scroll to position [1082, 0]
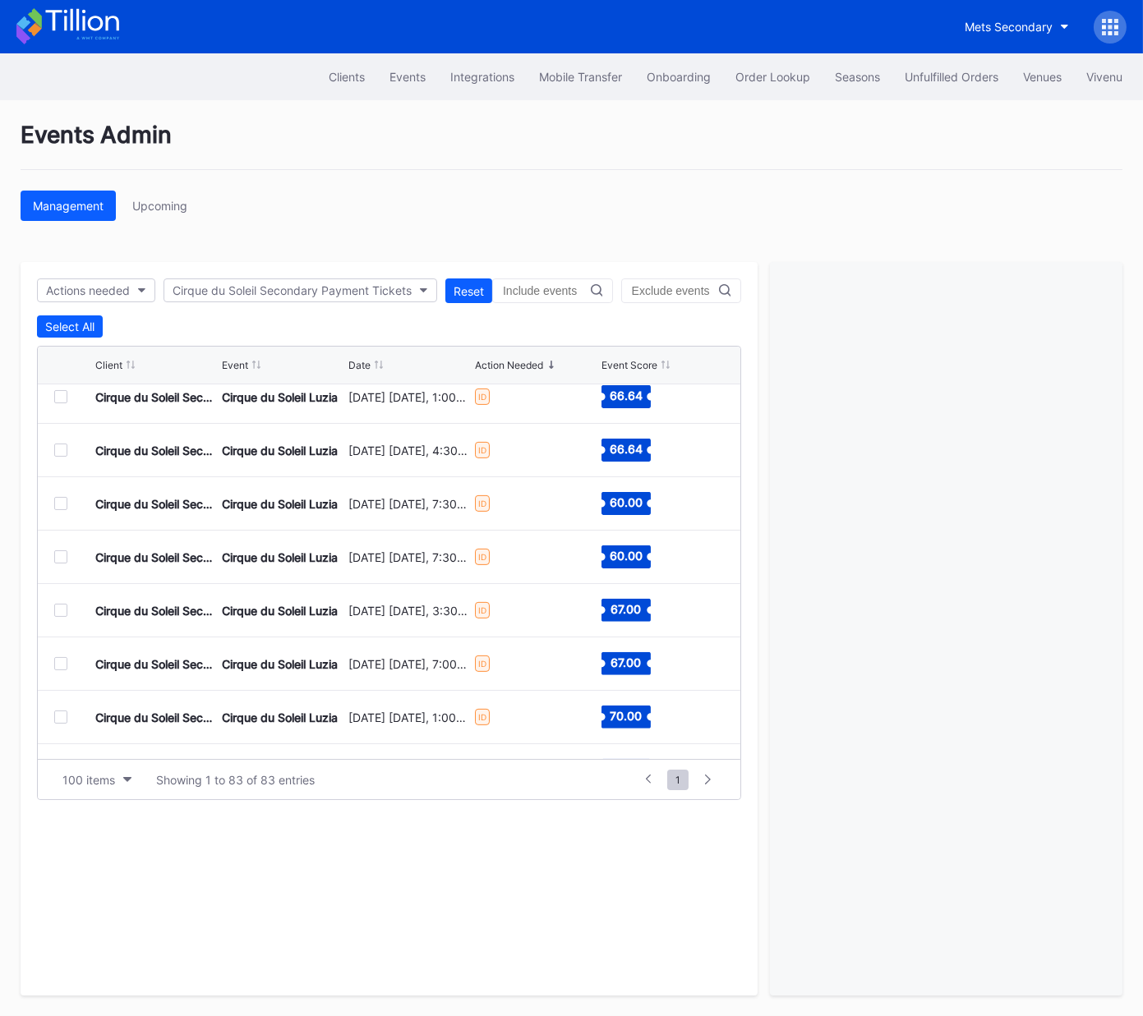
click at [59, 502] on div at bounding box center [60, 503] width 13 height 13
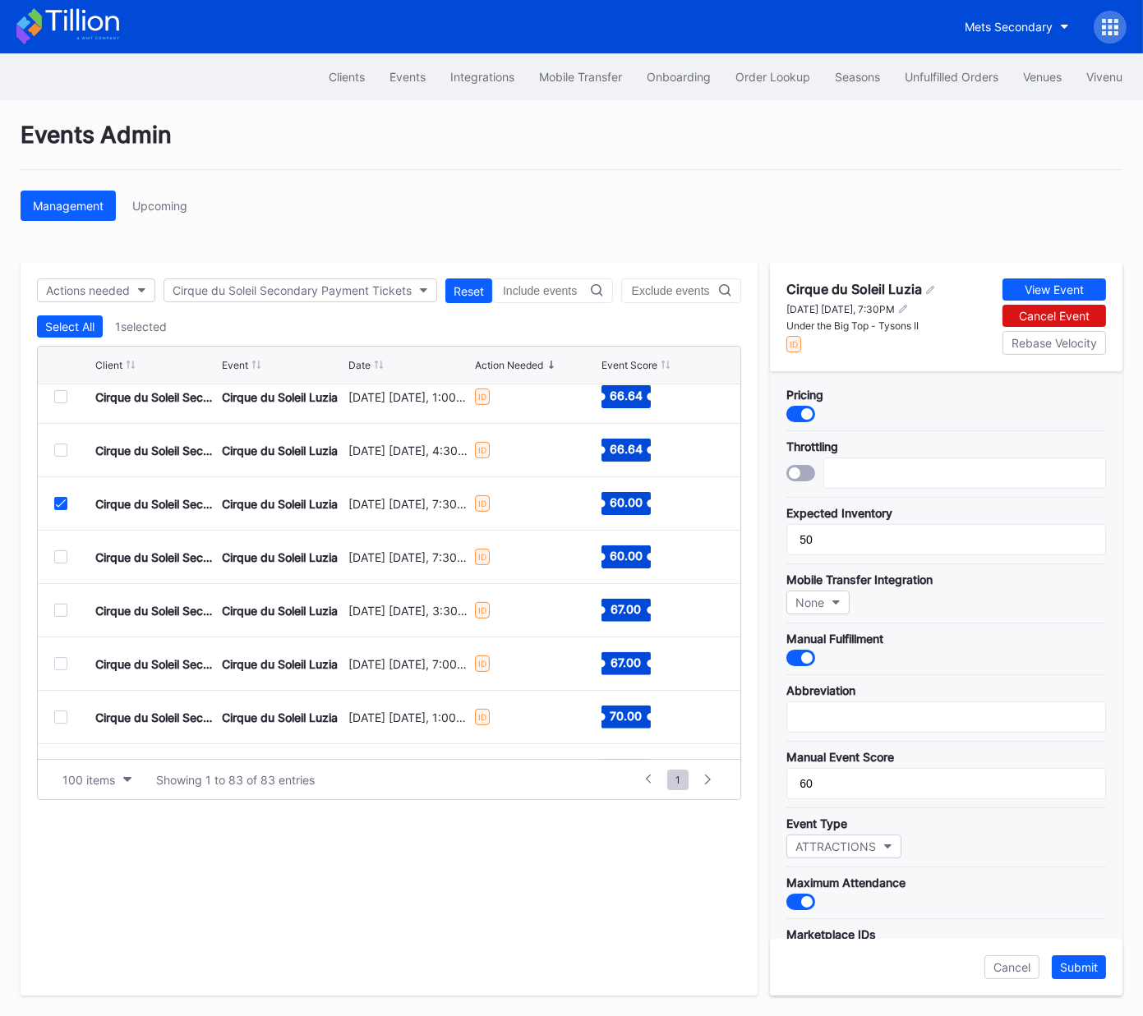
scroll to position [292, 0]
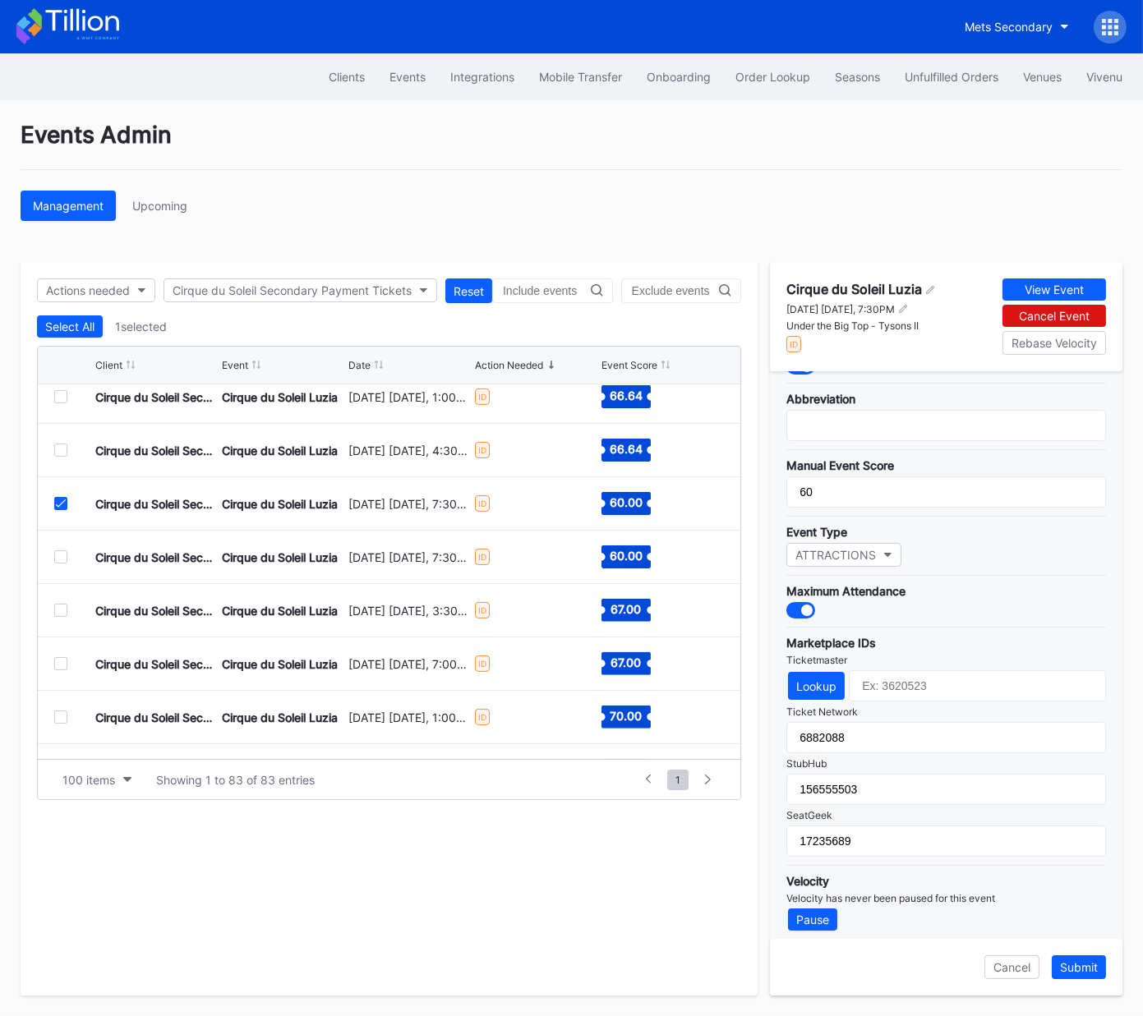
drag, startPoint x: 57, startPoint y: 504, endPoint x: 58, endPoint y: 527, distance: 23.9
click at [57, 504] on icon at bounding box center [61, 503] width 10 height 8
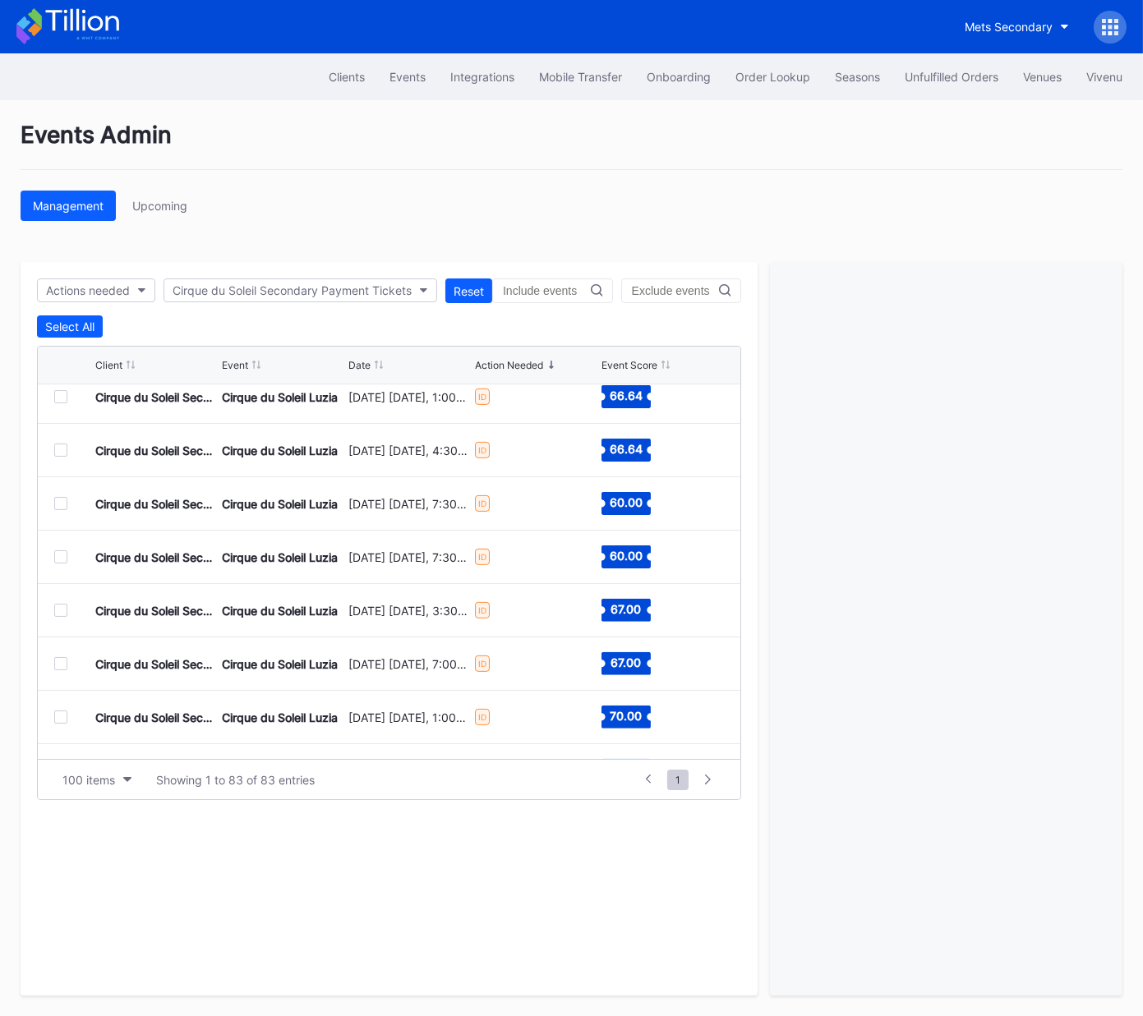
drag, startPoint x: 60, startPoint y: 551, endPoint x: 104, endPoint y: 575, distance: 49.6
click at [60, 551] on div at bounding box center [60, 556] width 13 height 13
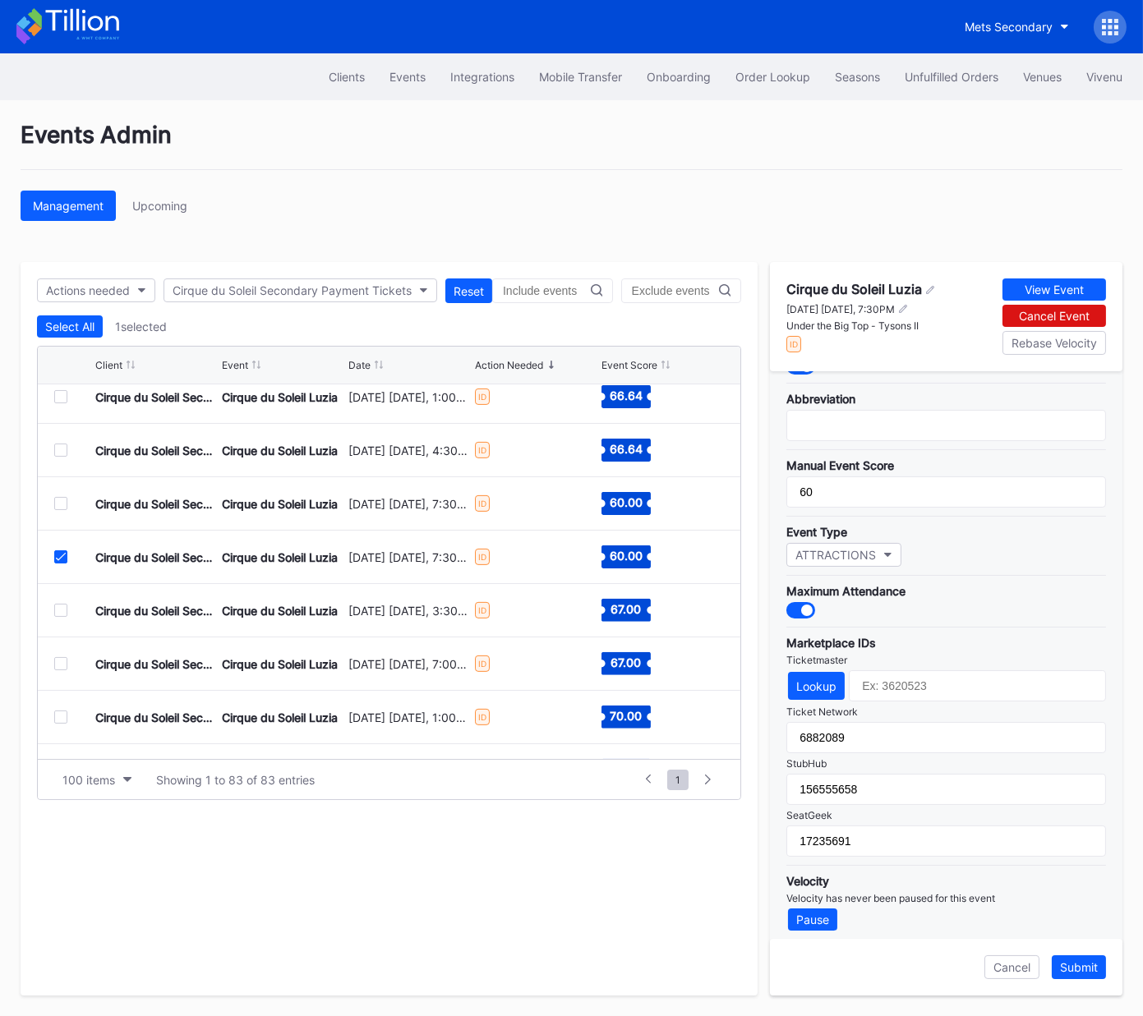
drag, startPoint x: 62, startPoint y: 557, endPoint x: 58, endPoint y: 586, distance: 29.0
click at [62, 557] on icon at bounding box center [61, 557] width 10 height 8
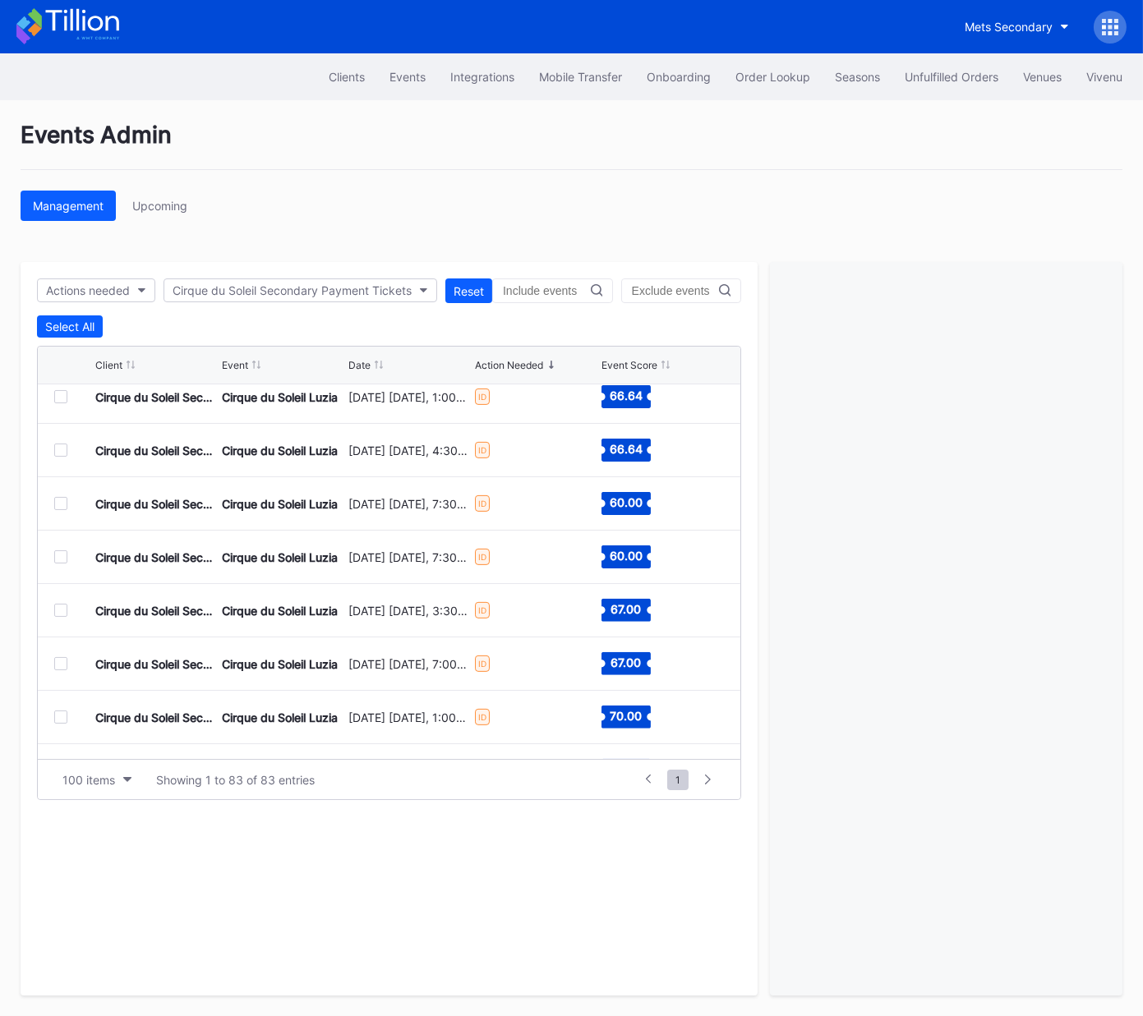
click at [61, 607] on div at bounding box center [60, 610] width 13 height 13
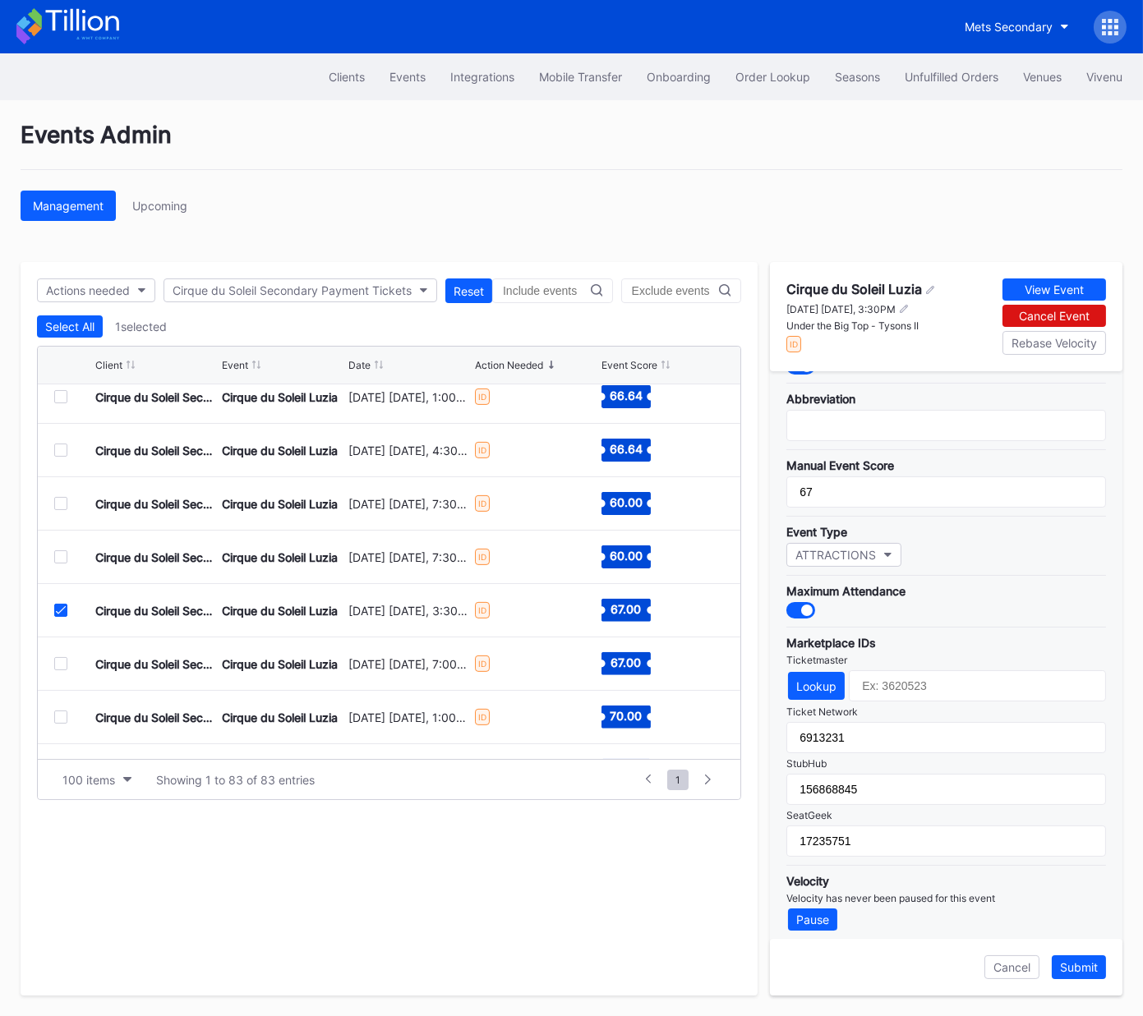
click at [61, 610] on icon at bounding box center [61, 610] width 10 height 8
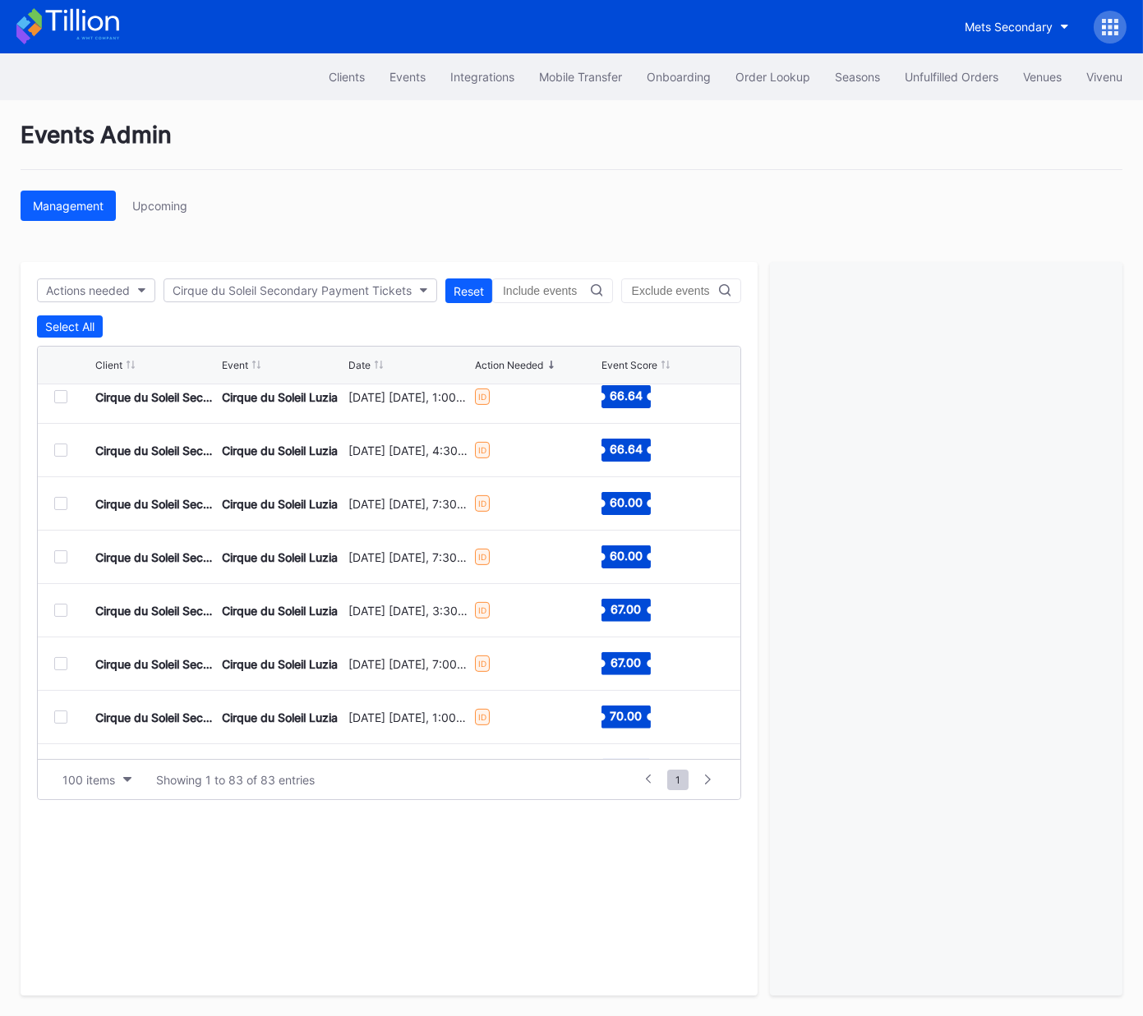
click at [67, 661] on div at bounding box center [74, 663] width 41 height 13
click at [60, 663] on div at bounding box center [60, 663] width 13 height 13
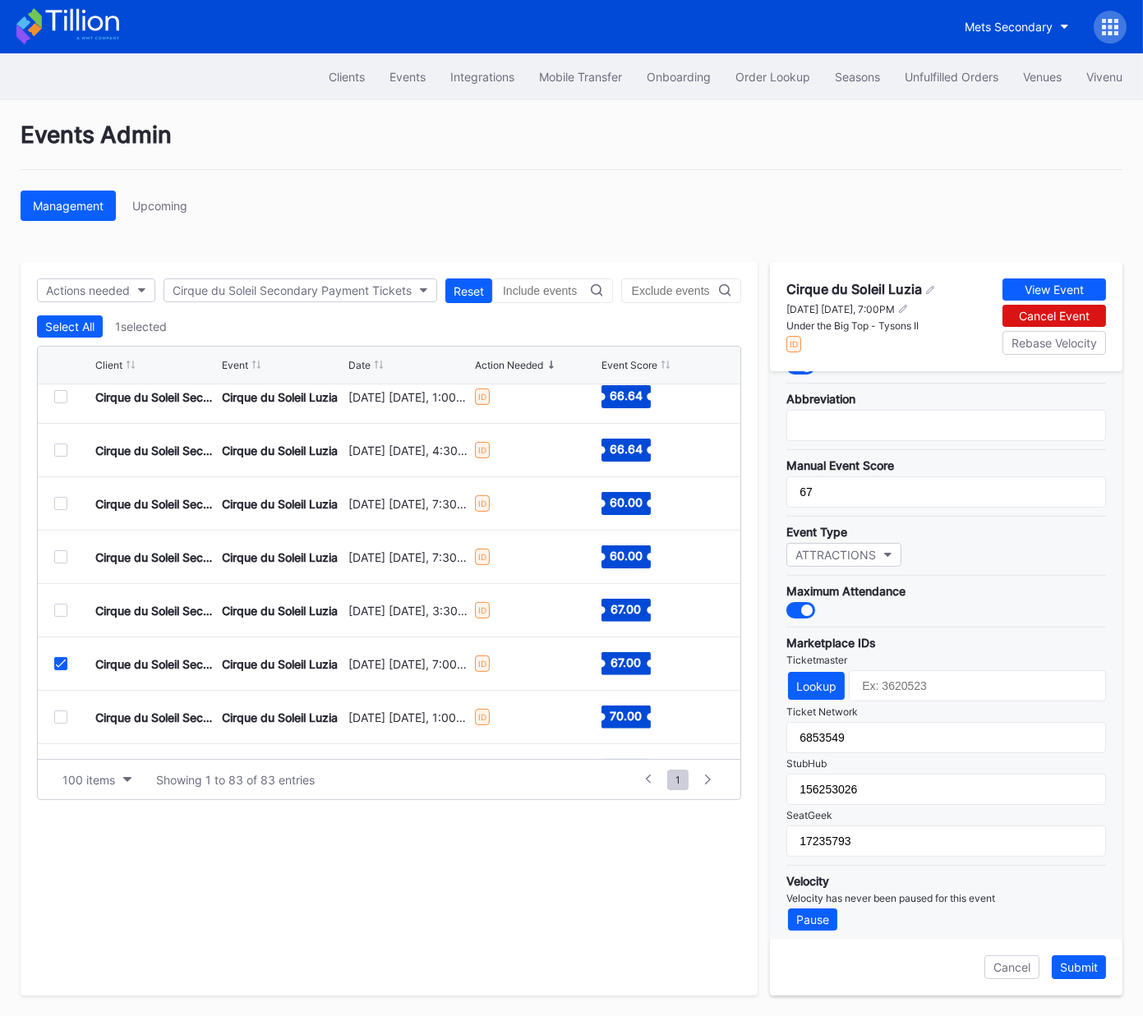
click at [62, 669] on div "Cirque du Soleil Secondary Payment Tickets Cirque du Soleil Luzia October 17 Fr…" at bounding box center [389, 664] width 702 height 53
click at [58, 660] on icon at bounding box center [61, 664] width 10 height 8
